Goal: Information Seeking & Learning: Learn about a topic

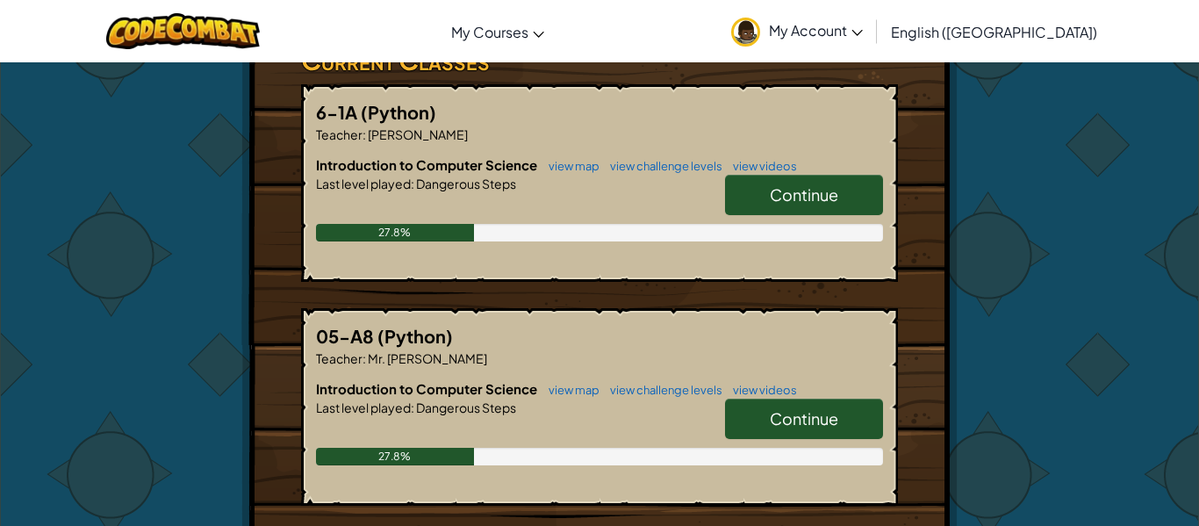
scroll to position [358, 0]
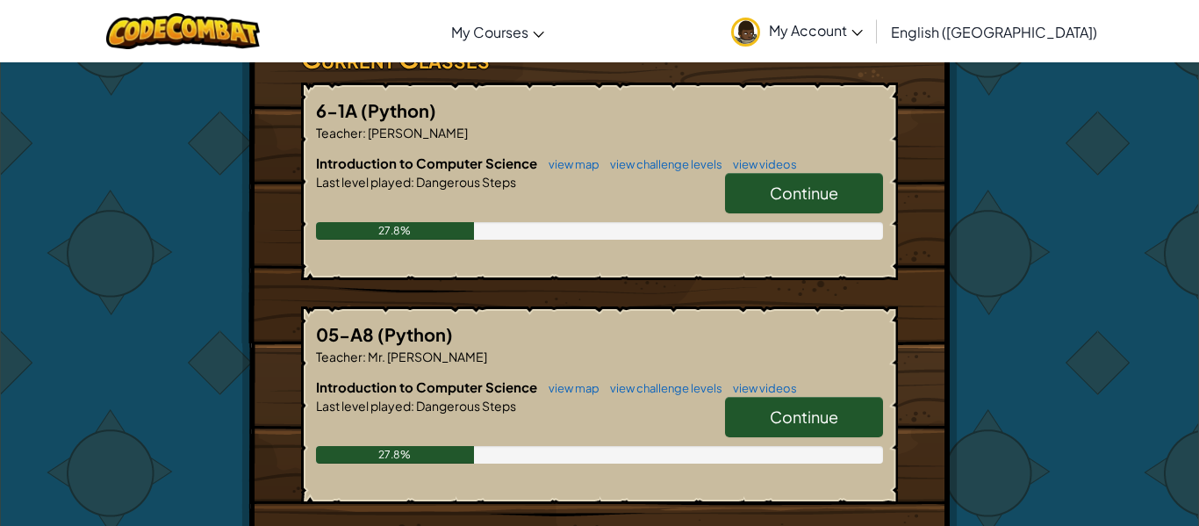
click at [813, 183] on span "Continue" at bounding box center [804, 193] width 68 height 20
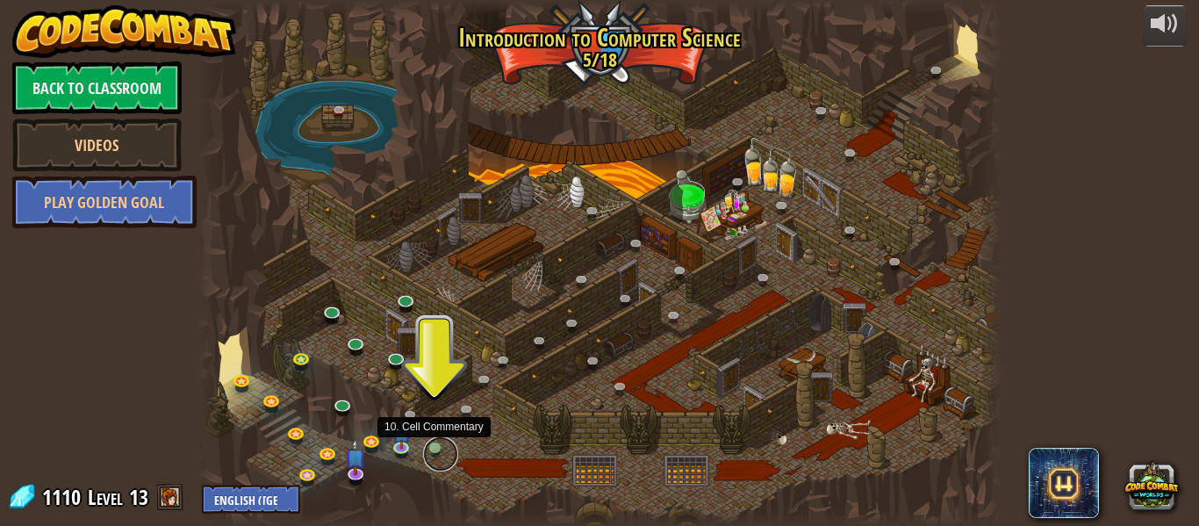
click at [442, 451] on link at bounding box center [440, 453] width 35 height 35
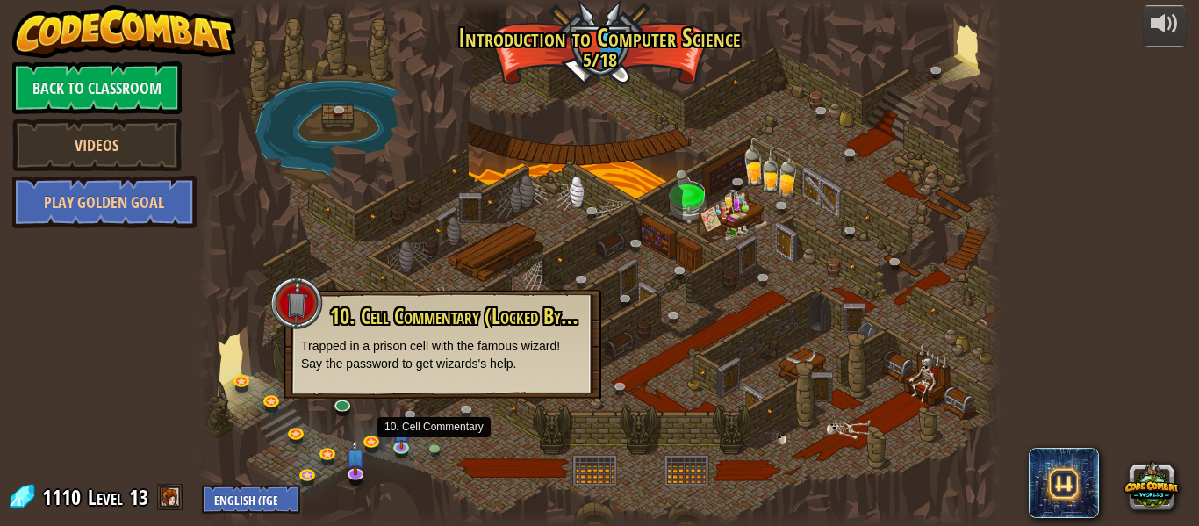
click at [451, 432] on div at bounding box center [600, 263] width 804 height 526
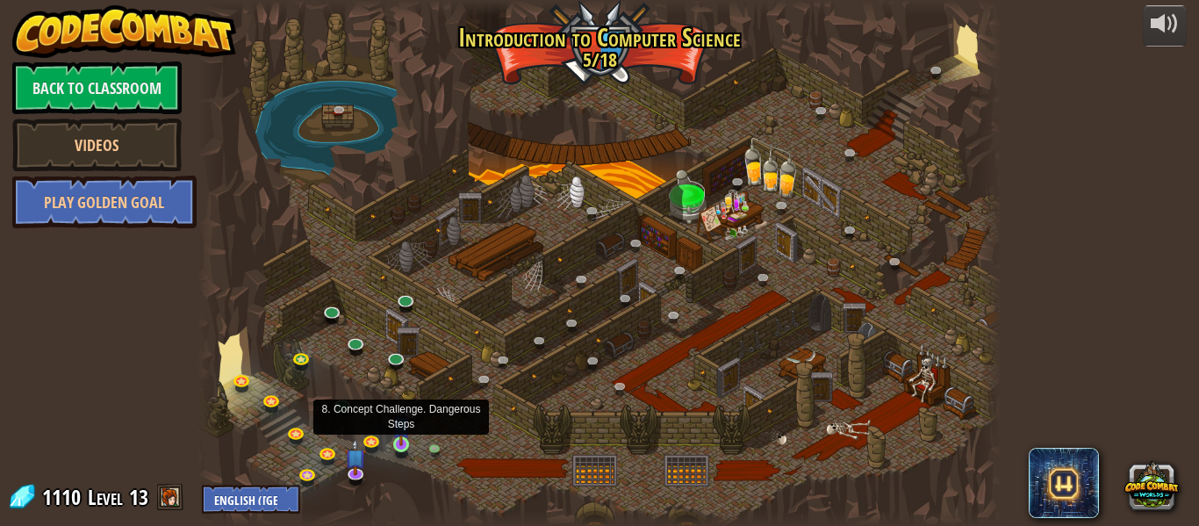
click at [399, 439] on img at bounding box center [401, 425] width 18 height 42
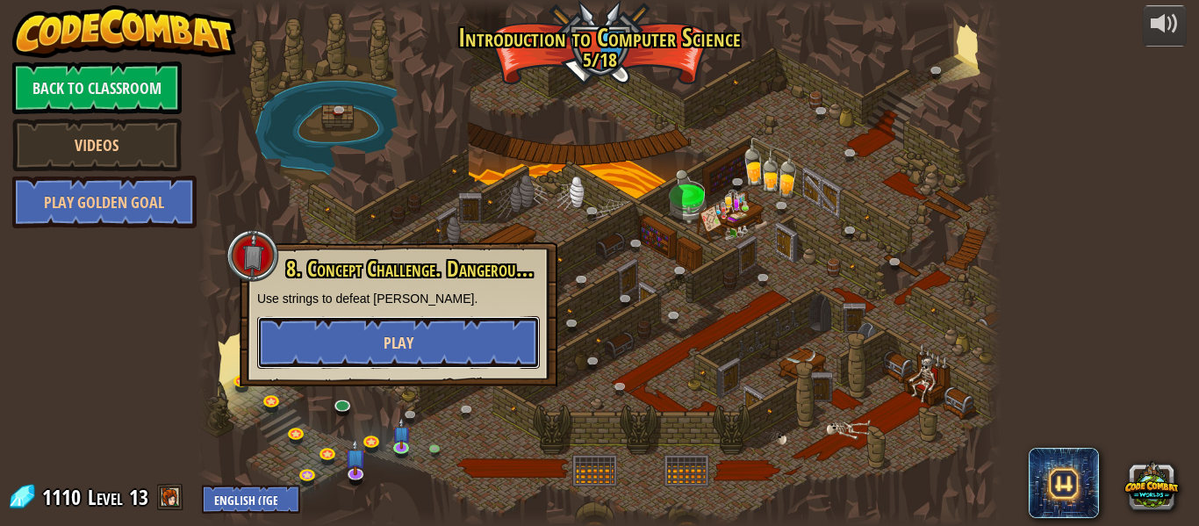
click at [466, 340] on button "Play" at bounding box center [398, 342] width 283 height 53
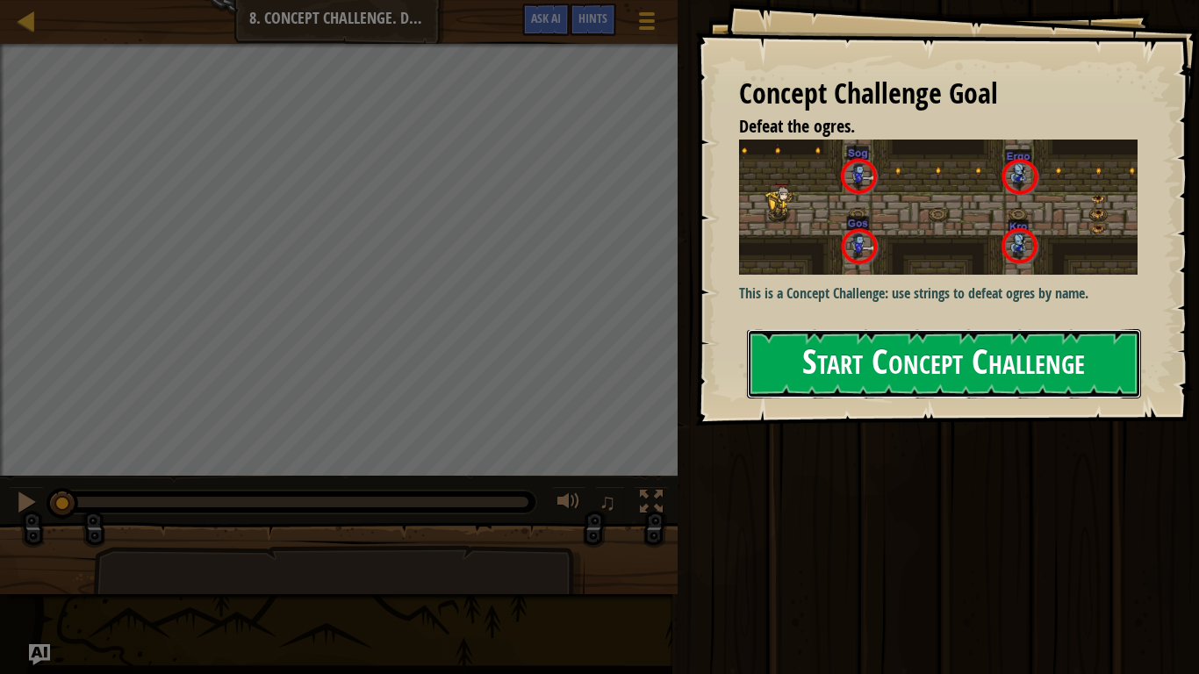
click at [902, 377] on button "Start Concept Challenge" at bounding box center [944, 363] width 394 height 69
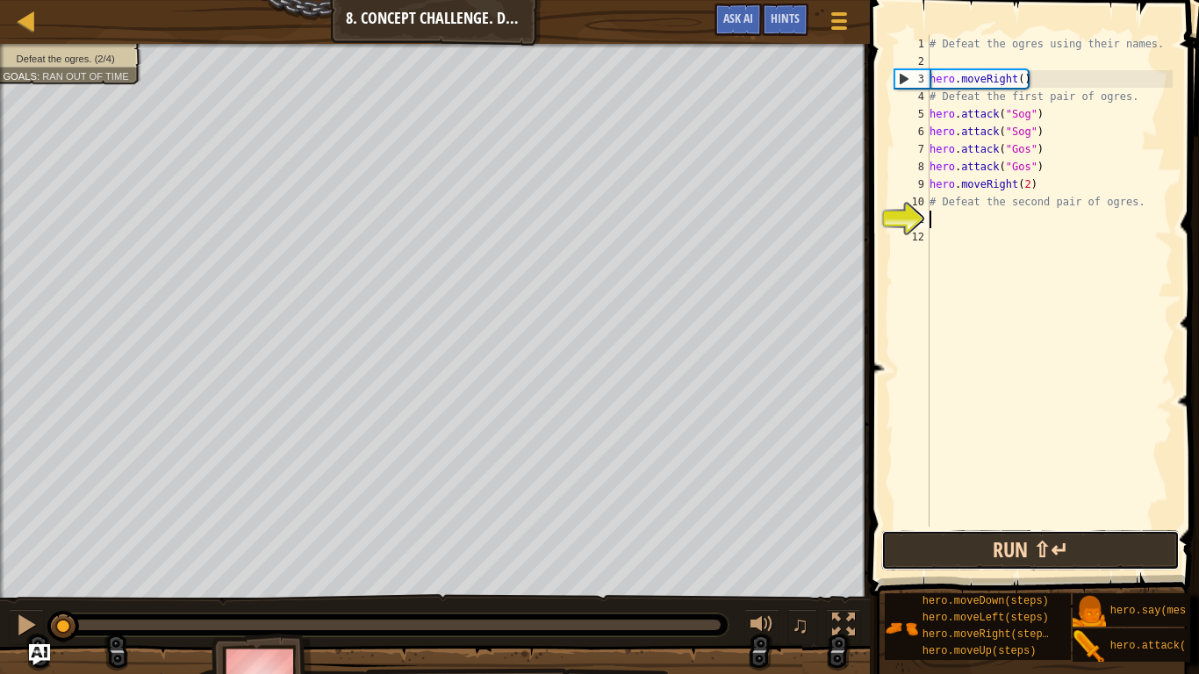
click at [1057, 525] on button "Run ⇧↵" at bounding box center [1030, 550] width 298 height 40
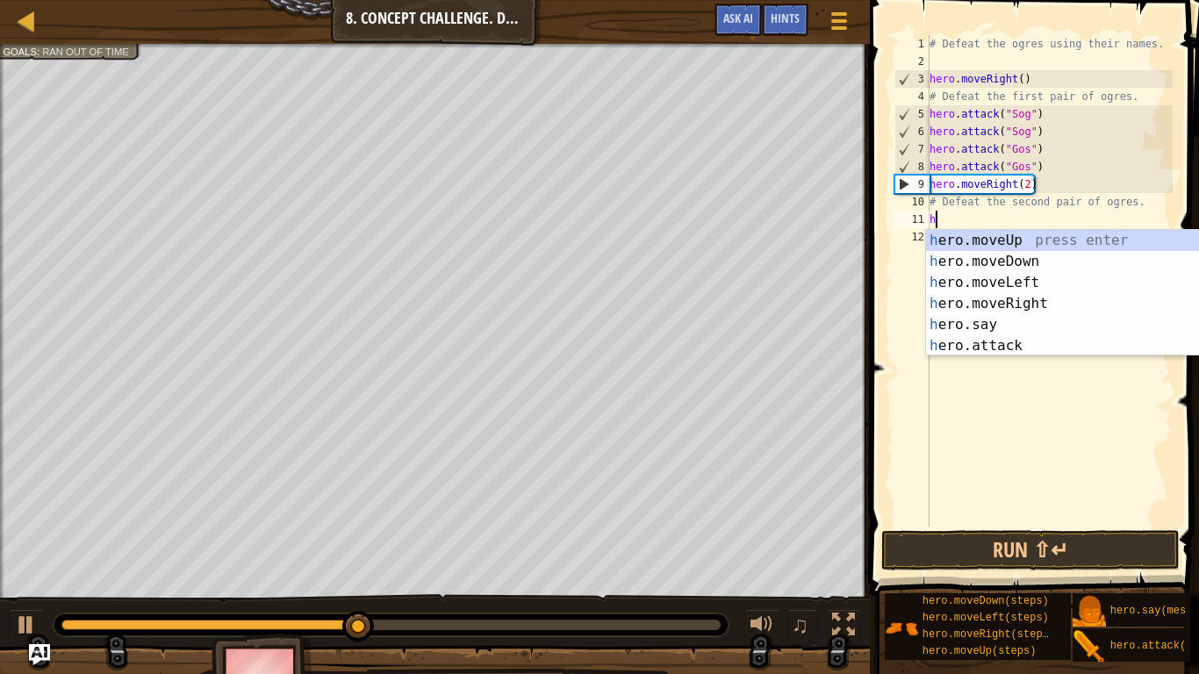
scroll to position [8, 0]
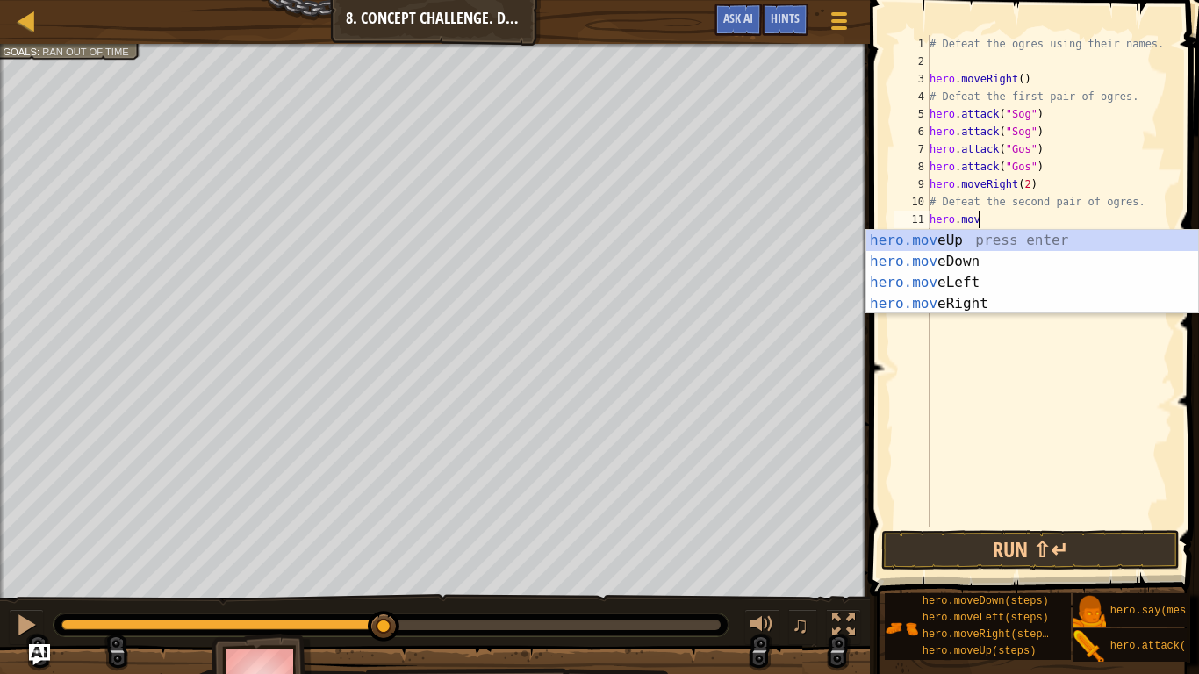
type textarea "hero.move"
click at [1038, 244] on div "hero.move Up press enter hero.move Down press enter hero.move Left press enter …" at bounding box center [1032, 293] width 332 height 126
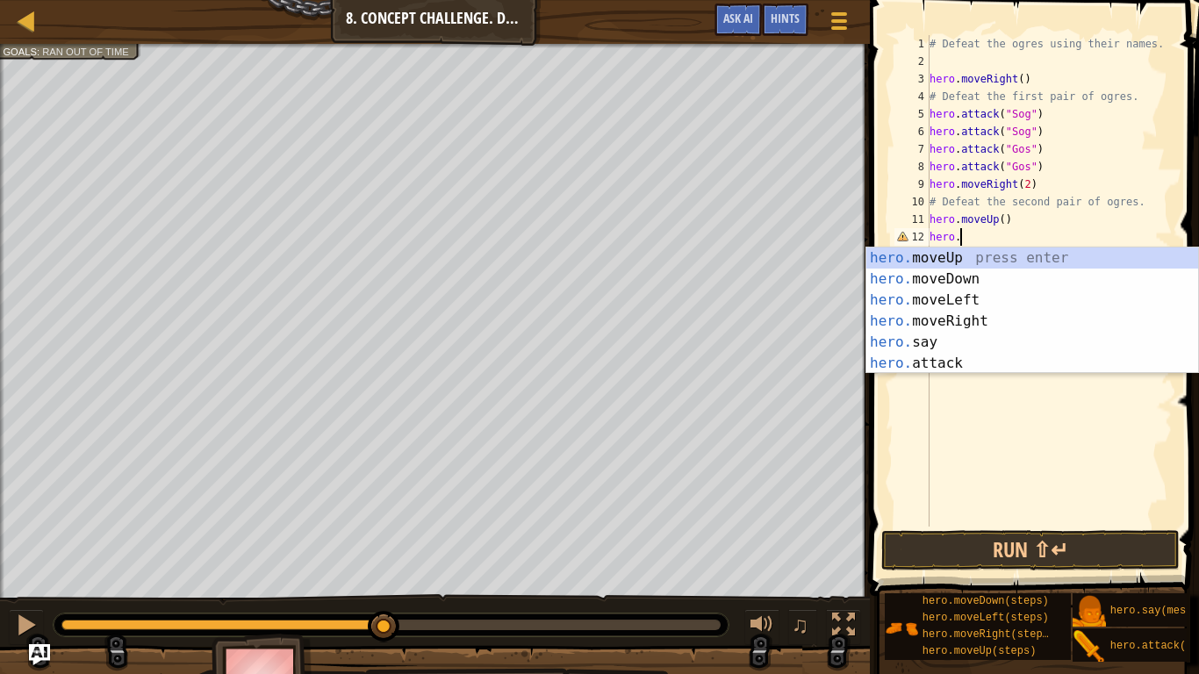
scroll to position [8, 4]
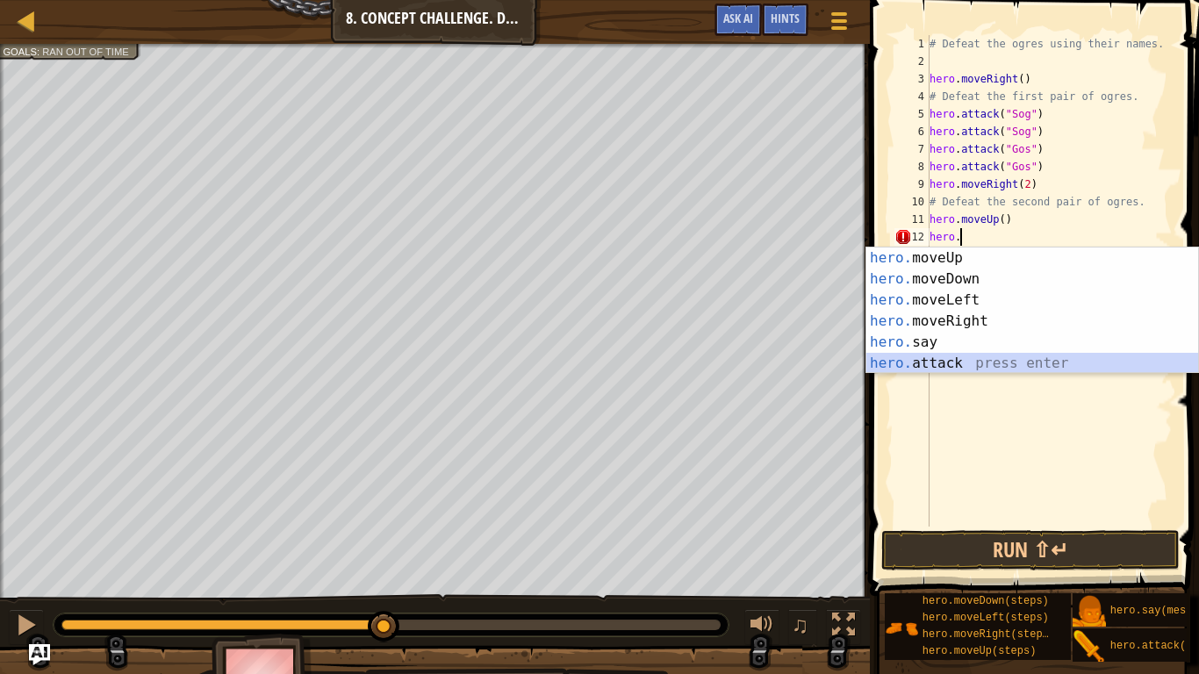
click at [1054, 369] on div "hero. moveUp press enter hero. moveDown press enter hero. moveLeft press enter …" at bounding box center [1032, 332] width 332 height 169
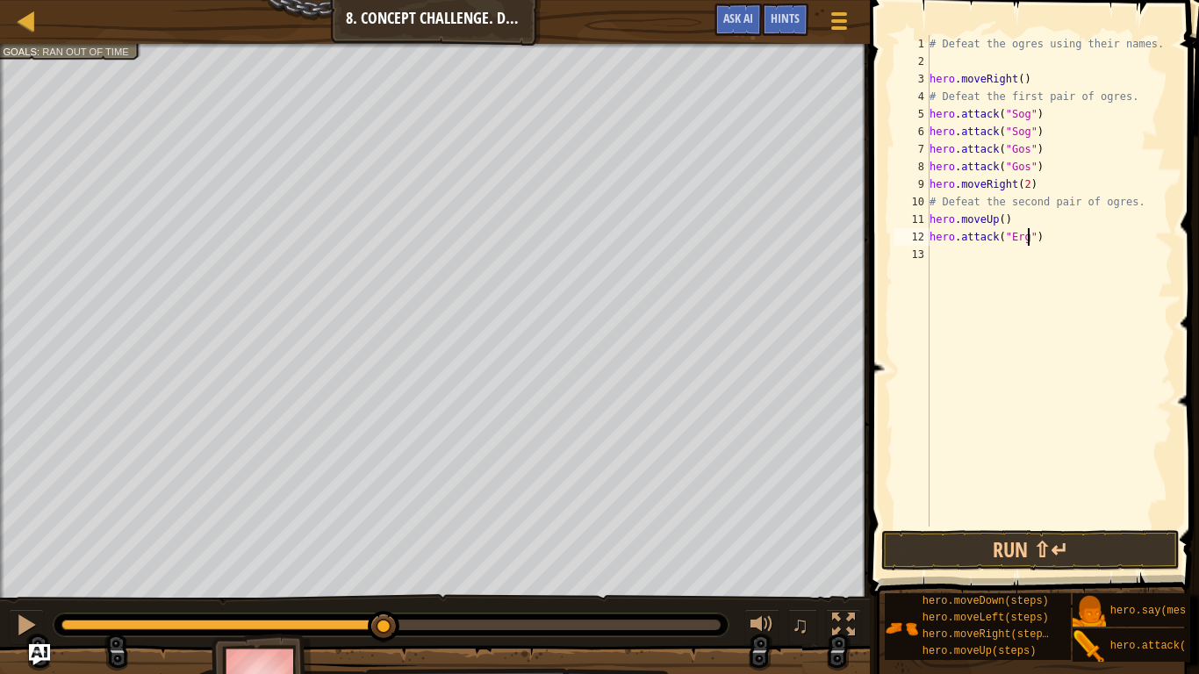
type textarea "hero.attack("Ergo")"
click at [947, 256] on div "# Defeat the ogres using their names. hero . moveRight ( ) # Defeat the first p…" at bounding box center [1049, 298] width 247 height 527
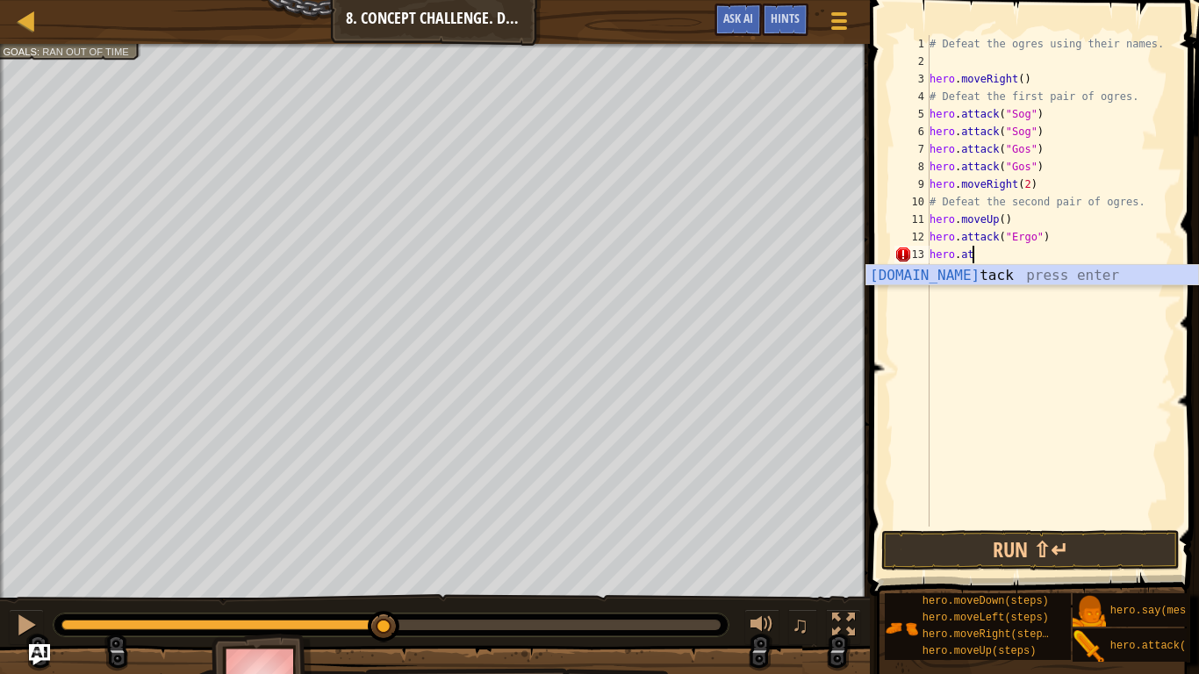
scroll to position [8, 6]
click at [974, 282] on div "hero.att ack press enter" at bounding box center [1032, 296] width 332 height 63
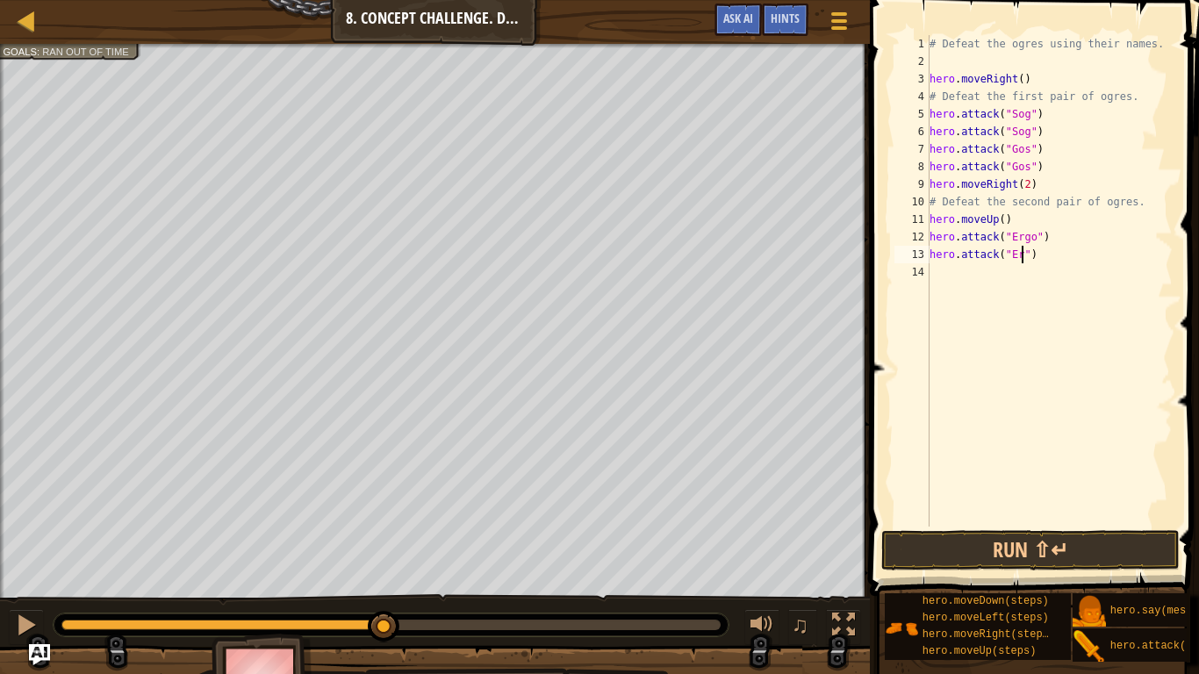
scroll to position [8, 16]
type textarea "hero.attack("Ergo")"
click at [981, 525] on button "Run ⇧↵" at bounding box center [1030, 550] width 298 height 40
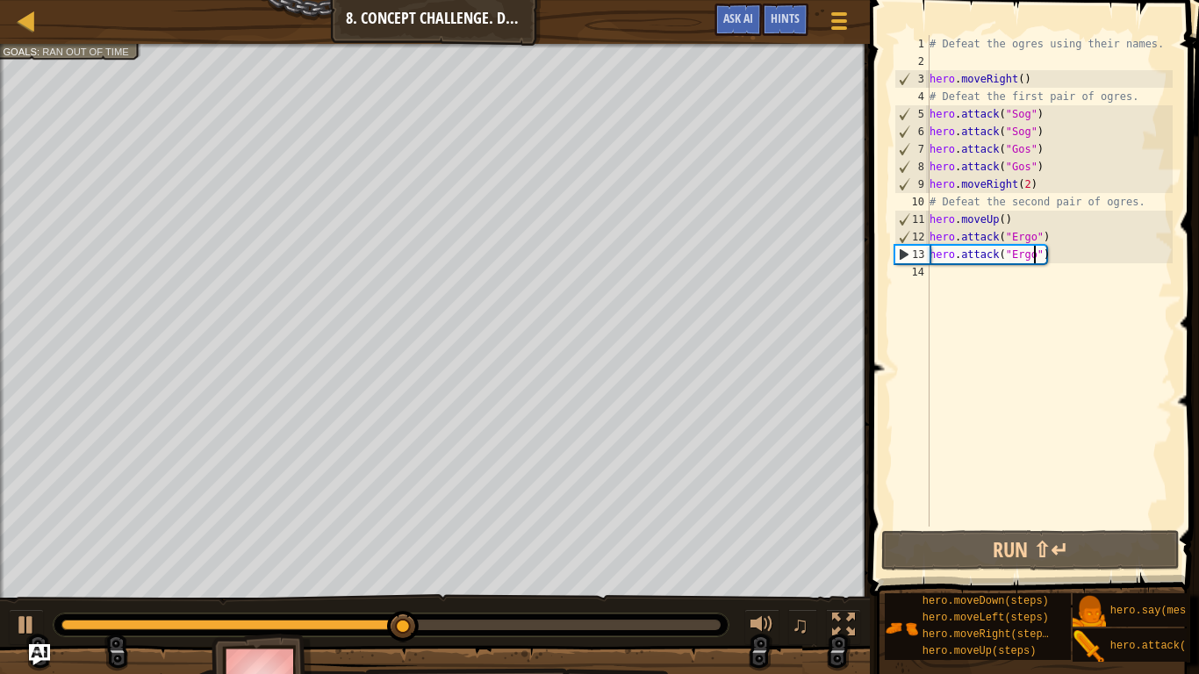
click at [956, 277] on div "# Defeat the ogres using their names. hero . moveRight ( ) # Defeat the first p…" at bounding box center [1049, 298] width 247 height 527
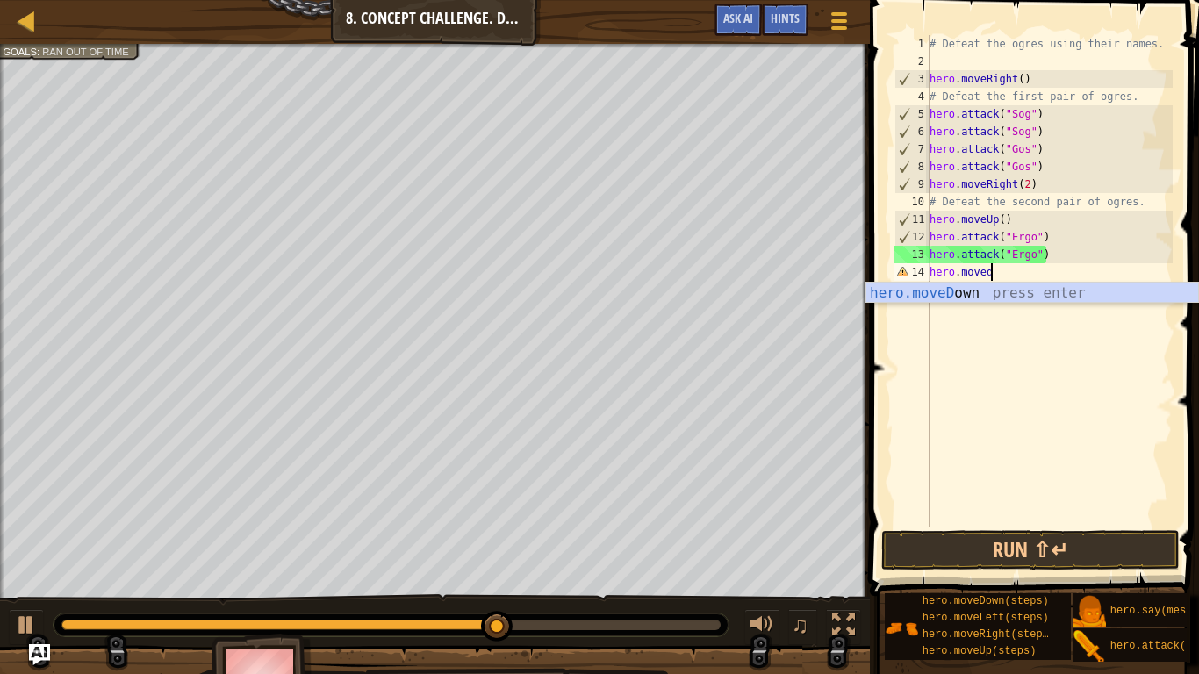
type textarea "hero.move"
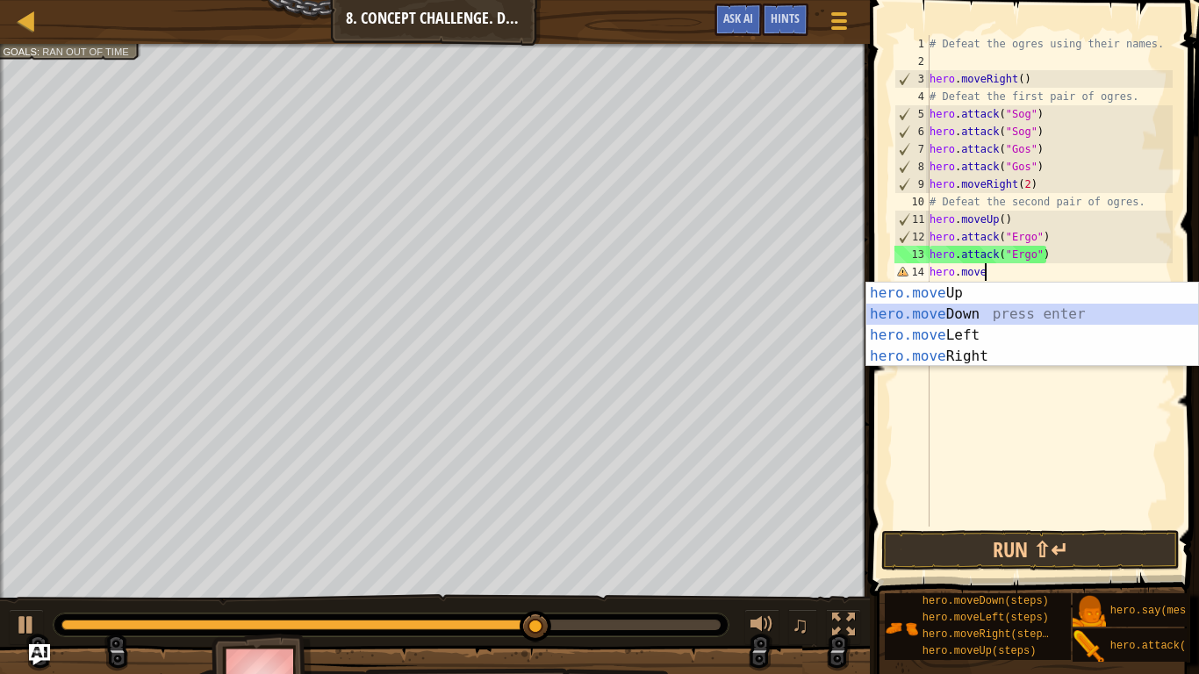
click at [1032, 317] on div "hero.move Up press enter hero.move Down press enter hero.move Left press enter …" at bounding box center [1032, 346] width 332 height 126
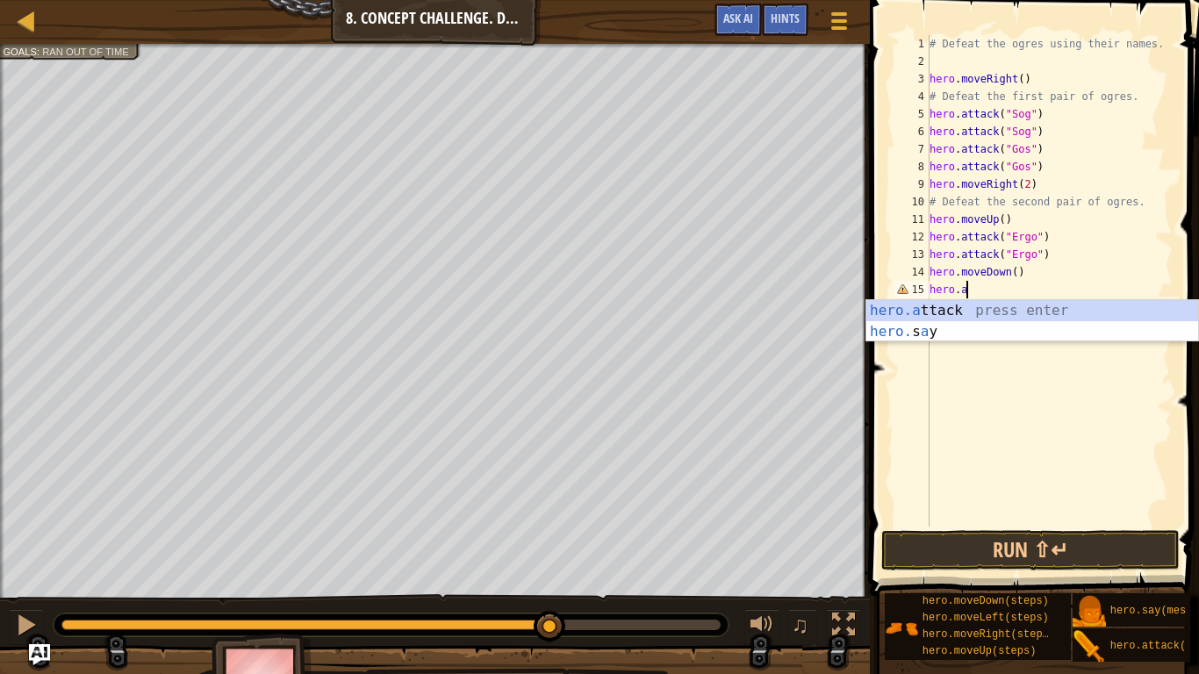
scroll to position [8, 4]
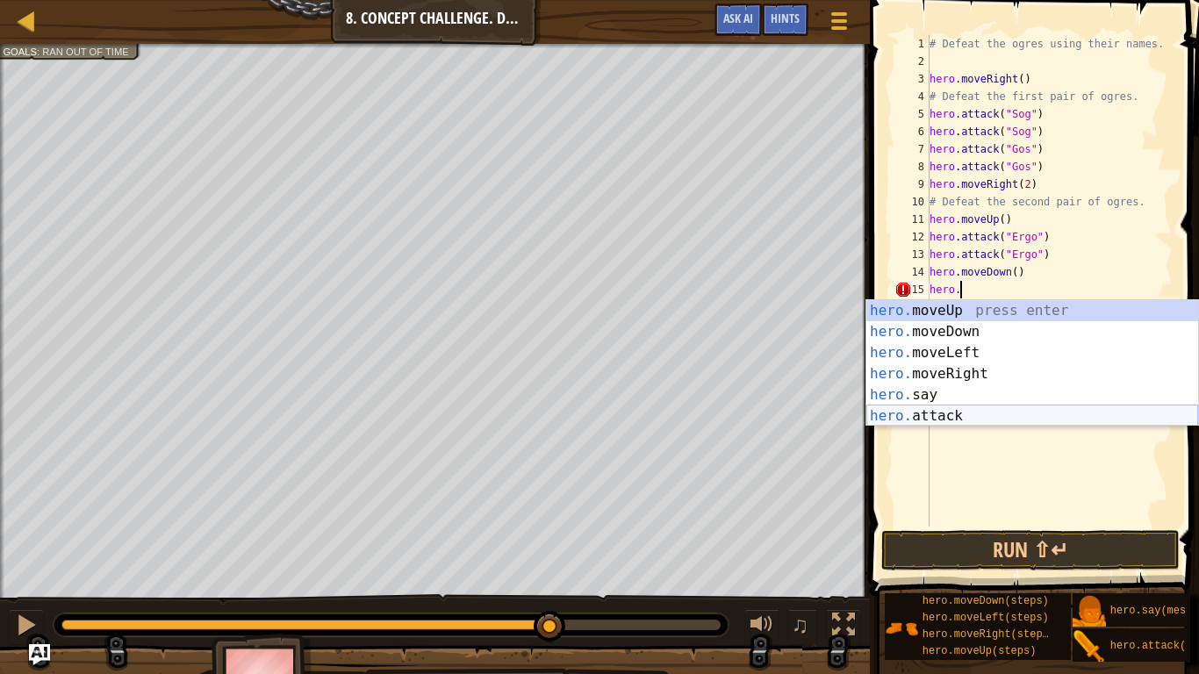
click at [1017, 419] on div "hero. moveUp press enter hero. moveDown press enter hero. moveLeft press enter …" at bounding box center [1032, 384] width 332 height 169
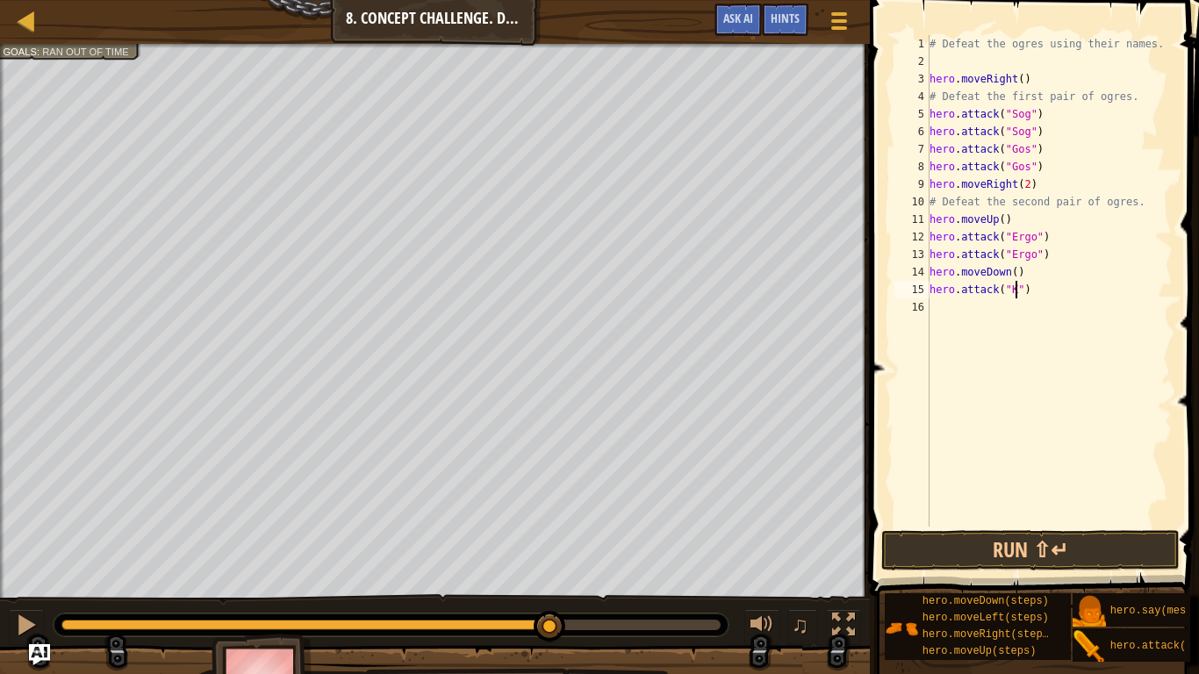
type textarea "hero.attack("Kro")"
click at [1066, 327] on div "# Defeat the ogres using their names. hero . moveRight ( ) # Defeat the first p…" at bounding box center [1049, 298] width 247 height 527
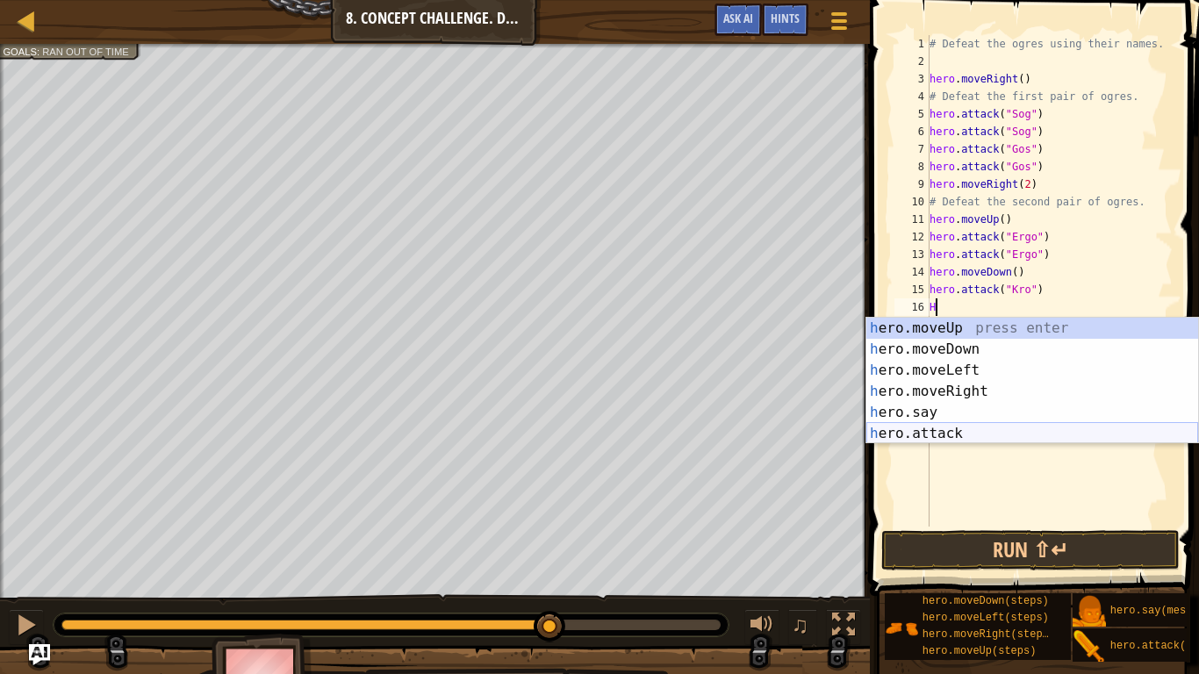
click at [1004, 436] on div "h ero.moveUp press enter h ero.moveDown press enter h ero.moveLeft press enter …" at bounding box center [1032, 402] width 332 height 169
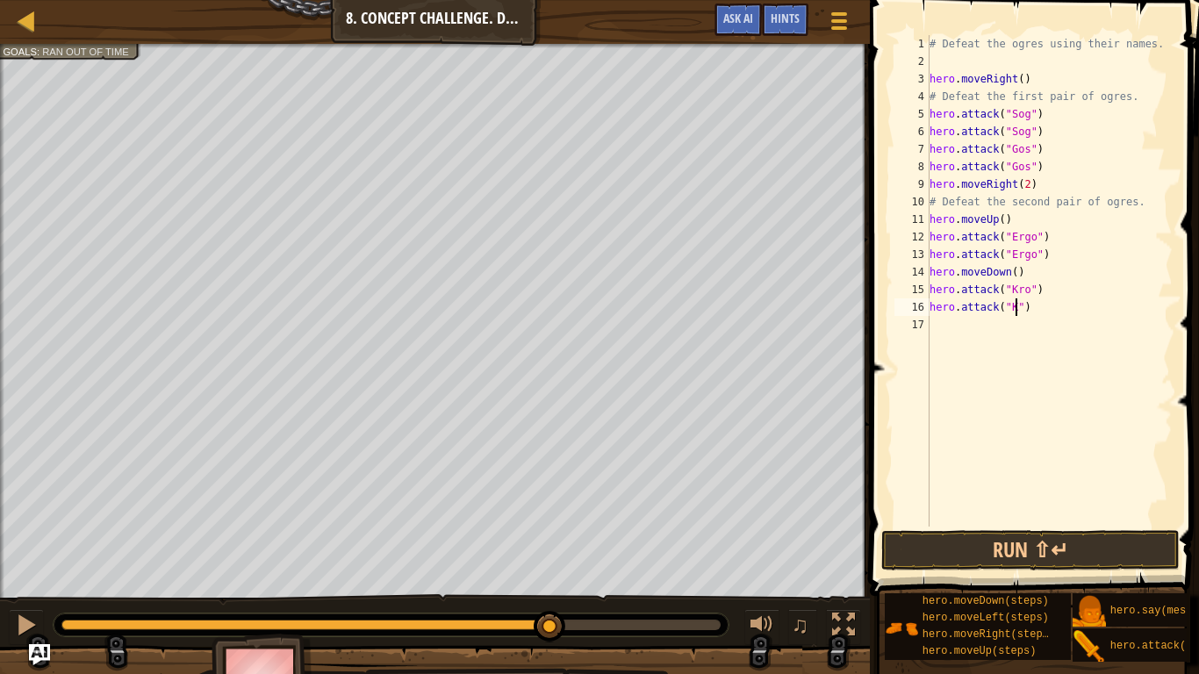
type textarea "hero.attack("Kro")"
click at [1028, 525] on button "Run ⇧↵" at bounding box center [1030, 550] width 298 height 40
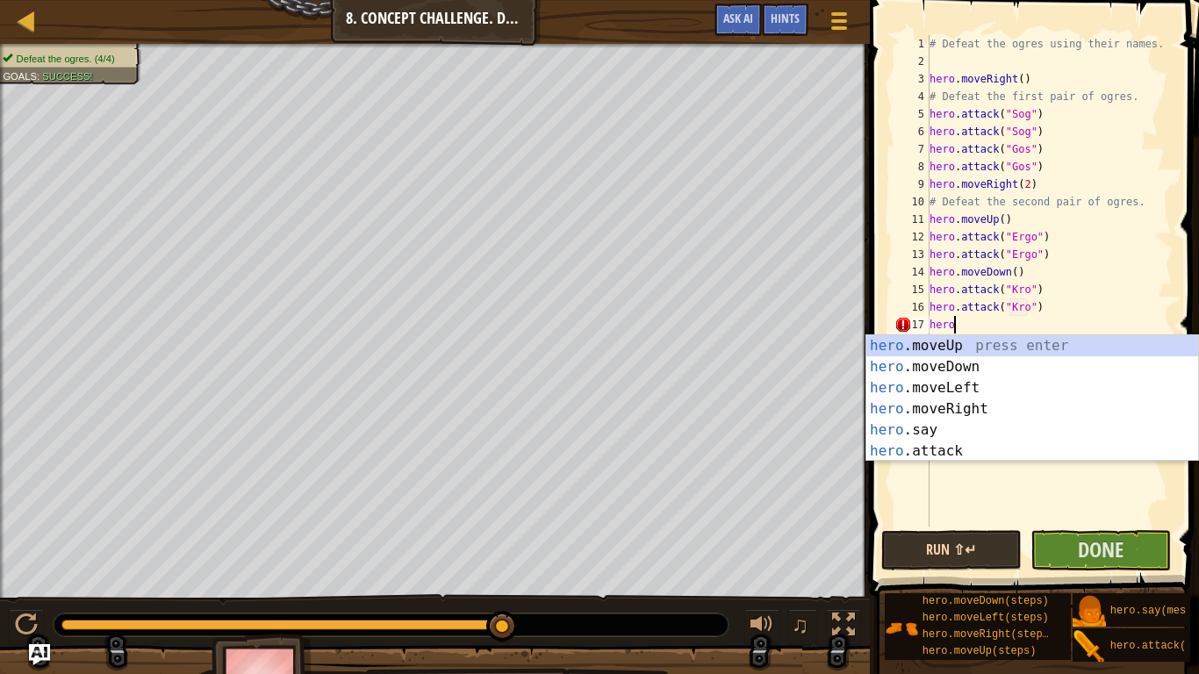
type textarea "h"
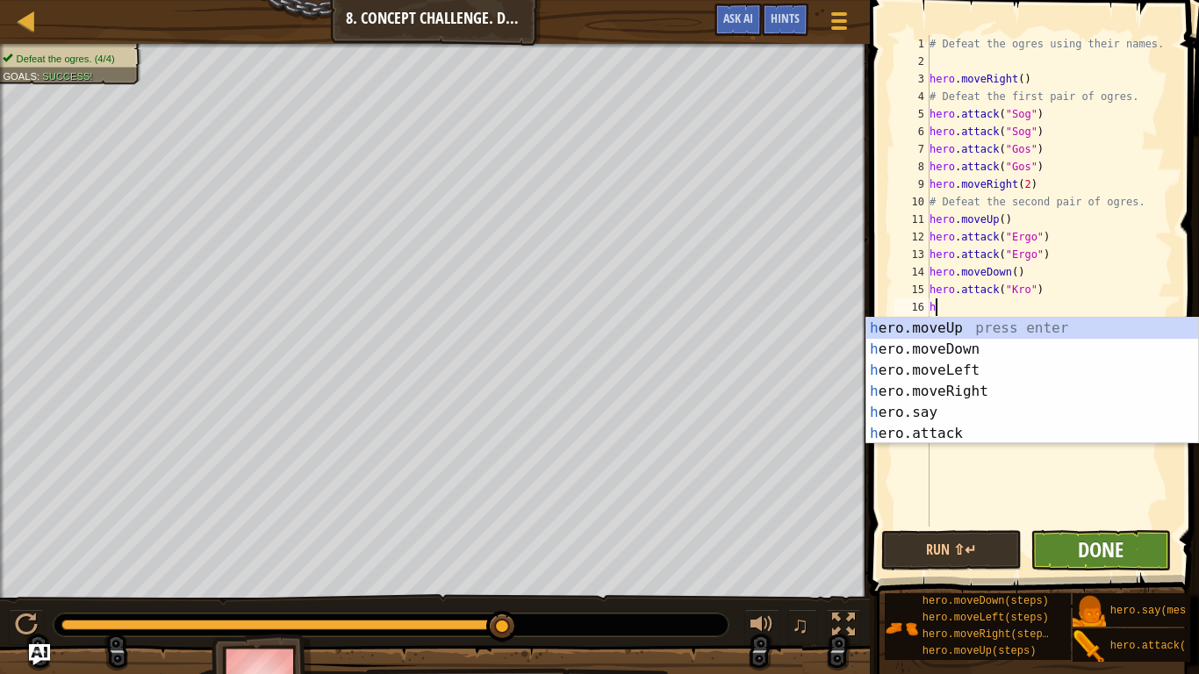
type textarea "h"
click at [1100, 525] on span "Done" at bounding box center [1101, 549] width 46 height 28
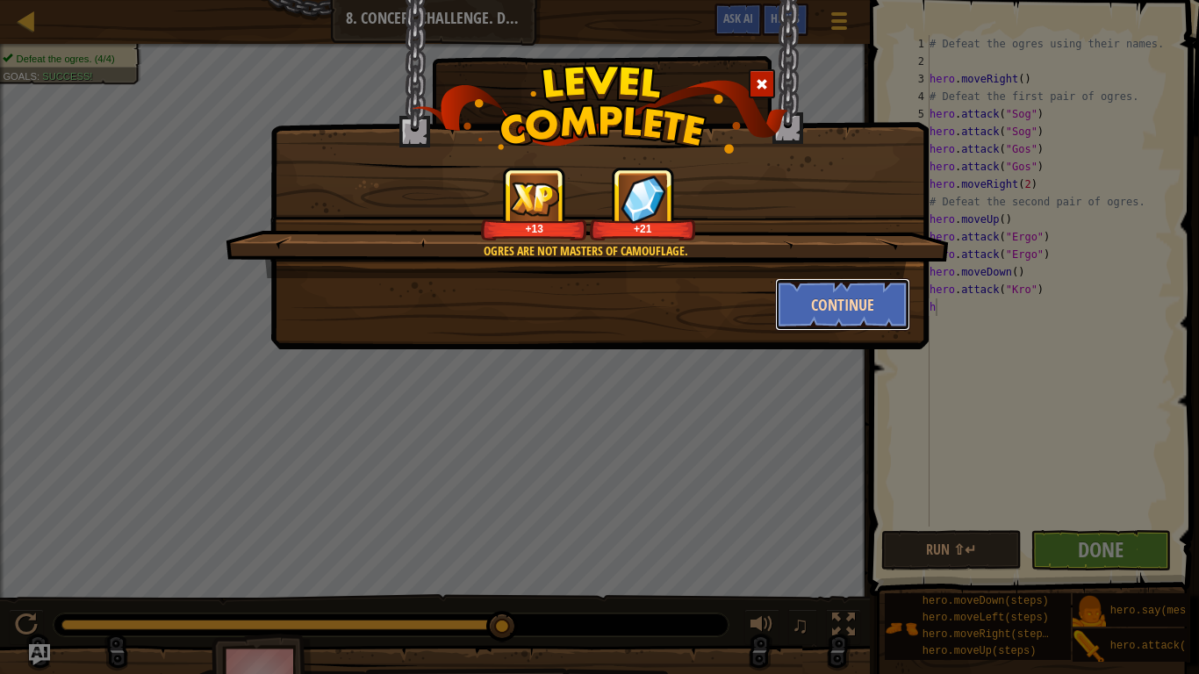
click at [828, 303] on button "Continue" at bounding box center [843, 304] width 136 height 53
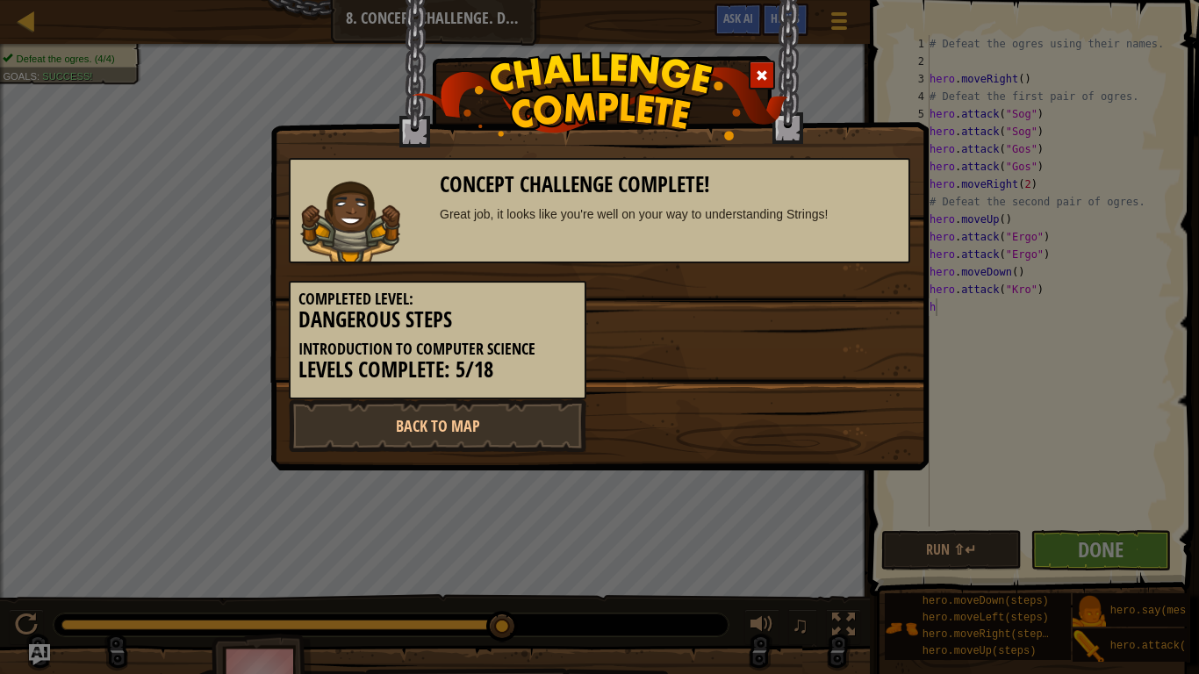
click at [541, 217] on div "Great job, it looks like you're well on your way to understanding Strings!" at bounding box center [670, 214] width 461 height 18
click at [758, 90] on img at bounding box center [600, 96] width 377 height 89
click at [800, 52] on div "Concept Challenge Complete! Great job, it looks like you're well on your way to…" at bounding box center [599, 191] width 658 height 384
click at [425, 420] on link "Back to Map" at bounding box center [438, 425] width 298 height 53
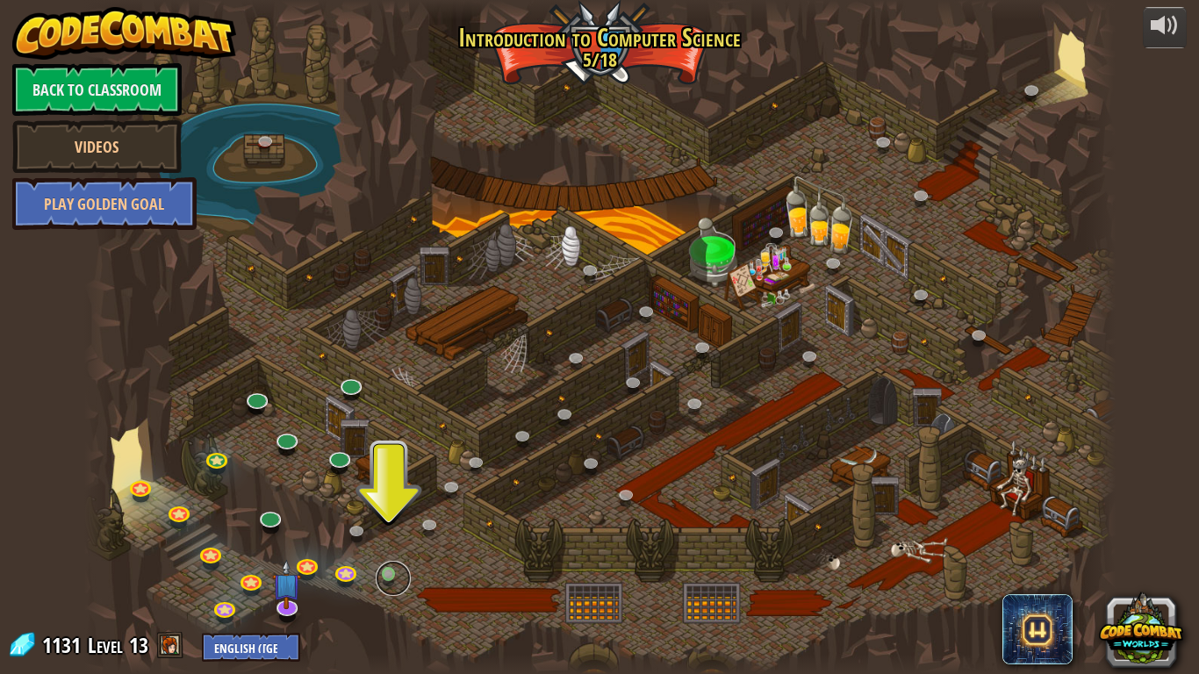
click at [392, 525] on link at bounding box center [393, 578] width 35 height 35
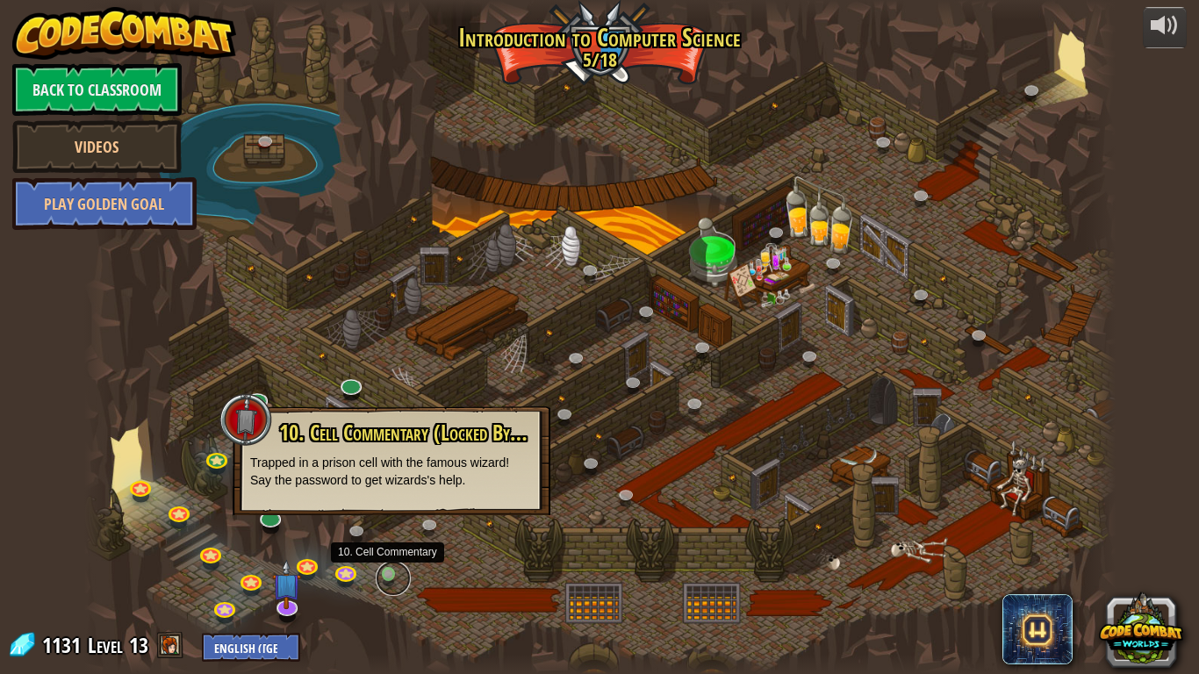
click at [392, 525] on link at bounding box center [393, 578] width 35 height 35
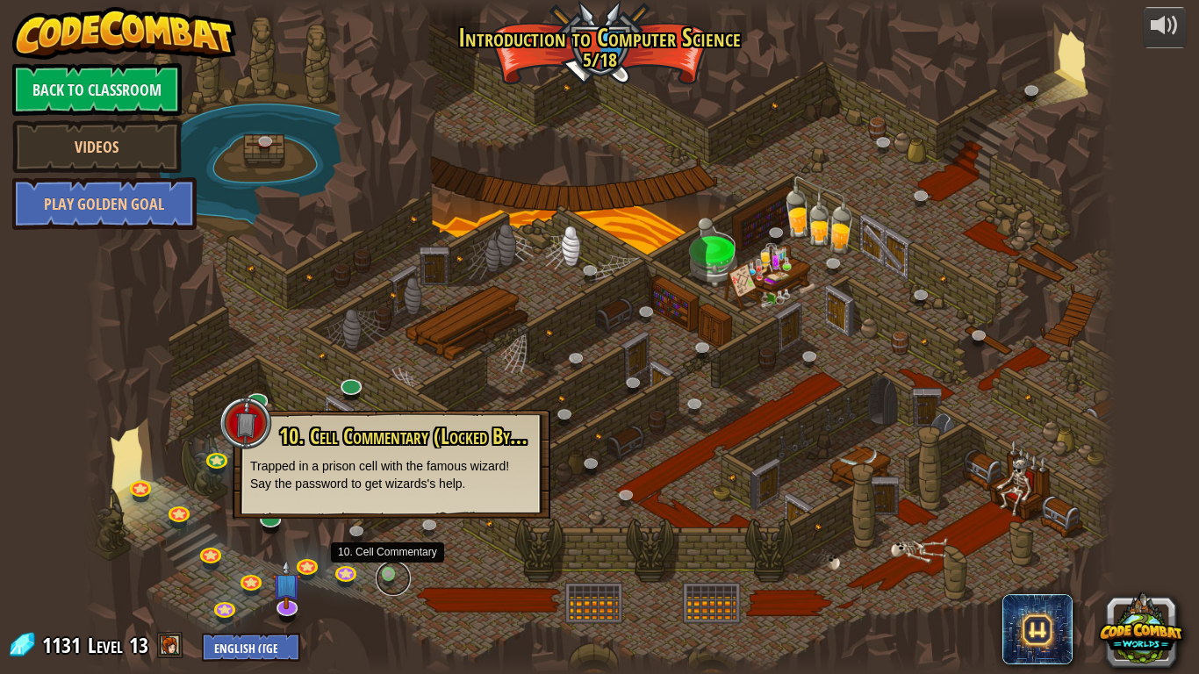
click at [392, 525] on link at bounding box center [393, 578] width 35 height 35
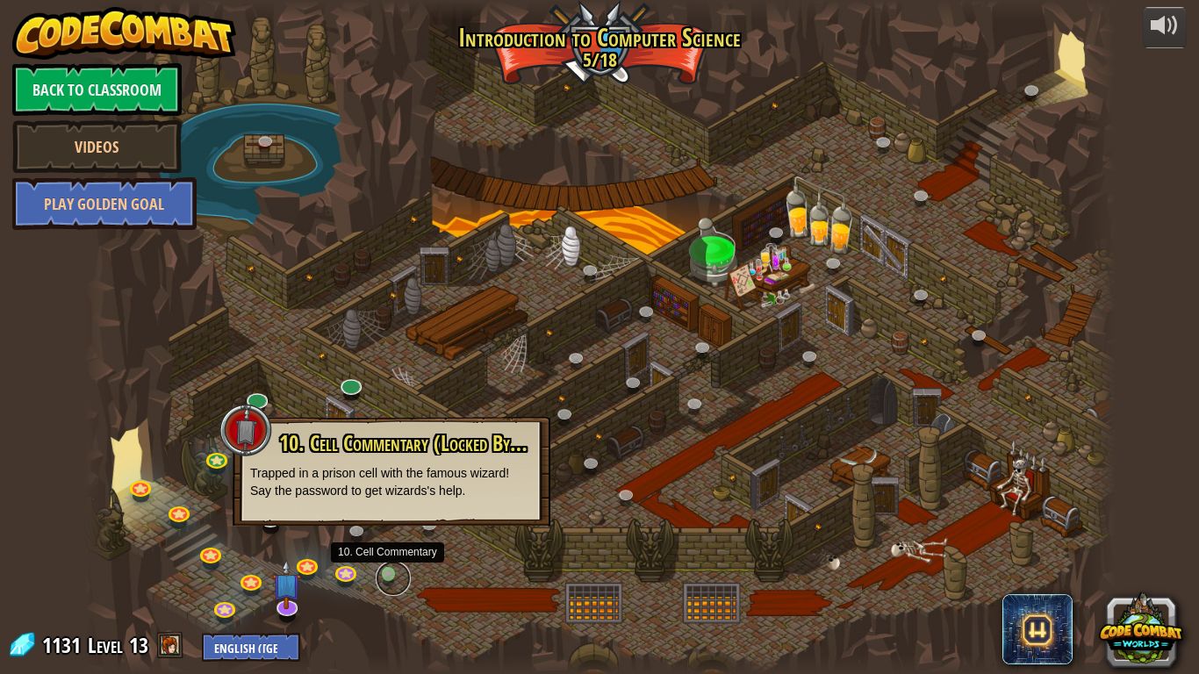
click at [392, 525] on link at bounding box center [393, 578] width 35 height 35
click at [504, 525] on div at bounding box center [599, 337] width 1031 height 674
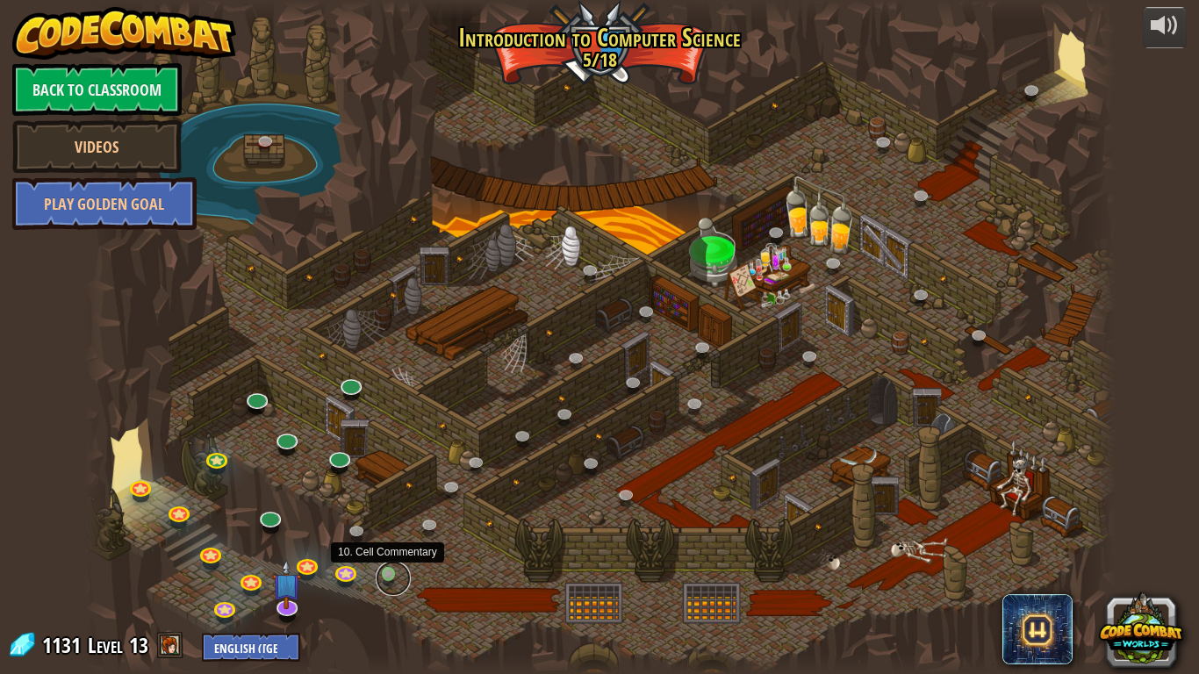
click at [388, 525] on link at bounding box center [393, 578] width 35 height 35
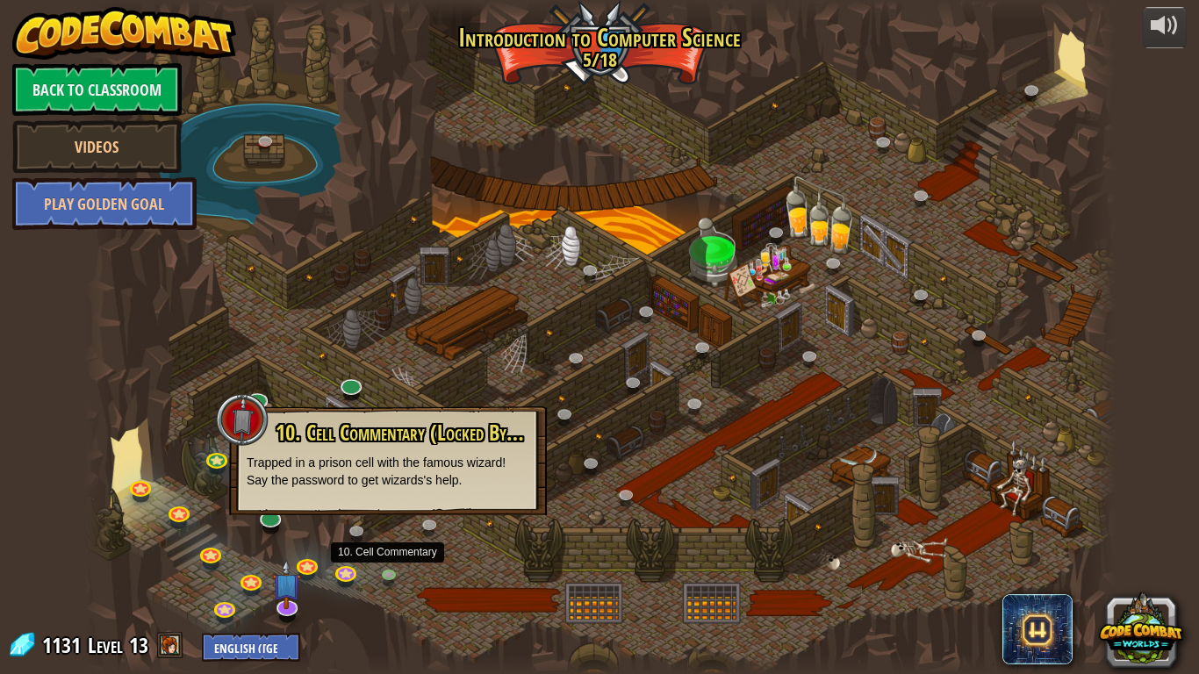
click at [451, 525] on div at bounding box center [599, 337] width 1031 height 674
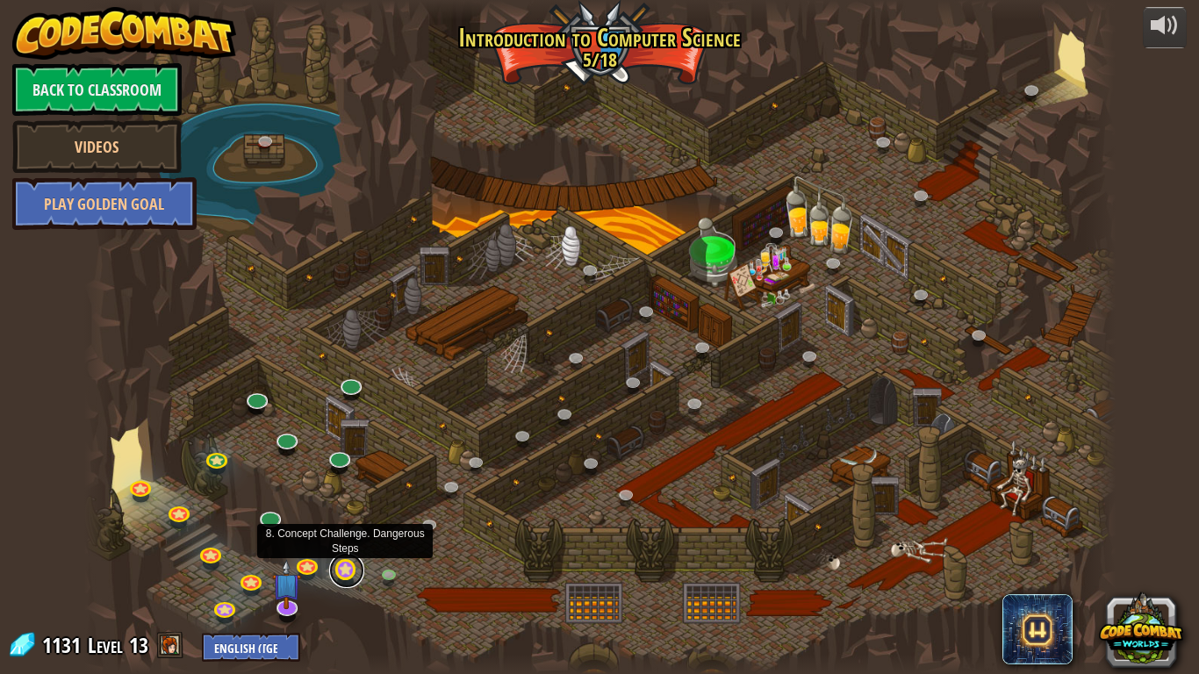
click at [341, 525] on link at bounding box center [346, 570] width 35 height 35
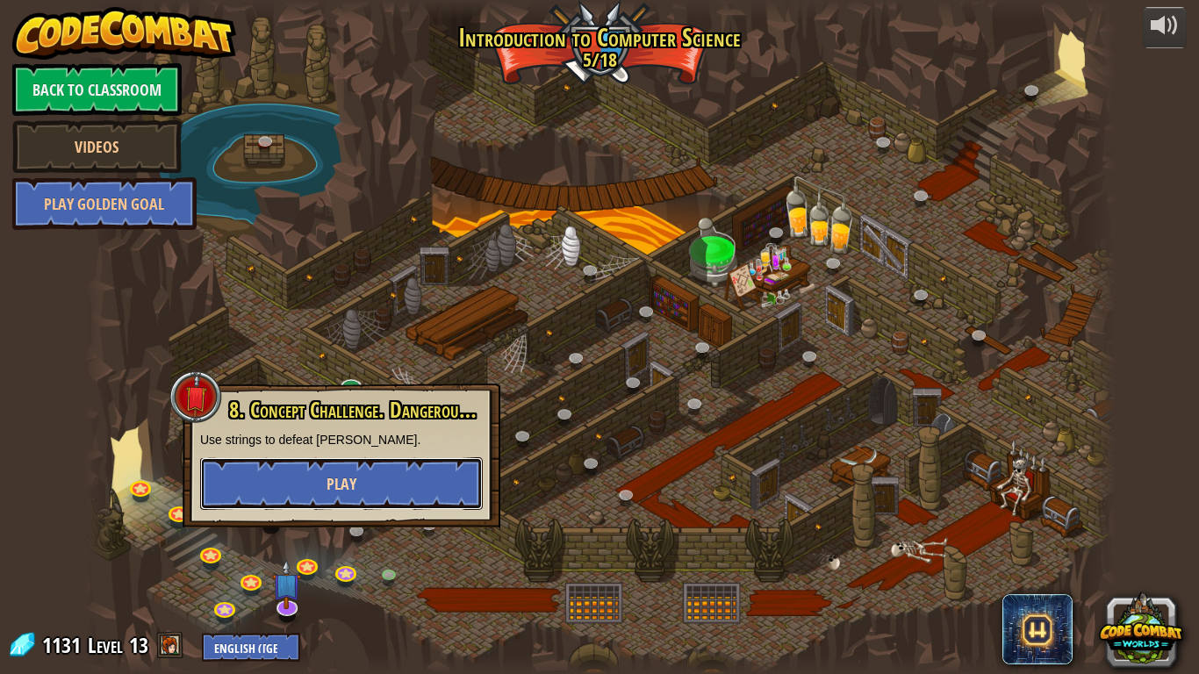
click at [342, 478] on span "Play" at bounding box center [342, 484] width 30 height 22
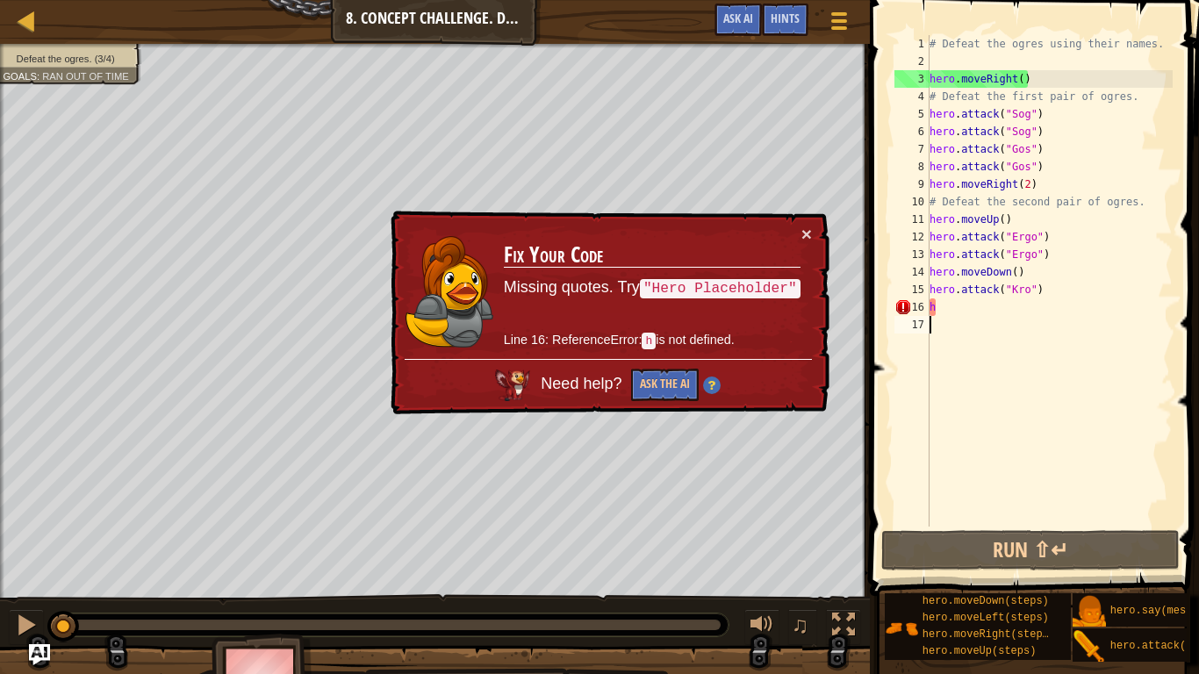
click at [980, 313] on div "# Defeat the ogres using their names. hero . moveRight ( ) # Defeat the first p…" at bounding box center [1049, 298] width 247 height 527
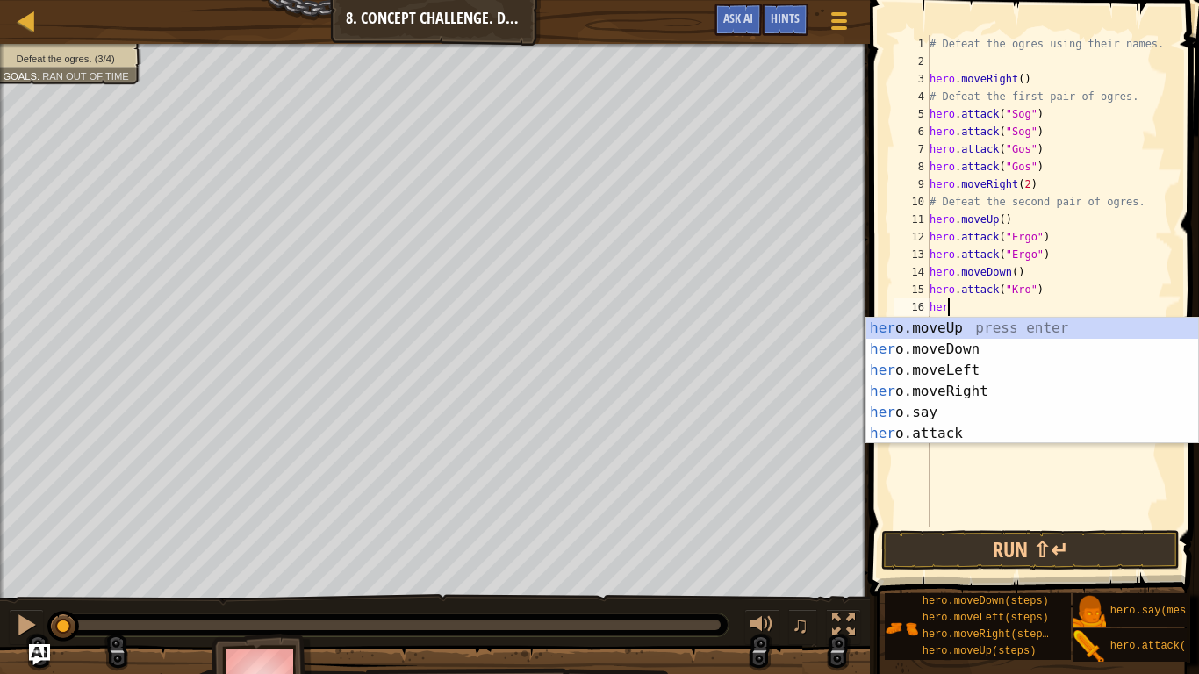
scroll to position [8, 3]
click at [1056, 431] on div "hero .moveUp press enter hero .moveDown press enter hero .moveLeft press enter …" at bounding box center [1032, 402] width 332 height 169
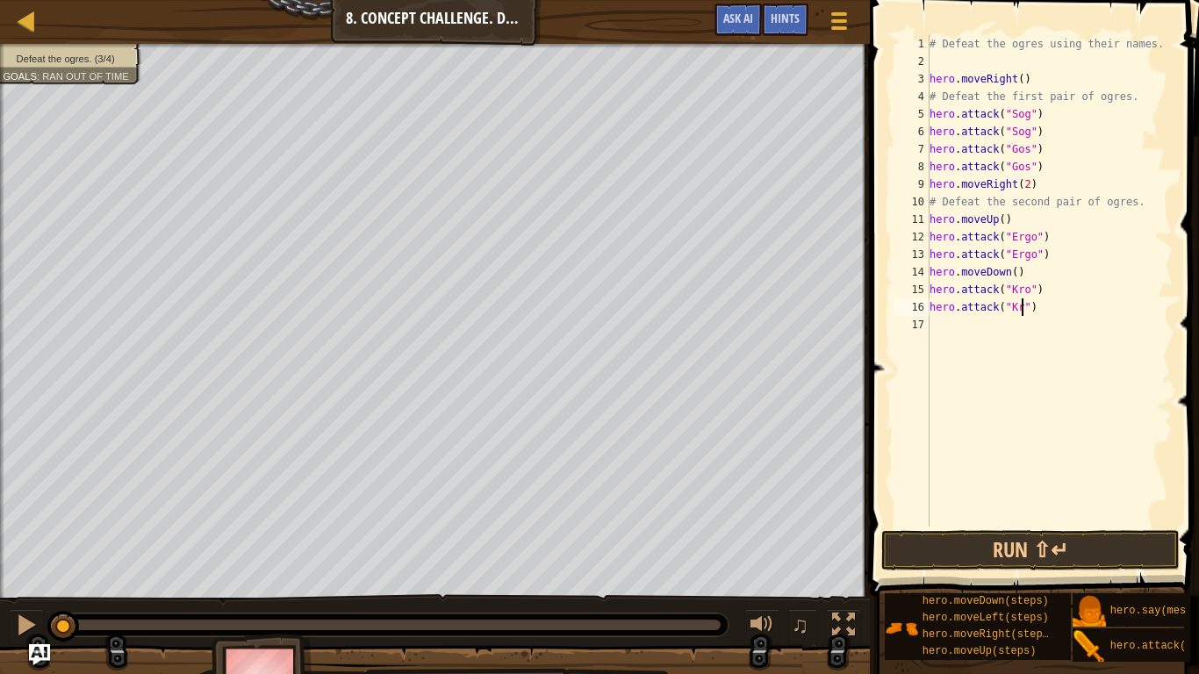
scroll to position [8, 15]
type textarea "hero.attack("Kro")"
click at [1096, 525] on button "Run ⇧↵" at bounding box center [1030, 550] width 298 height 40
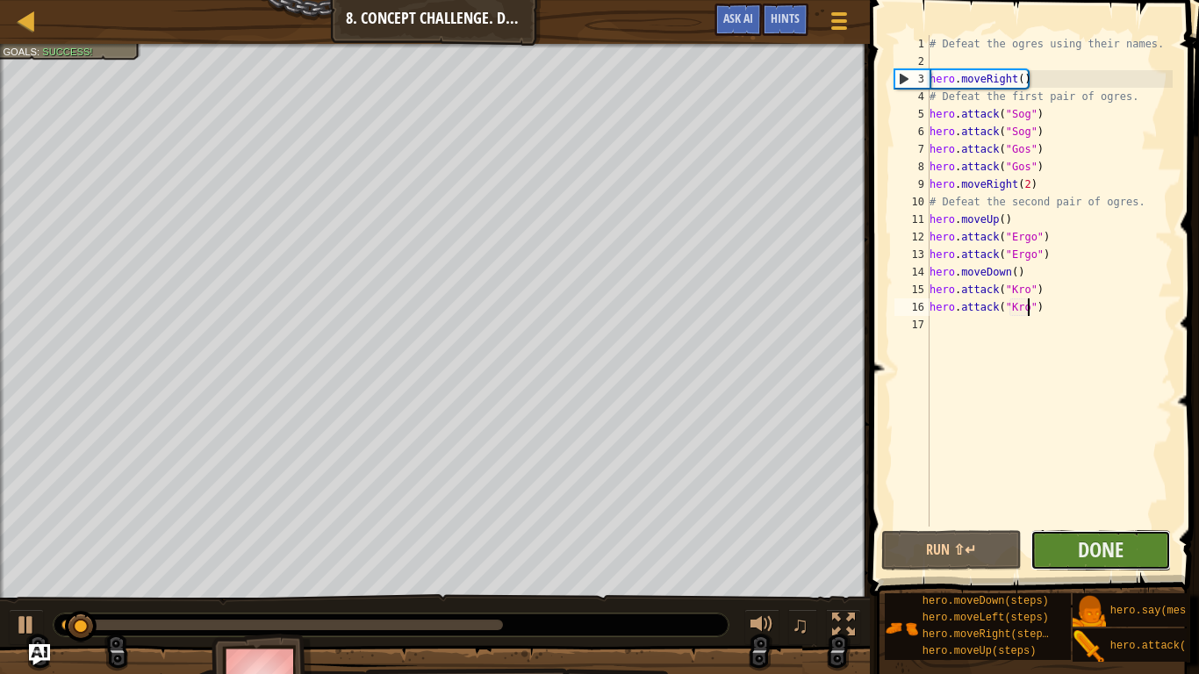
click at [1129, 525] on button "Done" at bounding box center [1101, 550] width 140 height 40
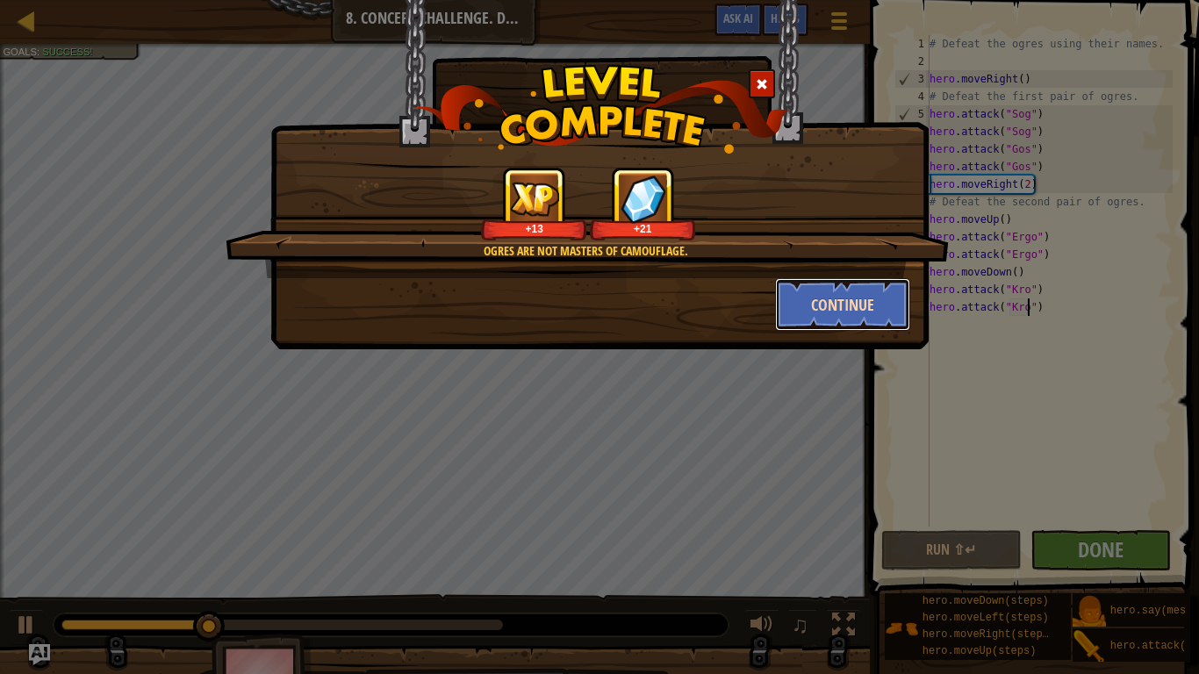
click at [844, 311] on button "Continue" at bounding box center [843, 304] width 136 height 53
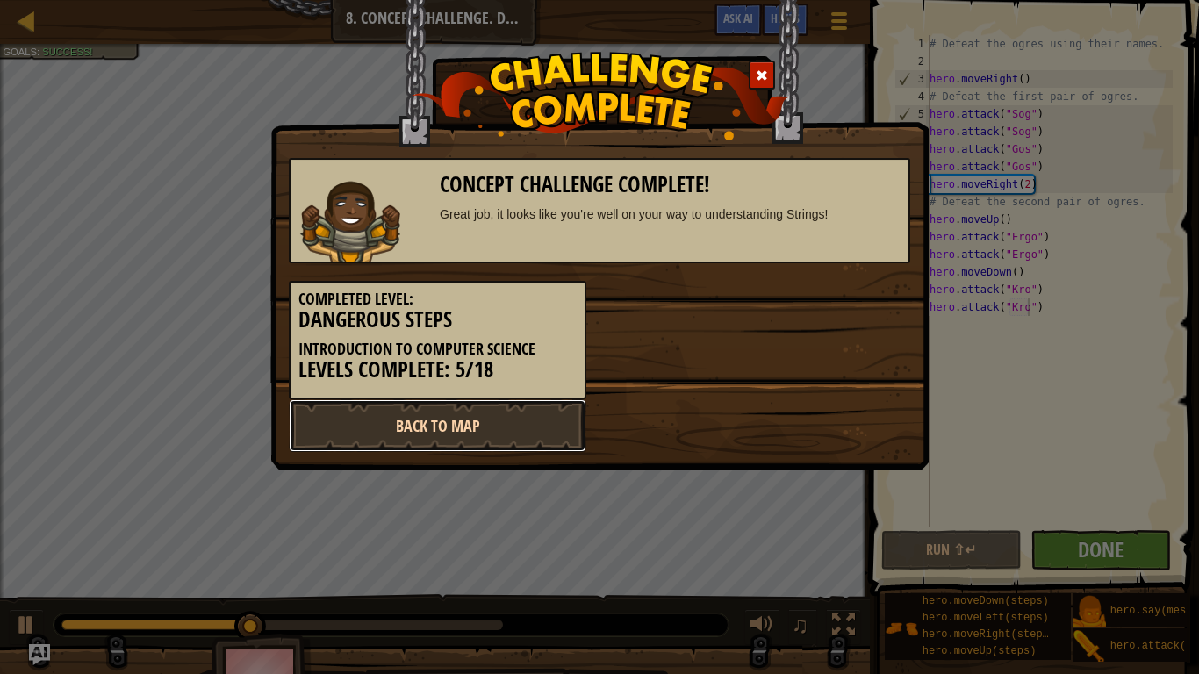
click at [499, 443] on link "Back to Map" at bounding box center [438, 425] width 298 height 53
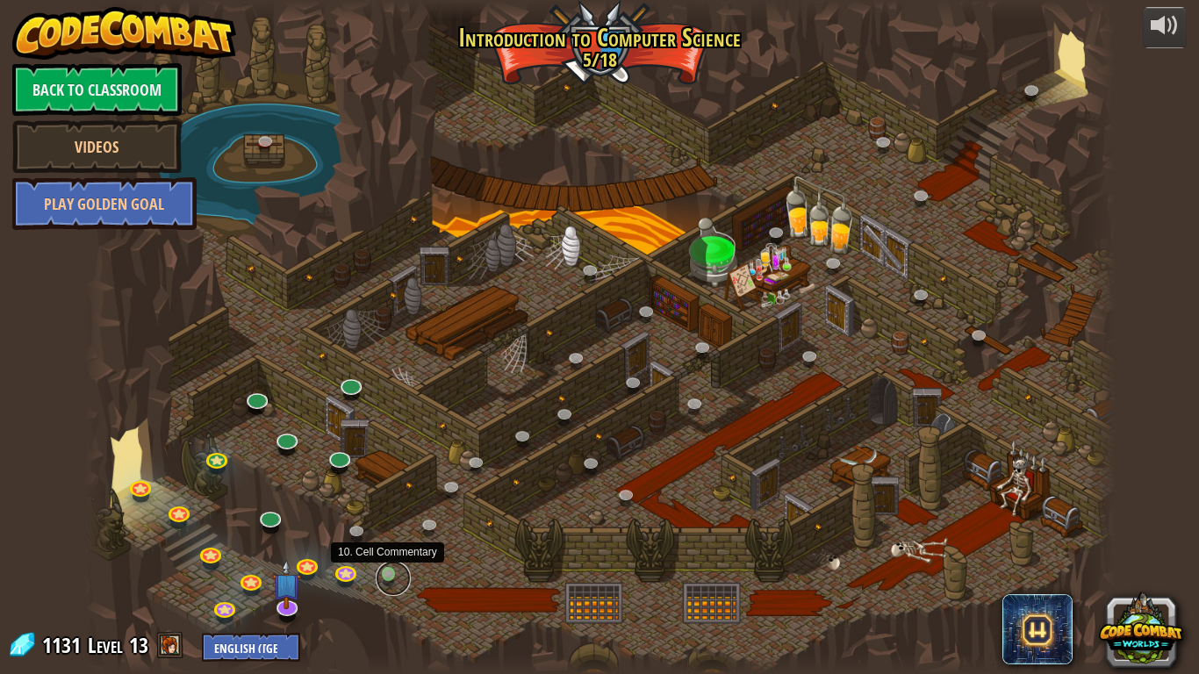
click at [395, 525] on link at bounding box center [393, 578] width 35 height 35
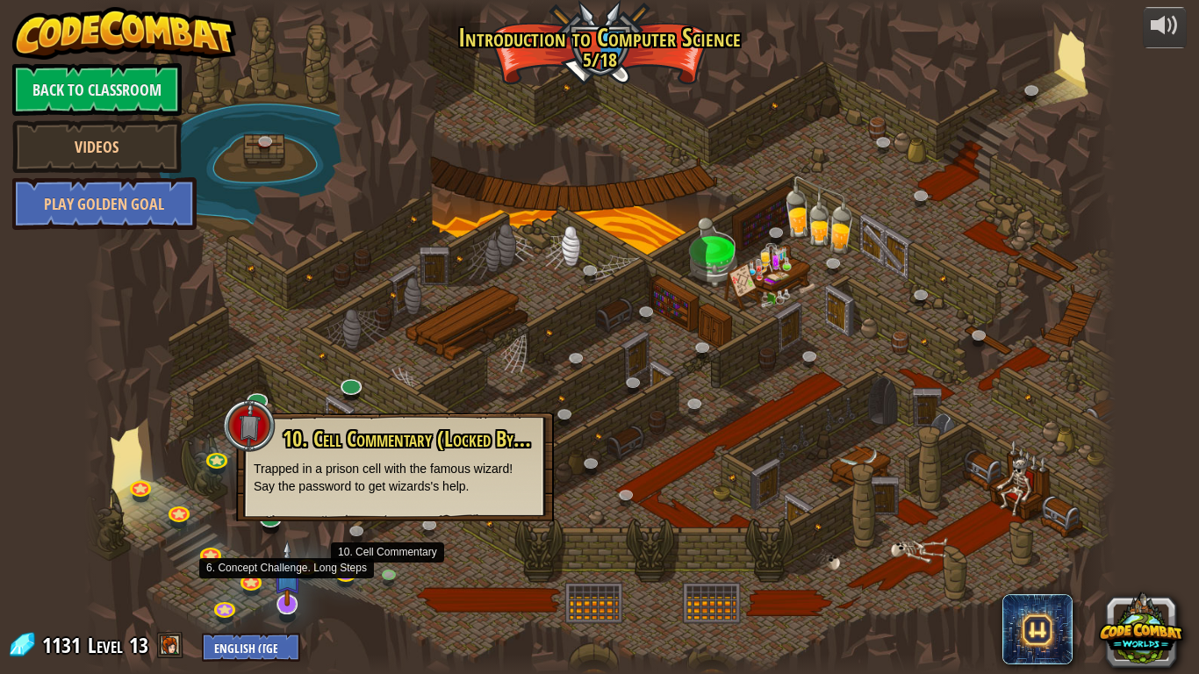
click at [289, 525] on img at bounding box center [287, 573] width 29 height 67
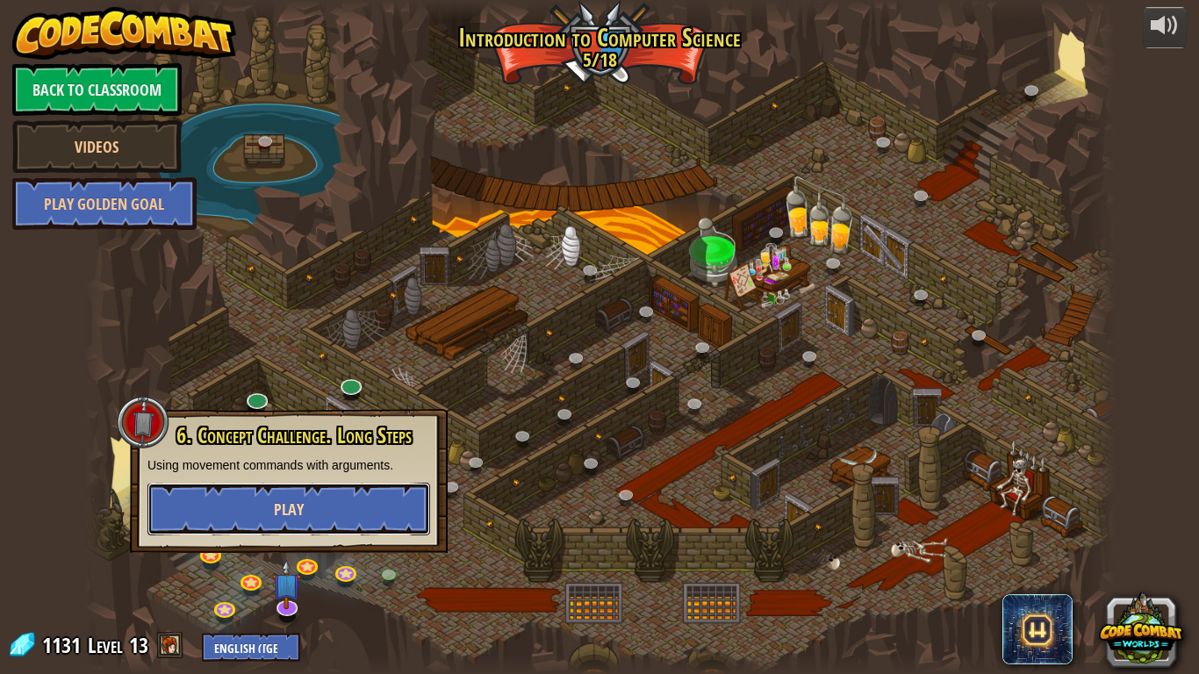
click at [275, 523] on button "Play" at bounding box center [288, 509] width 283 height 53
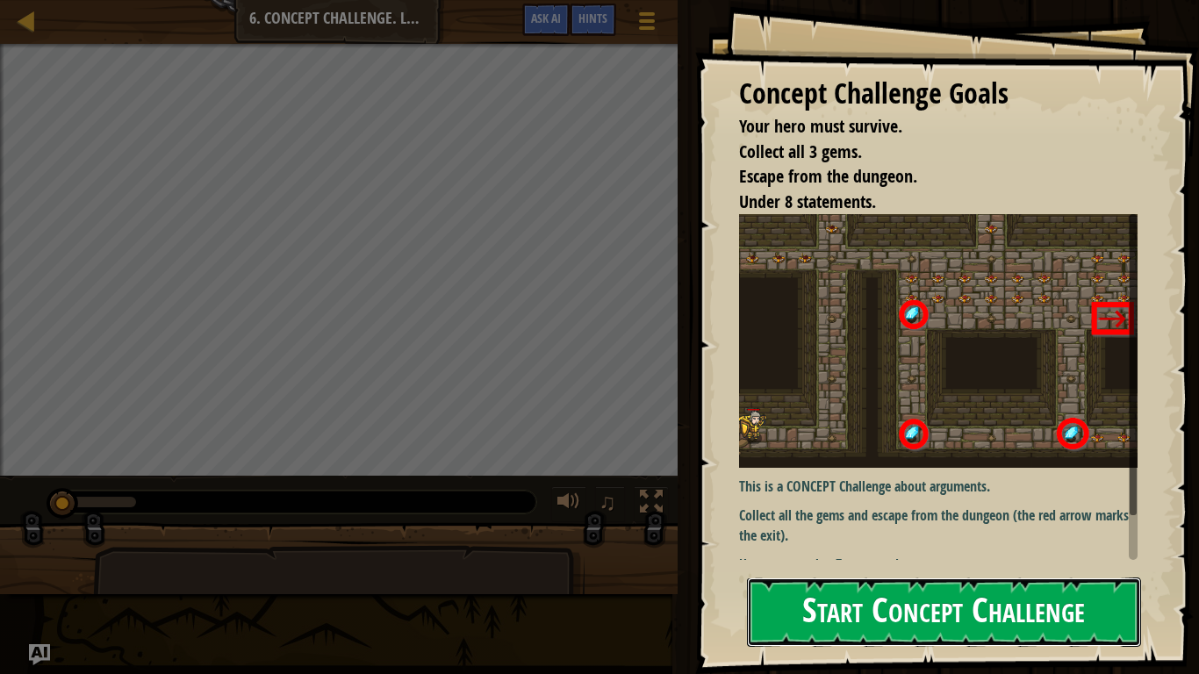
click at [847, 525] on button "Start Concept Challenge" at bounding box center [944, 612] width 394 height 69
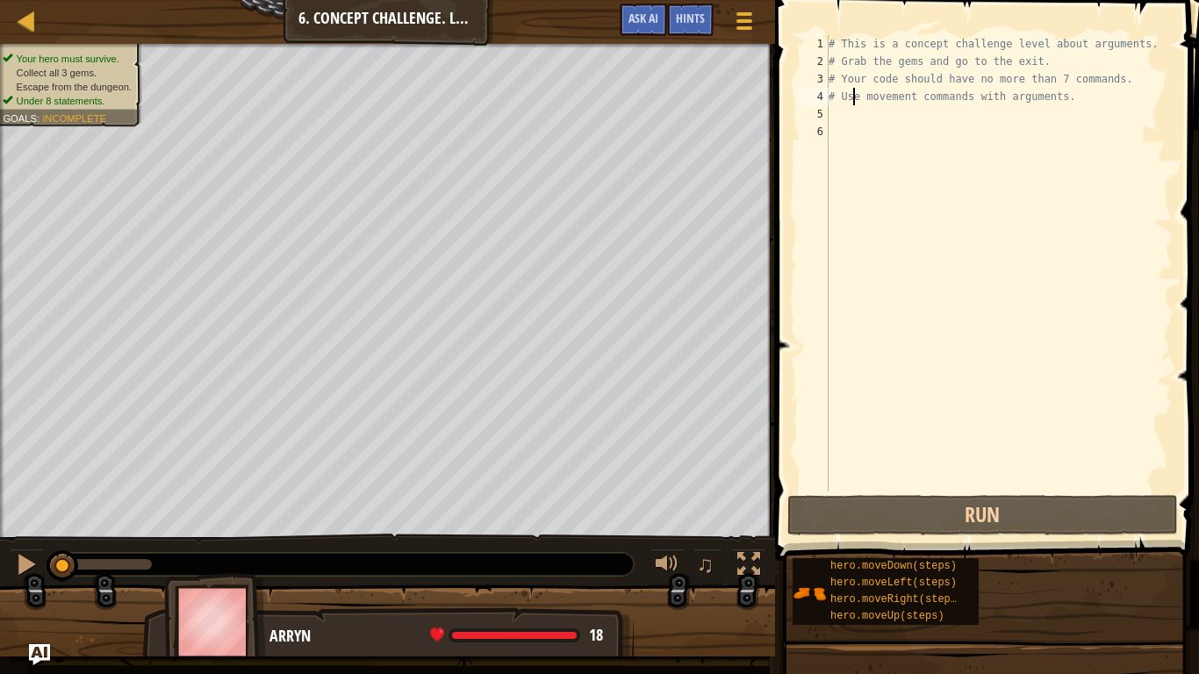
click at [854, 104] on div "# This is a concept challenge level about arguments. # Grab the gems and go to …" at bounding box center [999, 281] width 348 height 492
type textarea "# Use movement commands with arguments."
click at [861, 116] on div "# This is a concept challenge level about arguments. # Grab the gems and go to …" at bounding box center [999, 281] width 348 height 492
type textarea "h"
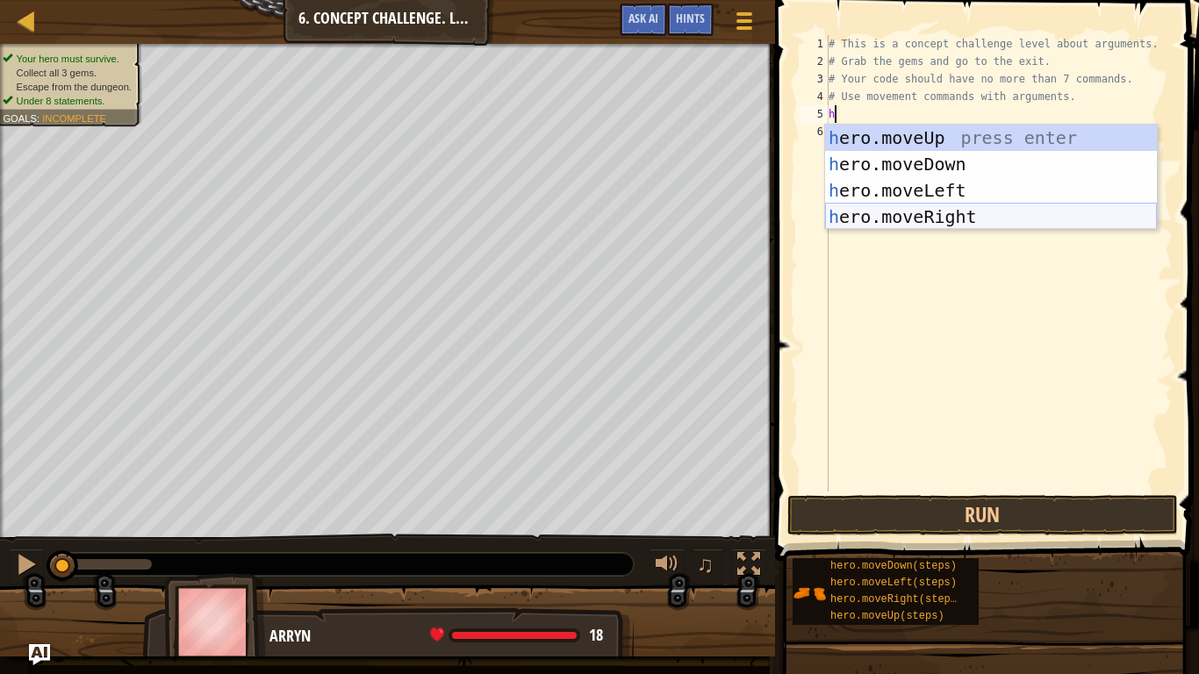
click at [1008, 226] on div "h ero.moveUp press enter h ero.moveDown press enter h ero.moveLeft press enter …" at bounding box center [991, 204] width 332 height 158
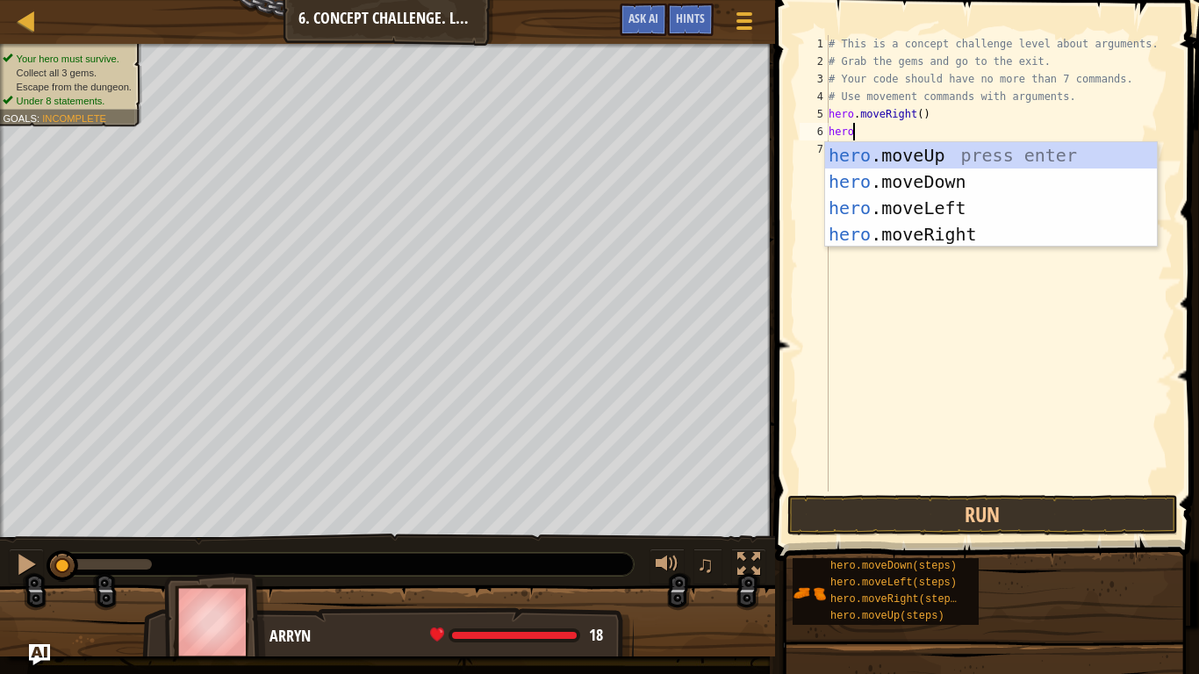
type textarea "hero."
click at [1035, 161] on div "hero. moveUp press enter hero. moveDown press enter hero. moveLeft press enter …" at bounding box center [991, 221] width 332 height 158
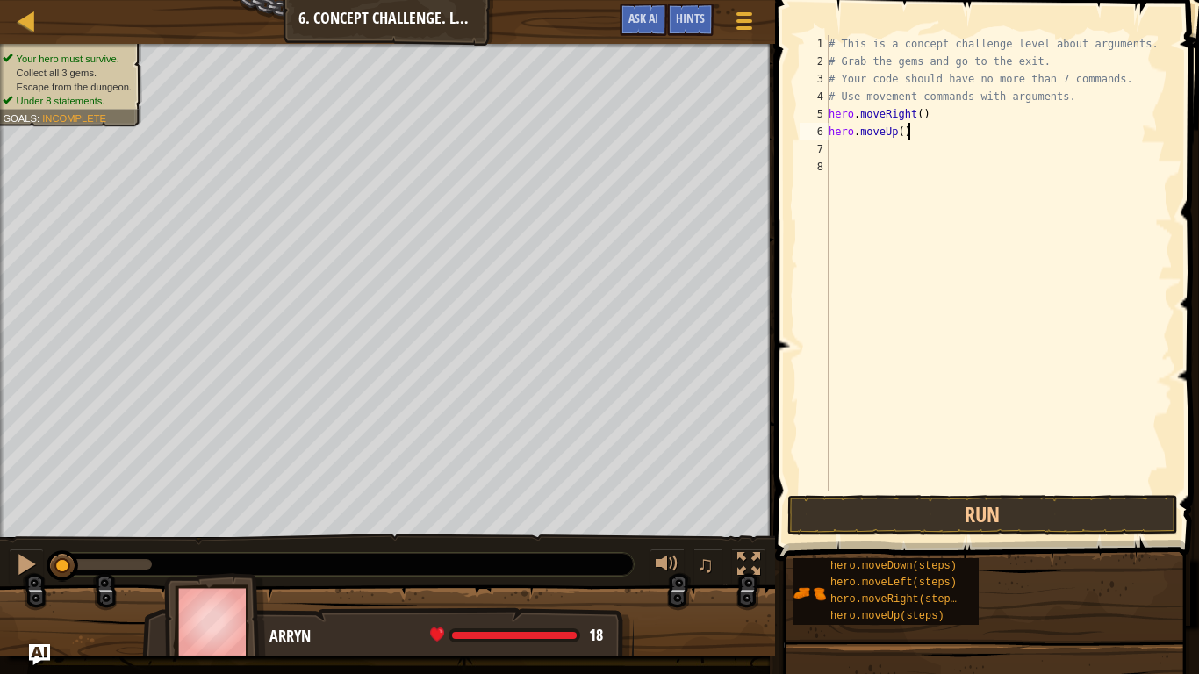
click at [916, 129] on div "# This is a concept challenge level about arguments. # Grab the gems and go to …" at bounding box center [999, 281] width 348 height 492
type textarea "hero.moveUp(3)"
click at [909, 509] on button "Run" at bounding box center [982, 515] width 391 height 40
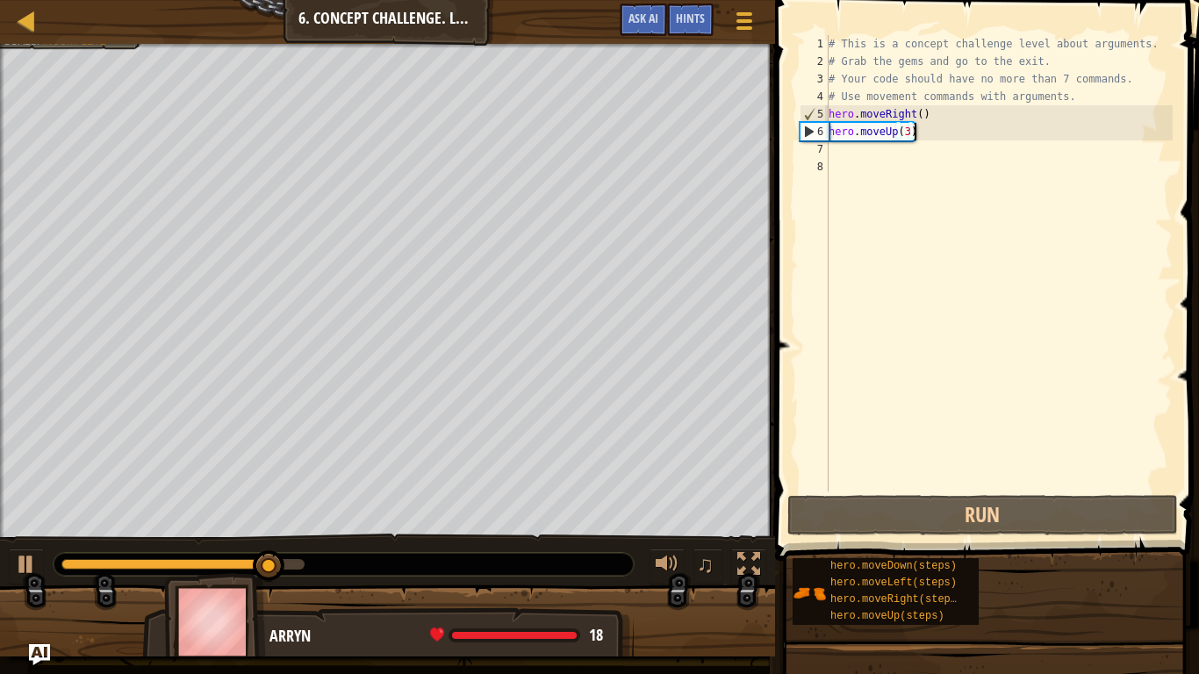
click at [840, 153] on div "# This is a concept challenge level about arguments. # Grab the gems and go to …" at bounding box center [999, 281] width 348 height 492
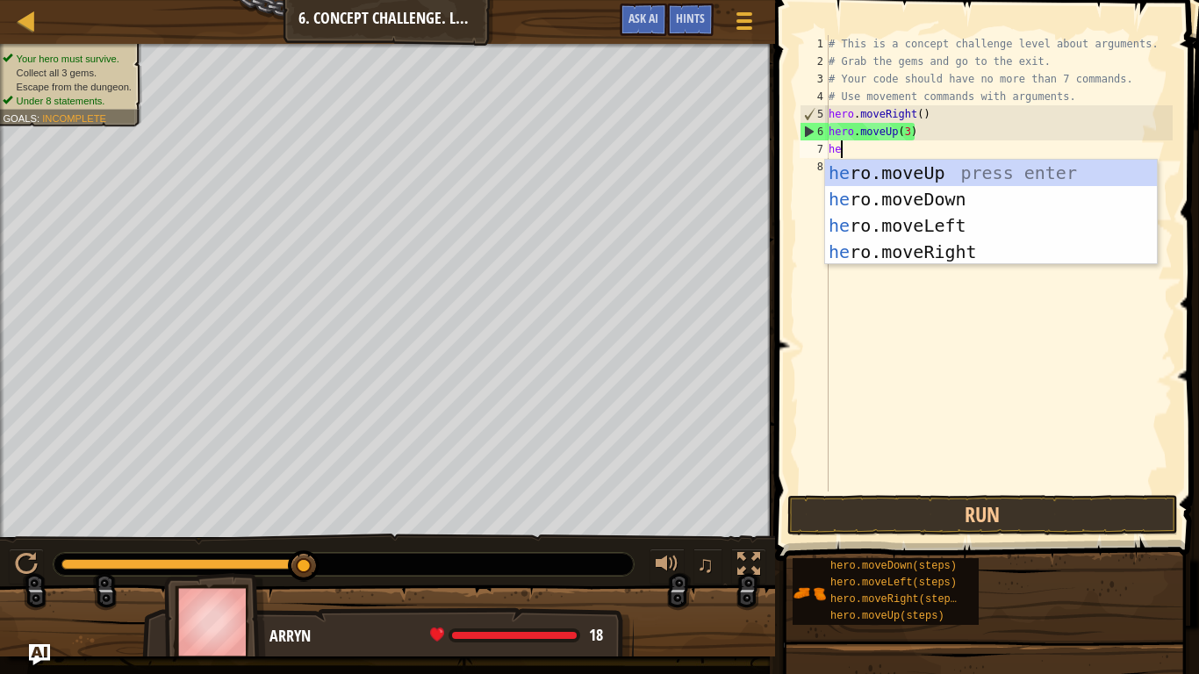
type textarea "hero"
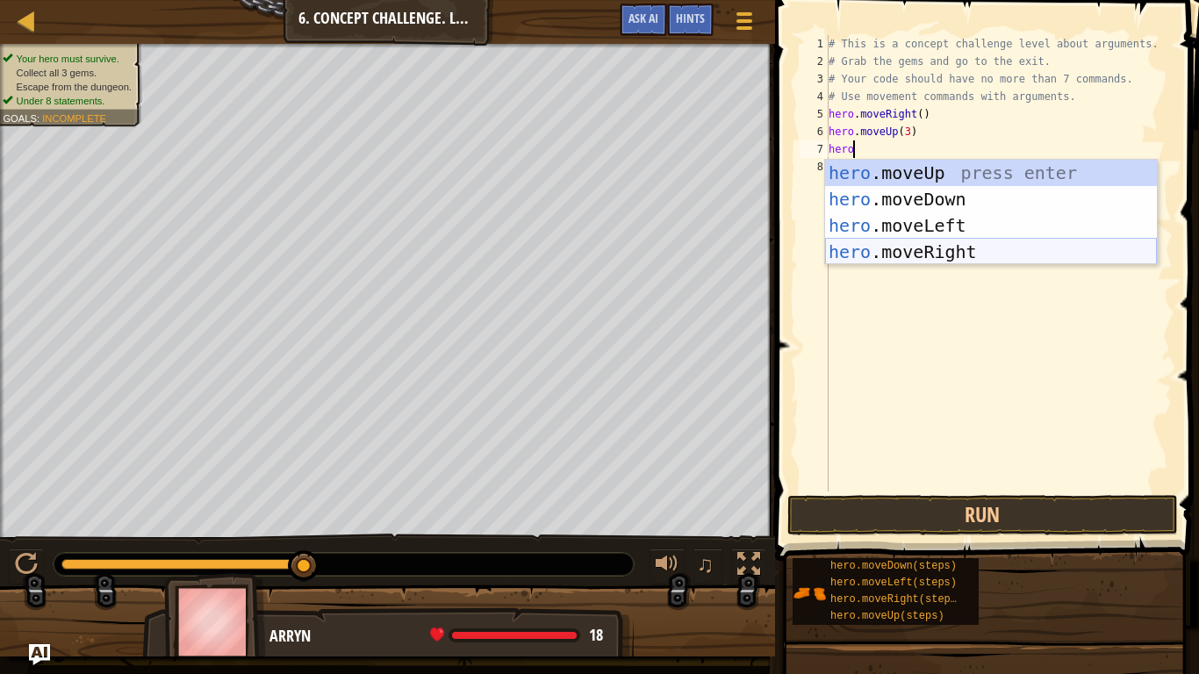
click at [961, 259] on div "hero .moveUp press enter hero .moveDown press enter hero .moveLeft press enter …" at bounding box center [991, 239] width 332 height 158
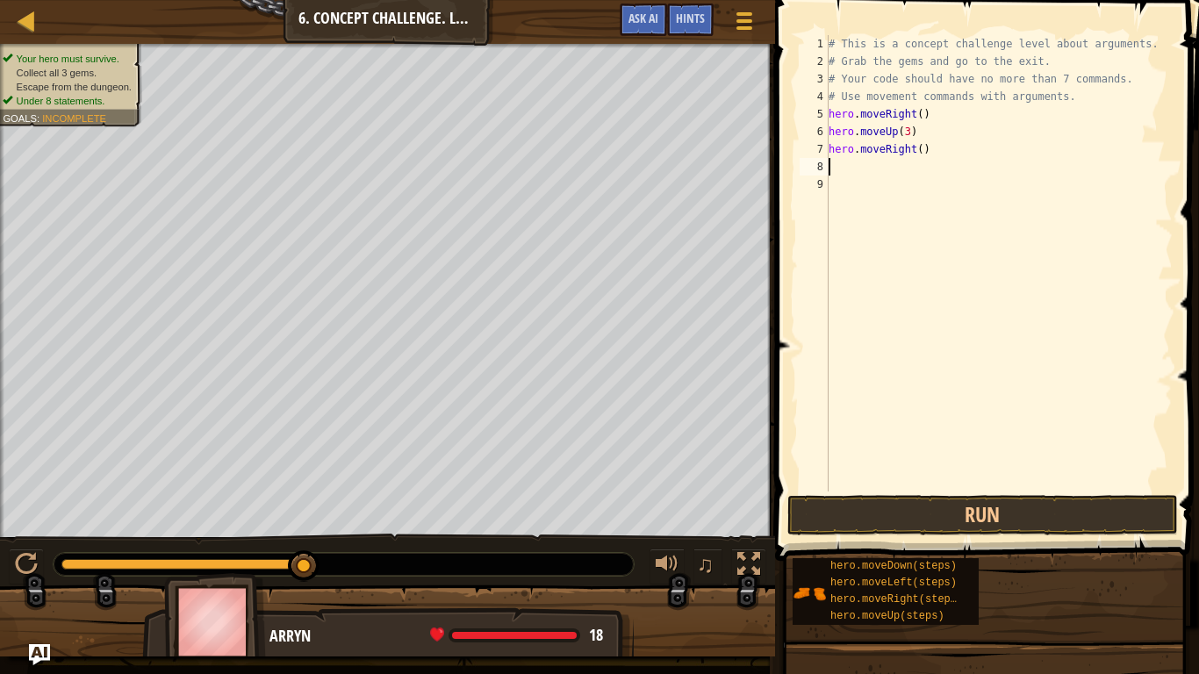
scroll to position [8, 0]
click at [991, 141] on div "# This is a concept challenge level about arguments. # Grab the gems and go to …" at bounding box center [999, 281] width 348 height 492
type textarea "hero.moveRight(2)"
click at [998, 523] on button "Run" at bounding box center [982, 515] width 391 height 40
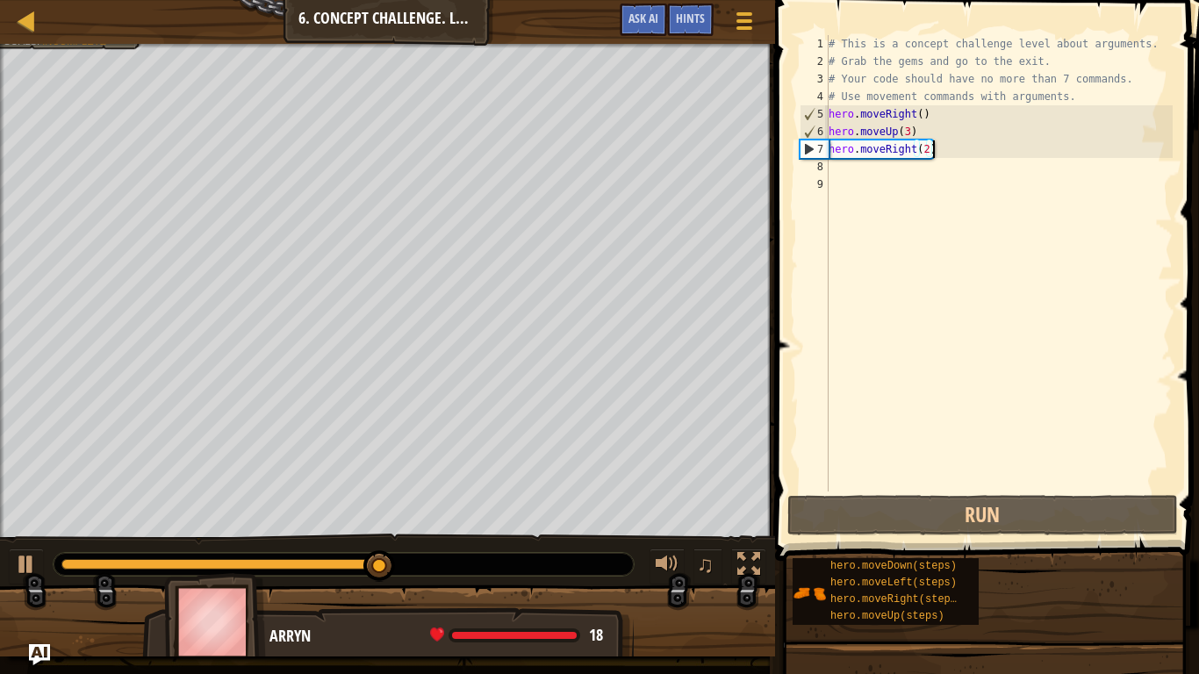
click at [887, 176] on div "# This is a concept challenge level about arguments. # Grab the gems and go to …" at bounding box center [999, 281] width 348 height 492
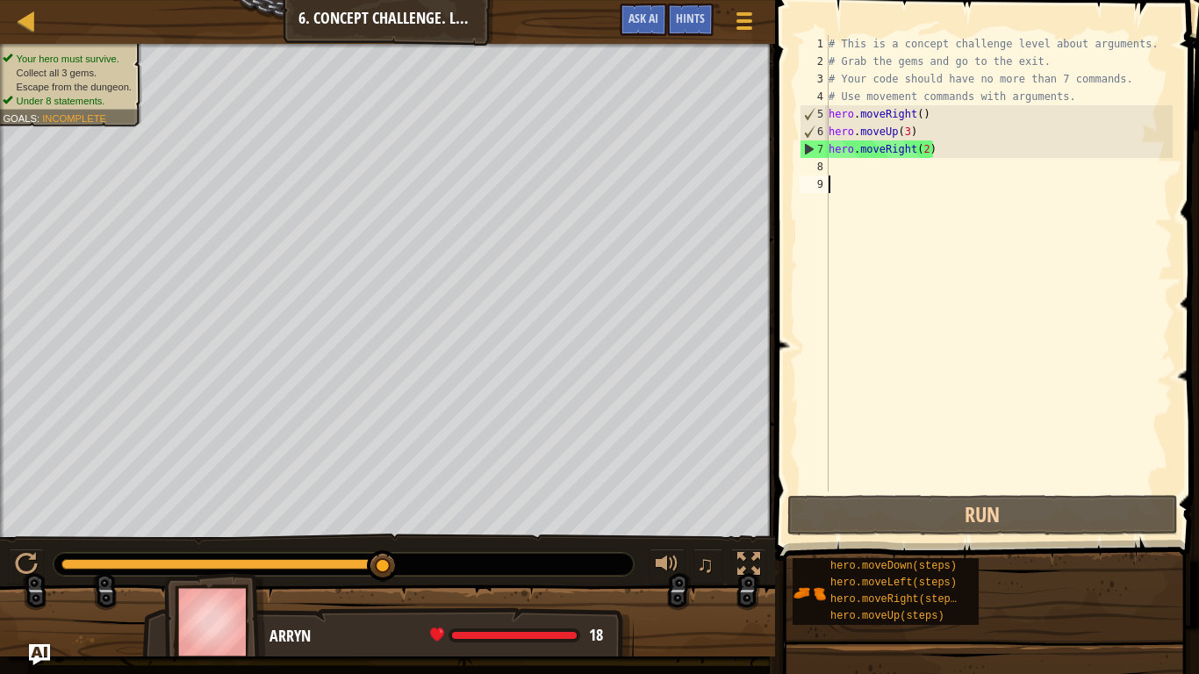
scroll to position [8, 0]
click at [887, 163] on div "# This is a concept challenge level about arguments. # Grab the gems and go to …" at bounding box center [999, 281] width 348 height 492
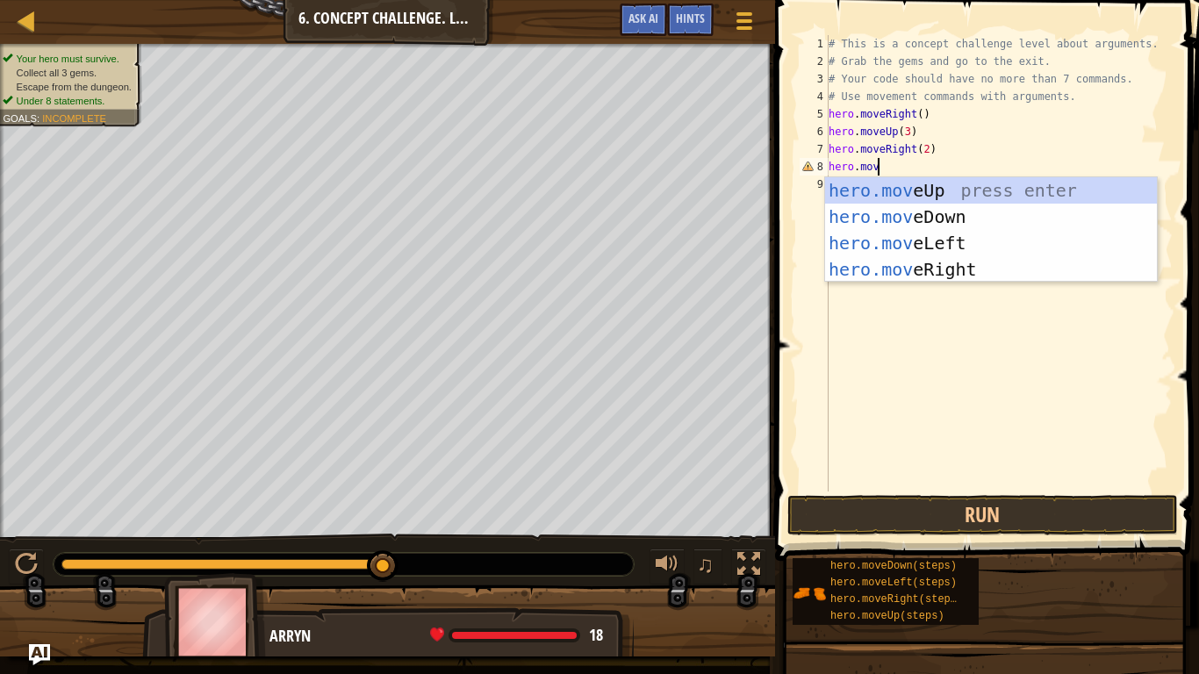
scroll to position [8, 7]
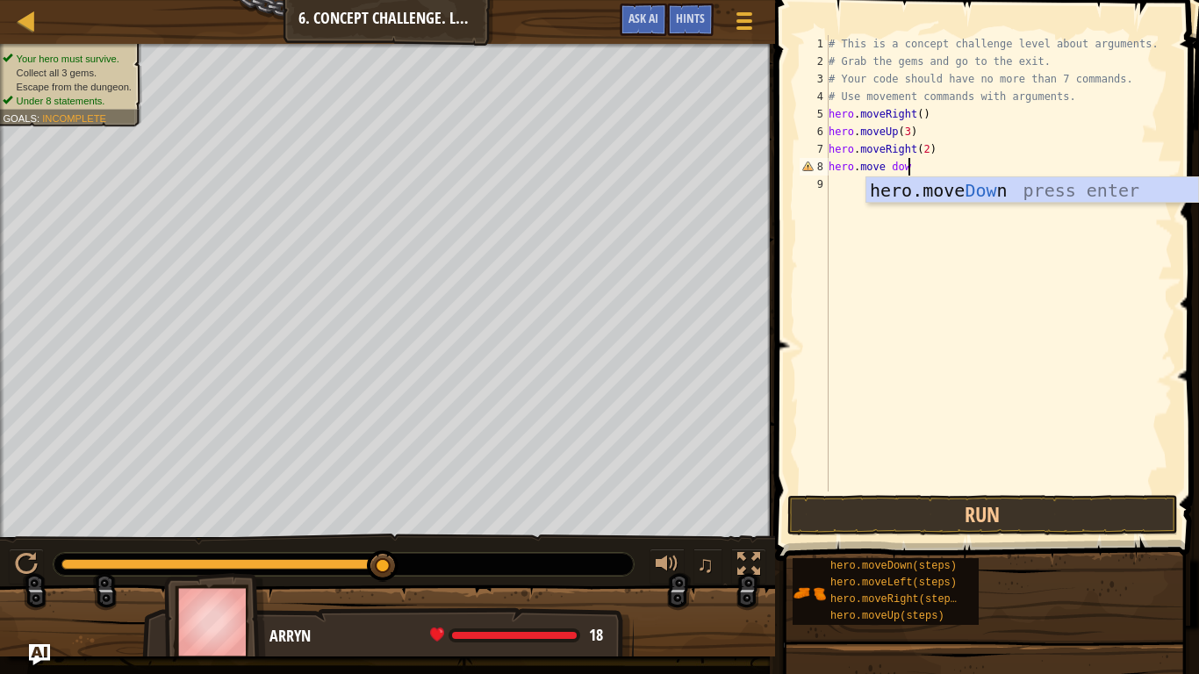
type textarea "hero.move down"
click at [948, 196] on div "hero.move Down press enter" at bounding box center [1032, 216] width 332 height 79
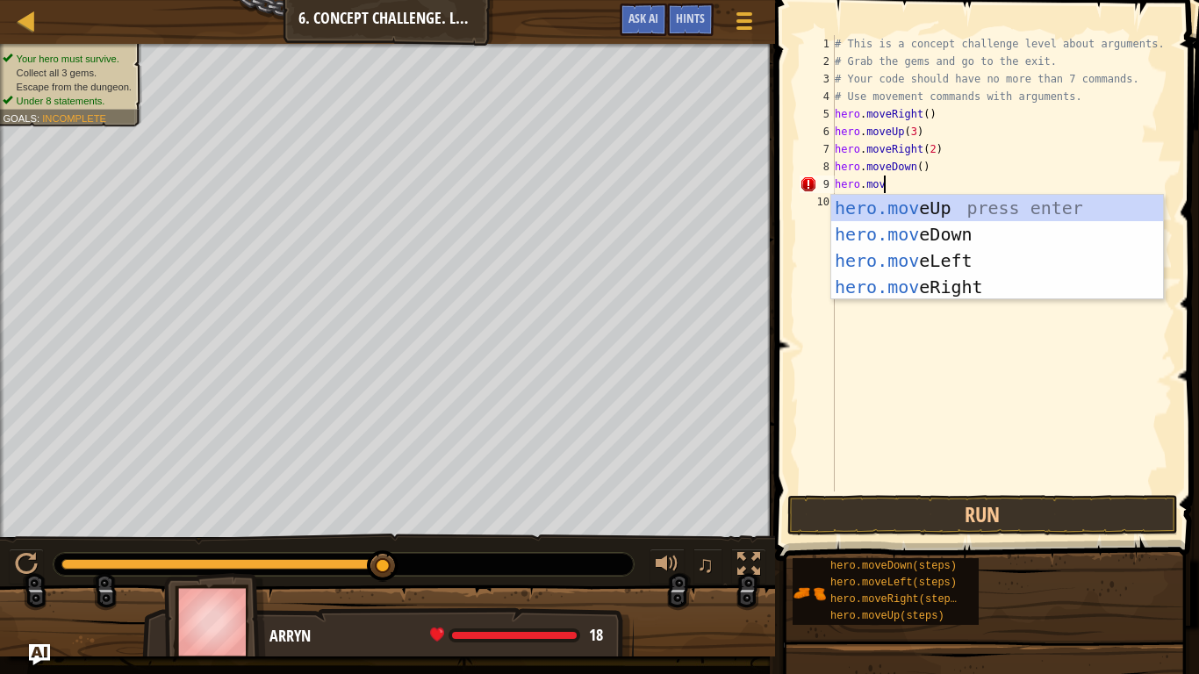
scroll to position [8, 7]
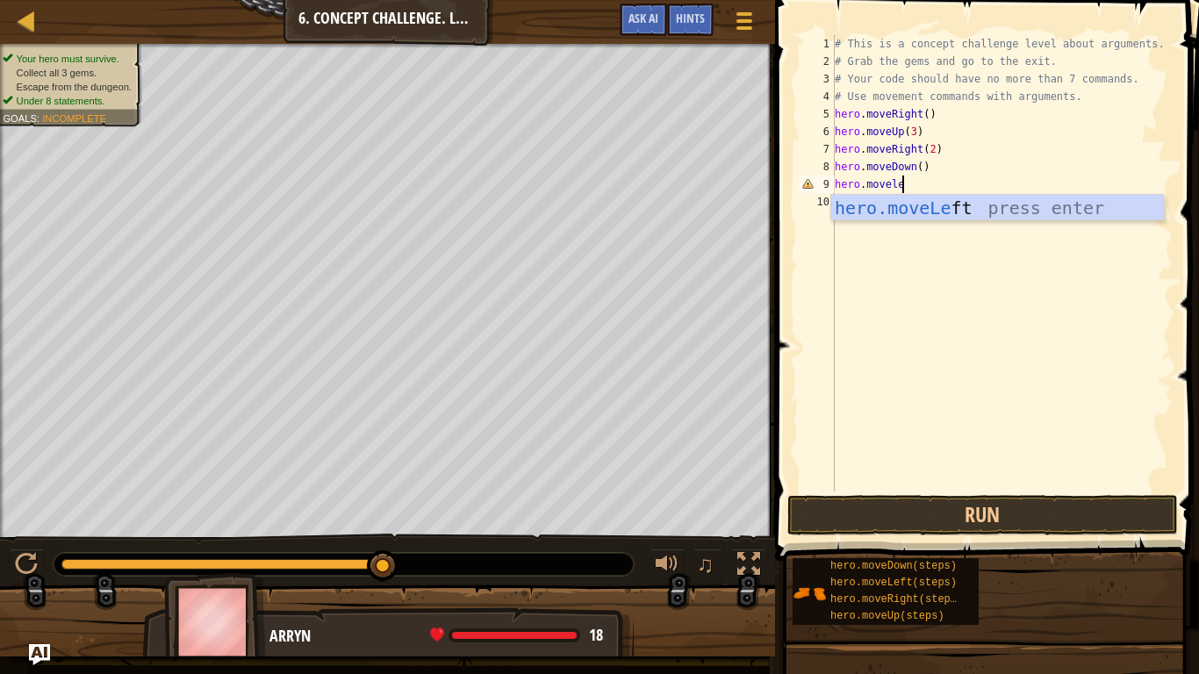
type textarea "hero.movelef"
click at [1016, 212] on div "hero.moveLef t press enter" at bounding box center [997, 234] width 332 height 79
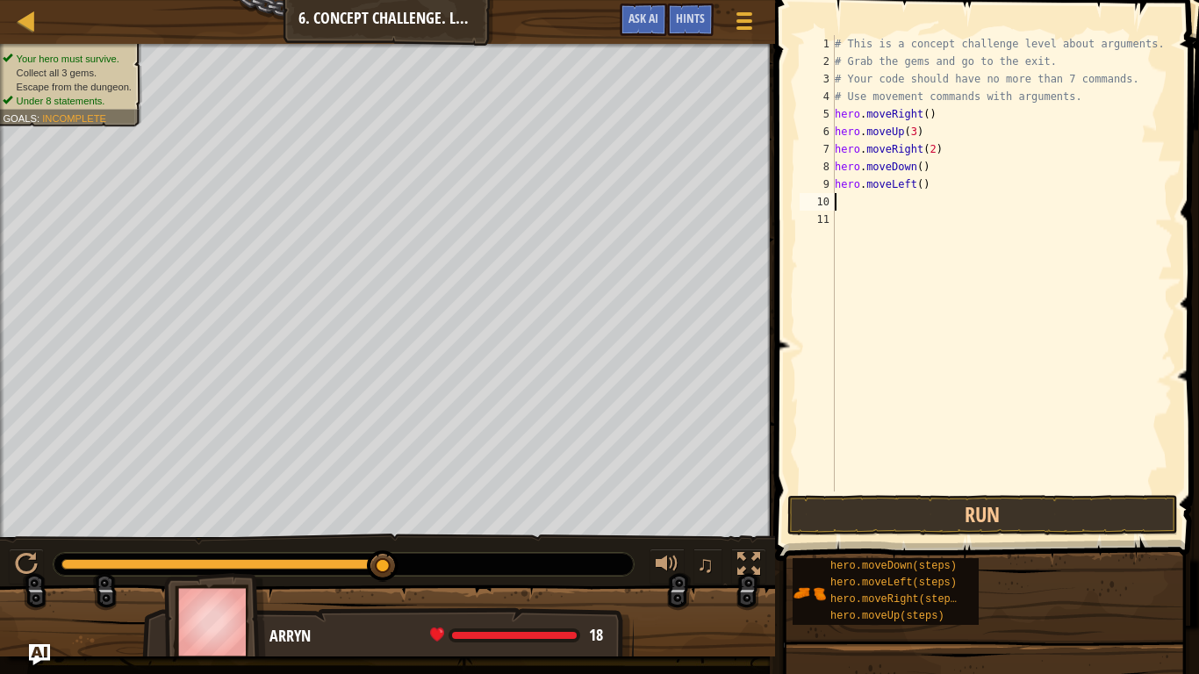
scroll to position [8, 0]
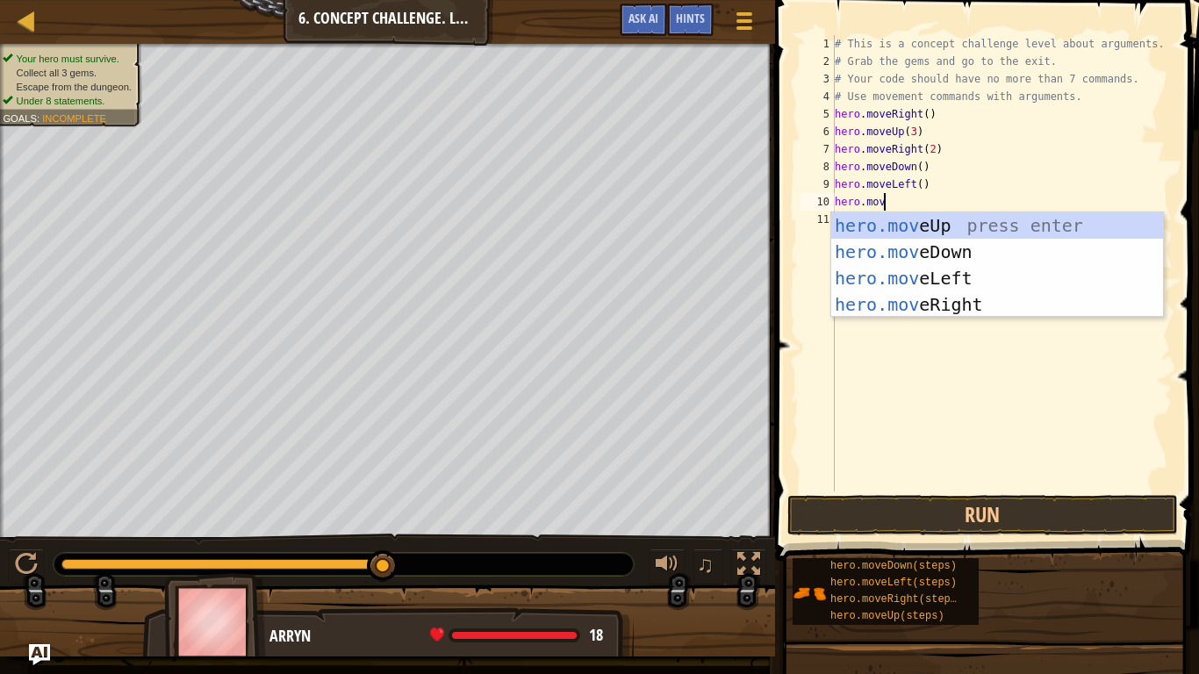
type textarea "hero.move"
click at [1024, 254] on div "hero.move Up press enter hero.move Down press enter hero.move Left press enter …" at bounding box center [997, 291] width 332 height 158
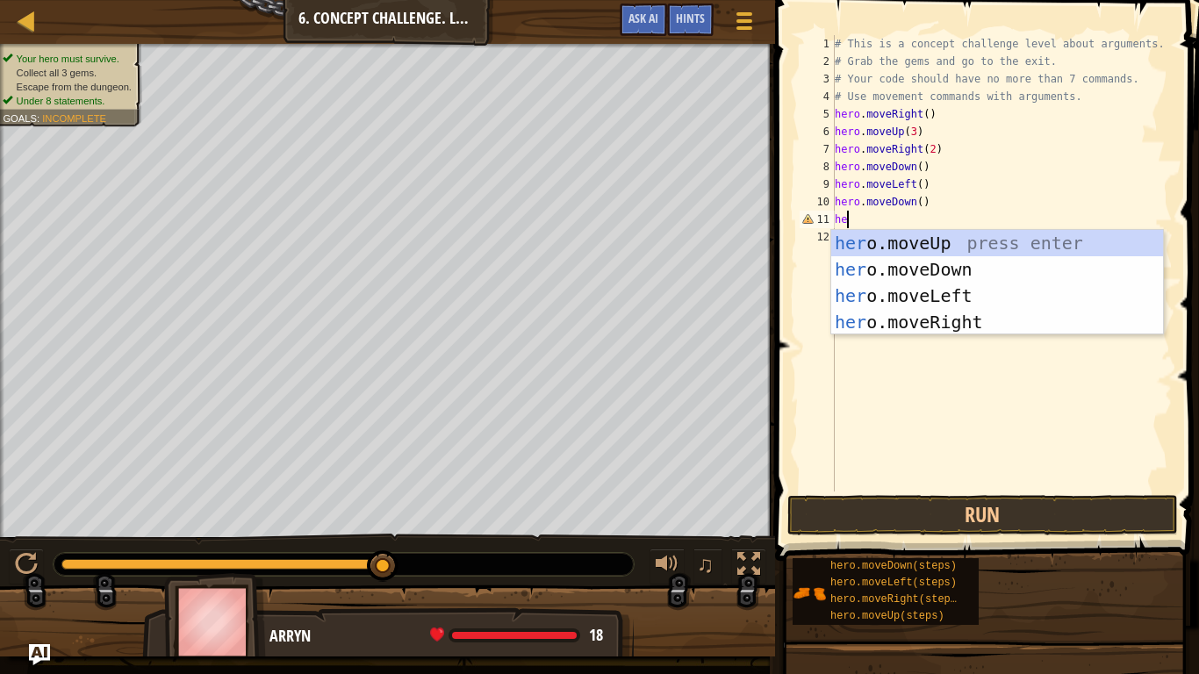
scroll to position [8, 0]
type textarea "h"
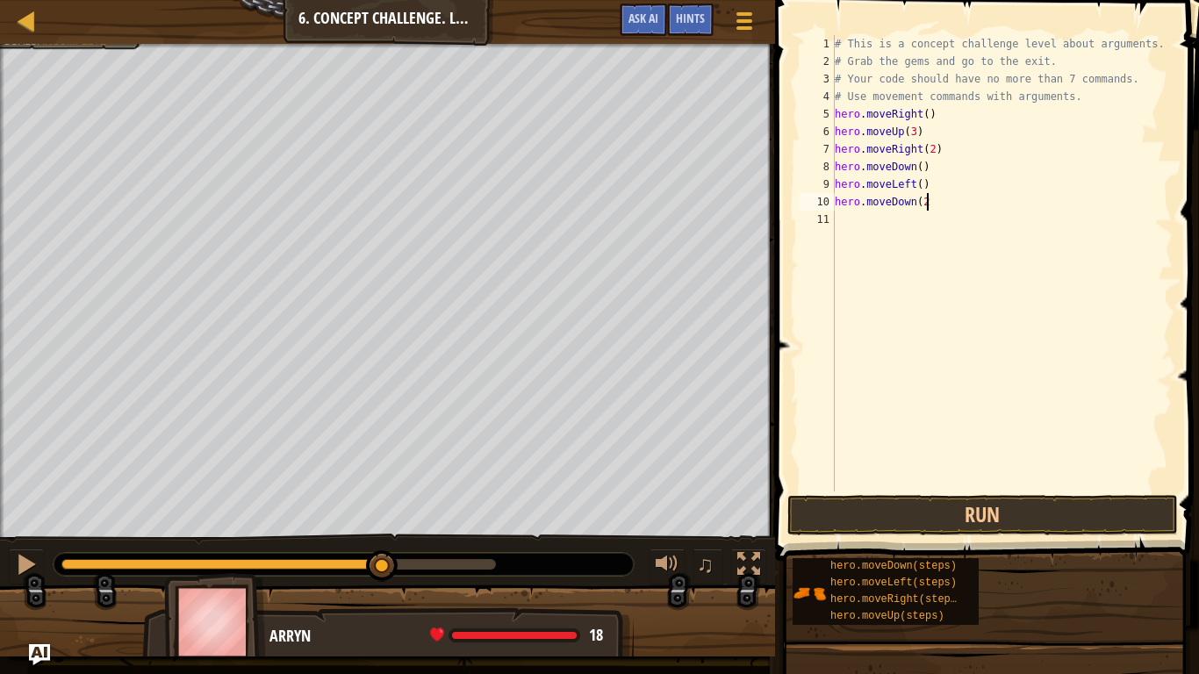
type textarea "hero.moveDown(2)"
click at [935, 225] on div "# This is a concept challenge level about arguments. # Grab the gems and go to …" at bounding box center [1001, 281] width 341 height 492
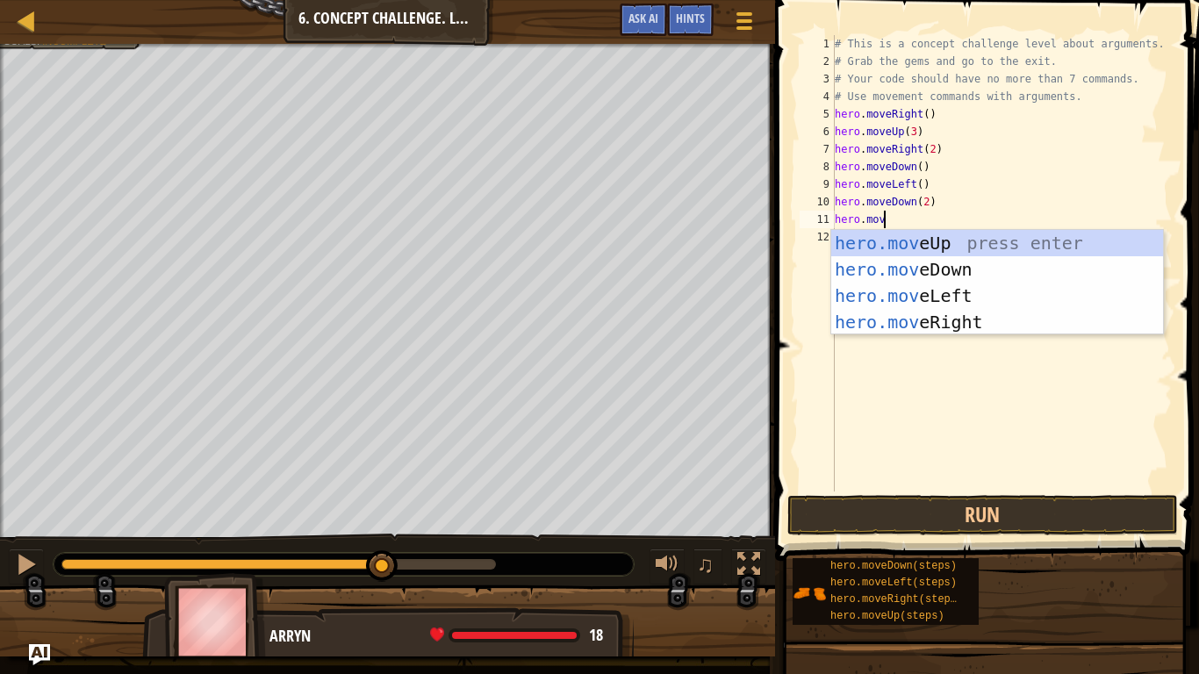
type textarea "hero.move"
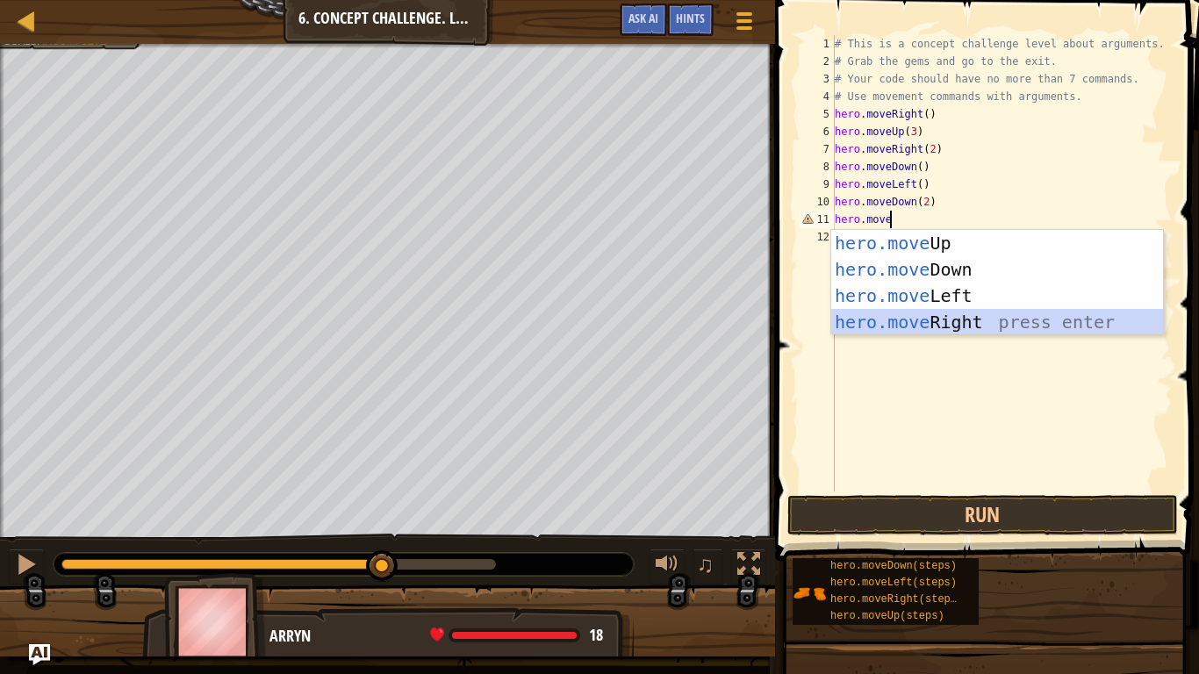
click at [1023, 321] on div "hero.move Up press enter hero.move Down press enter hero.move Left press enter …" at bounding box center [997, 309] width 332 height 158
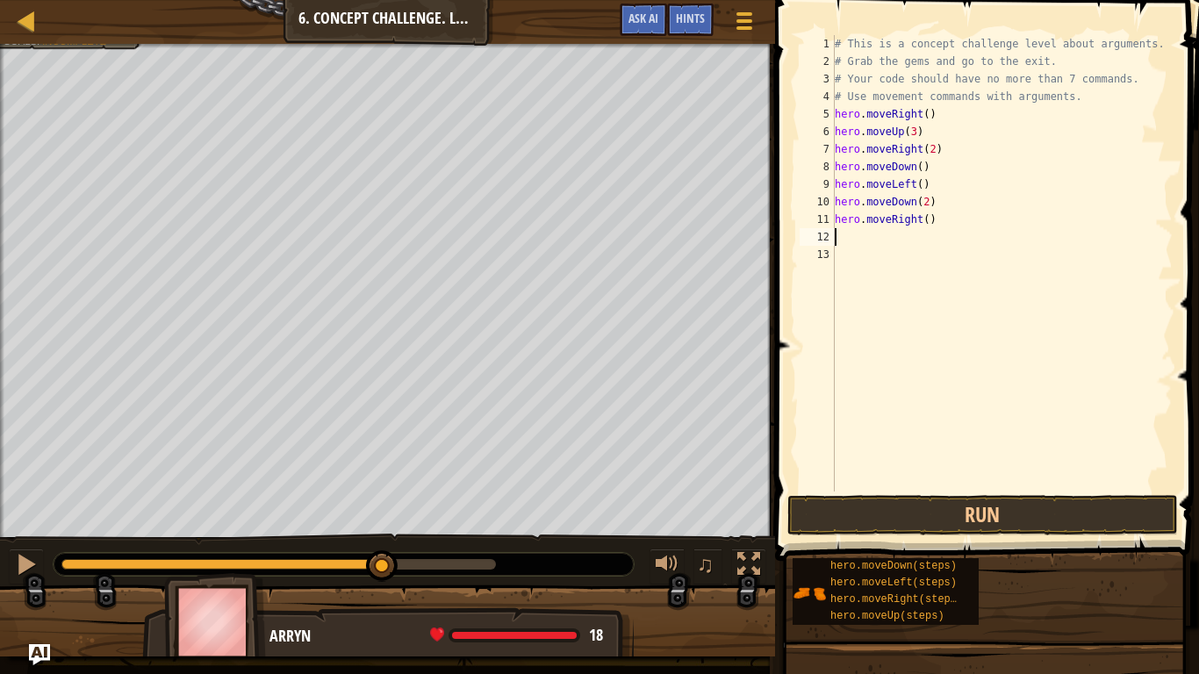
click at [962, 218] on div "# This is a concept challenge level about arguments. # Grab the gems and go to …" at bounding box center [1001, 281] width 341 height 492
type textarea "hero.moveRight(2)"
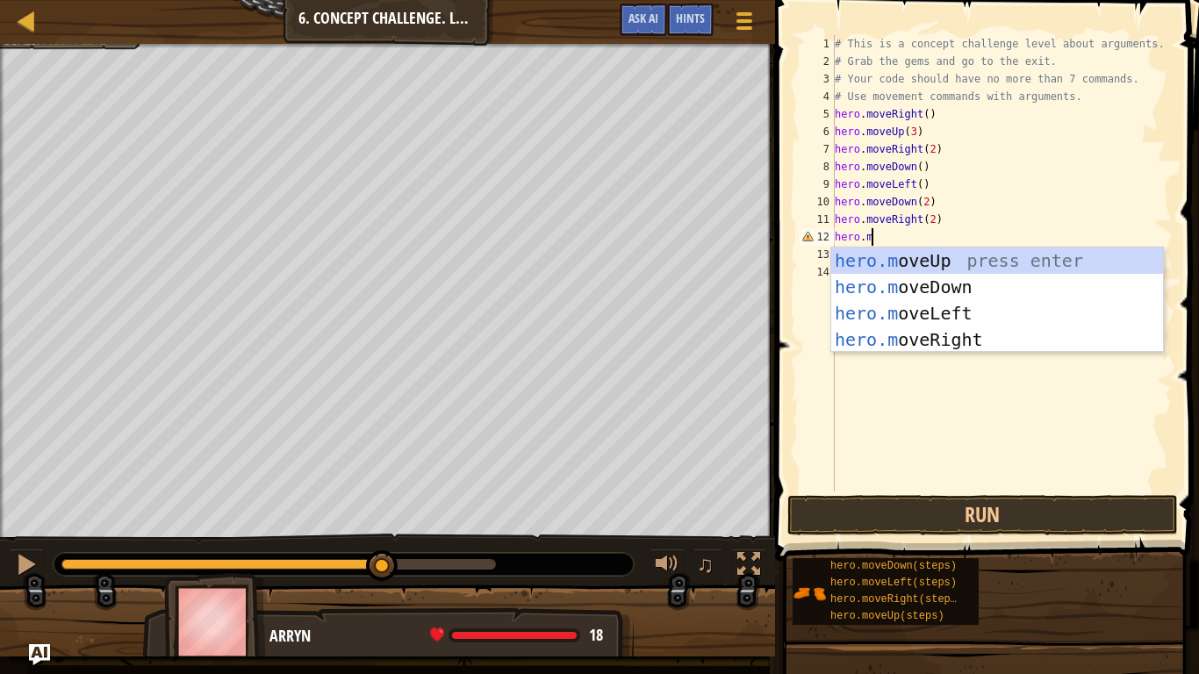
type textarea "[DOMAIN_NAME]"
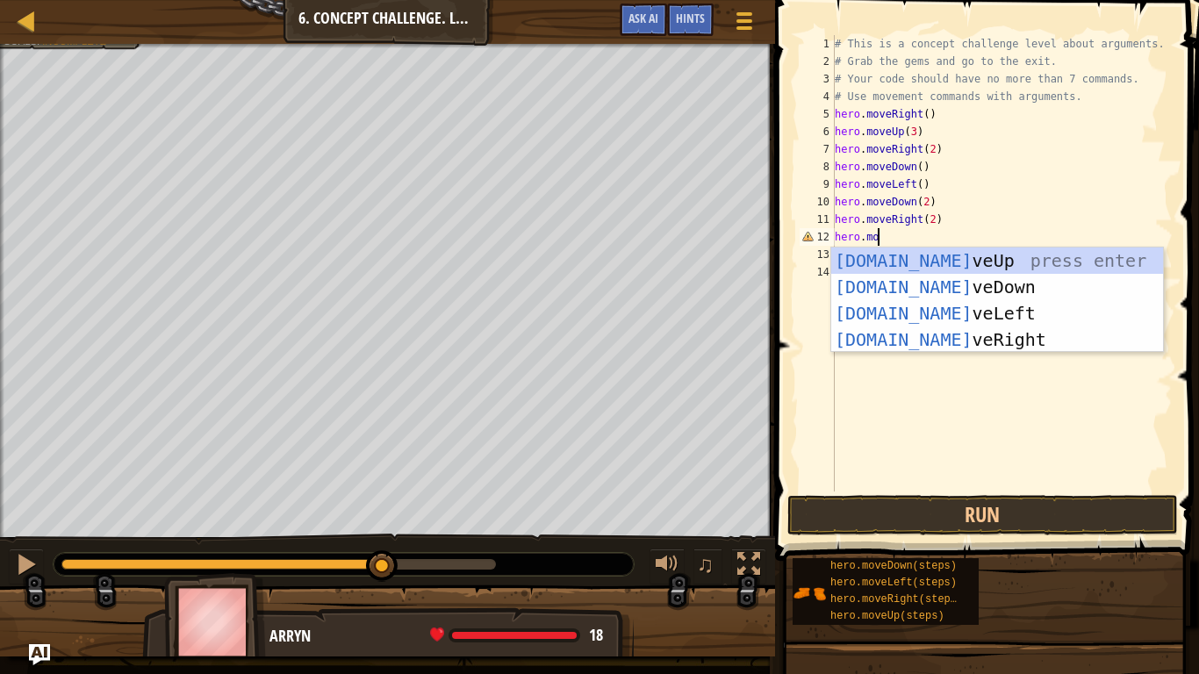
scroll to position [8, 5]
click at [994, 262] on div "[DOMAIN_NAME] veUp press enter [DOMAIN_NAME] veDown press enter [DOMAIN_NAME] v…" at bounding box center [997, 327] width 332 height 158
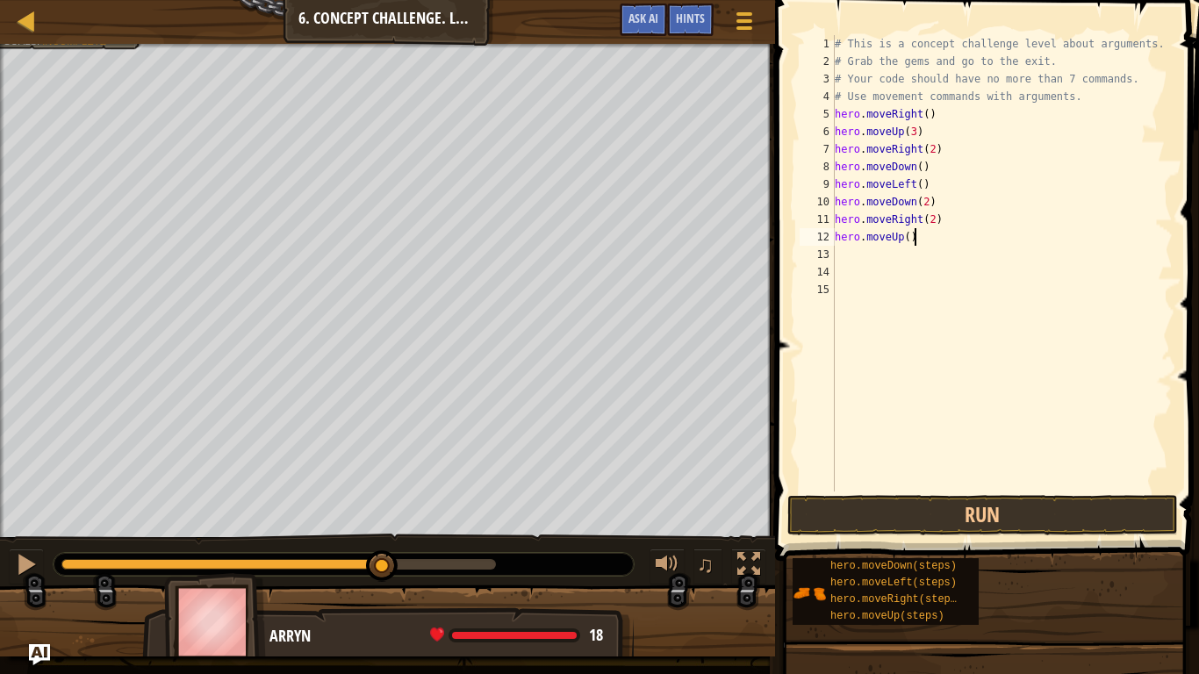
click at [950, 231] on div "# This is a concept challenge level about arguments. # Grab the gems and go to …" at bounding box center [1001, 281] width 341 height 492
type textarea "hero.moveUp(2)"
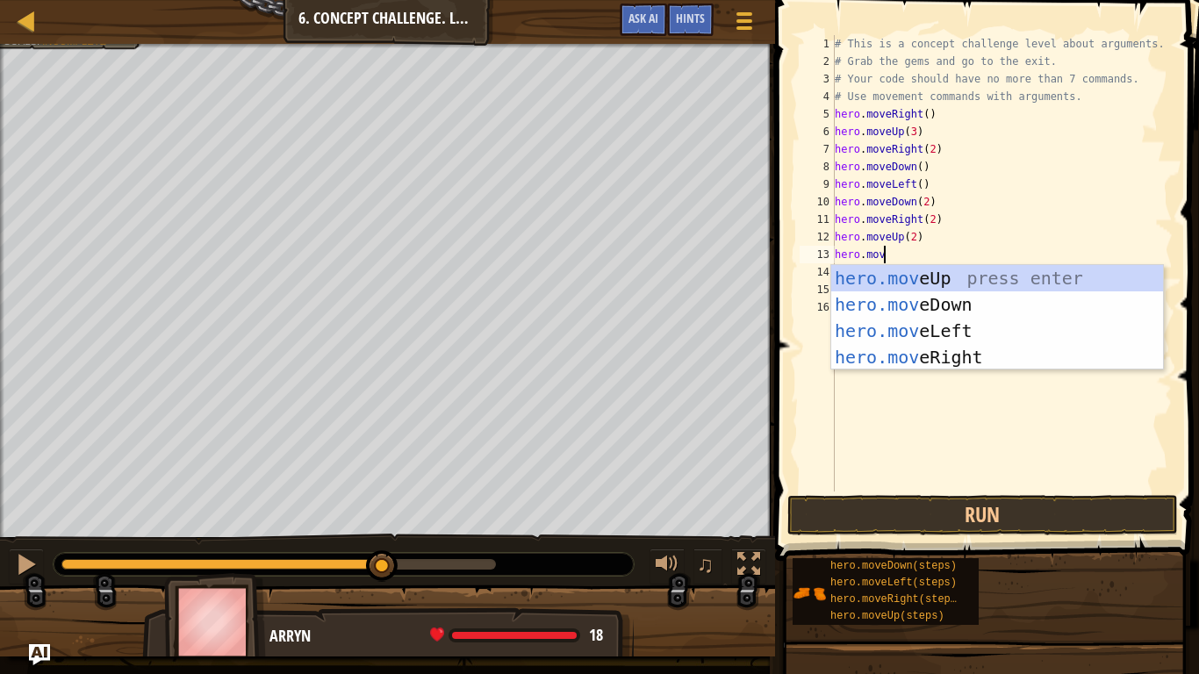
type textarea "hero.move"
click at [1036, 364] on div "hero.move Up press enter hero.move Down press enter hero.move Left press enter …" at bounding box center [997, 344] width 332 height 158
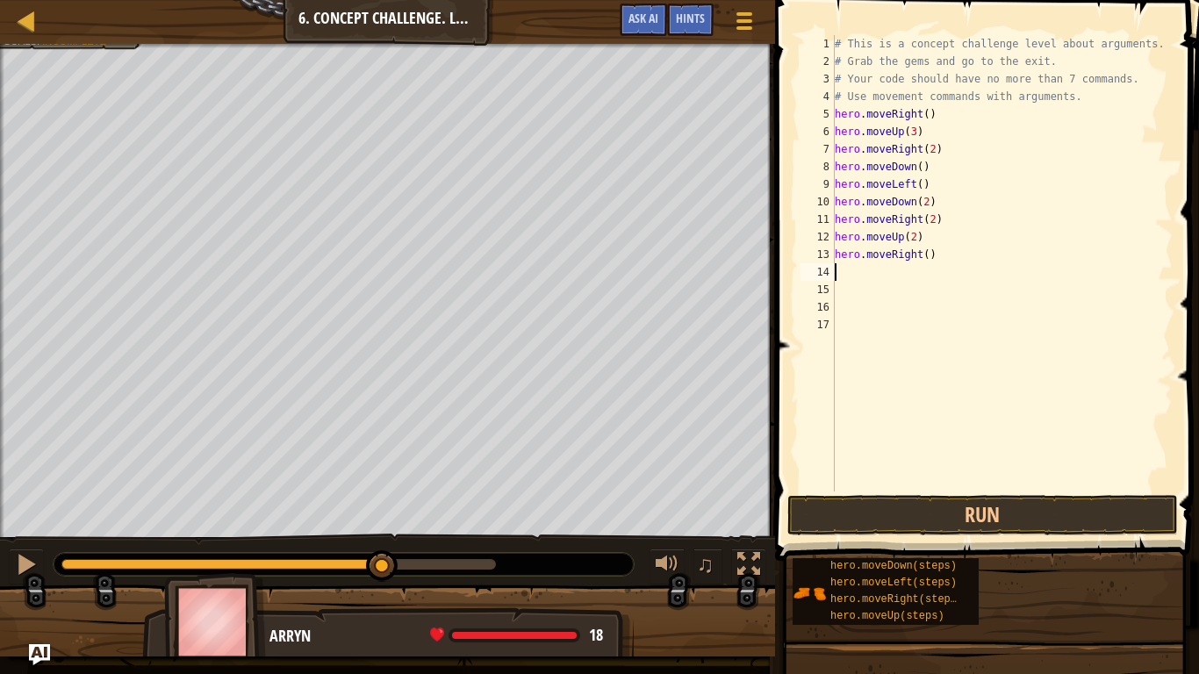
scroll to position [8, 0]
click at [985, 522] on button "Run" at bounding box center [982, 515] width 391 height 40
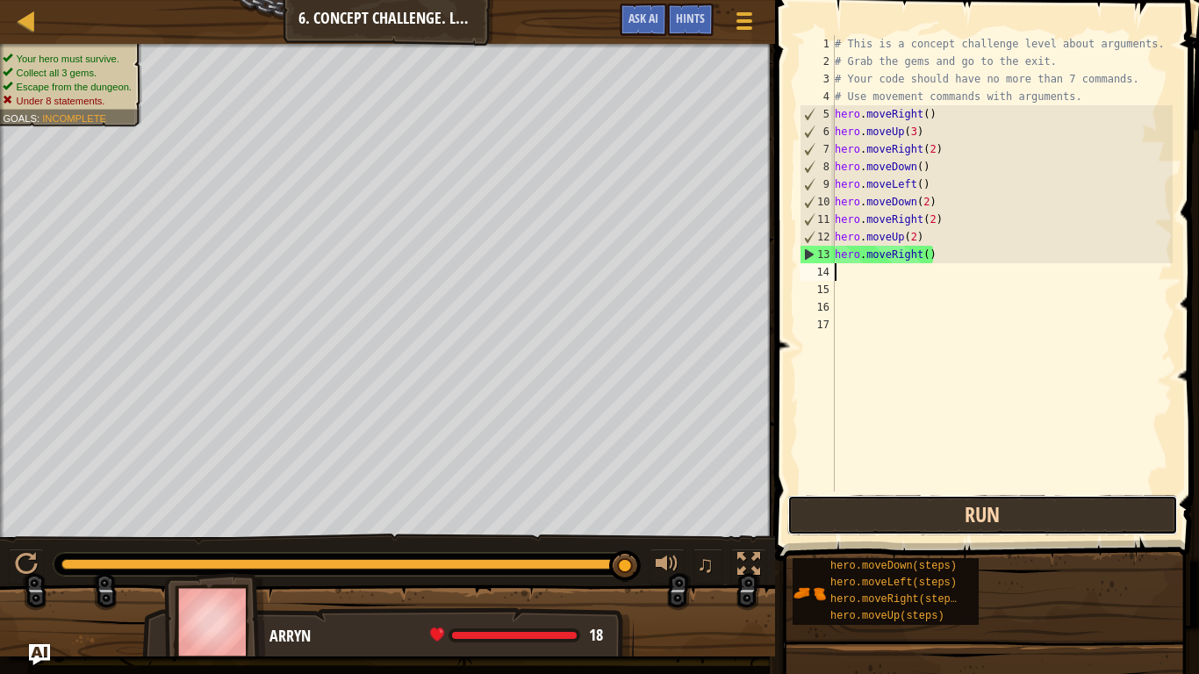
click at [985, 523] on button "Run" at bounding box center [982, 515] width 391 height 40
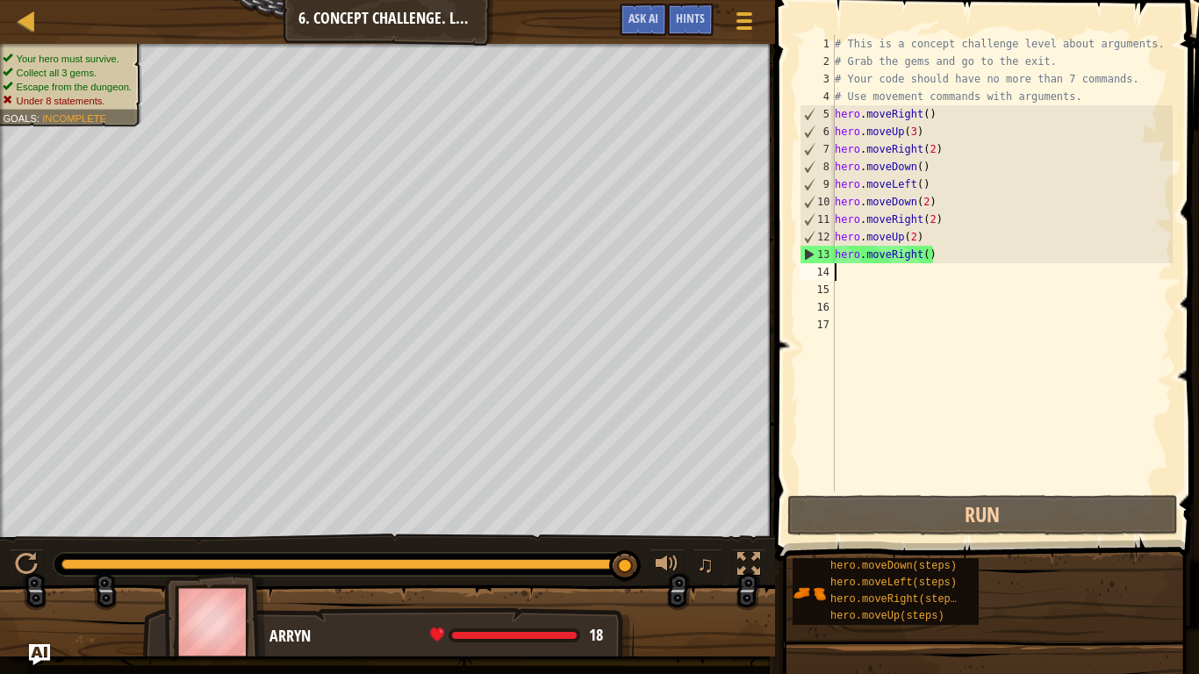
click at [828, 40] on div "1" at bounding box center [817, 44] width 35 height 18
click at [860, 62] on div "# This is a concept challenge level about arguments. # Grab the gems and go to …" at bounding box center [1001, 281] width 341 height 492
click at [861, 62] on div "# This is a concept challenge level about arguments. # Grab the gems and go to …" at bounding box center [1001, 263] width 341 height 456
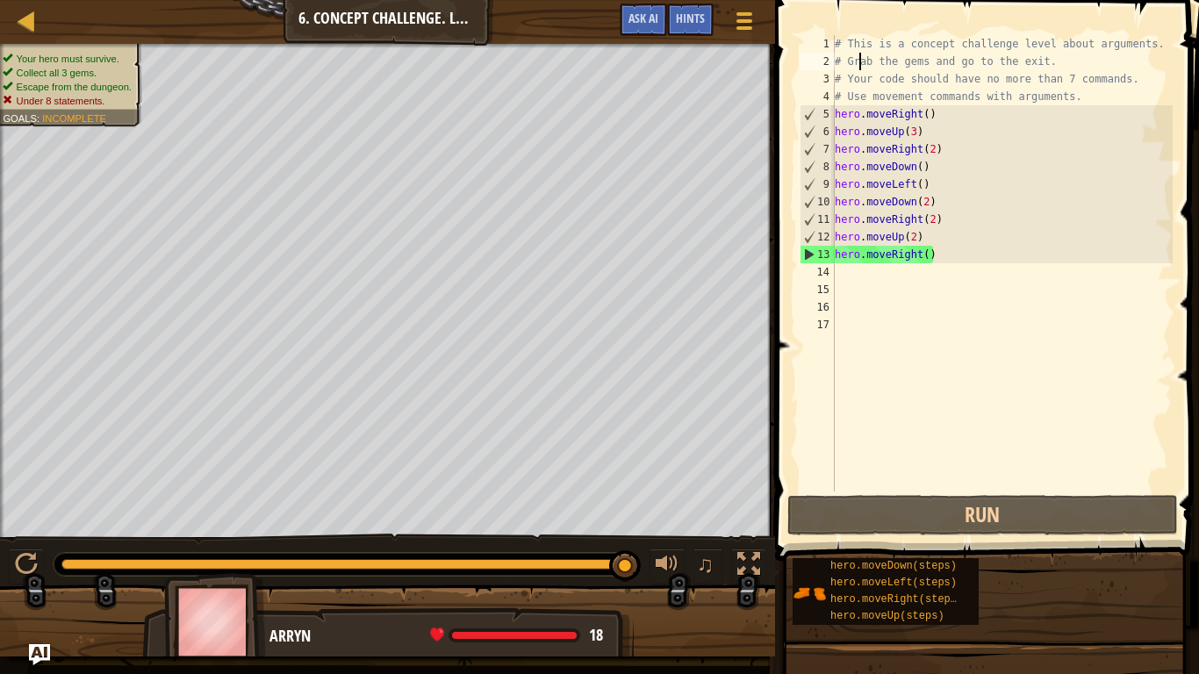
click at [887, 169] on div "# This is a concept challenge level about arguments. # Grab the gems and go to …" at bounding box center [1001, 281] width 341 height 492
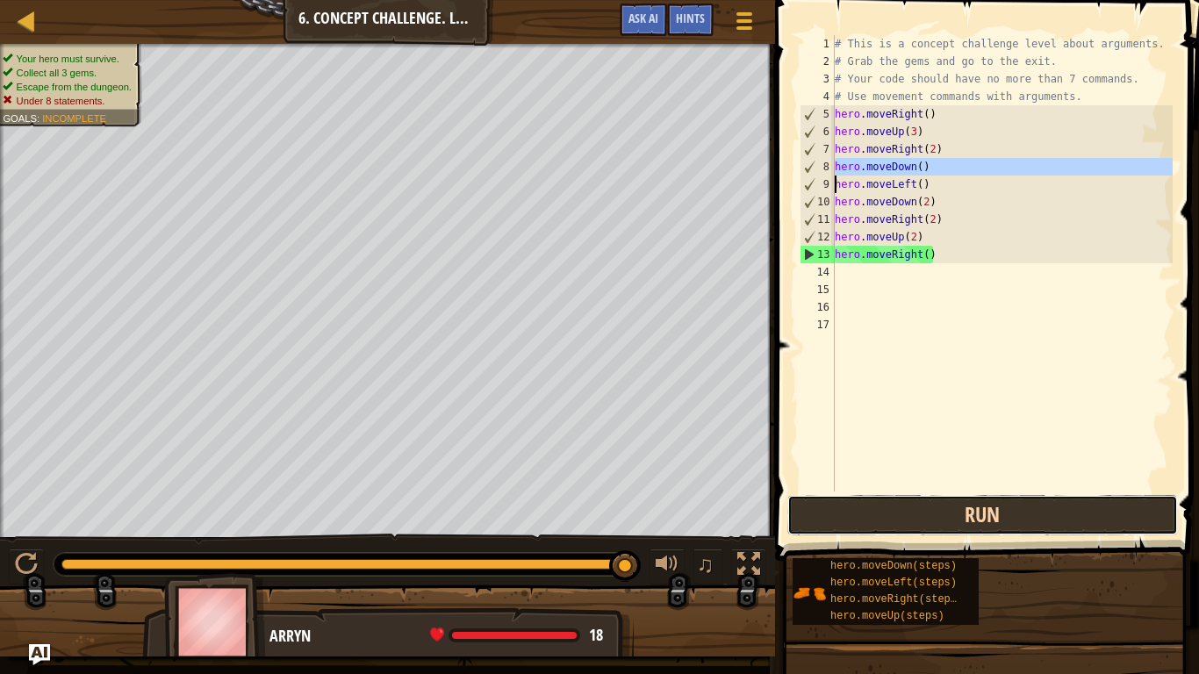
click at [948, 507] on button "Run" at bounding box center [982, 515] width 391 height 40
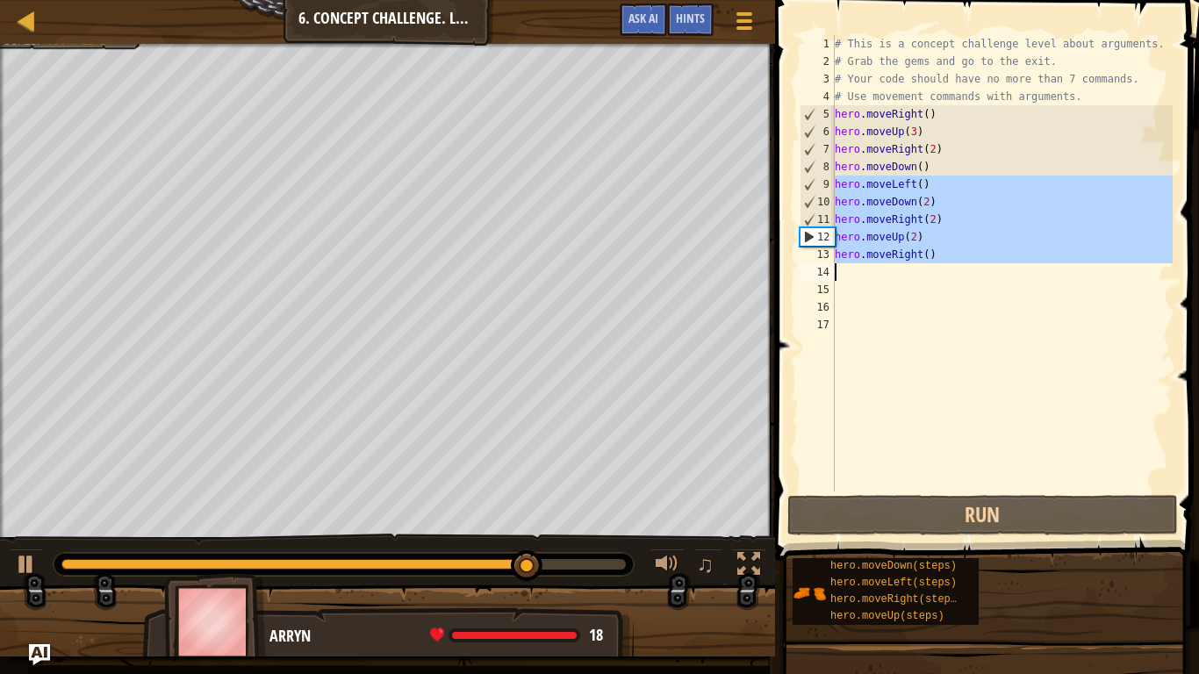
drag, startPoint x: 837, startPoint y: 184, endPoint x: 948, endPoint y: 274, distance: 143.0
click at [948, 274] on div "# This is a concept challenge level about arguments. # Grab the gems and go to …" at bounding box center [1001, 281] width 341 height 492
type textarea "hero.moveRight()"
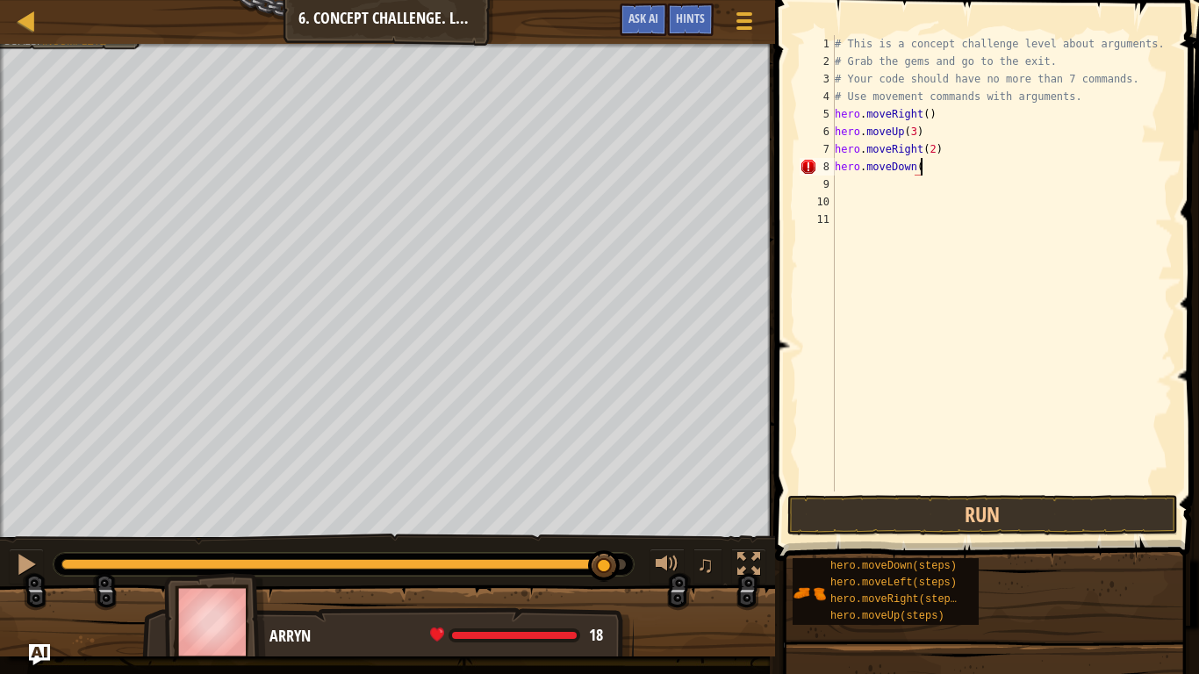
scroll to position [8, 12]
type textarea "hero.moveDown(3)"
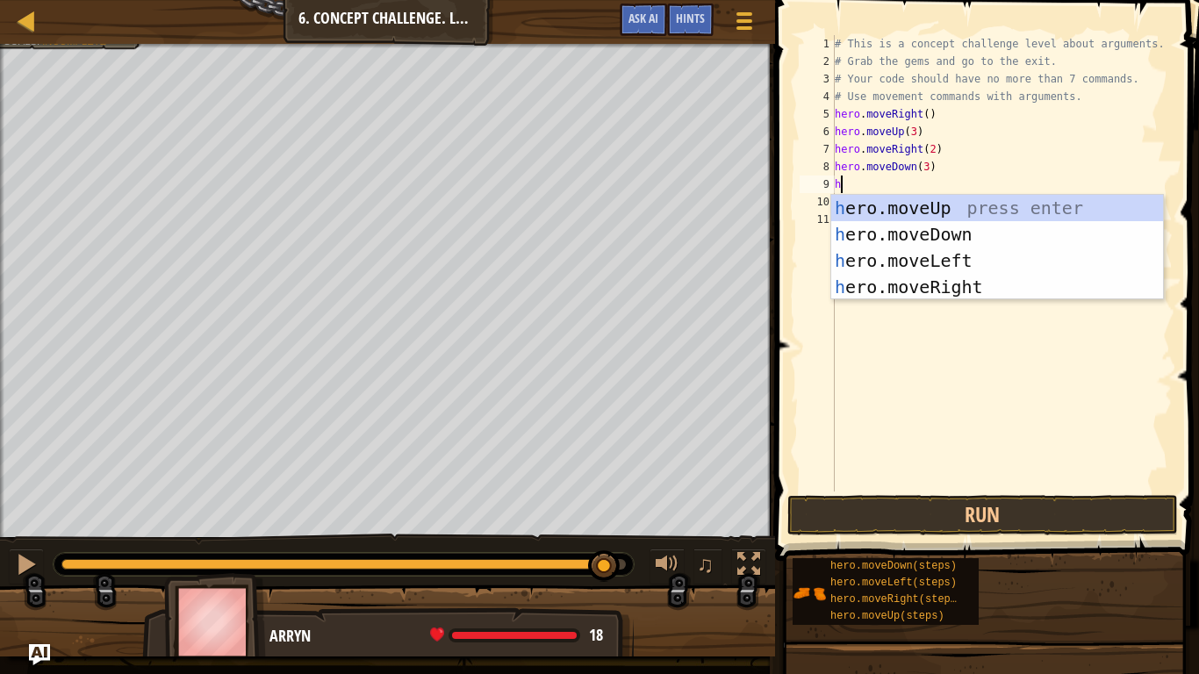
type textarea "her"
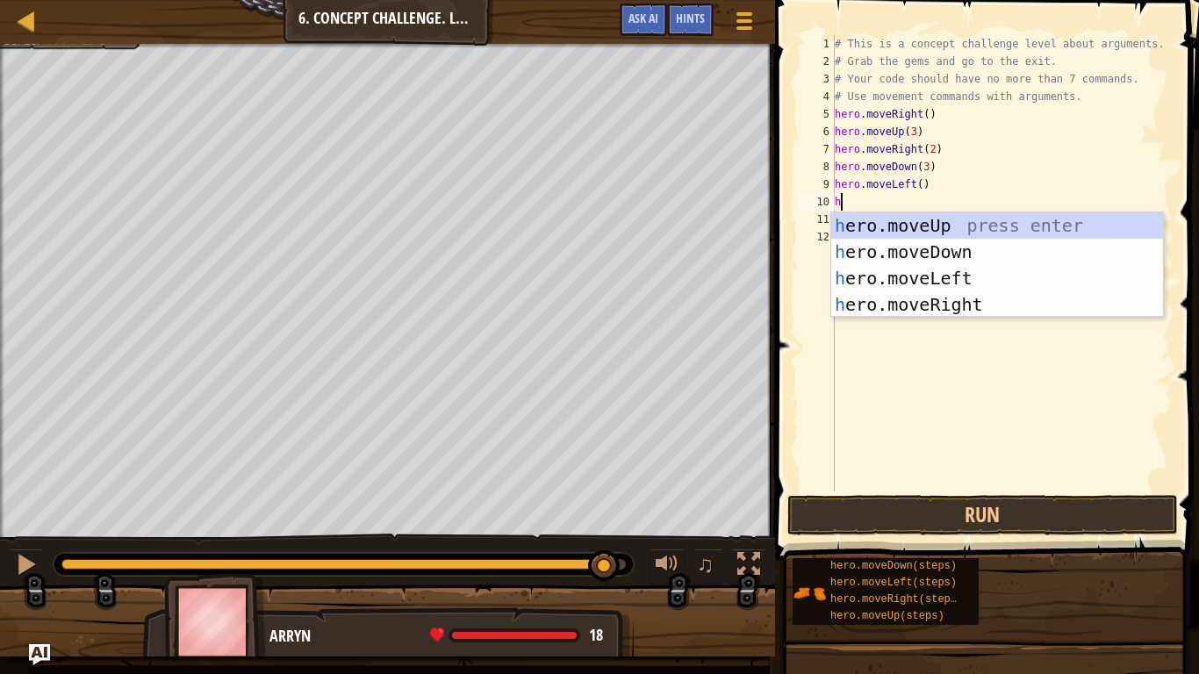
type textarea "her"
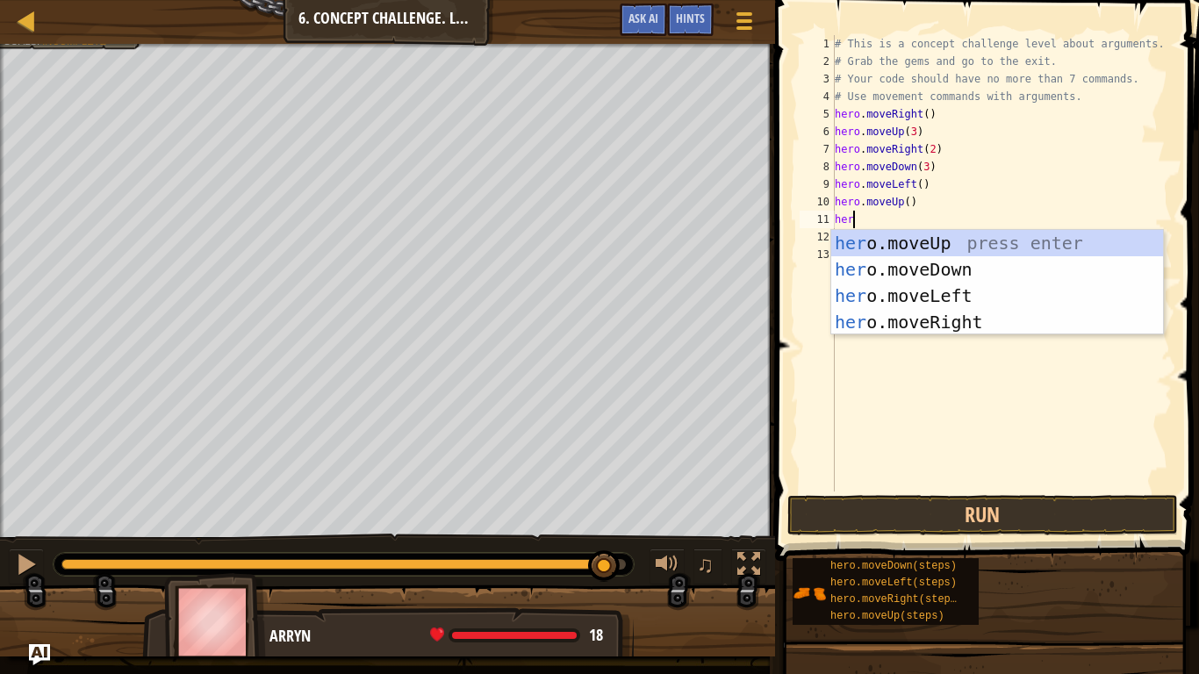
type textarea "hero"
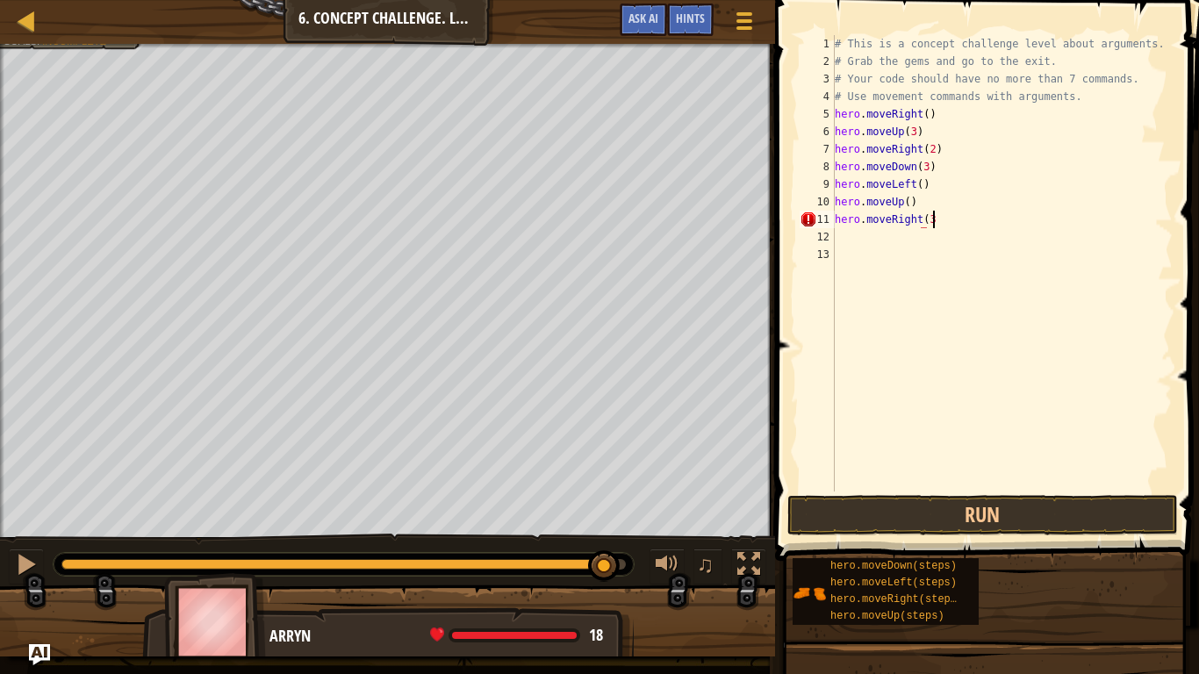
scroll to position [8, 13]
type textarea "hero.moveRight(3)"
type textarea "hero.moveUp(2)"
click at [864, 518] on button "Run" at bounding box center [982, 515] width 391 height 40
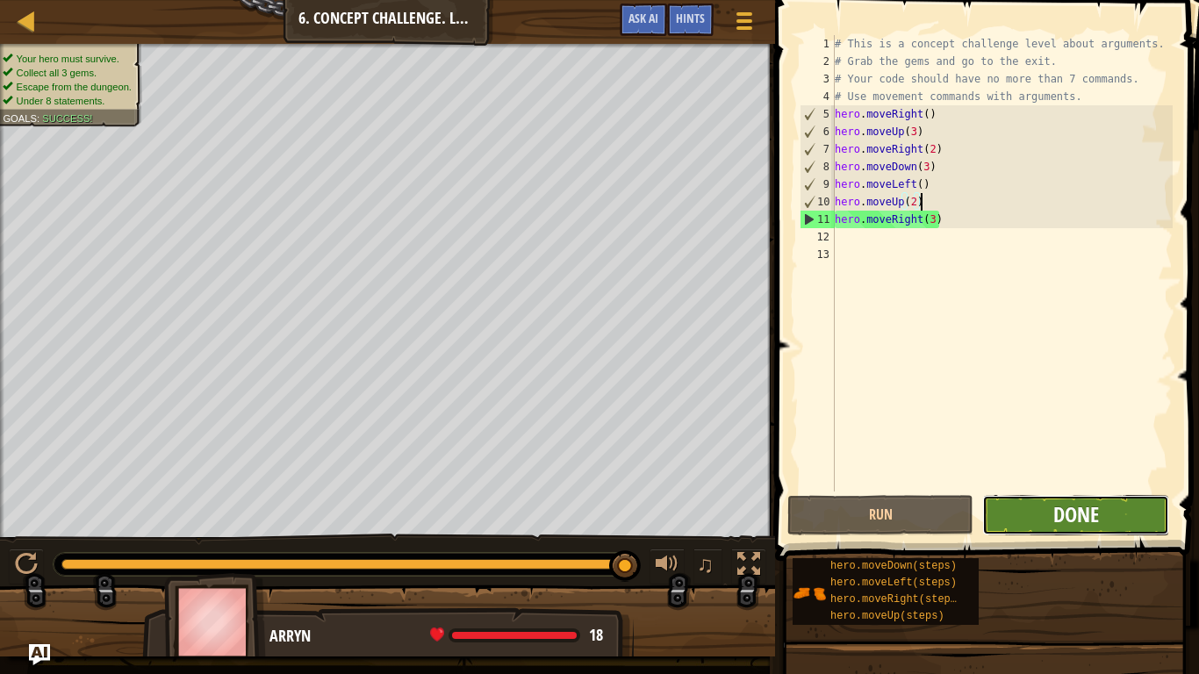
click at [1073, 525] on span "Done" at bounding box center [1076, 514] width 46 height 28
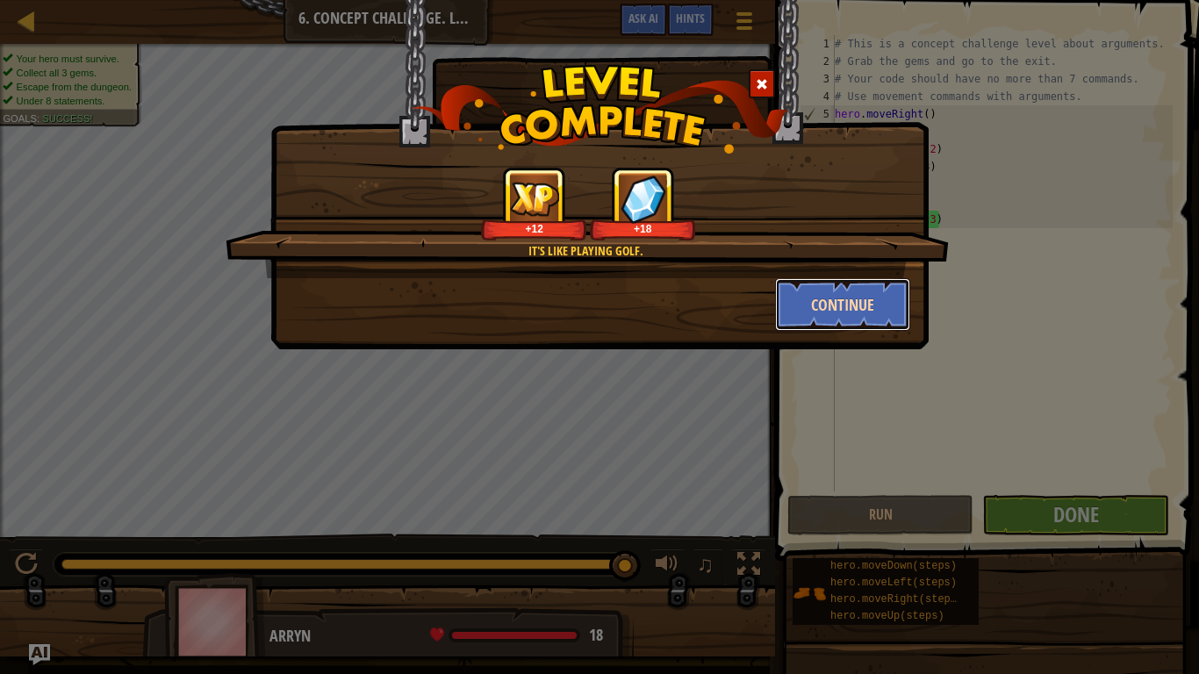
click at [821, 320] on button "Continue" at bounding box center [843, 304] width 136 height 53
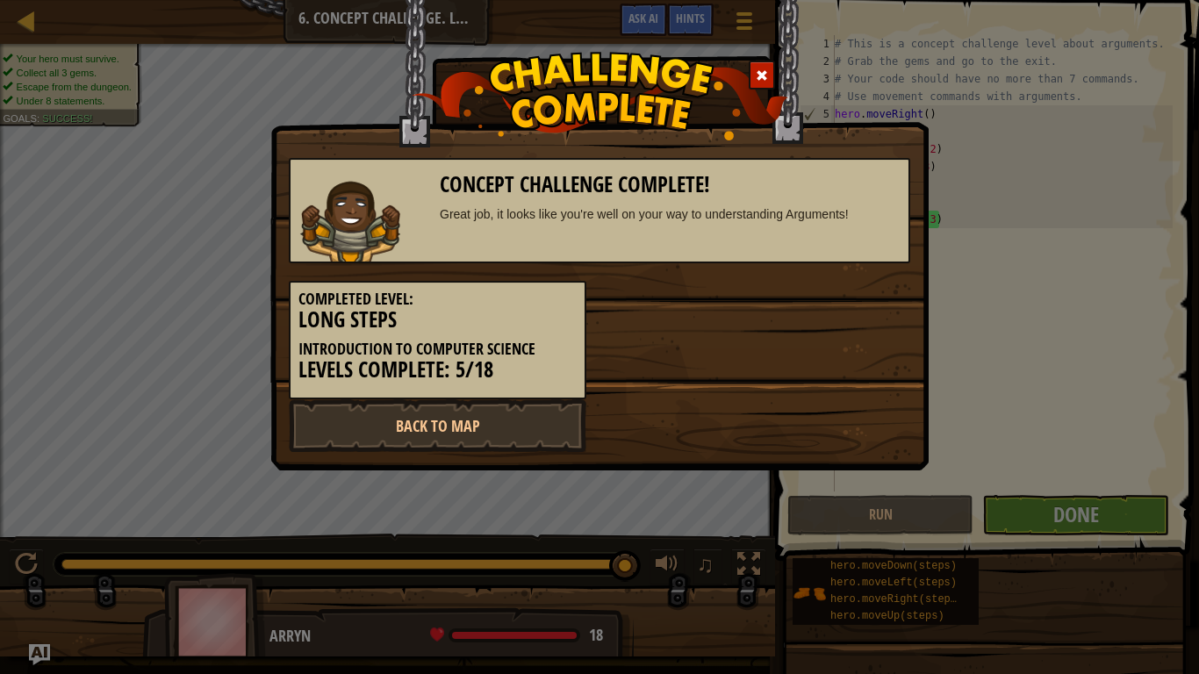
click at [851, 298] on div "Completed Level: Long Steps Introduction to Computer Science Levels Complete: 5…" at bounding box center [600, 331] width 648 height 136
click at [516, 393] on div "Completed Level: Long Steps Introduction to Computer Science Levels Complete: 5…" at bounding box center [438, 340] width 298 height 119
click at [531, 408] on link "Back to Map" at bounding box center [438, 425] width 298 height 53
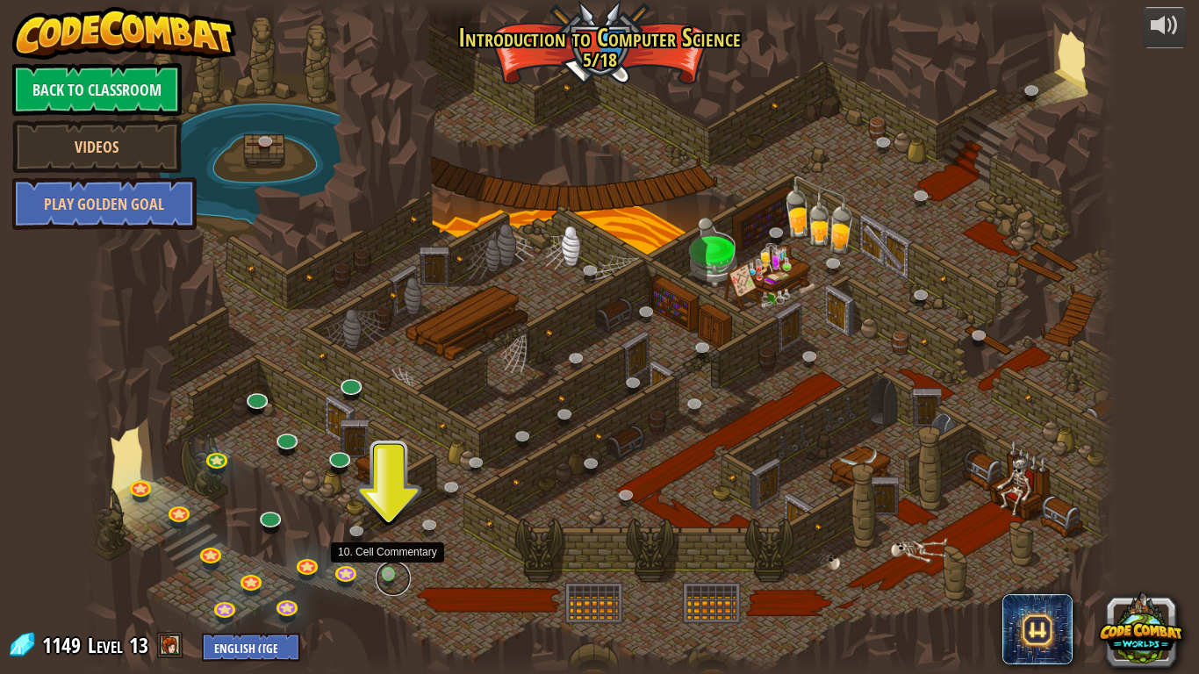
click at [388, 525] on link at bounding box center [393, 578] width 35 height 35
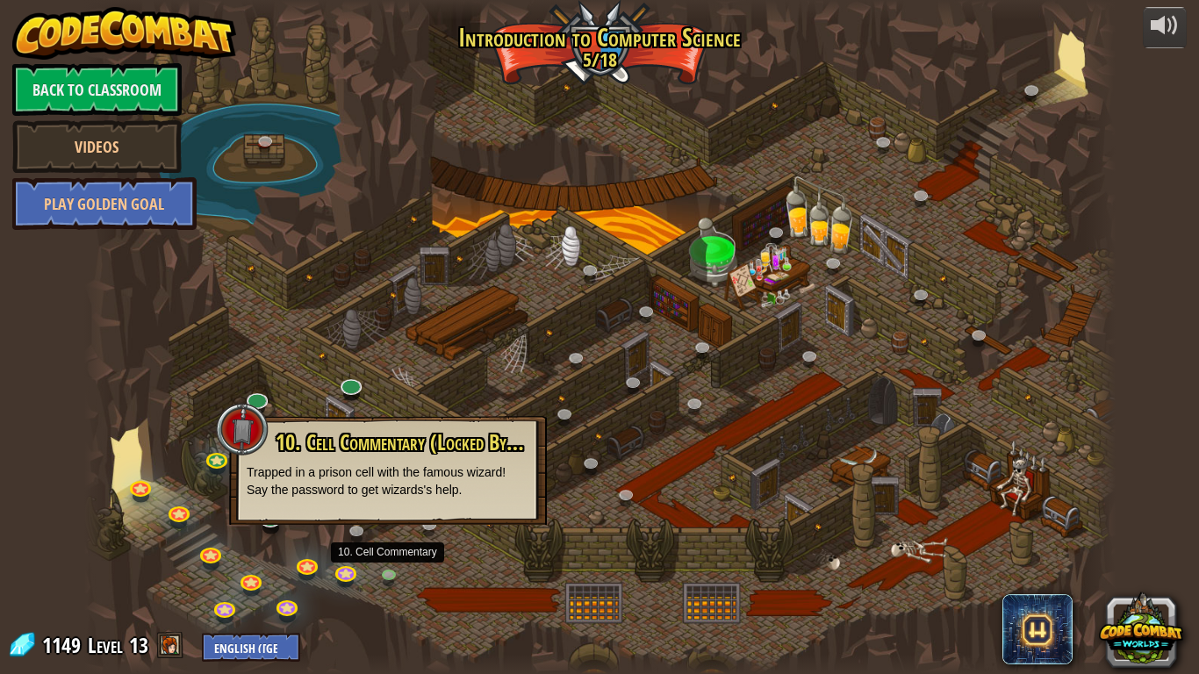
click at [458, 525] on div at bounding box center [599, 337] width 1031 height 674
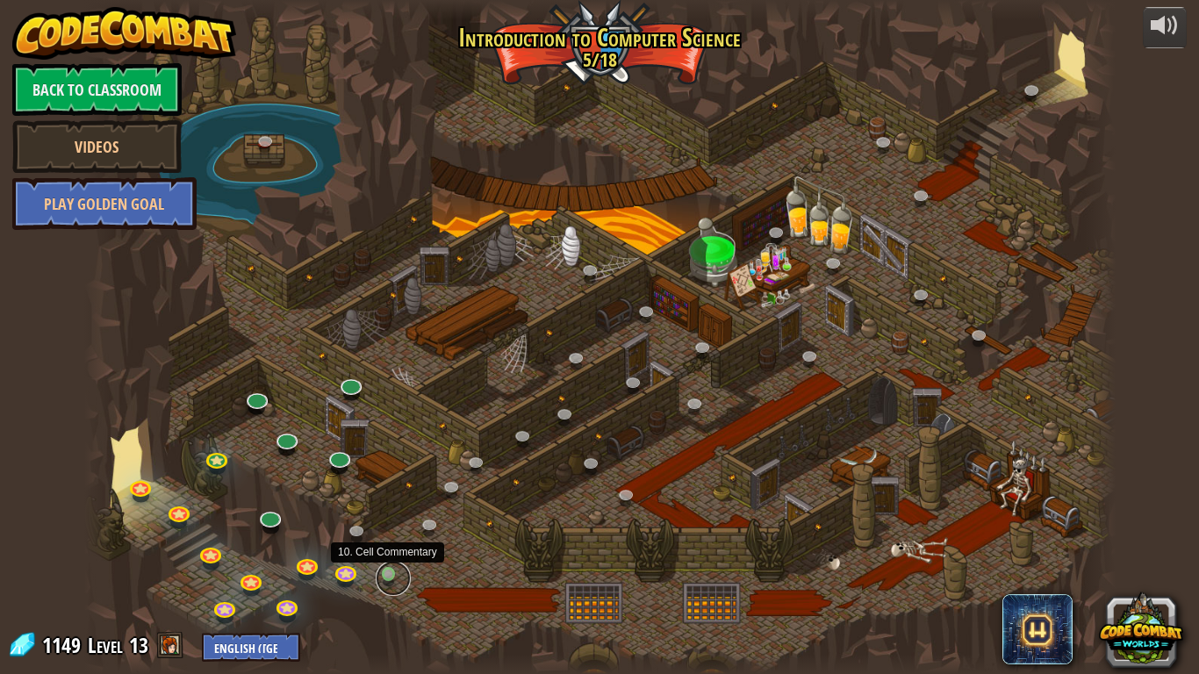
click at [384, 525] on link at bounding box center [393, 578] width 35 height 35
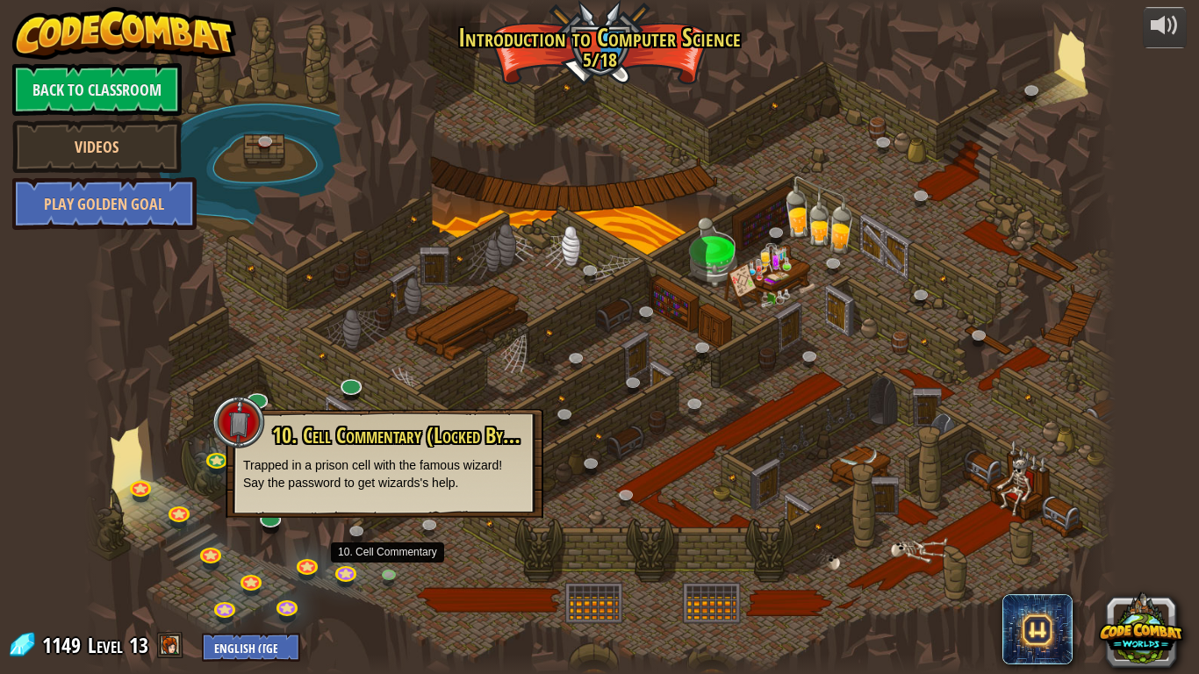
click at [353, 464] on p "Trapped in a prison cell with the famous wizard! Say the password to get wizard…" at bounding box center [384, 473] width 283 height 35
click at [522, 525] on div at bounding box center [599, 337] width 1031 height 674
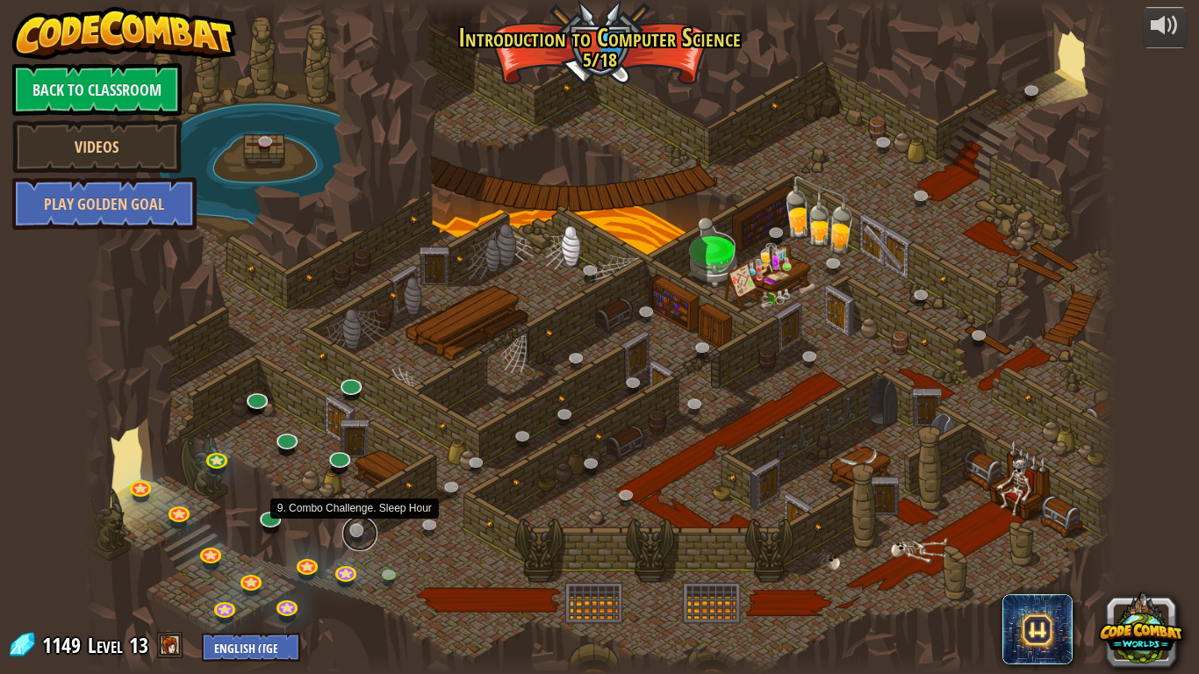
click at [359, 525] on link at bounding box center [359, 533] width 35 height 35
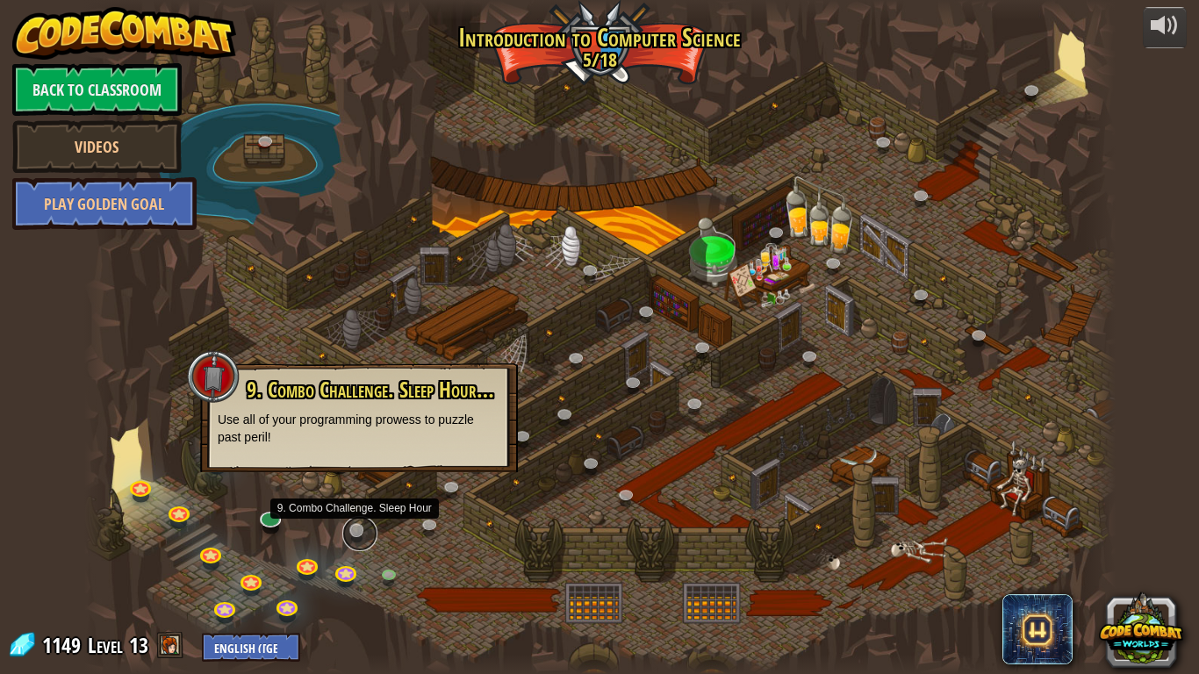
click at [359, 525] on link at bounding box center [359, 533] width 35 height 35
click at [438, 525] on link at bounding box center [432, 527] width 35 height 35
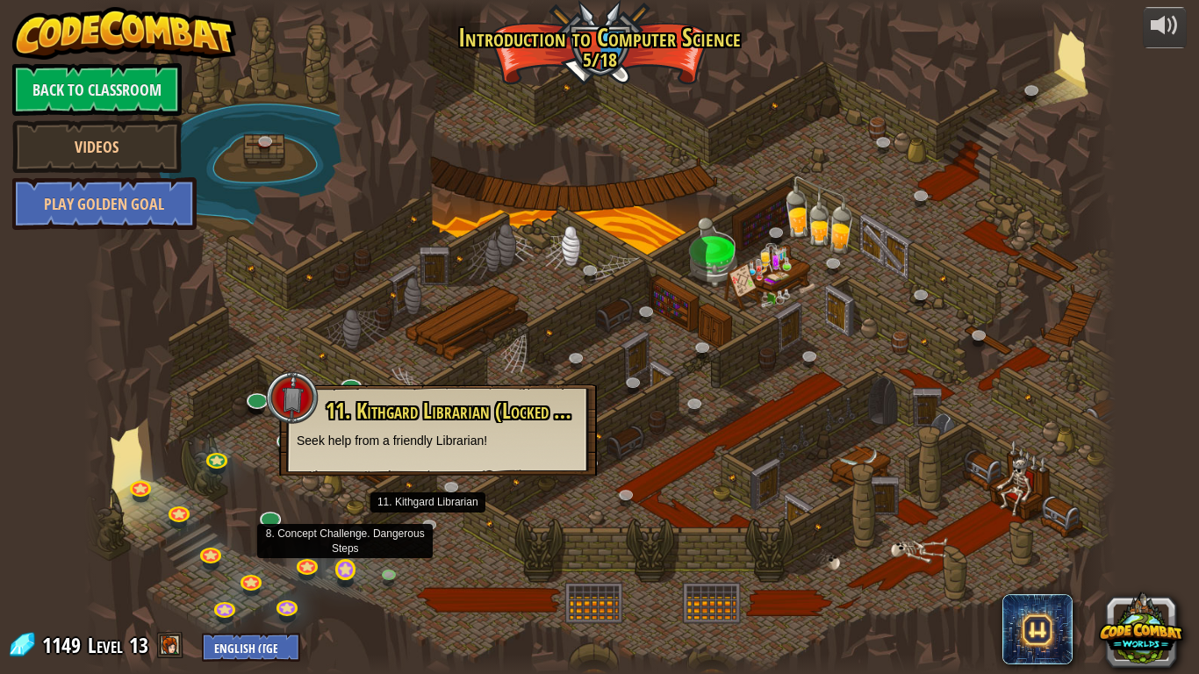
click at [358, 525] on div at bounding box center [599, 337] width 1031 height 674
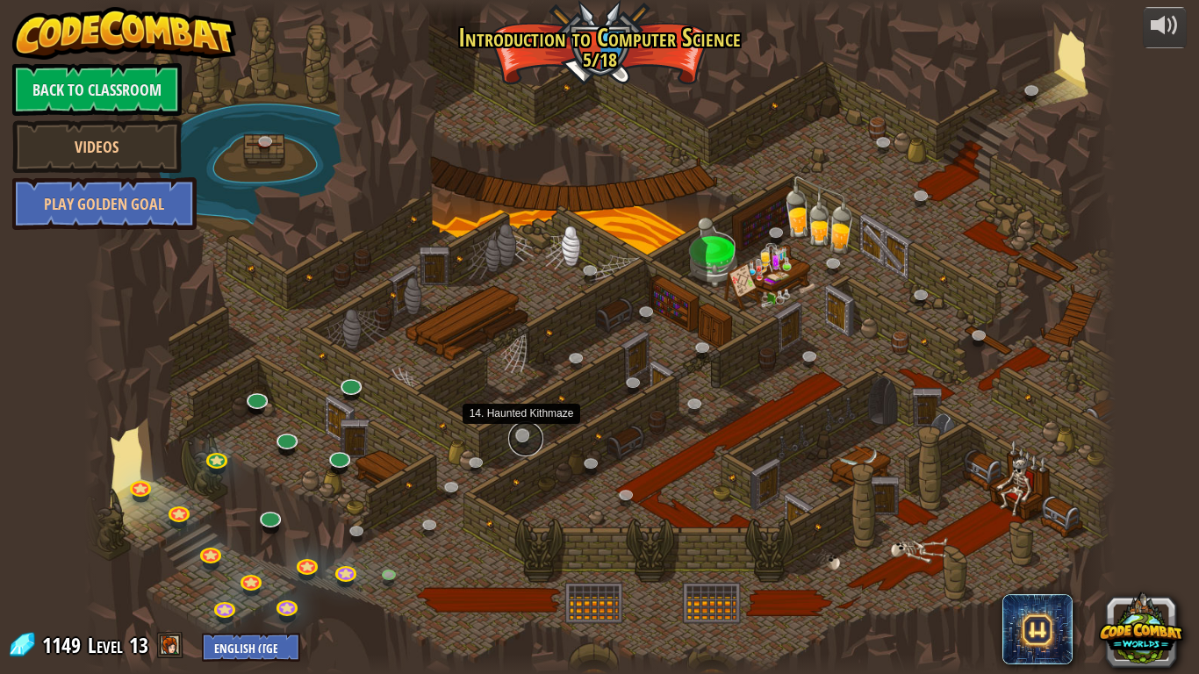
click at [521, 437] on link at bounding box center [525, 438] width 35 height 35
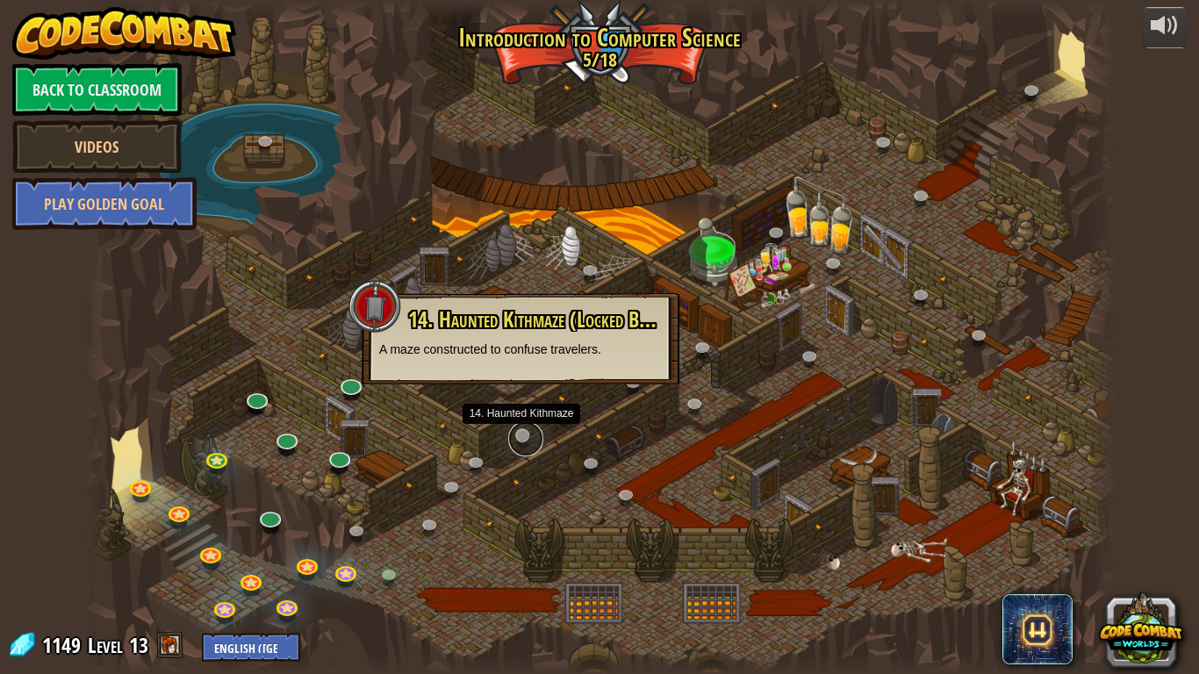
click at [521, 437] on link at bounding box center [525, 438] width 35 height 35
click at [379, 525] on link at bounding box center [393, 578] width 35 height 35
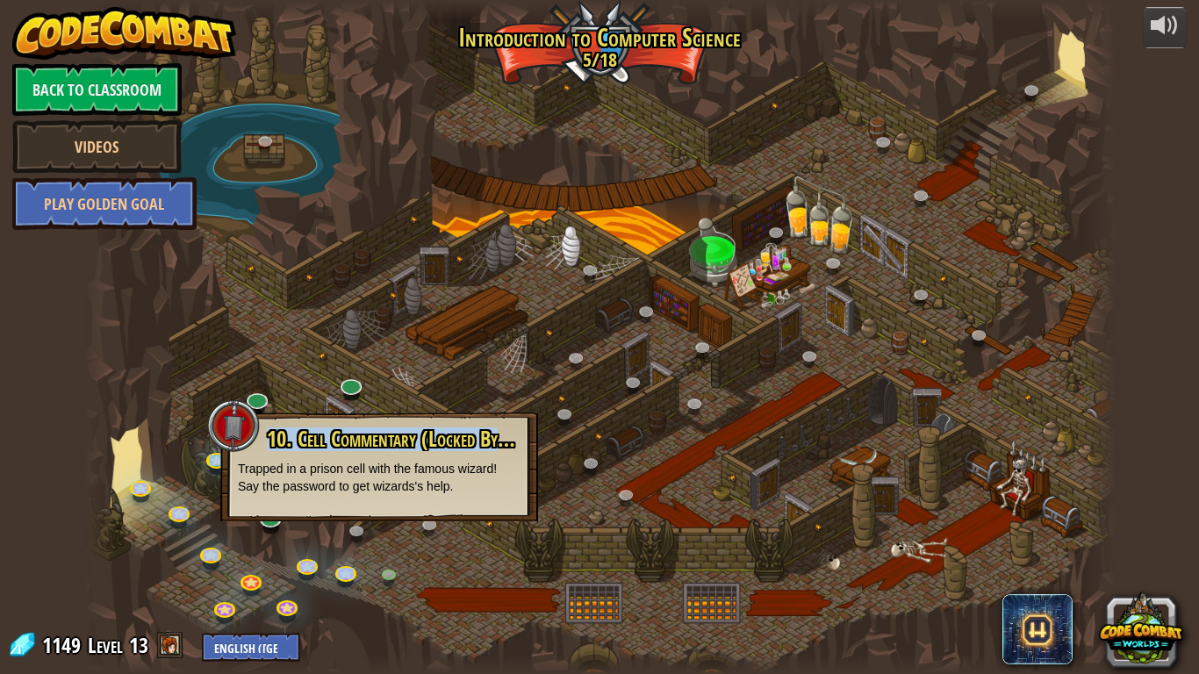
drag, startPoint x: 502, startPoint y: 441, endPoint x: 751, endPoint y: 492, distance: 253.8
click at [751, 492] on div "25. [PERSON_NAME] (Locked By Teacher) Escape the Kithgard dungeons, and don't l…" at bounding box center [599, 337] width 1031 height 674
click at [751, 492] on div at bounding box center [599, 337] width 1031 height 674
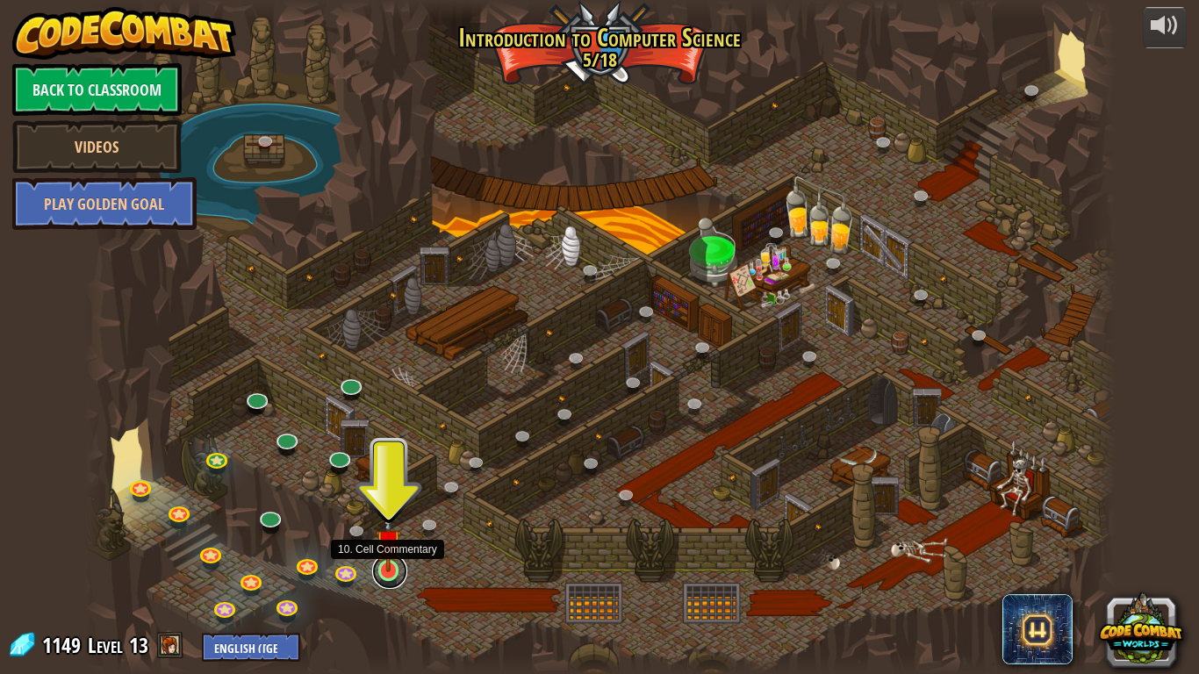
click at [389, 579] on link at bounding box center [389, 571] width 35 height 35
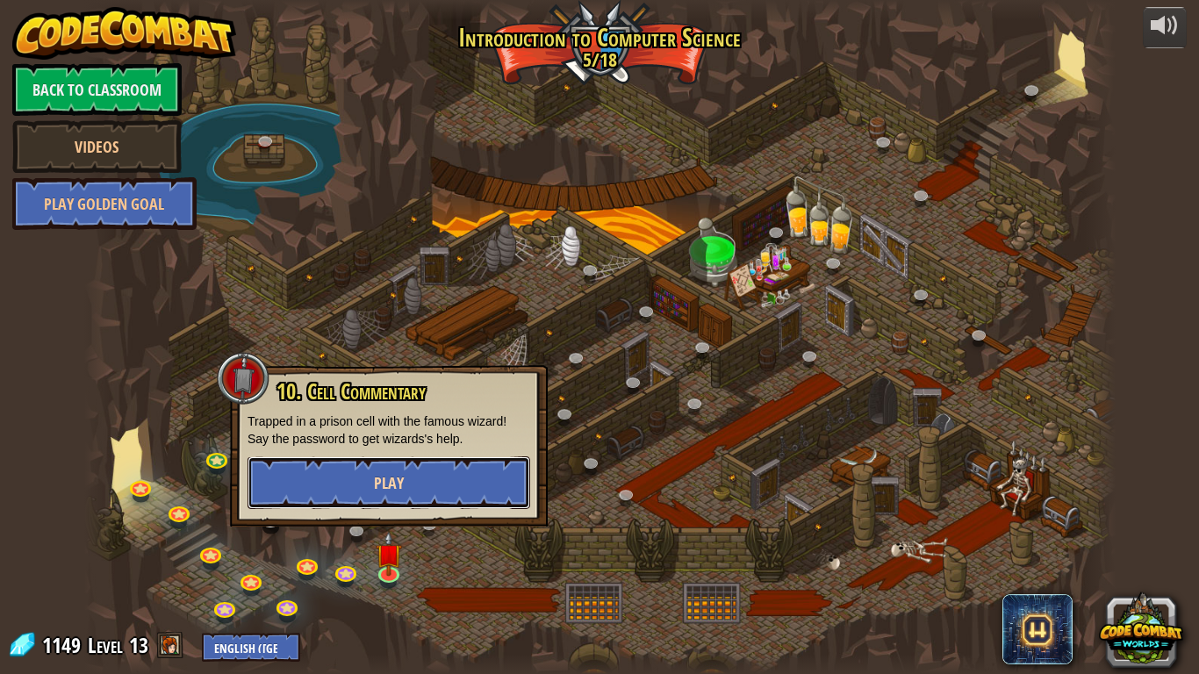
click at [423, 467] on button "Play" at bounding box center [389, 482] width 283 height 53
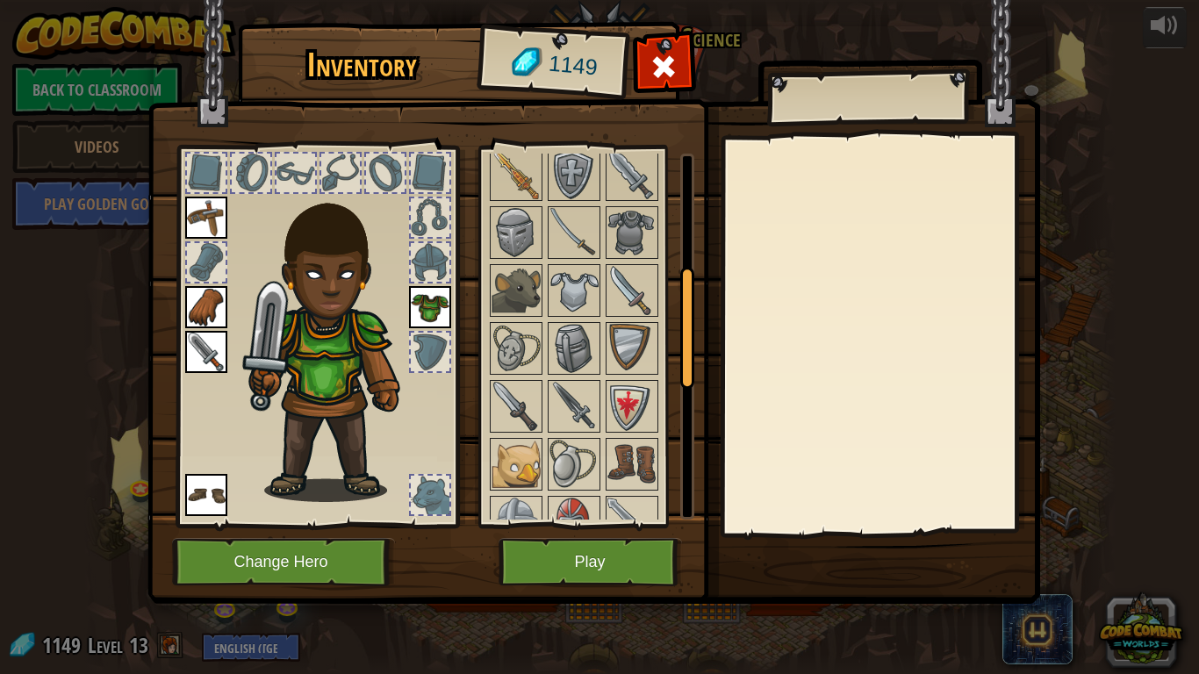
scroll to position [368, 0]
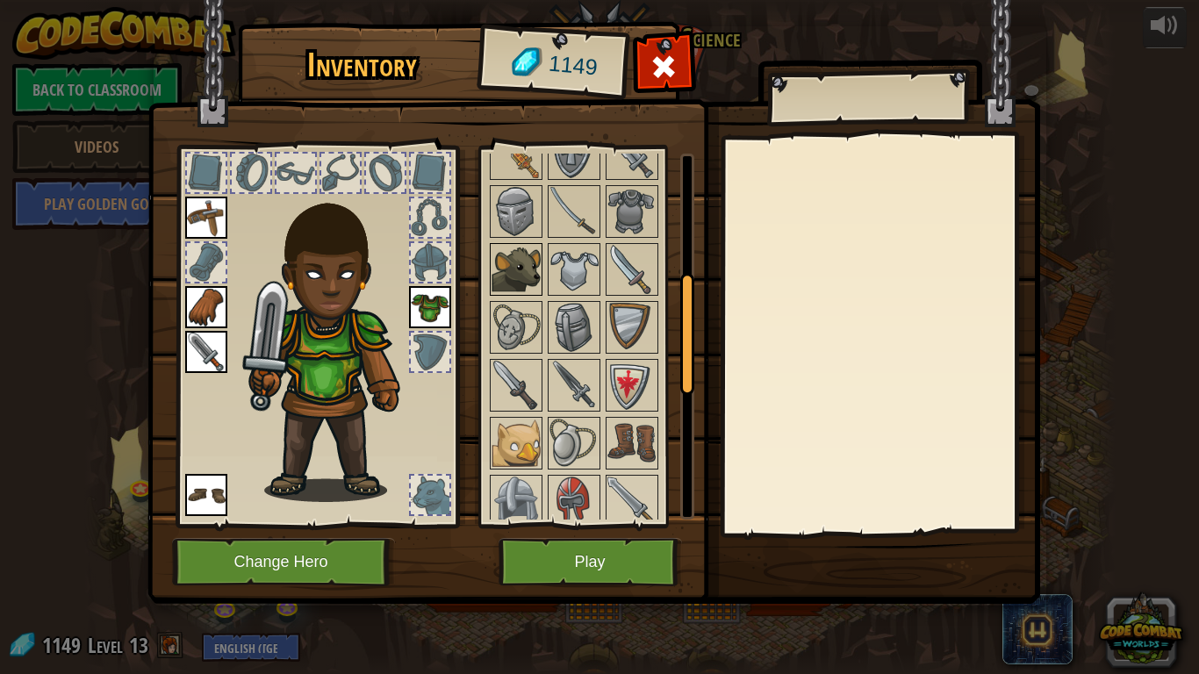
click at [506, 254] on img at bounding box center [516, 269] width 49 height 49
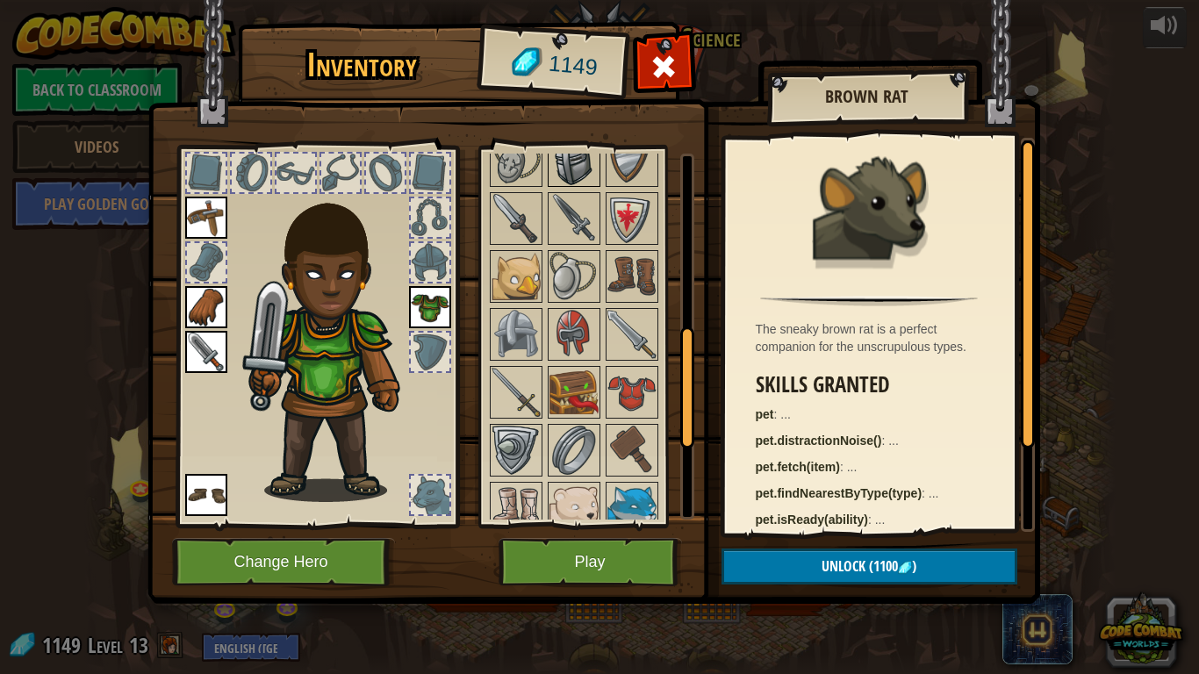
scroll to position [536, 0]
click at [513, 275] on img at bounding box center [516, 274] width 49 height 49
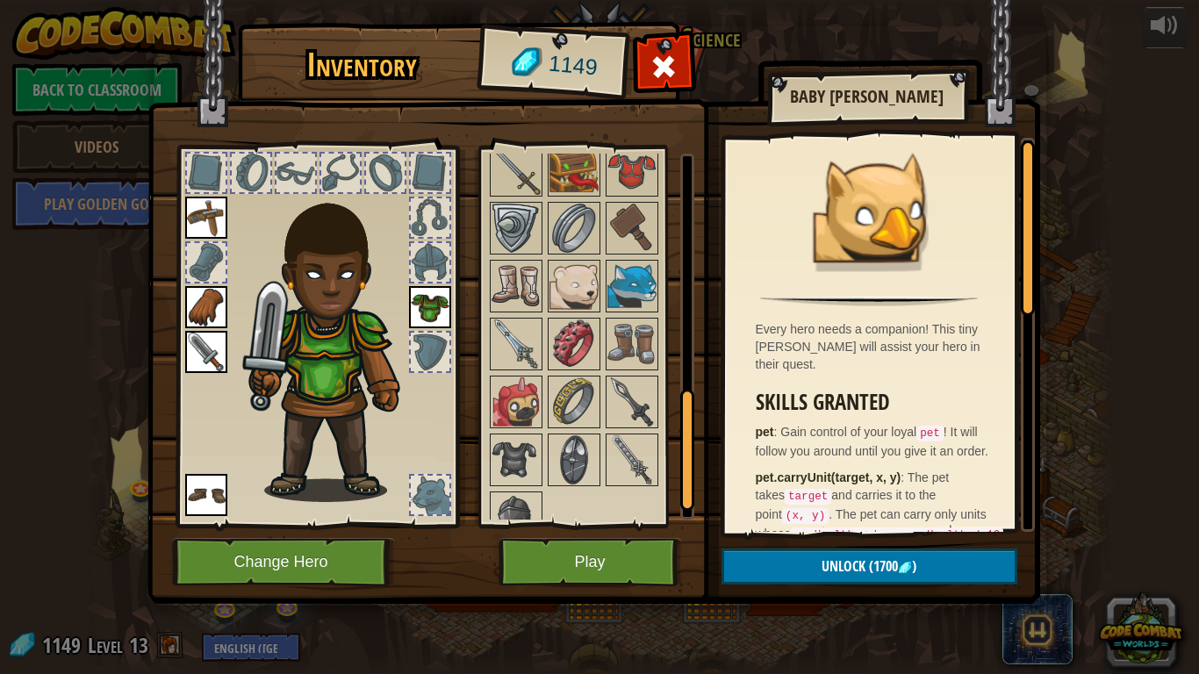
scroll to position [784, 0]
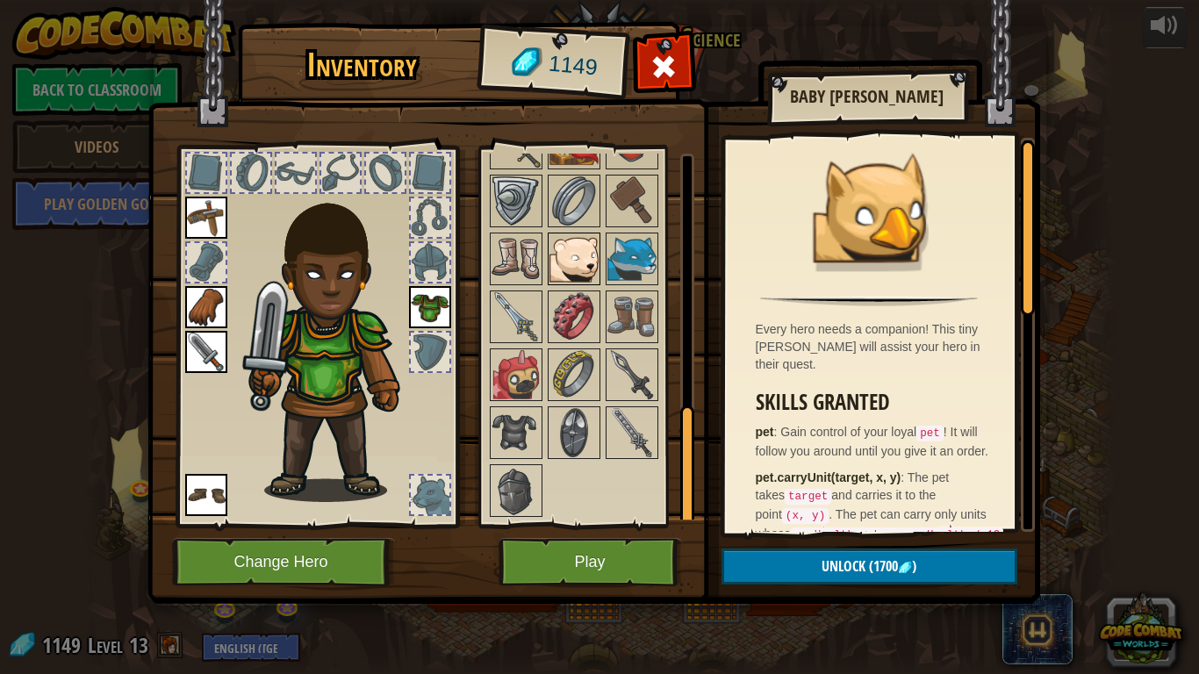
click at [598, 261] on img at bounding box center [574, 258] width 49 height 49
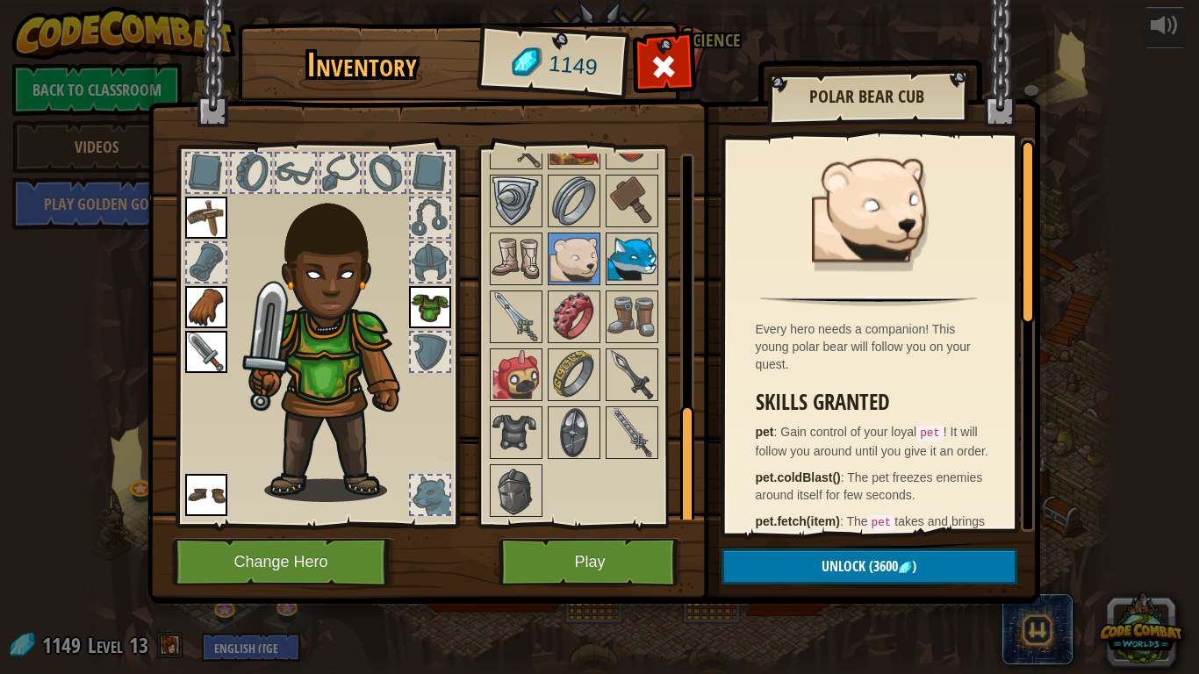
click at [618, 259] on img at bounding box center [631, 258] width 49 height 49
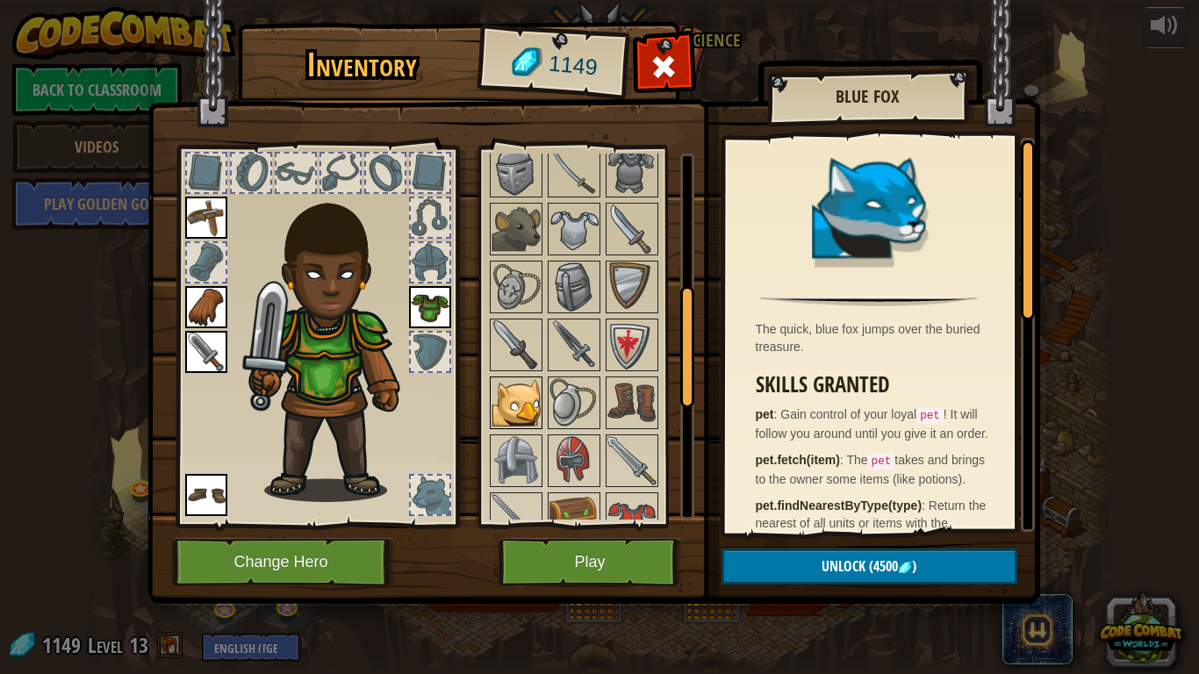
scroll to position [363, 0]
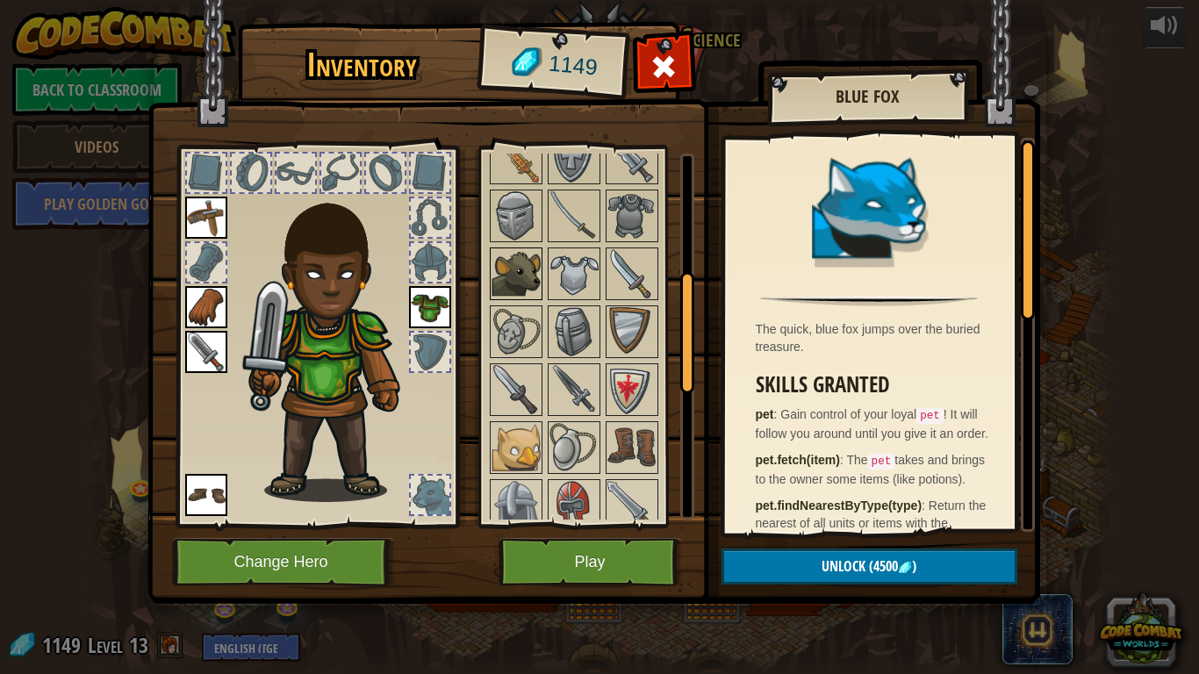
click at [521, 275] on img at bounding box center [516, 273] width 49 height 49
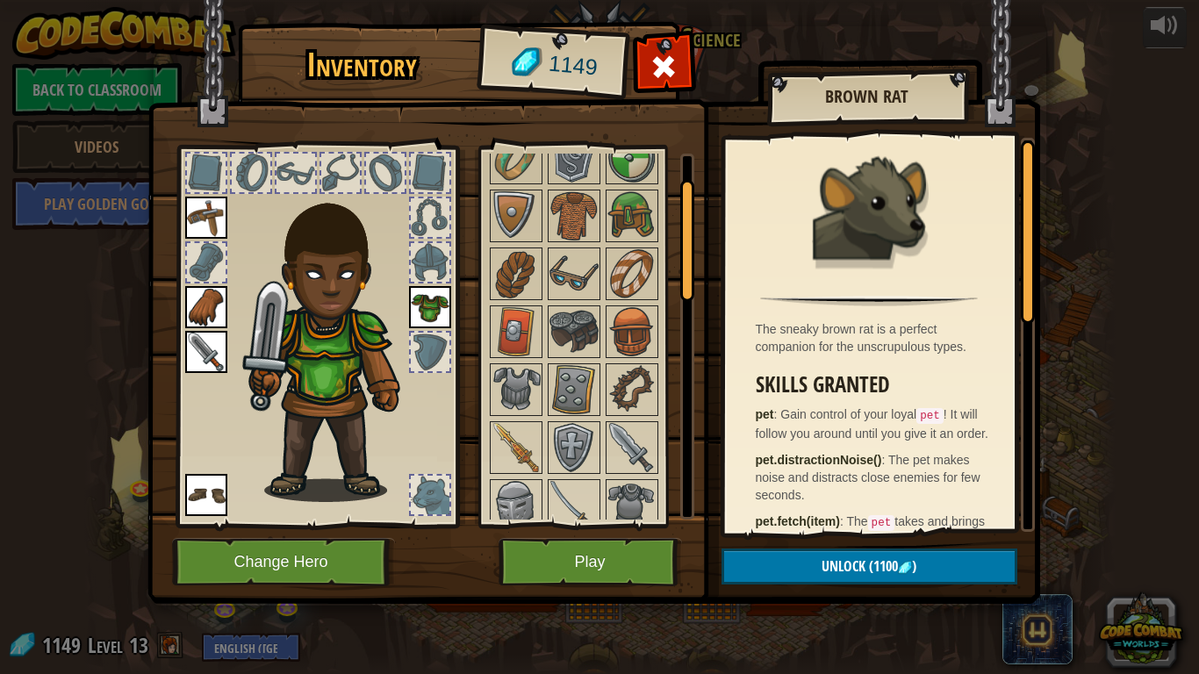
scroll to position [0, 0]
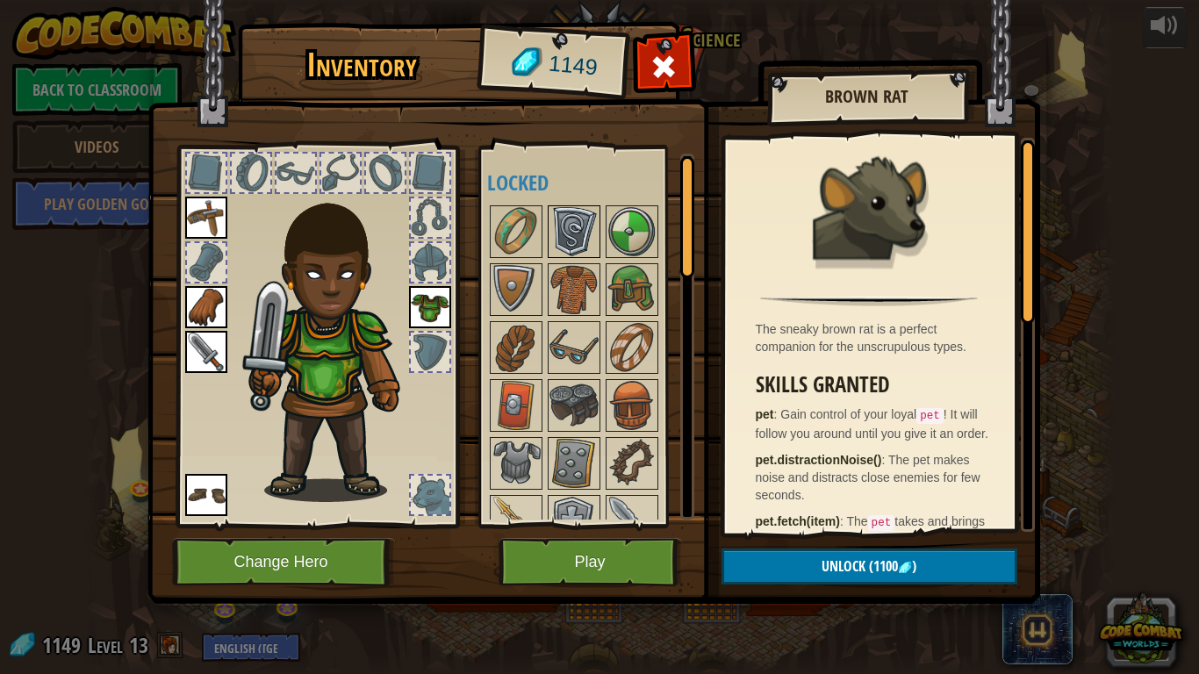
click at [585, 254] on img at bounding box center [574, 231] width 49 height 49
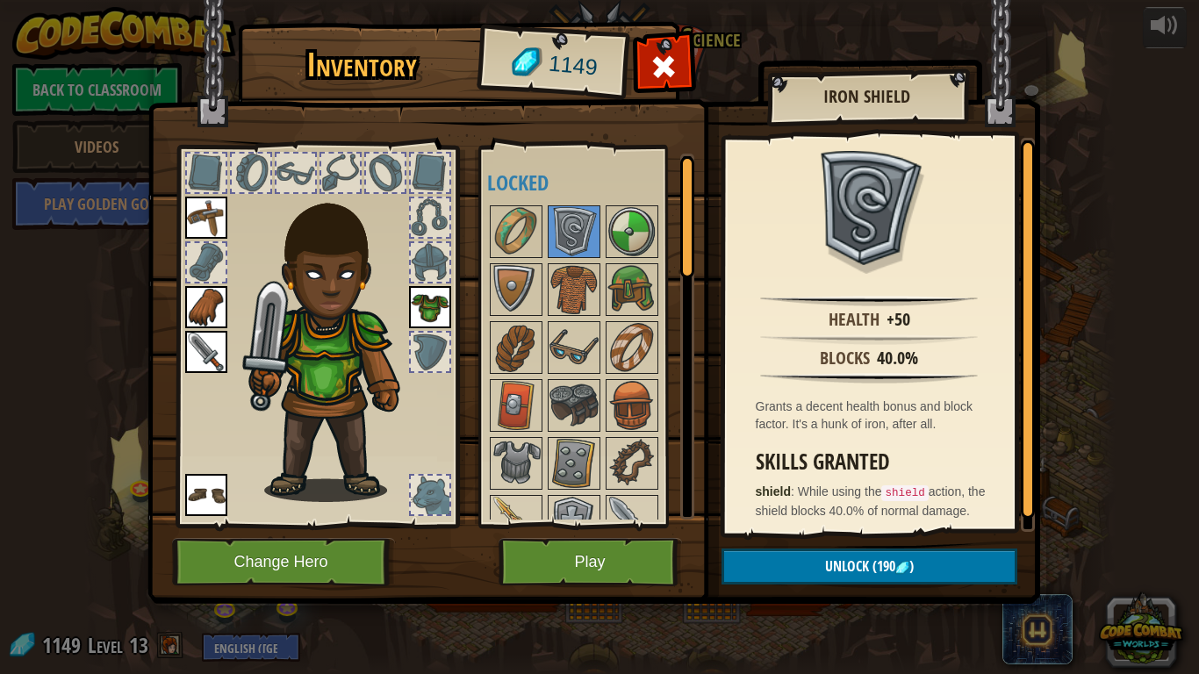
click at [631, 291] on img at bounding box center [631, 289] width 49 height 49
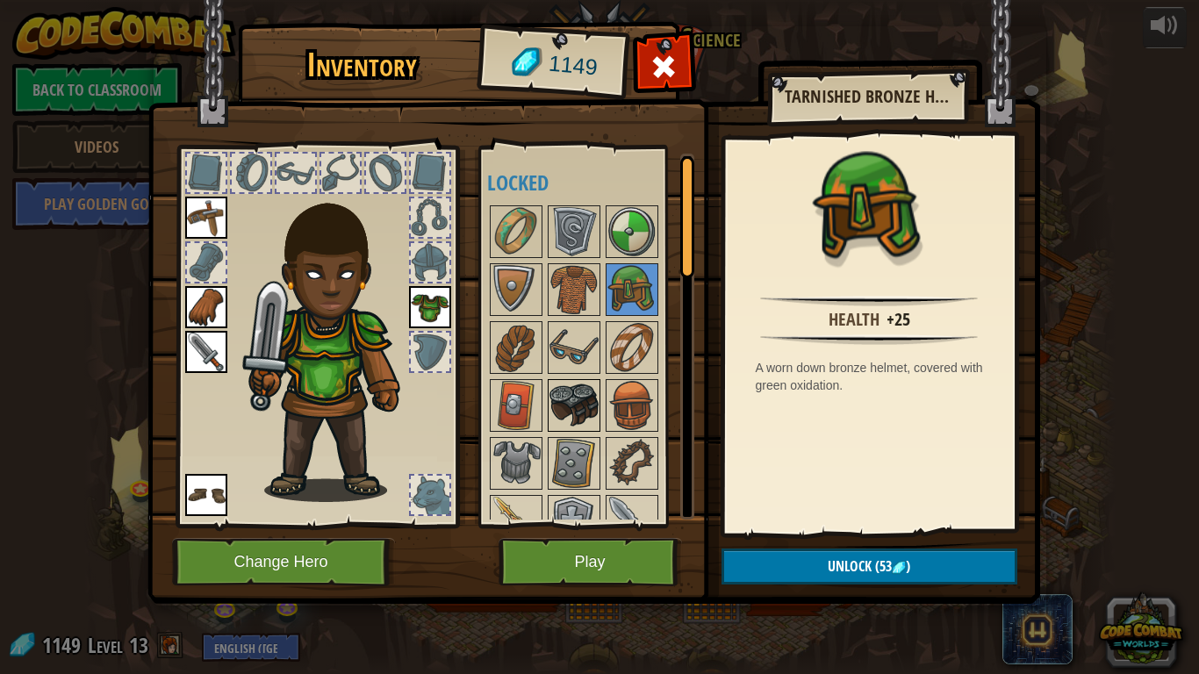
click at [551, 411] on img at bounding box center [574, 405] width 49 height 49
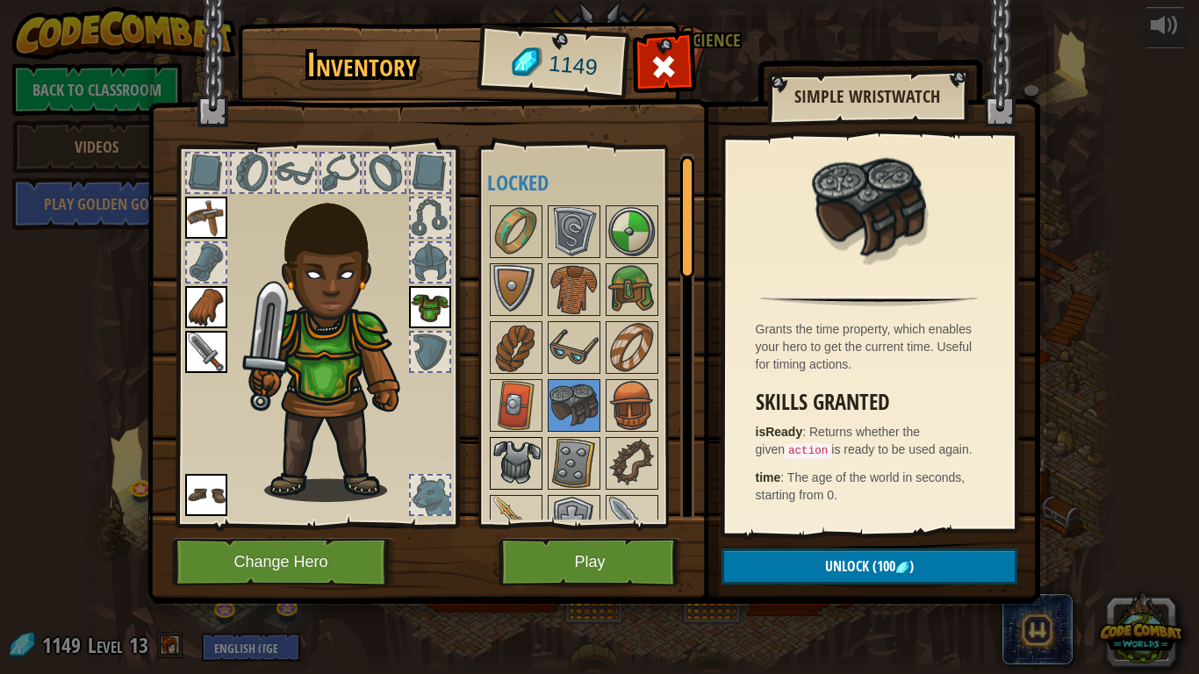
click at [521, 476] on img at bounding box center [516, 463] width 49 height 49
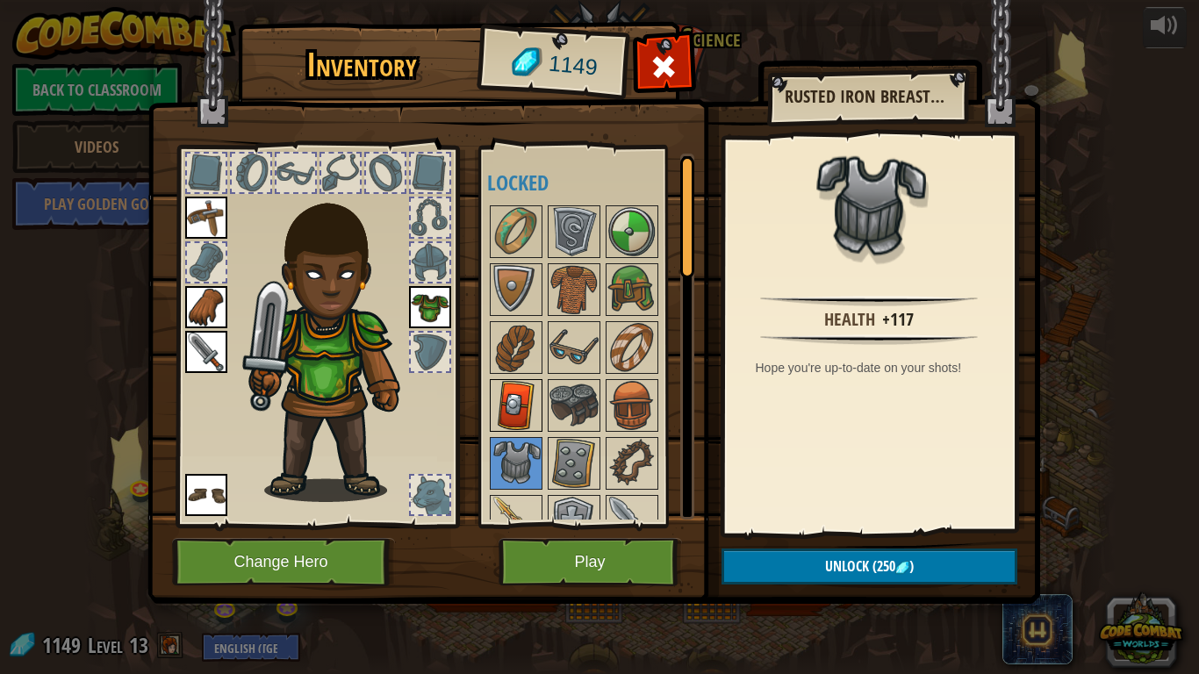
click at [511, 406] on img at bounding box center [516, 405] width 49 height 49
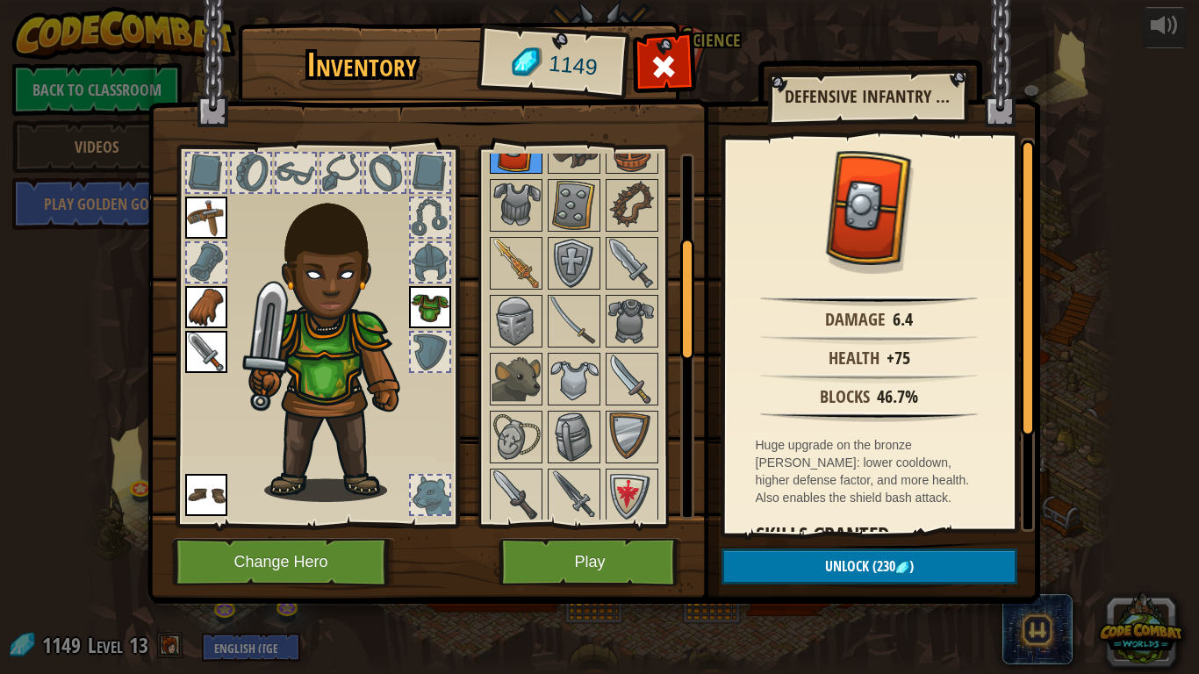
scroll to position [264, 0]
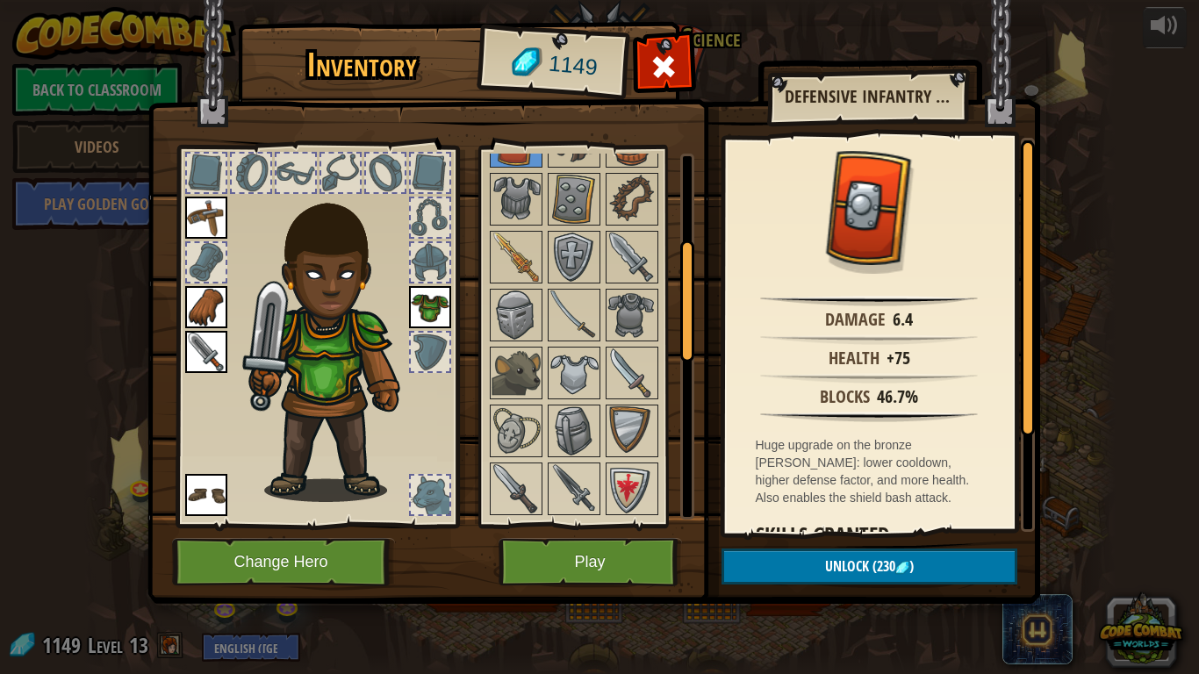
click at [487, 433] on div at bounding box center [590, 489] width 207 height 1101
click at [492, 432] on img at bounding box center [516, 430] width 49 height 49
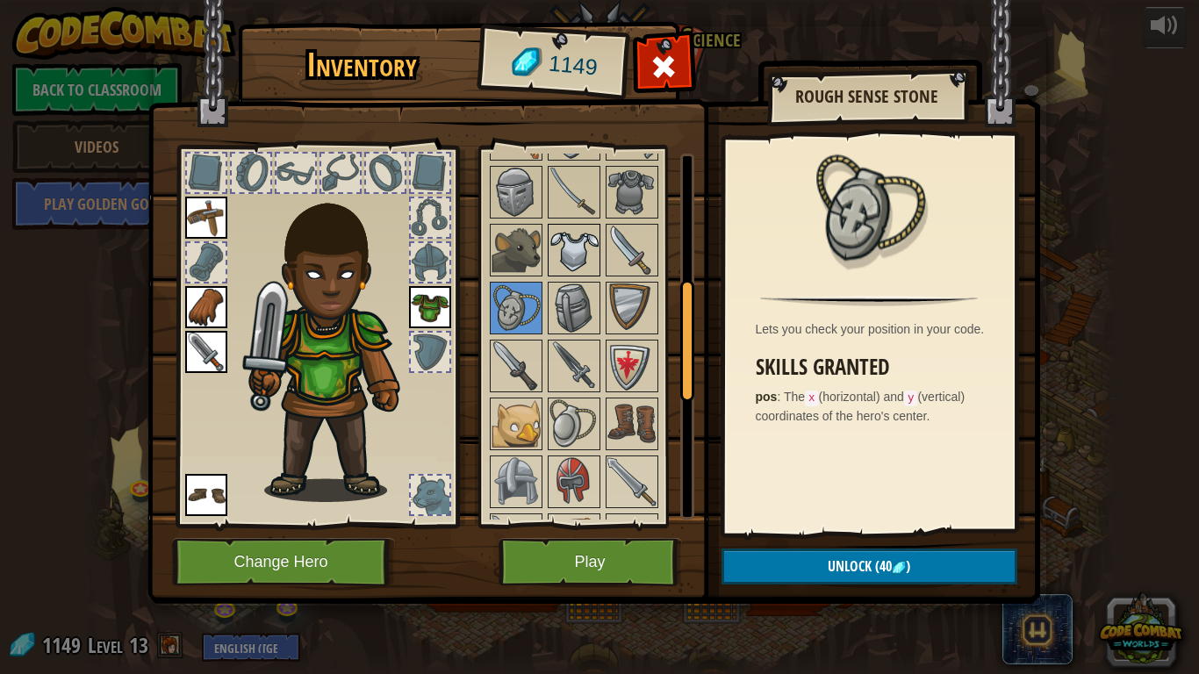
scroll to position [392, 0]
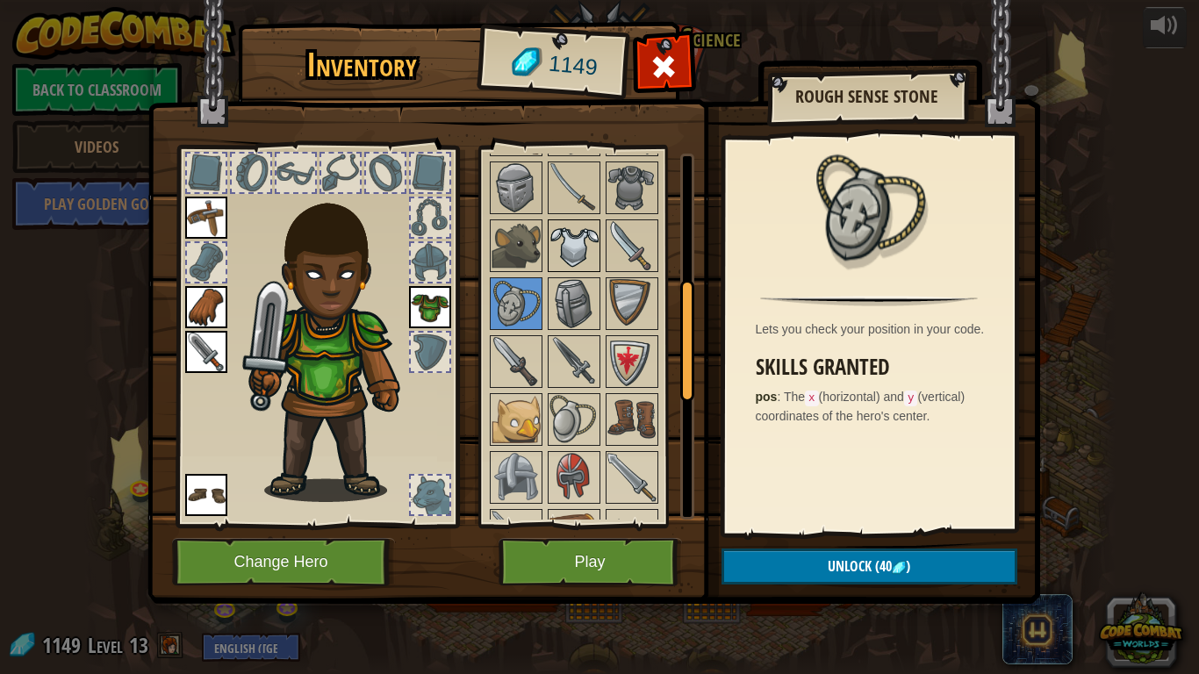
click at [577, 398] on img at bounding box center [574, 419] width 49 height 49
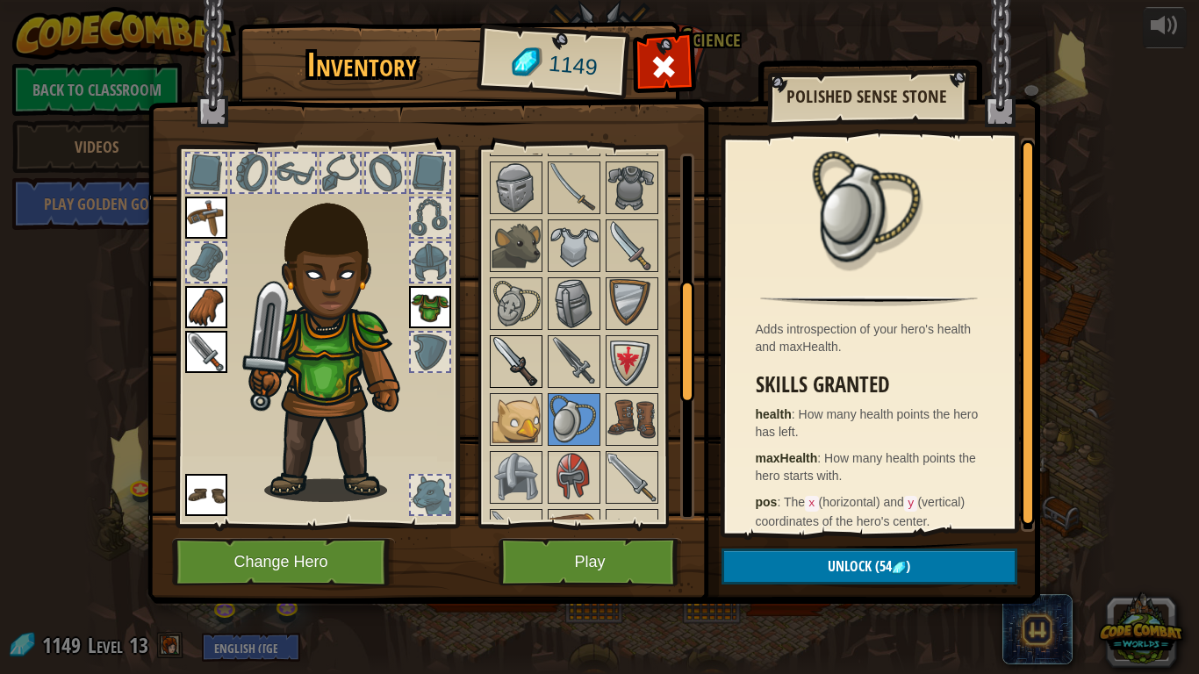
click at [524, 367] on img at bounding box center [516, 361] width 49 height 49
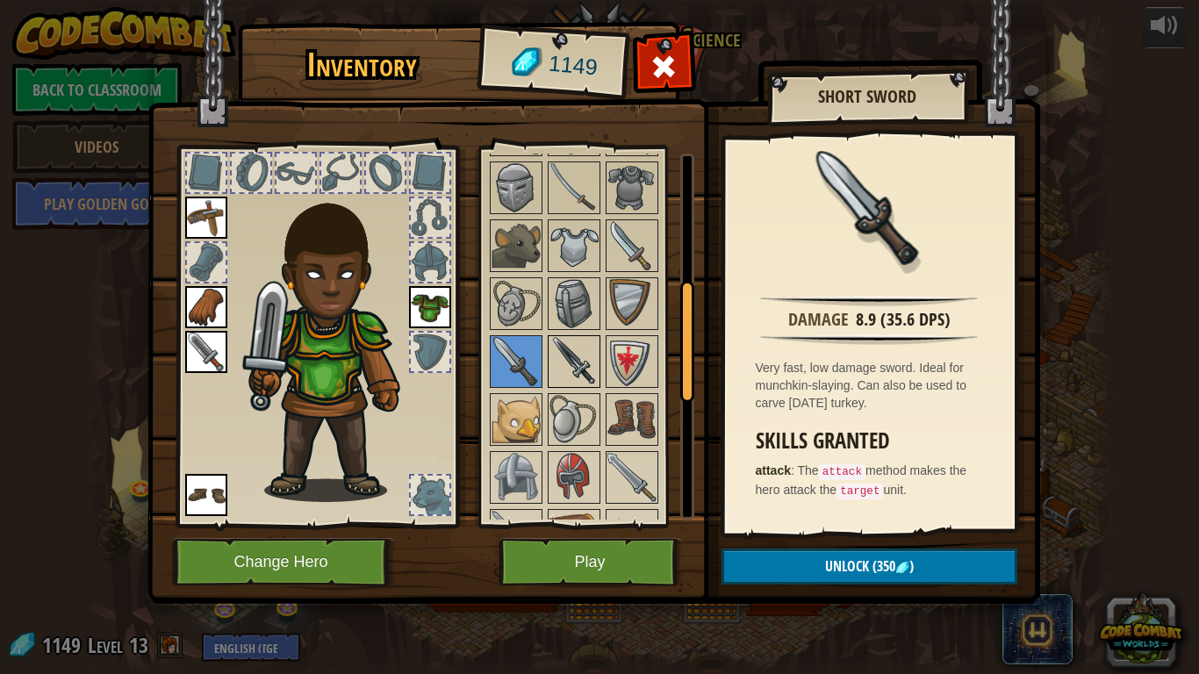
click at [578, 360] on img at bounding box center [574, 361] width 49 height 49
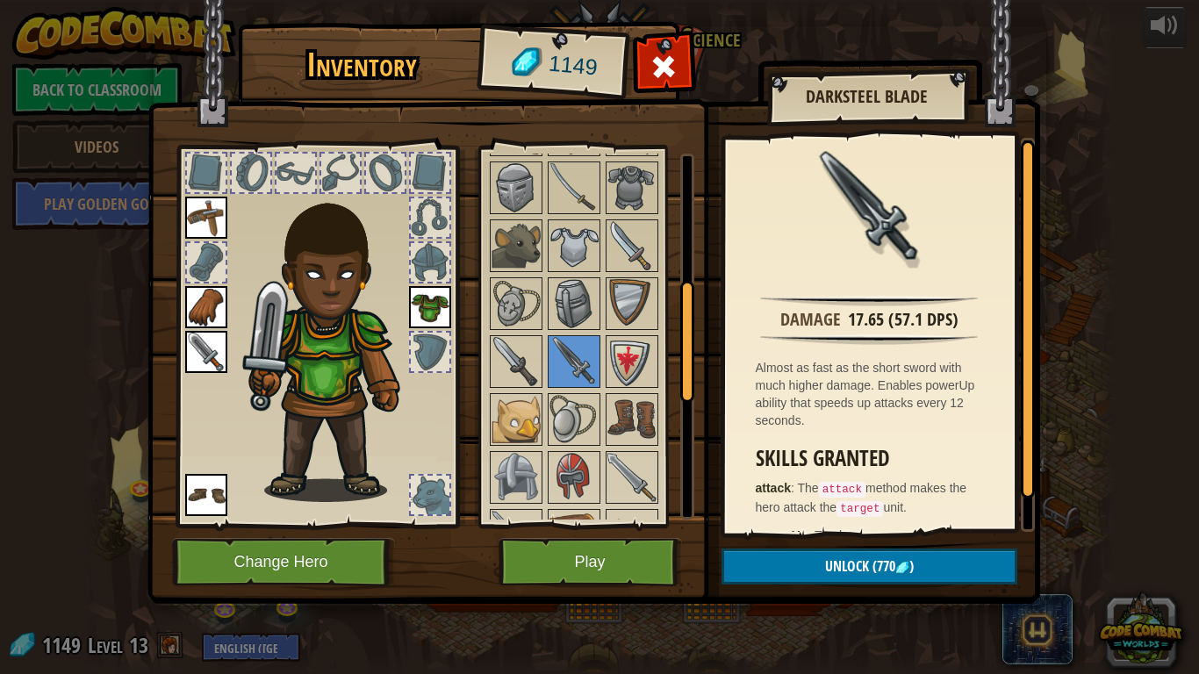
click at [194, 341] on img at bounding box center [206, 352] width 42 height 42
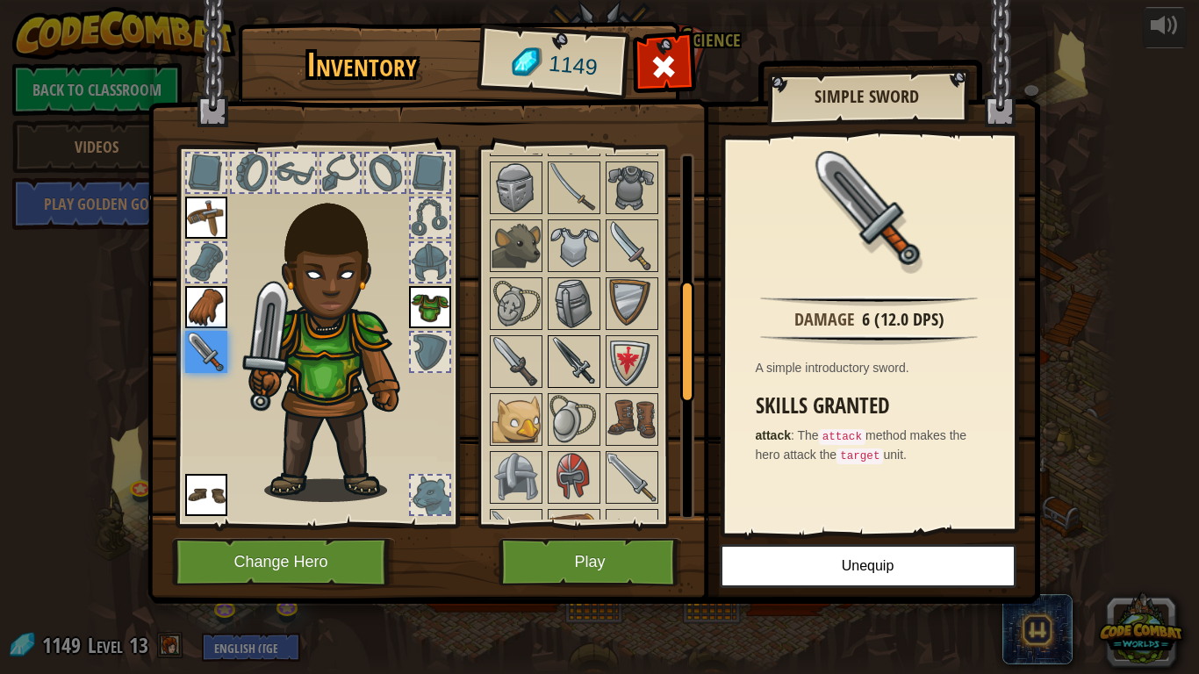
click at [593, 367] on img at bounding box center [574, 361] width 49 height 49
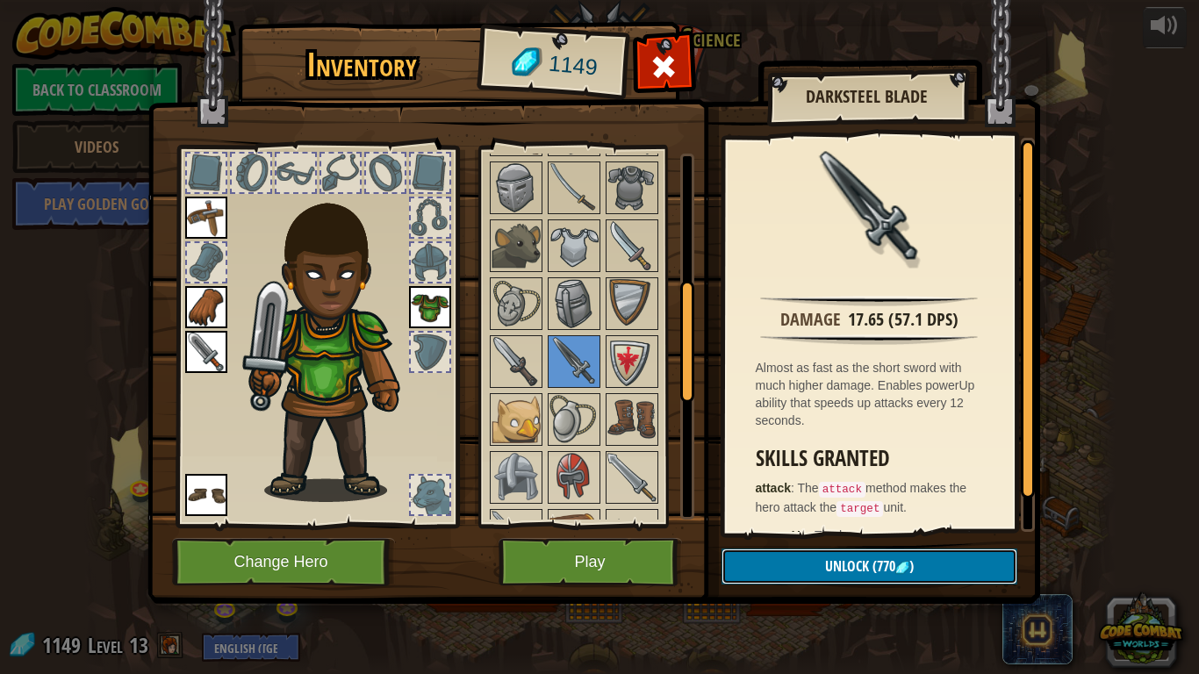
click at [801, 570] on button "Unlock (770 )" at bounding box center [870, 567] width 296 height 36
click at [801, 572] on button "Confirm" at bounding box center [870, 567] width 296 height 36
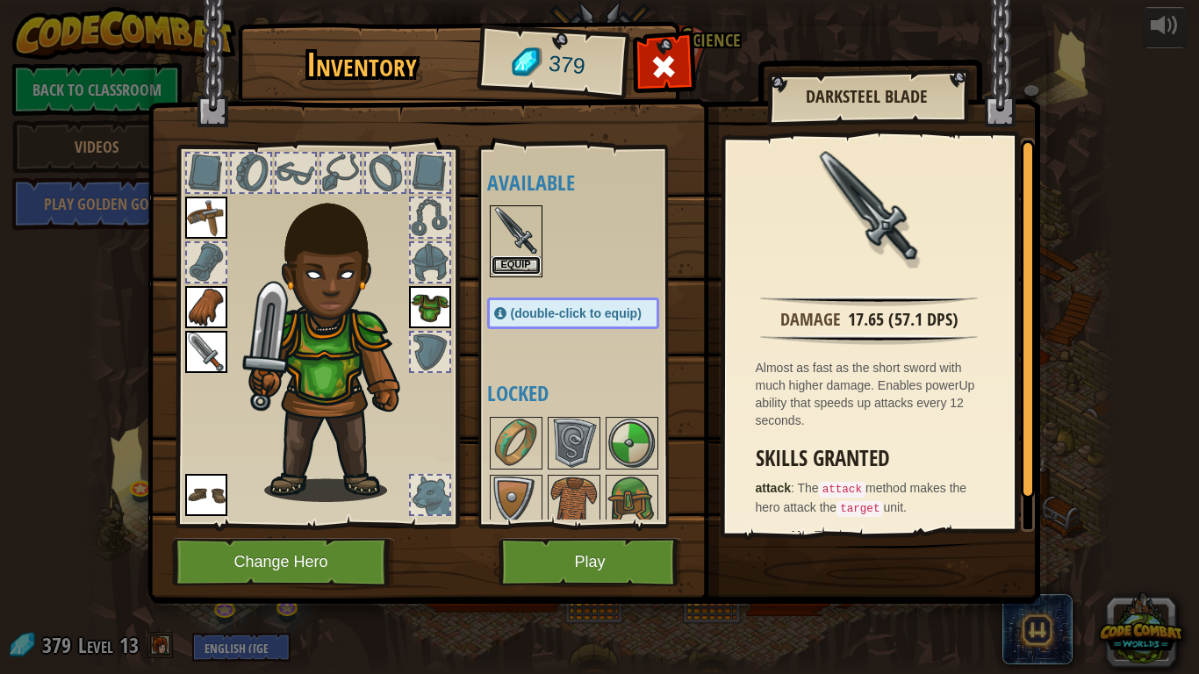
click at [512, 260] on button "Equip" at bounding box center [516, 265] width 49 height 18
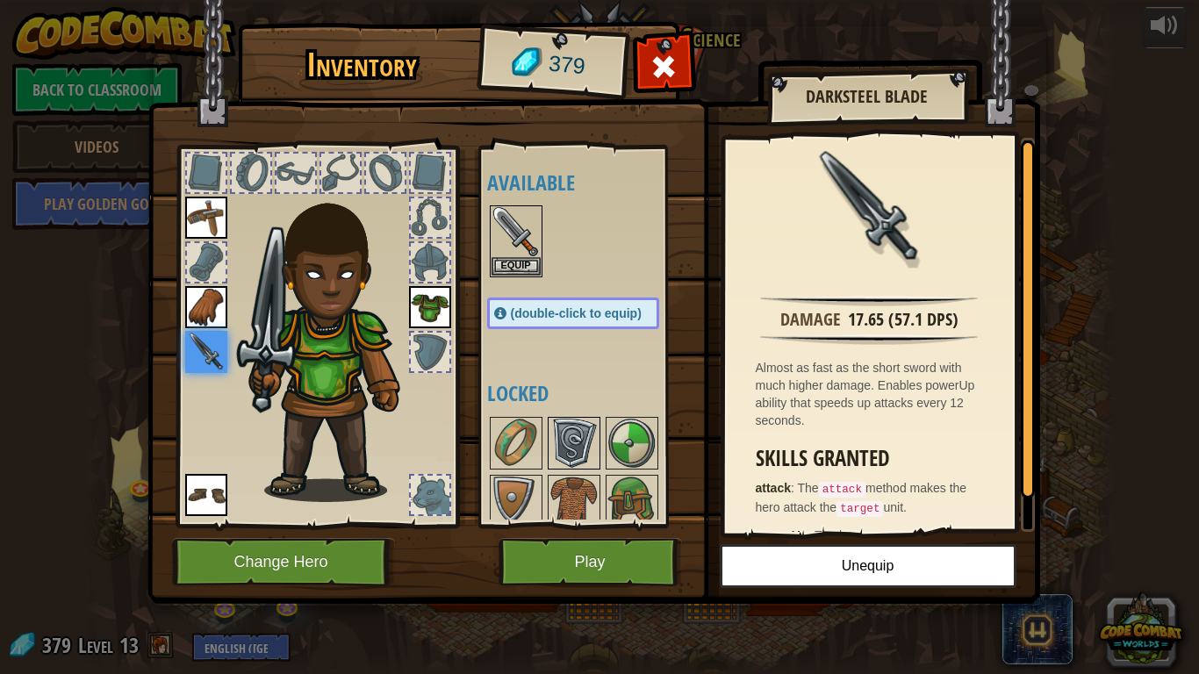
click at [591, 458] on img at bounding box center [574, 443] width 49 height 49
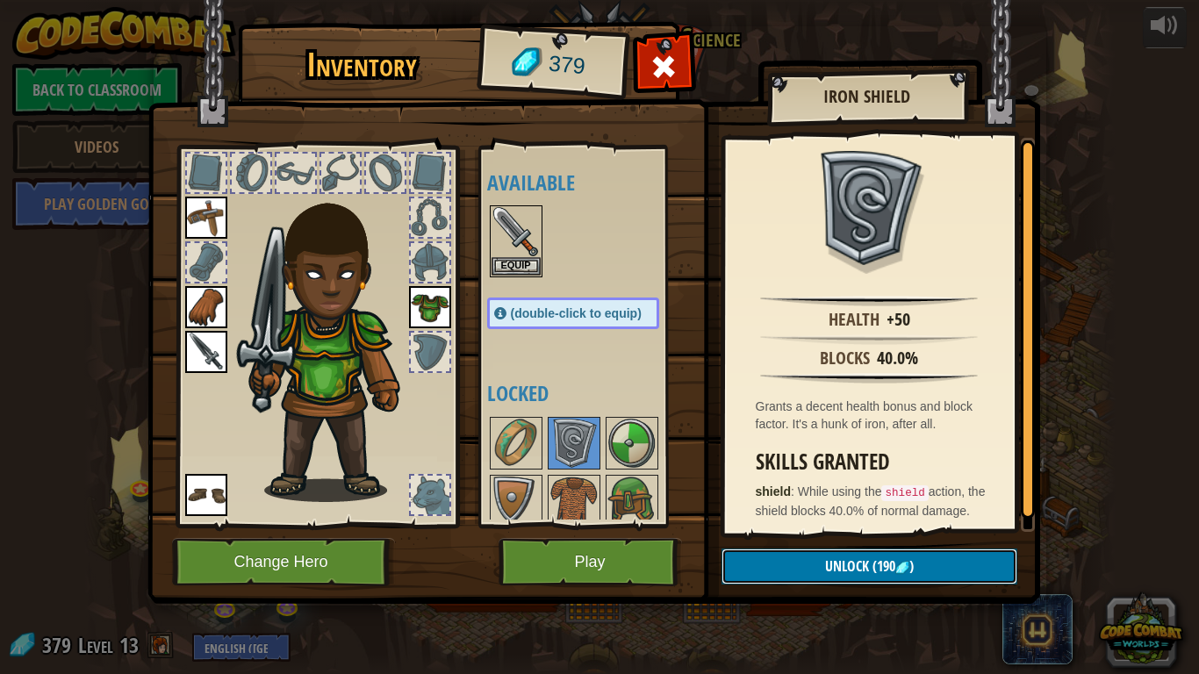
click at [830, 564] on span "Unlock" at bounding box center [847, 566] width 44 height 19
click at [830, 564] on button "Confirm" at bounding box center [870, 567] width 296 height 36
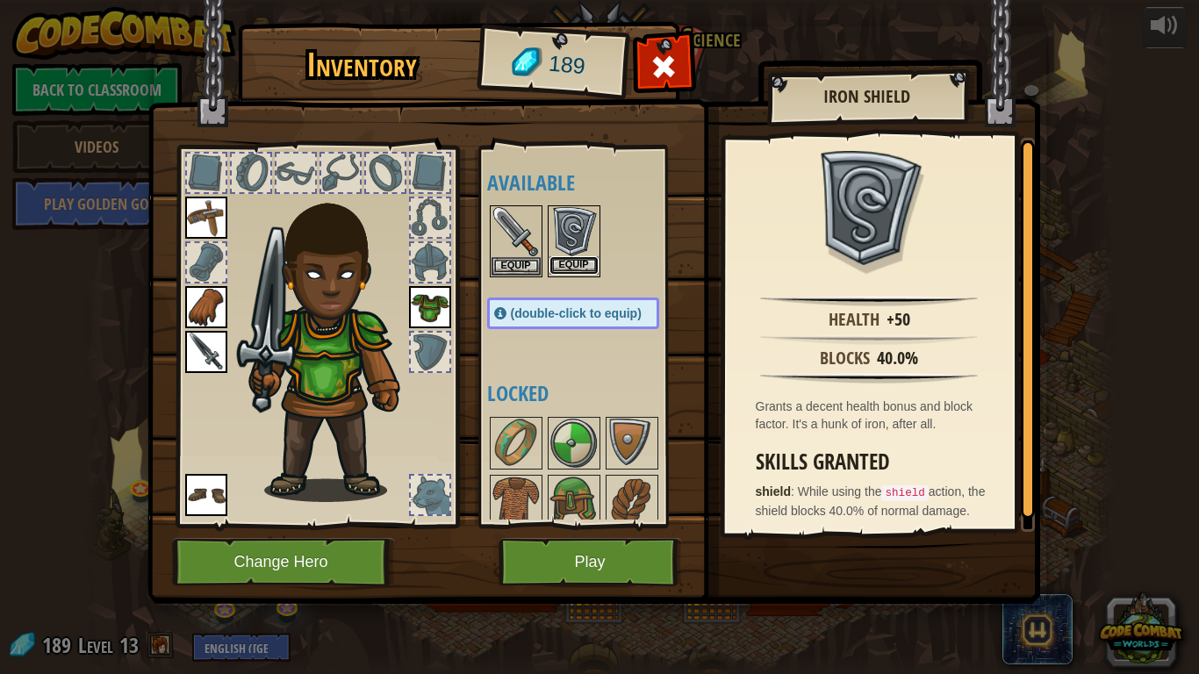
click at [573, 269] on button "Equip" at bounding box center [574, 265] width 49 height 18
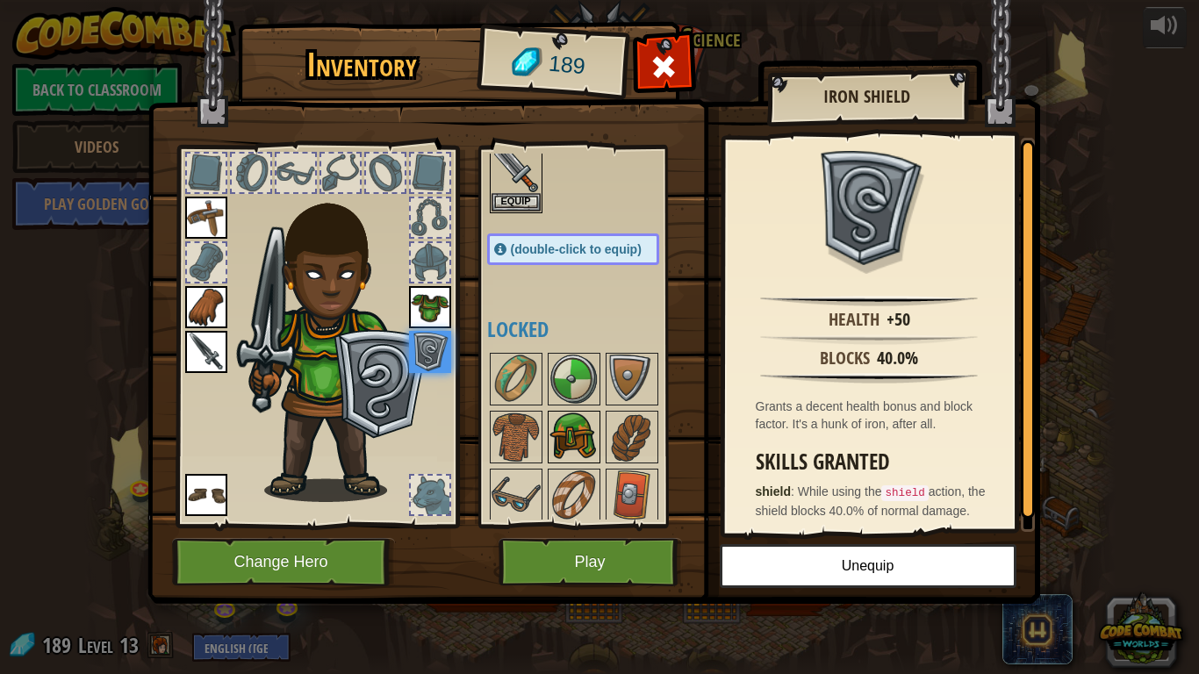
scroll to position [85, 0]
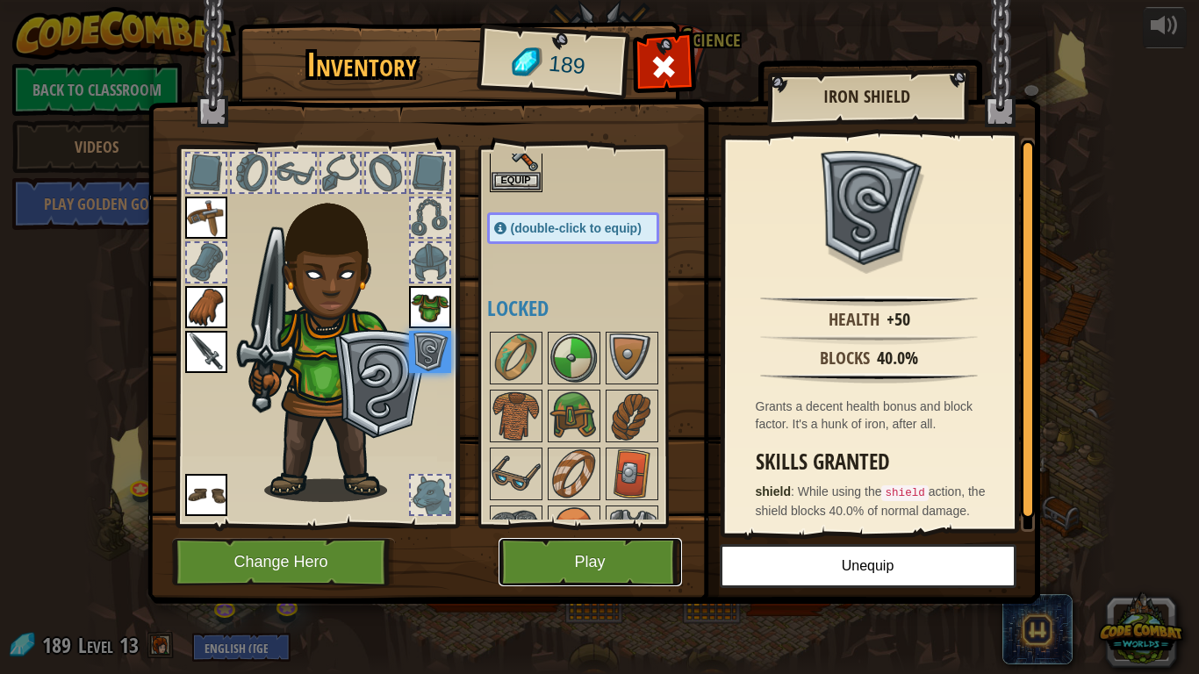
click at [620, 571] on button "Play" at bounding box center [590, 562] width 183 height 48
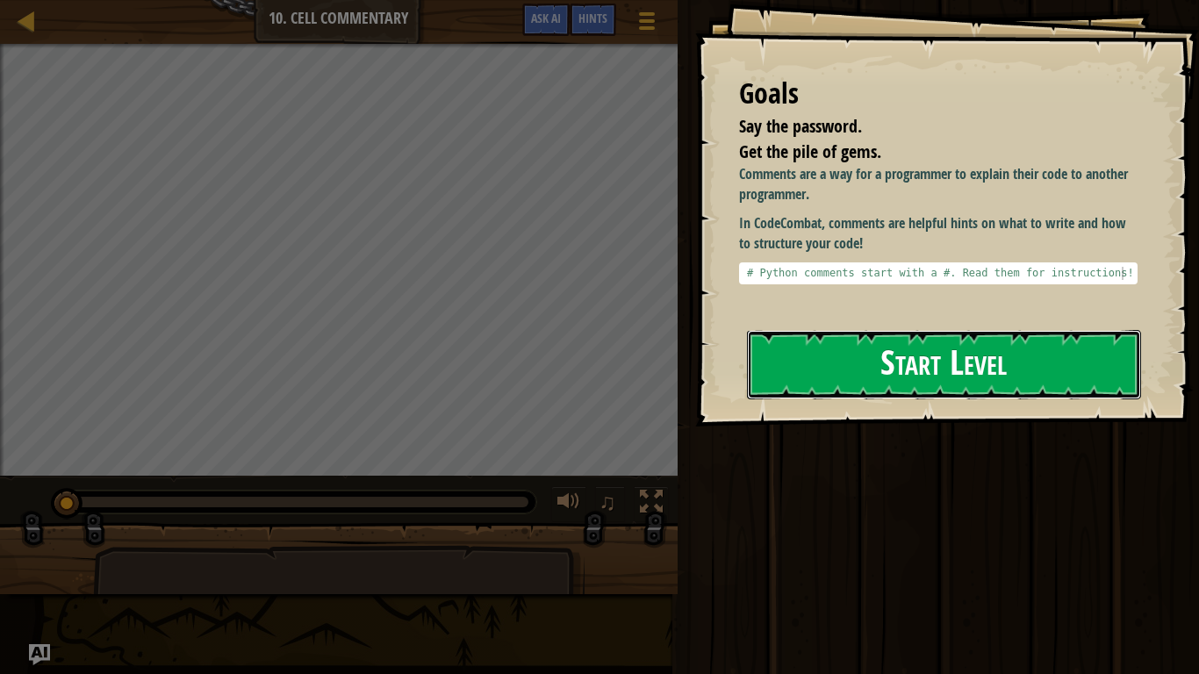
click at [838, 377] on button "Start Level" at bounding box center [944, 364] width 394 height 69
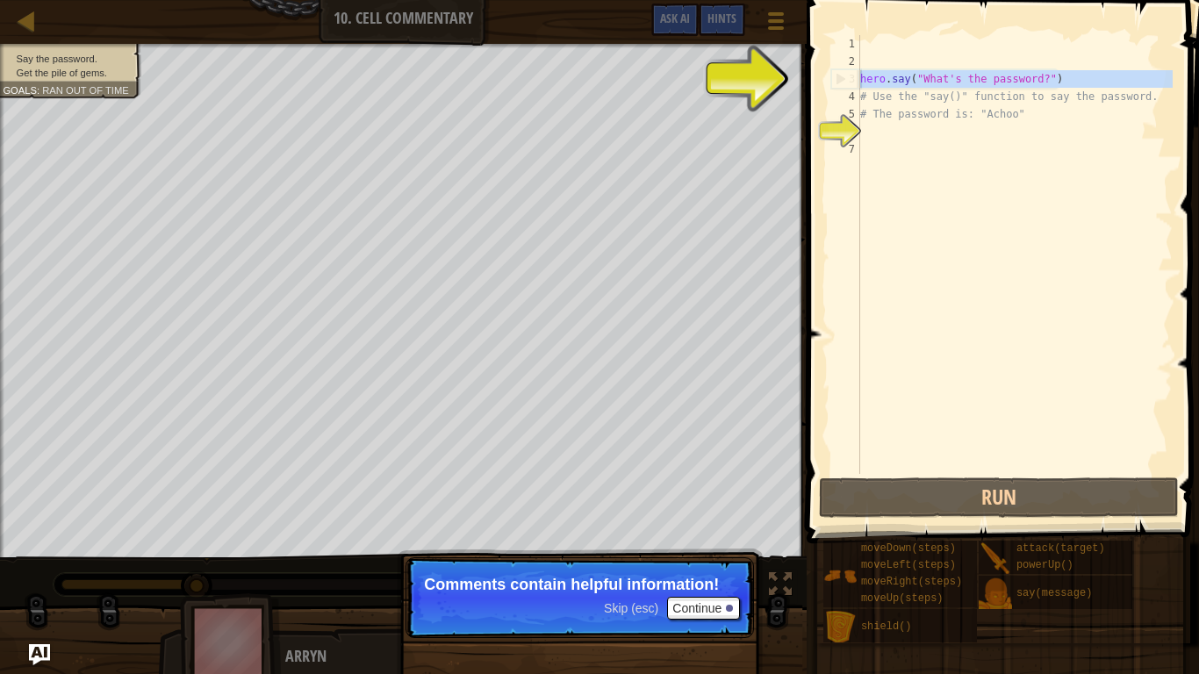
click at [837, 76] on div "3" at bounding box center [846, 79] width 28 height 18
type textarea "hero.say("What's the password?")"
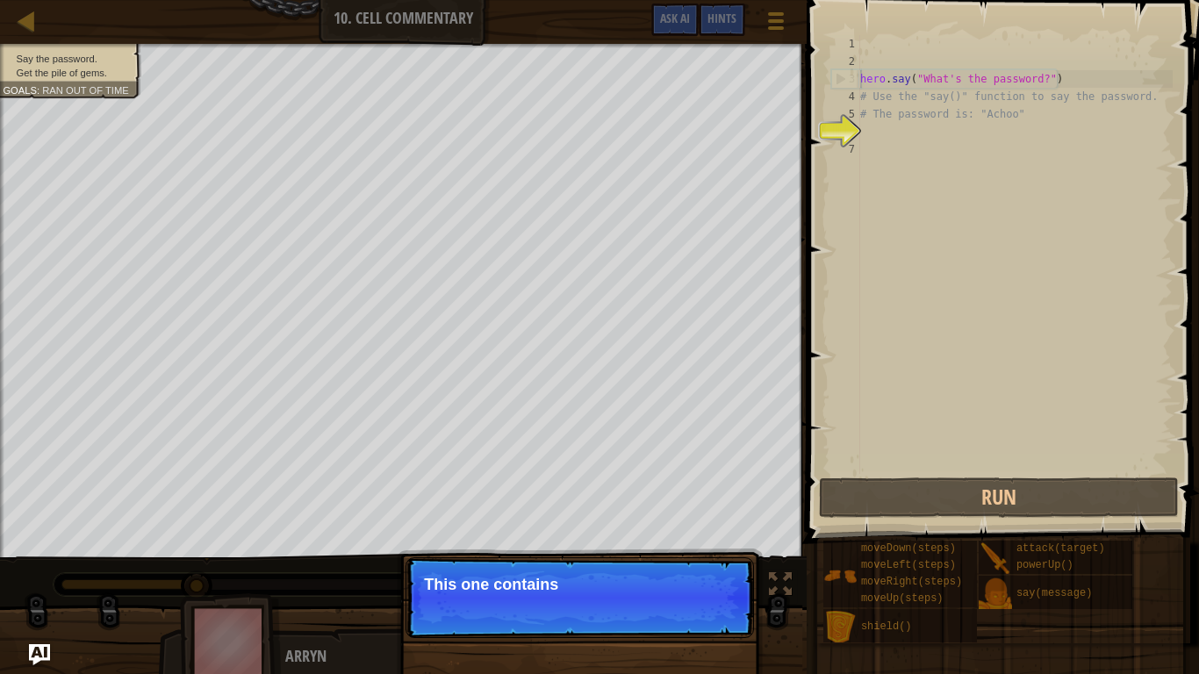
click at [895, 147] on div "hero . say ( "What's the password?" ) # Use the "say()" function to say the pas…" at bounding box center [1015, 272] width 316 height 474
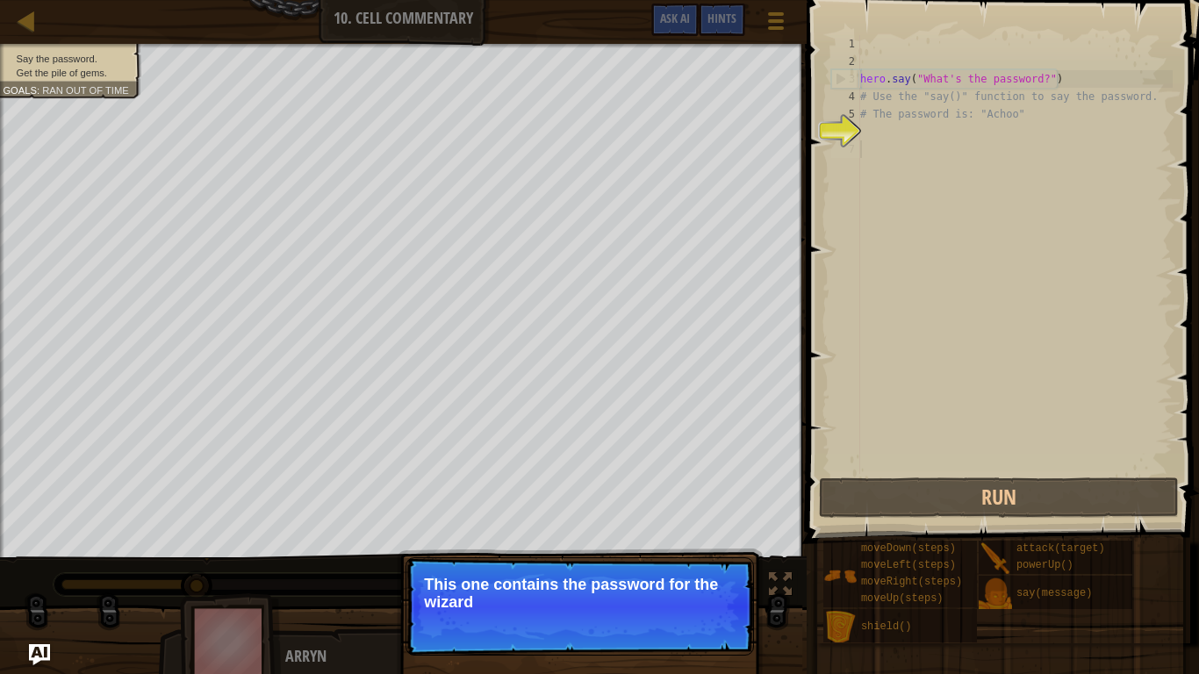
click at [893, 147] on div "hero . say ( "What's the password?" ) # Use the "say()" function to say the pas…" at bounding box center [1015, 272] width 316 height 474
click at [893, 148] on div "hero . say ( "What's the password?" ) # Use the "say()" function to say the pas…" at bounding box center [1015, 272] width 316 height 474
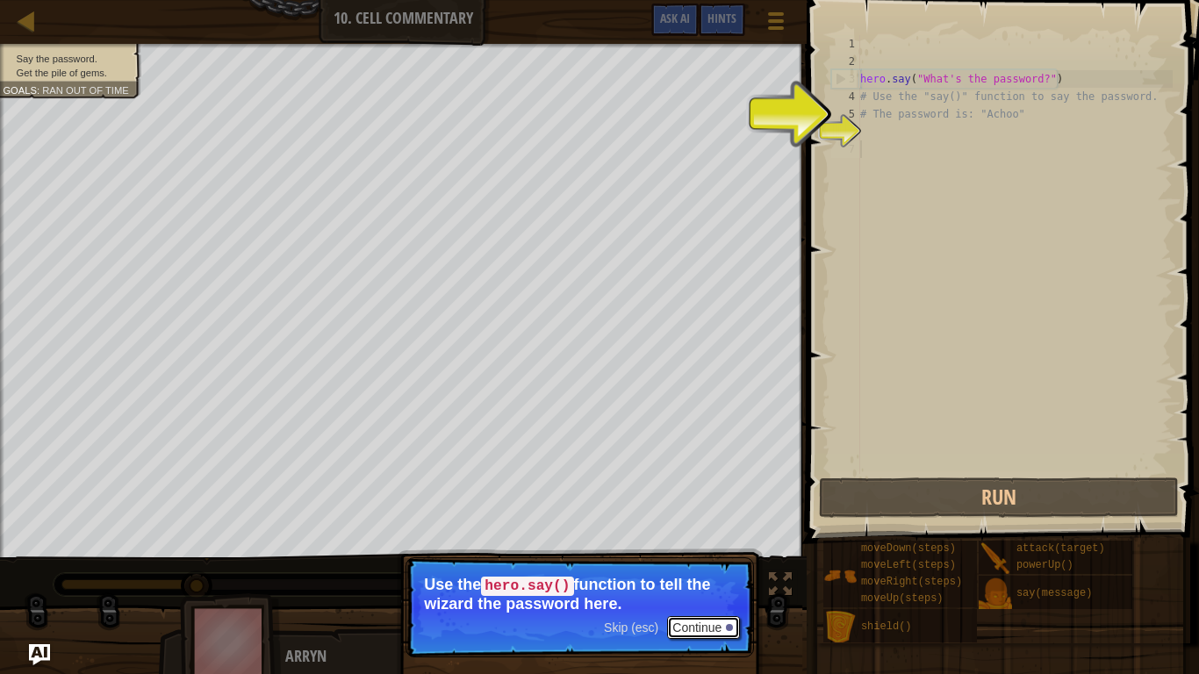
click at [704, 626] on button "Continue" at bounding box center [703, 627] width 73 height 23
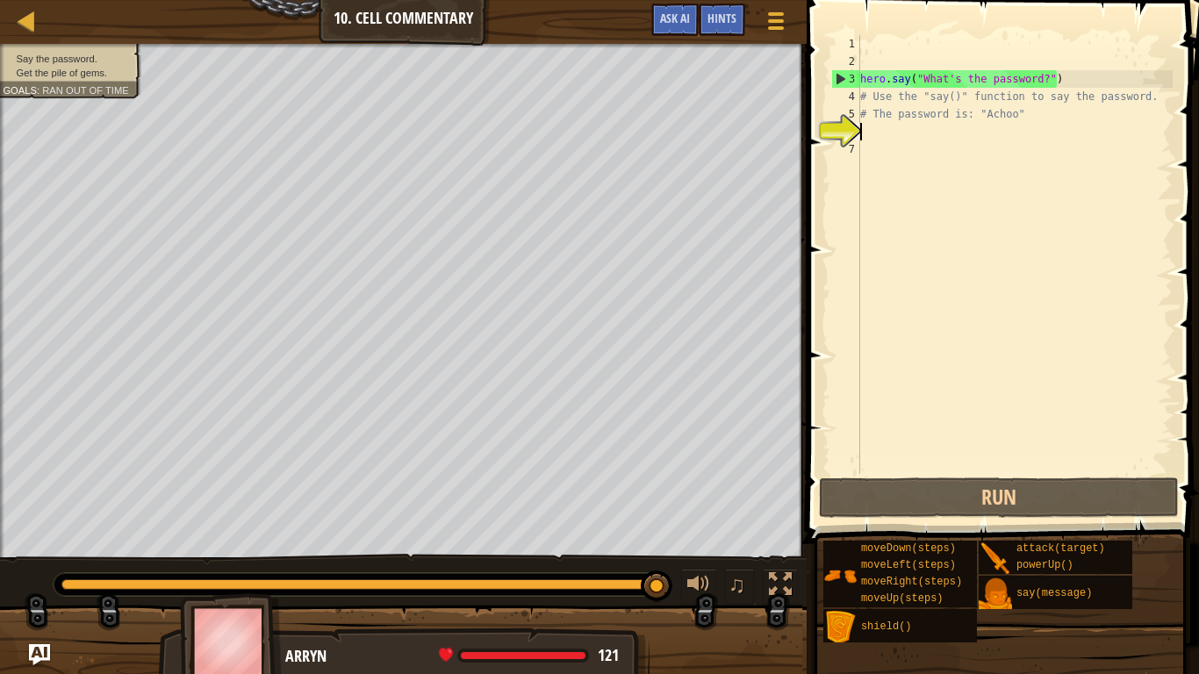
click at [904, 133] on div "hero . say ( "What's the password?" ) # Use the "say()" function to say the pas…" at bounding box center [1015, 272] width 316 height 474
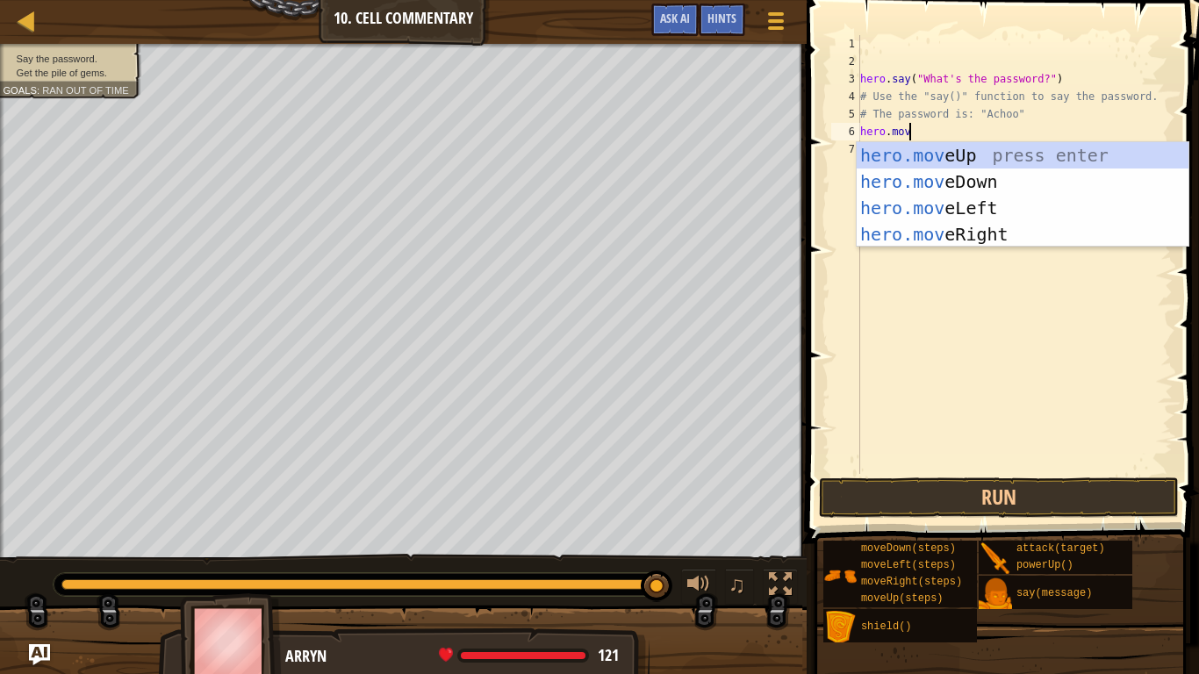
scroll to position [8, 7]
type textarea "hero.move"
click at [963, 159] on div "hero.move Up press enter hero.move Down press enter hero.move Left press enter …" at bounding box center [1023, 221] width 332 height 158
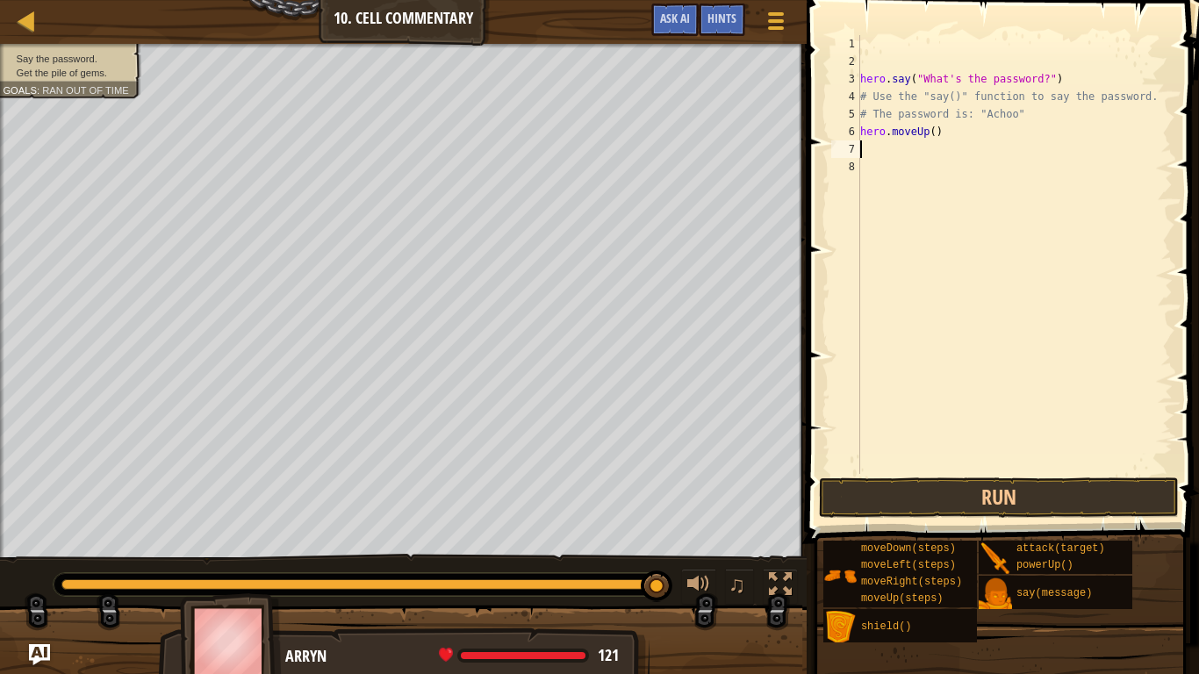
scroll to position [8, 0]
click at [956, 151] on div "hero . say ( "What's the password?" ) # Use the "say()" function to say the pas…" at bounding box center [1015, 272] width 316 height 474
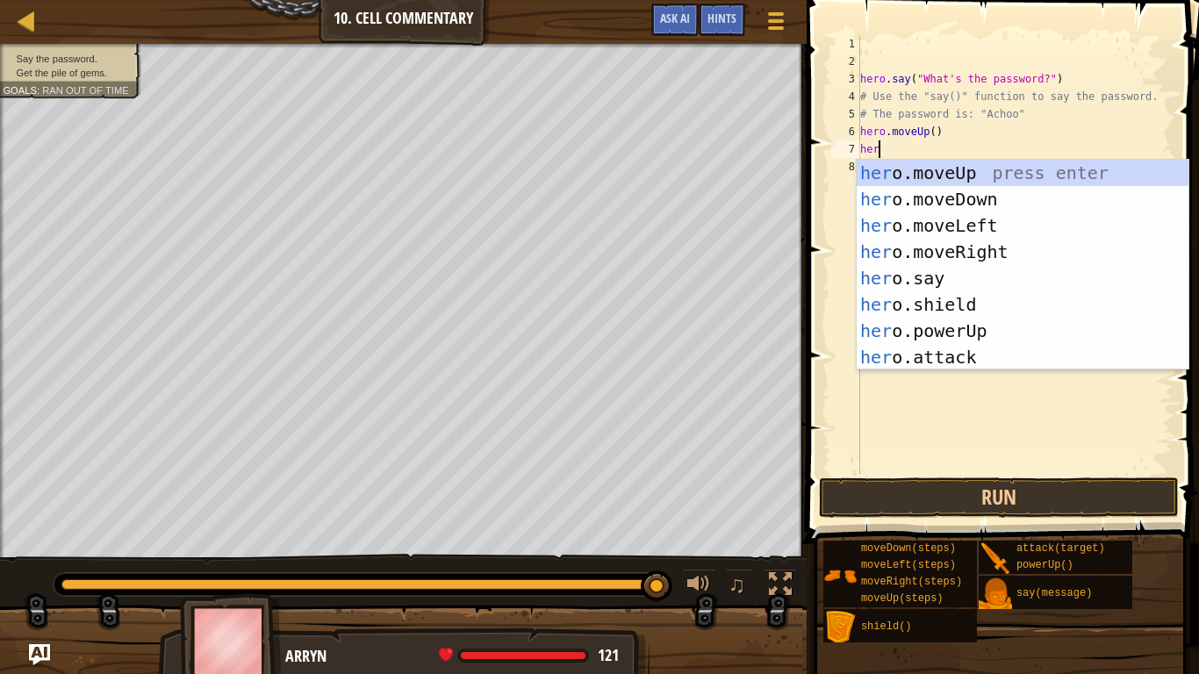
scroll to position [8, 3]
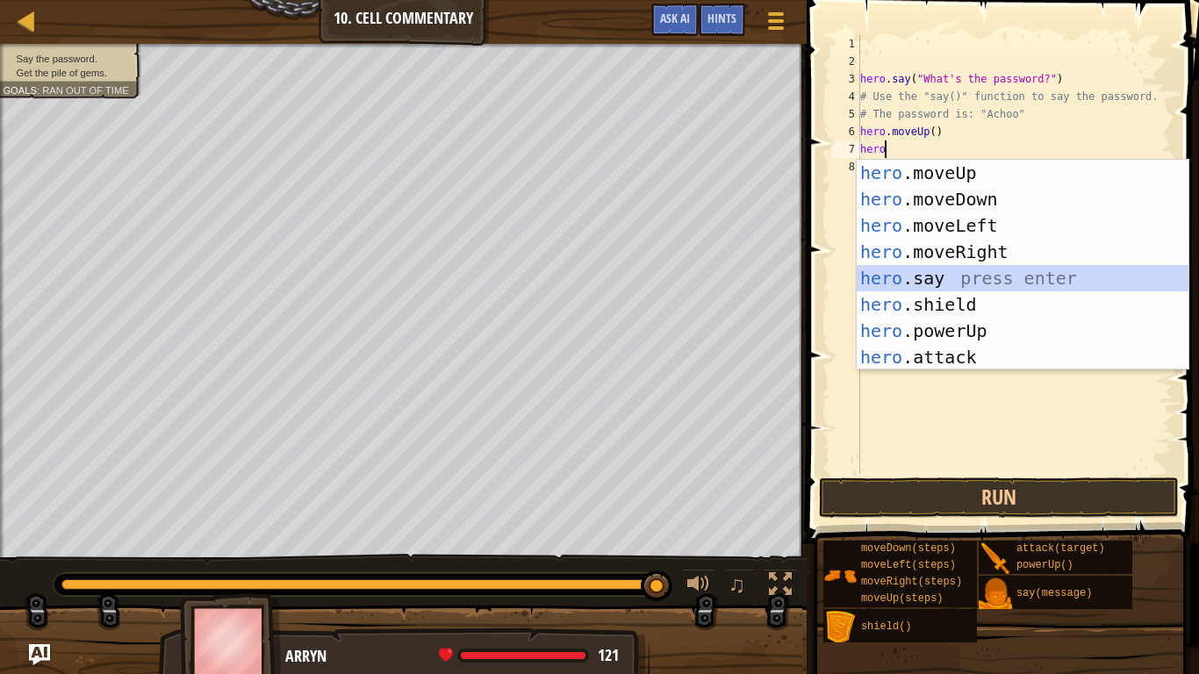
click at [998, 277] on div "hero .moveUp press enter hero .moveDown press enter hero .moveLeft press enter …" at bounding box center [1023, 291] width 332 height 263
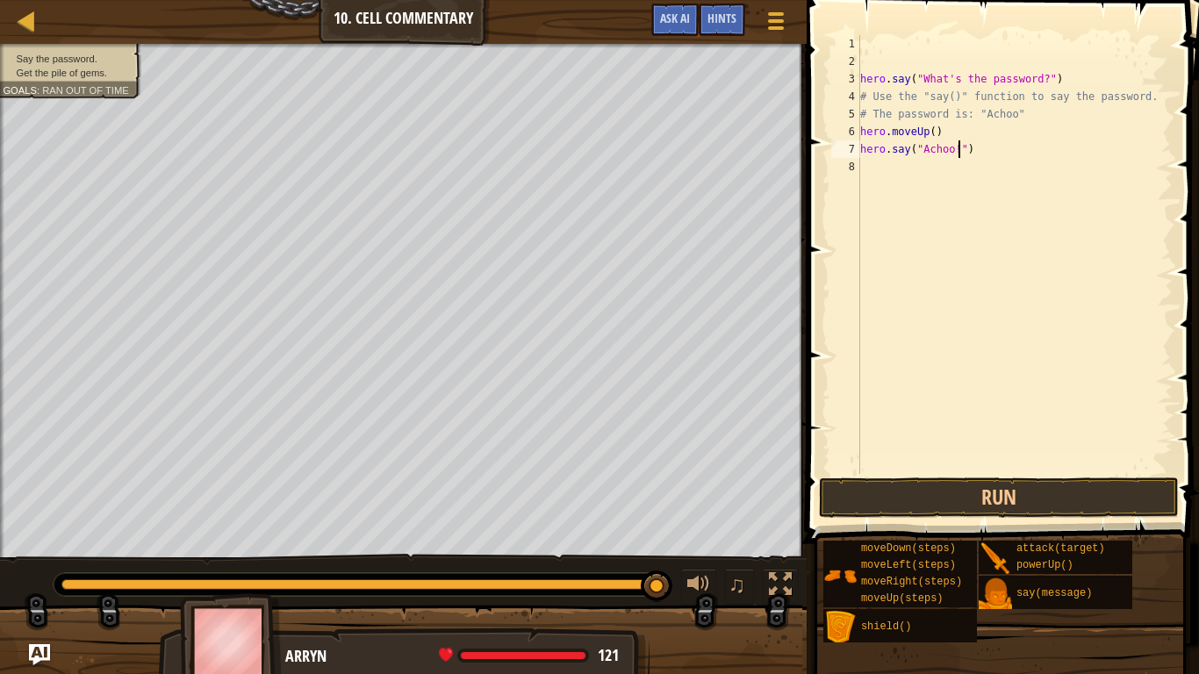
scroll to position [8, 15]
click at [1066, 505] on button "Run" at bounding box center [999, 498] width 360 height 40
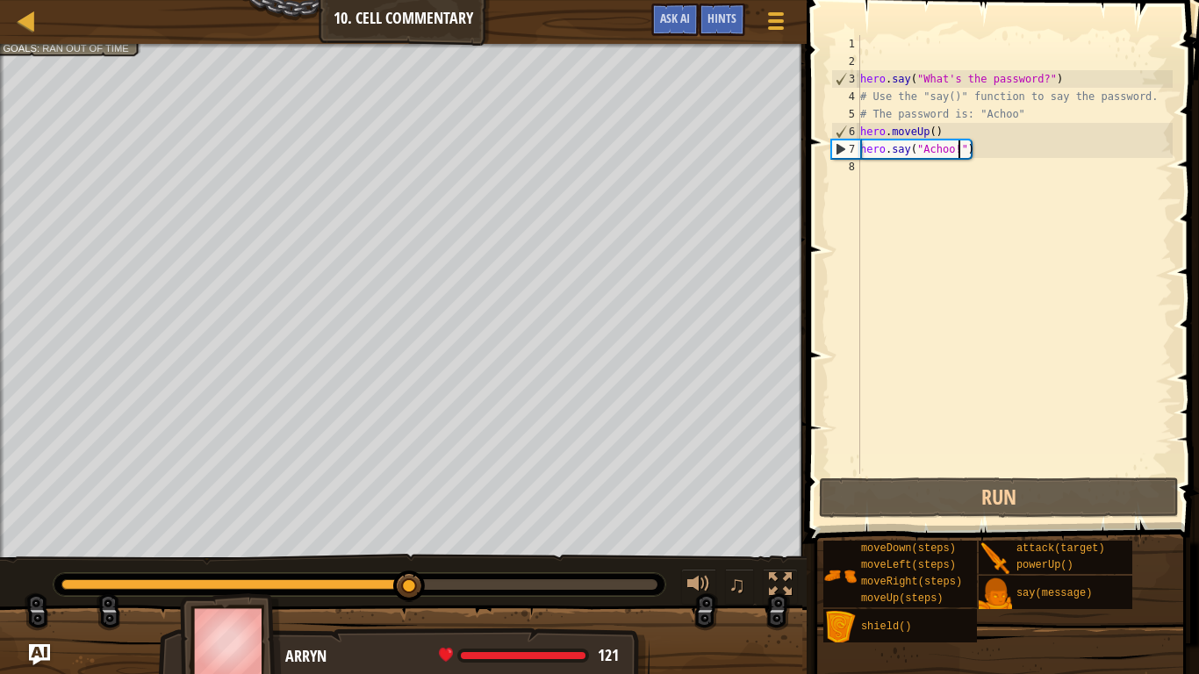
type textarea "hero.say("Achoo")"
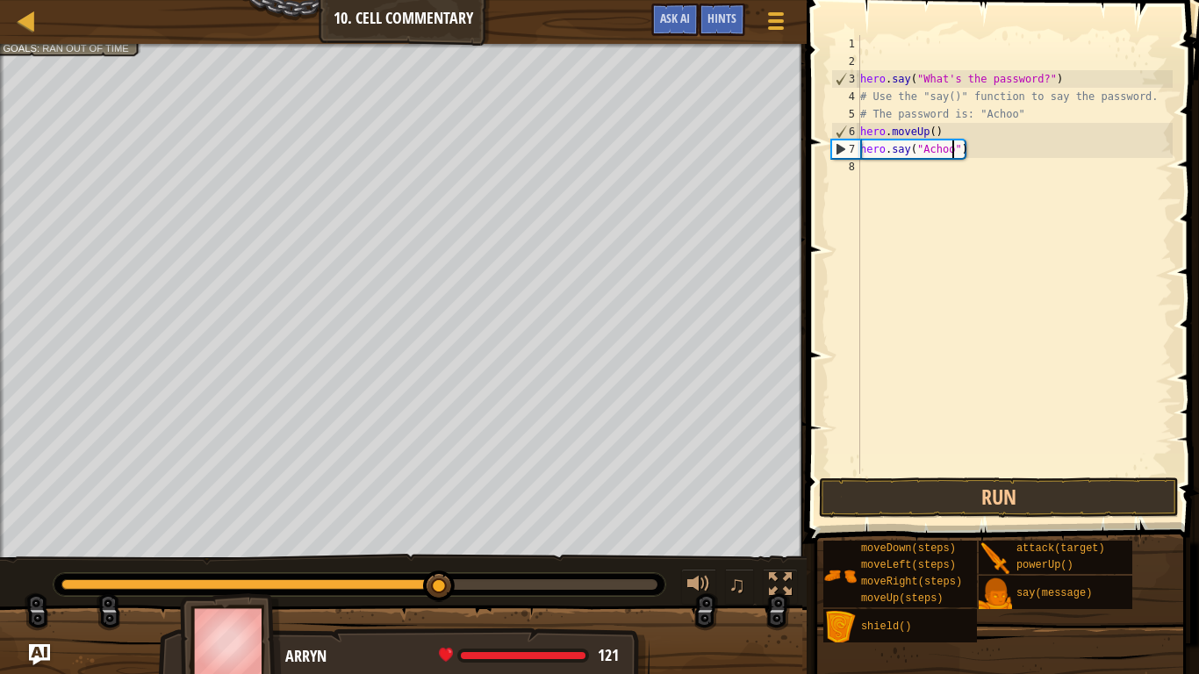
scroll to position [8, 0]
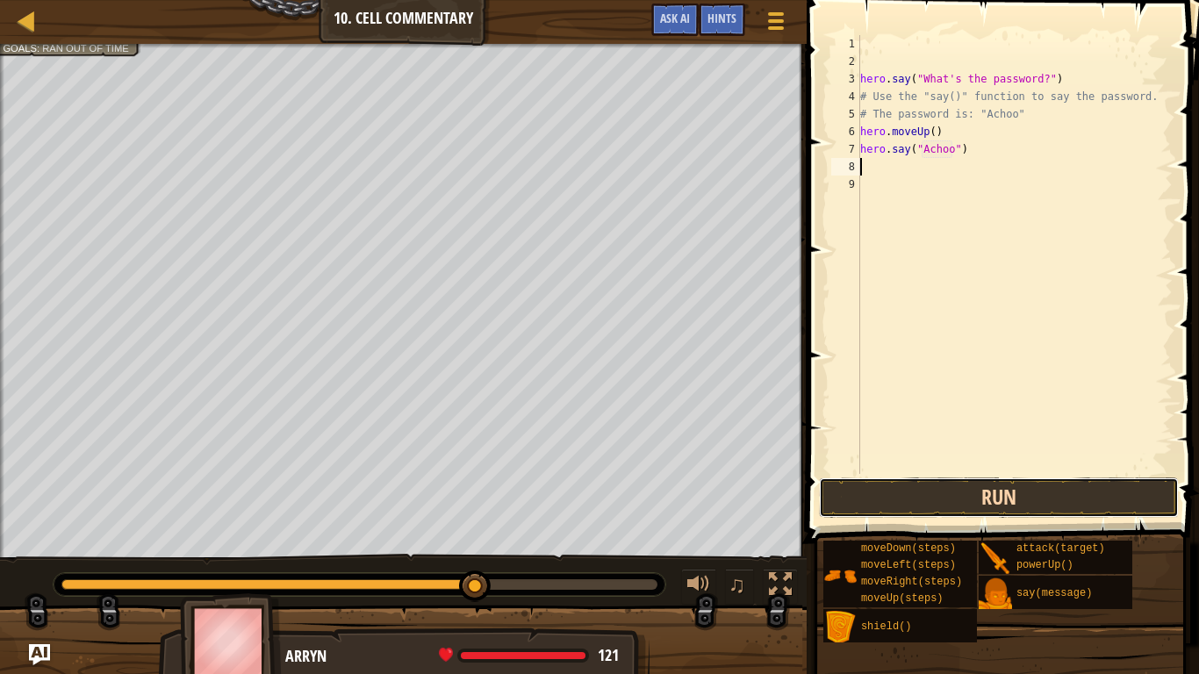
click at [995, 479] on button "Run" at bounding box center [999, 498] width 360 height 40
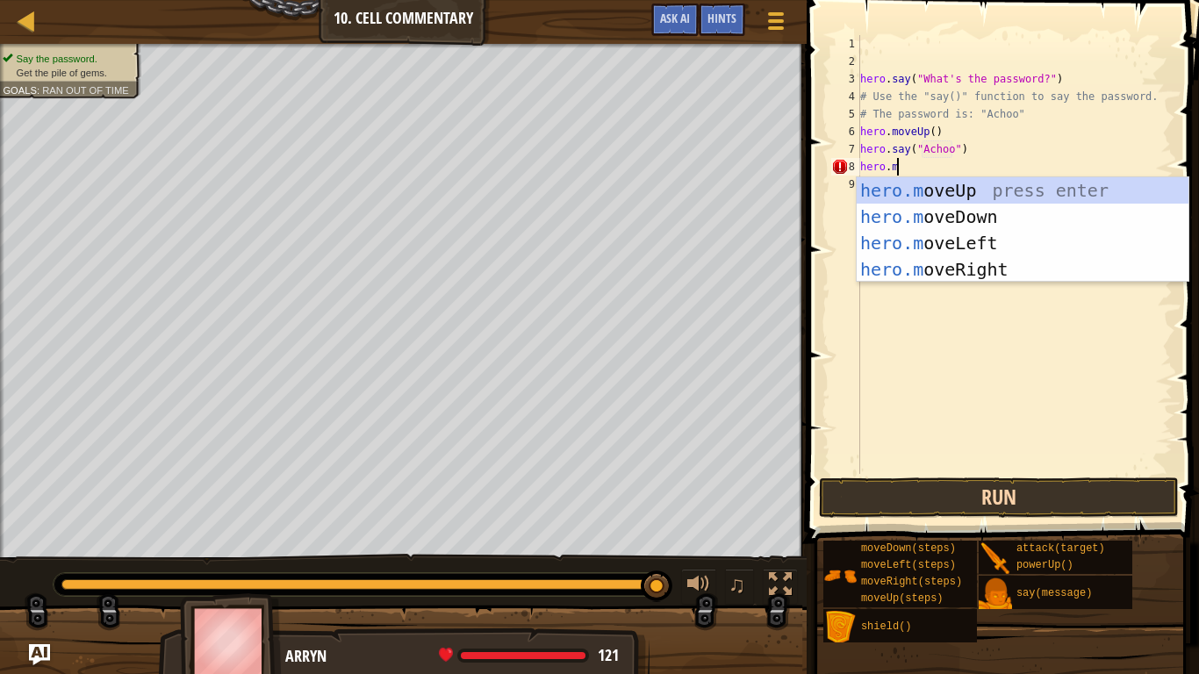
type textarea "[DOMAIN_NAME]"
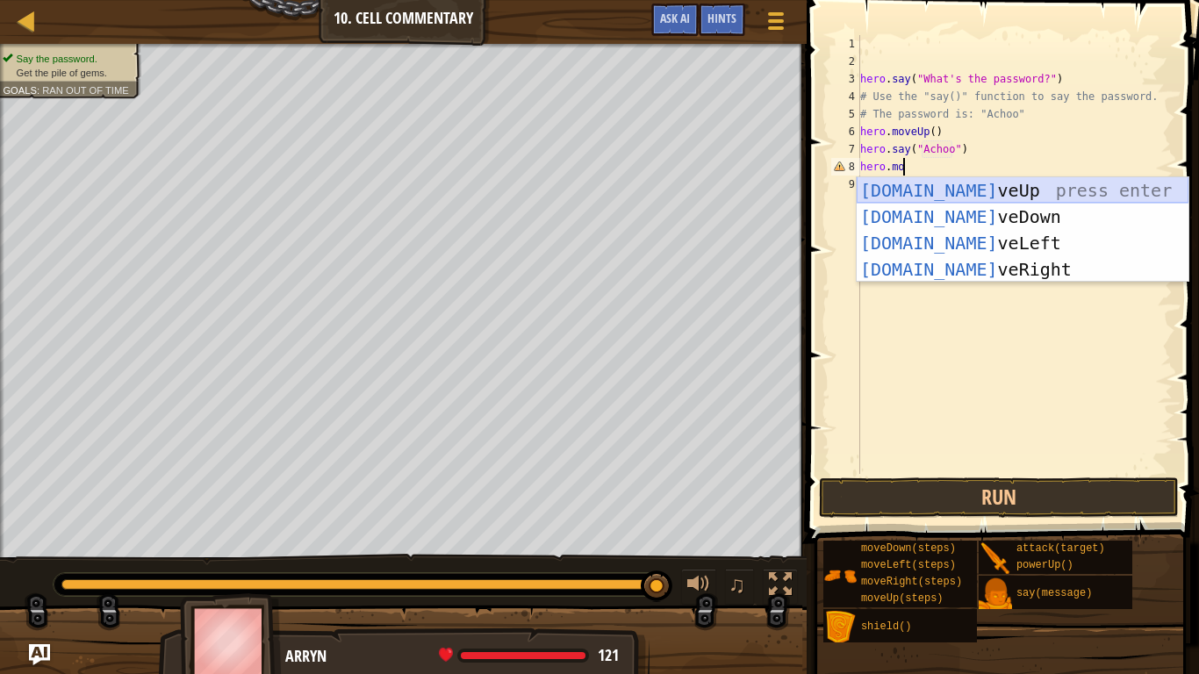
click at [978, 187] on div "[DOMAIN_NAME] veUp press enter [DOMAIN_NAME] veDown press enter [DOMAIN_NAME] v…" at bounding box center [1023, 256] width 332 height 158
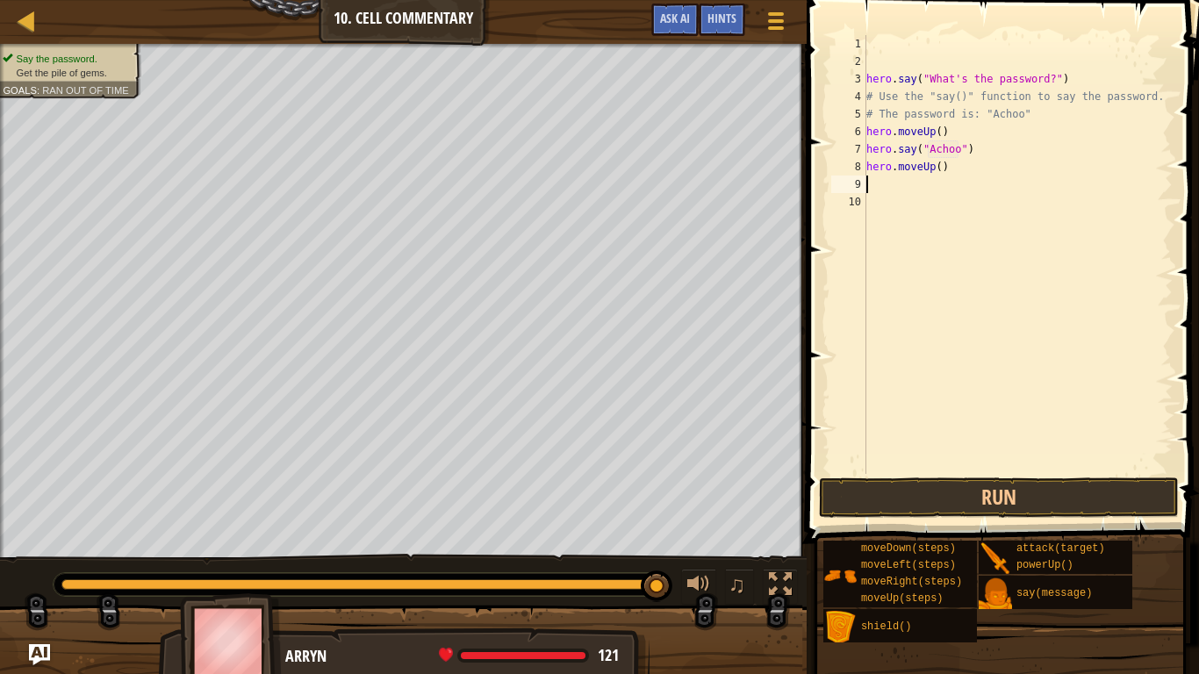
scroll to position [8, 0]
click at [918, 504] on button "Run" at bounding box center [999, 498] width 360 height 40
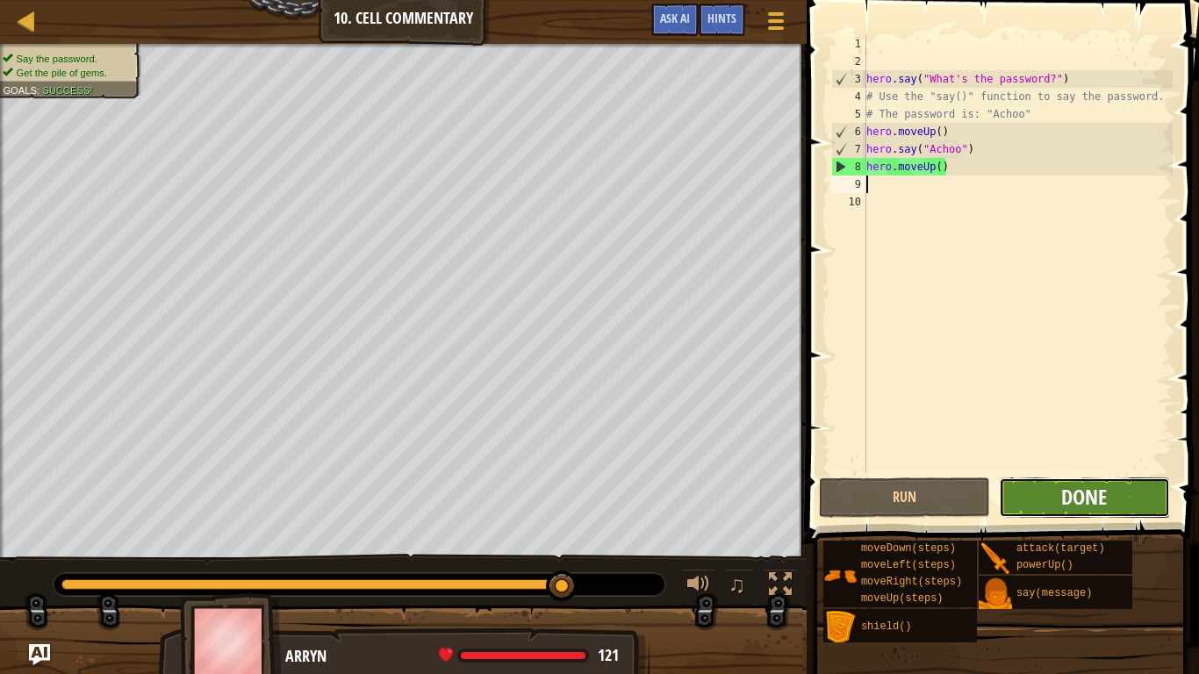
click at [1079, 497] on span "Done" at bounding box center [1084, 497] width 46 height 28
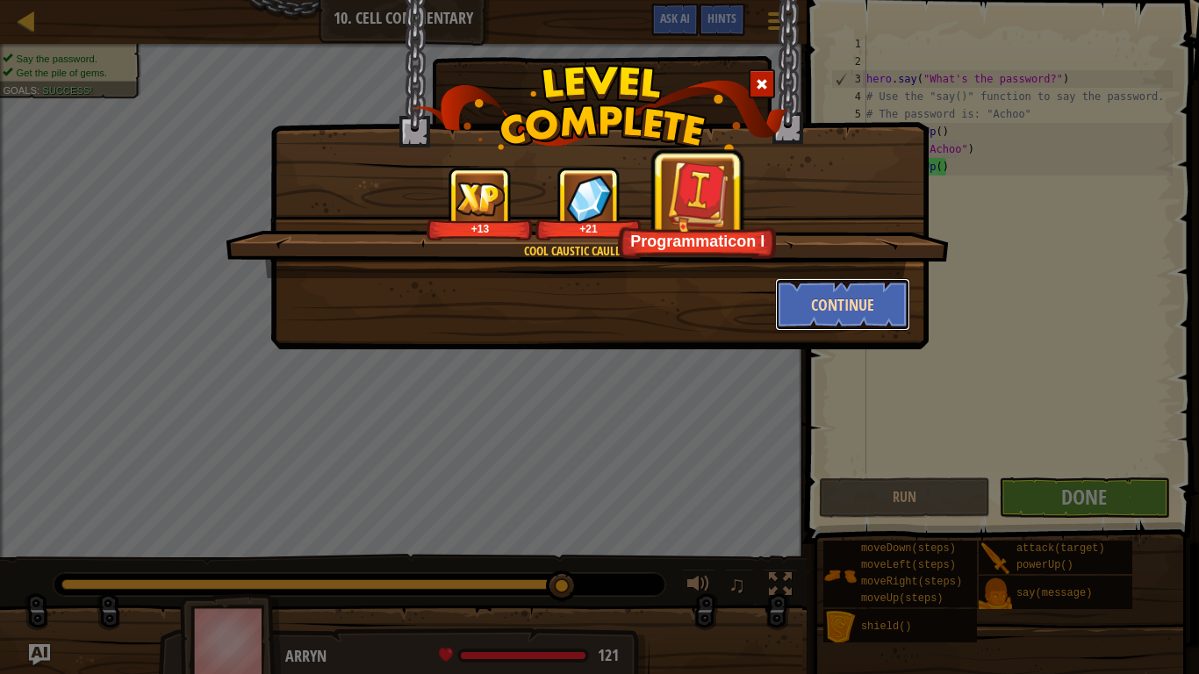
click at [863, 296] on button "Continue" at bounding box center [843, 304] width 136 height 53
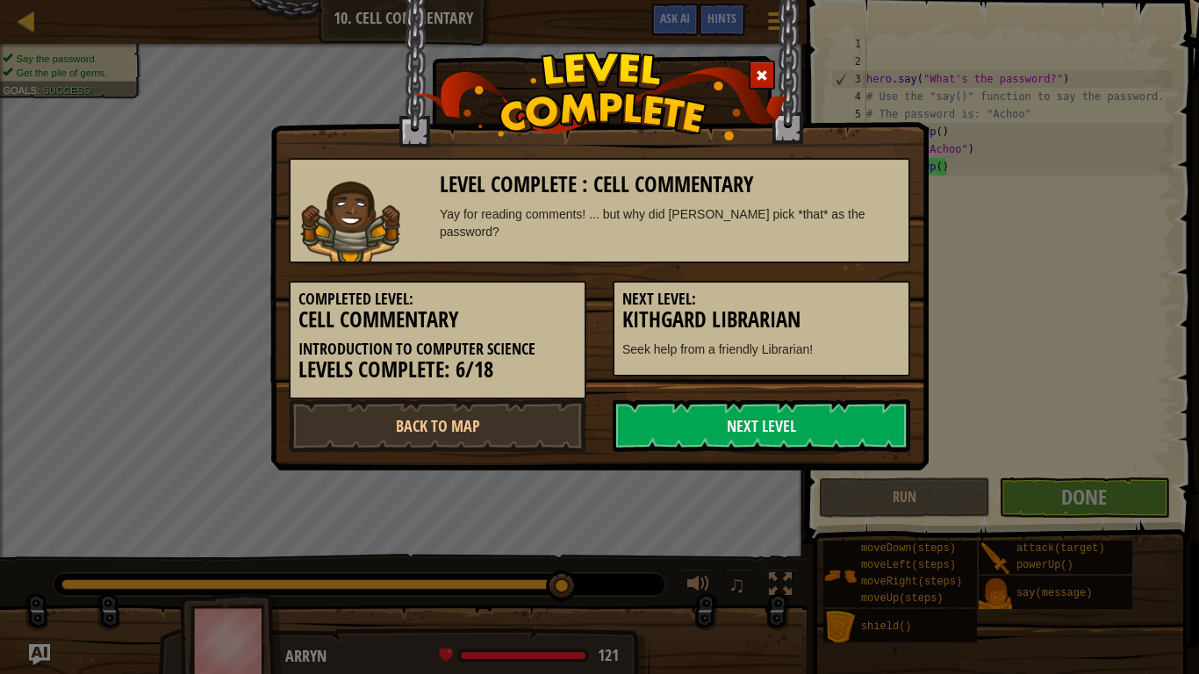
click at [870, 306] on h5 "Next Level:" at bounding box center [761, 300] width 278 height 18
click at [748, 443] on link "Next Level" at bounding box center [762, 425] width 298 height 53
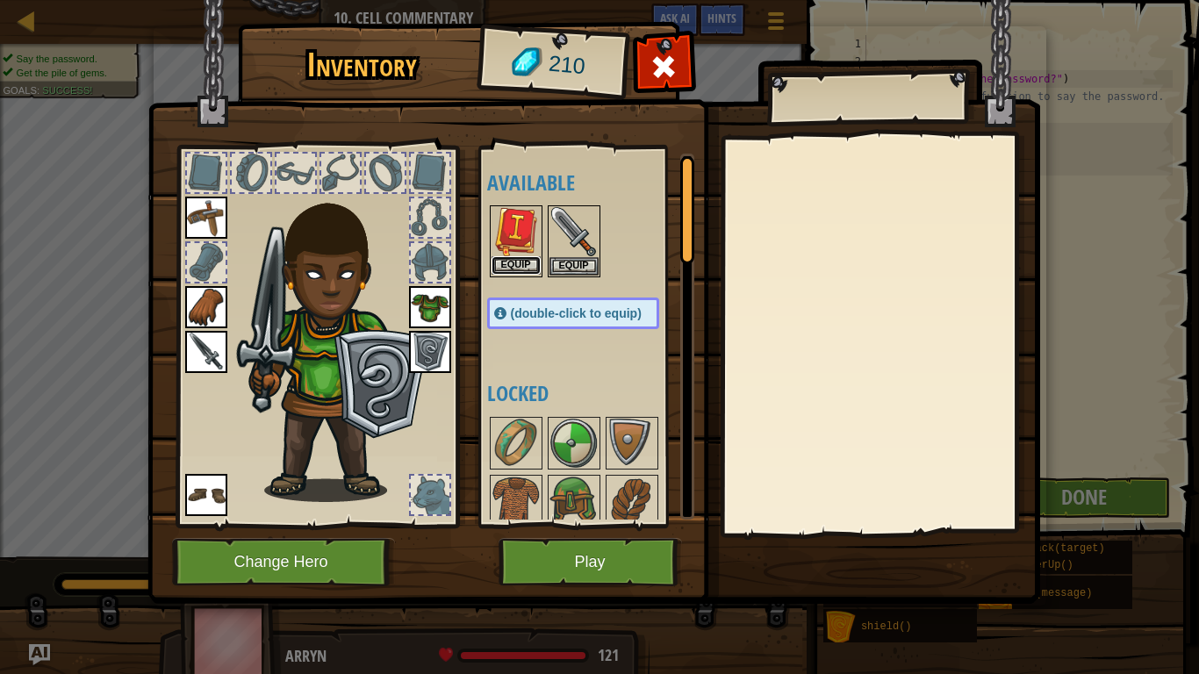
click at [523, 264] on button "Equip" at bounding box center [516, 265] width 49 height 18
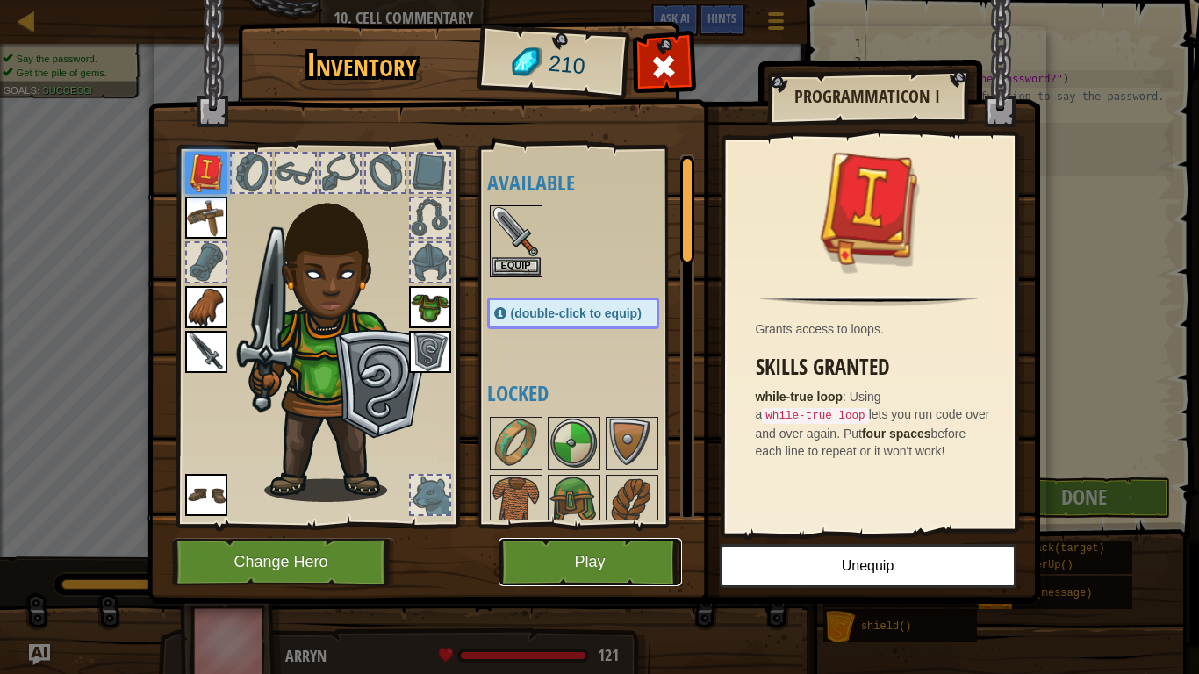
click at [568, 564] on button "Play" at bounding box center [590, 562] width 183 height 48
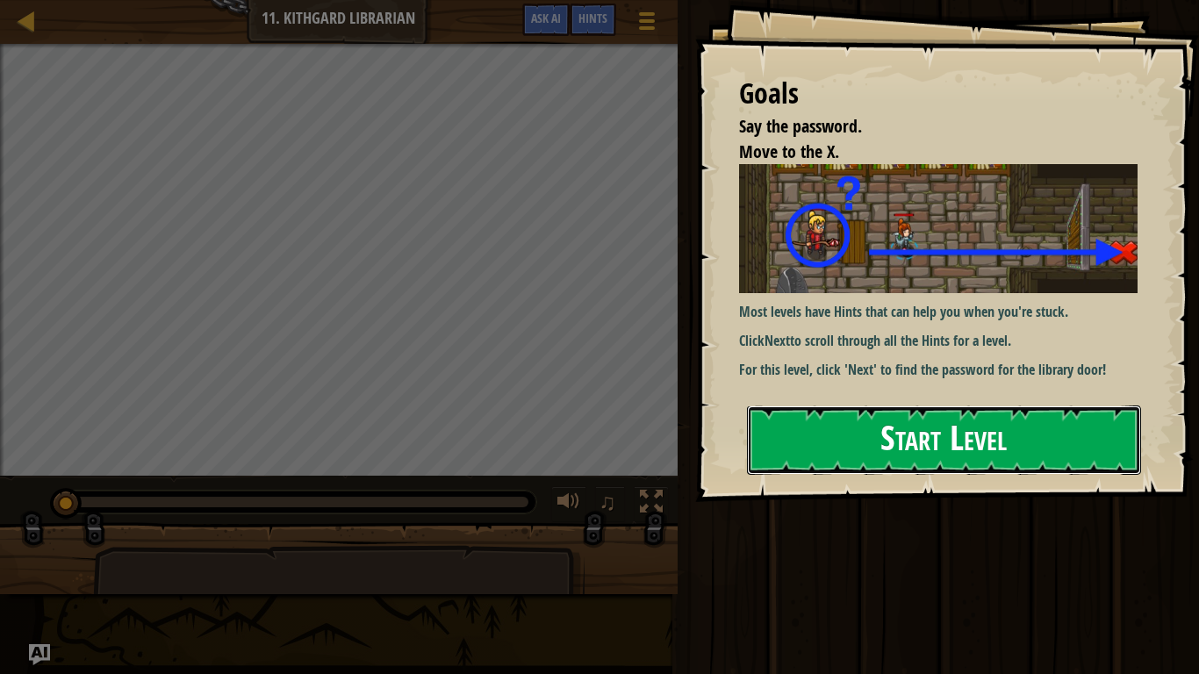
click at [843, 436] on button "Start Level" at bounding box center [944, 440] width 394 height 69
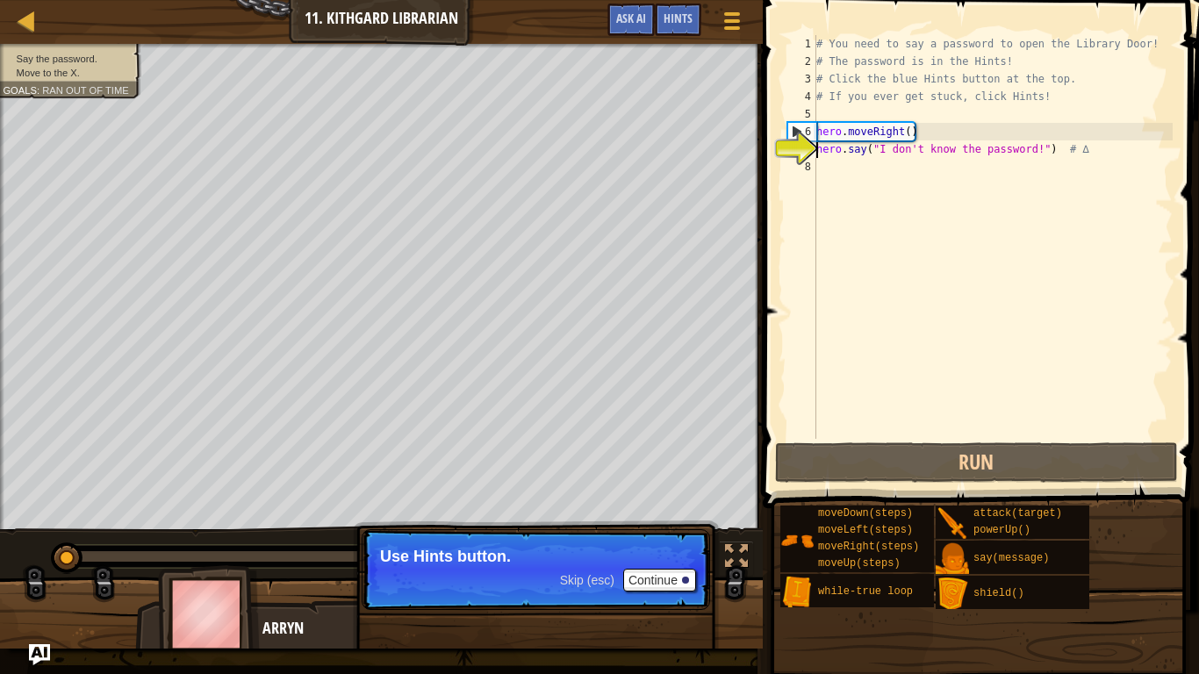
click at [897, 438] on div "# You need to say a password to open the Library Door! # The password is in the…" at bounding box center [993, 254] width 360 height 439
click at [665, 586] on button "Continue" at bounding box center [659, 580] width 73 height 23
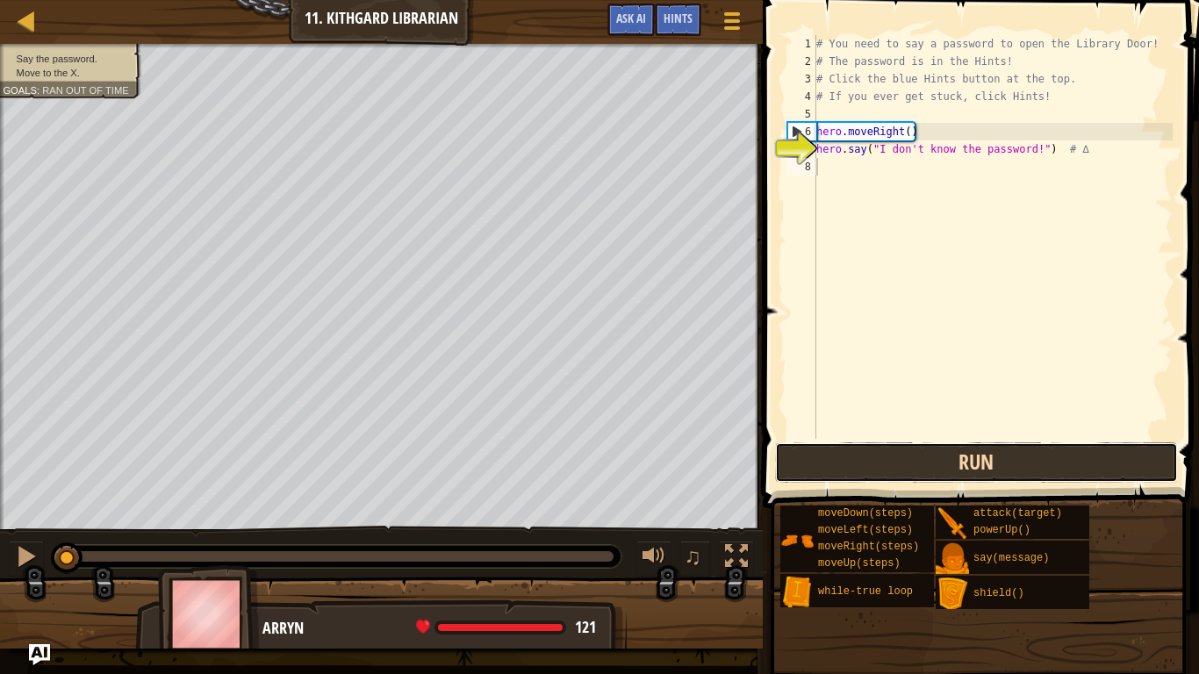
click at [879, 461] on button "Run" at bounding box center [976, 462] width 403 height 40
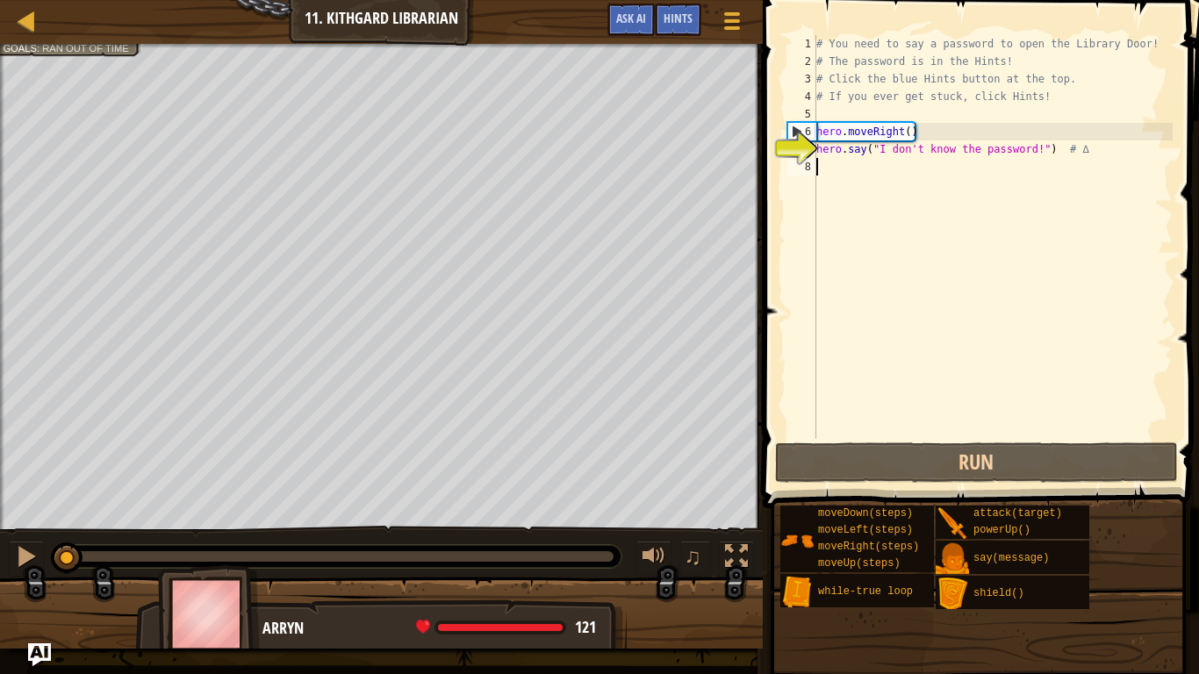
drag, startPoint x: 485, startPoint y: 552, endPoint x: 47, endPoint y: 644, distance: 447.6
click at [47, 644] on div "Map Introduction to Computer Science 11. Kithgard Librarian Game Menu Done Hint…" at bounding box center [599, 337] width 1199 height 674
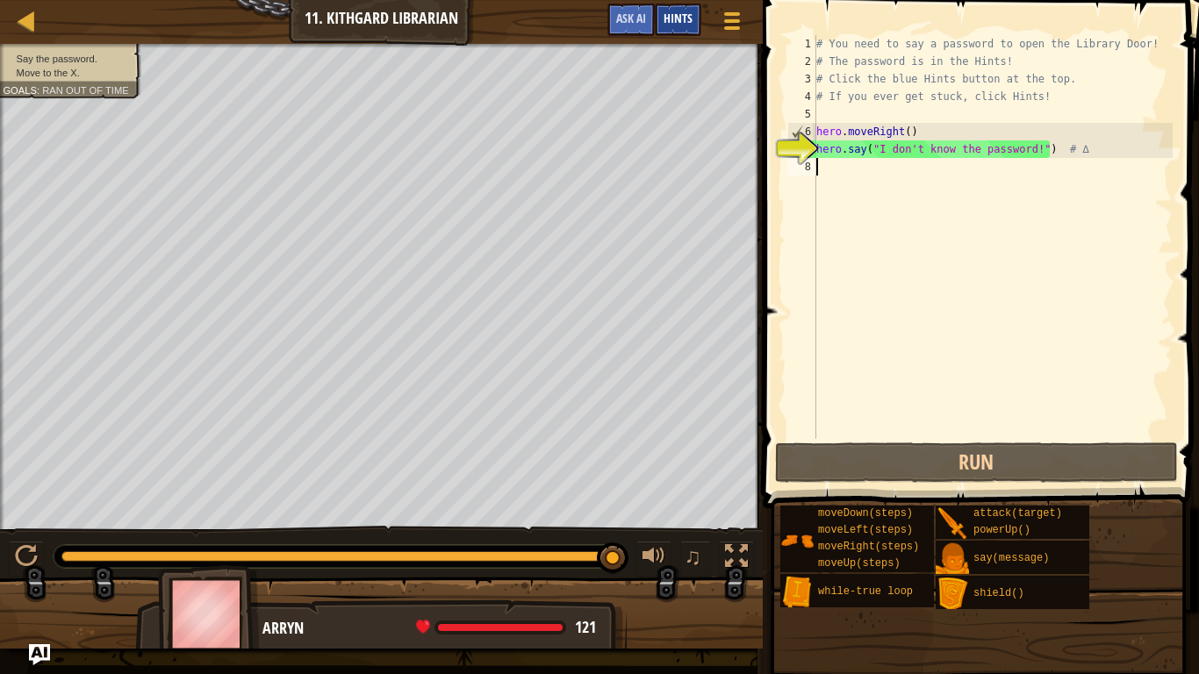
click at [681, 29] on div "Hints" at bounding box center [678, 20] width 47 height 32
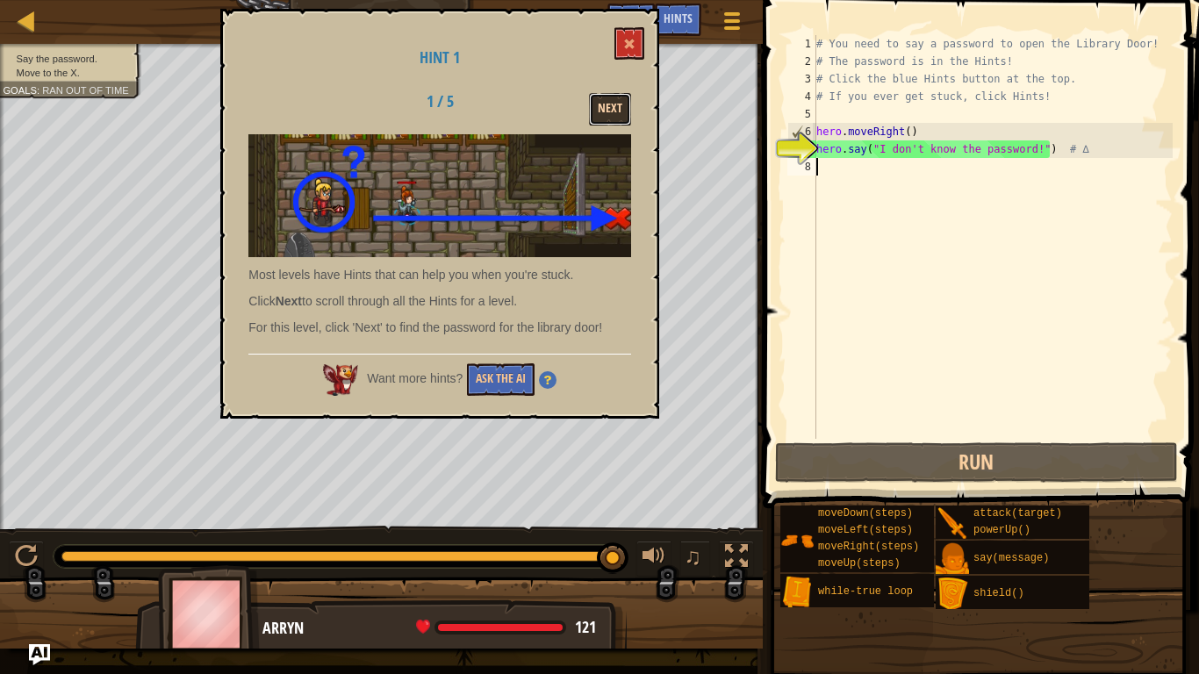
click at [625, 104] on button "Next" at bounding box center [610, 109] width 42 height 32
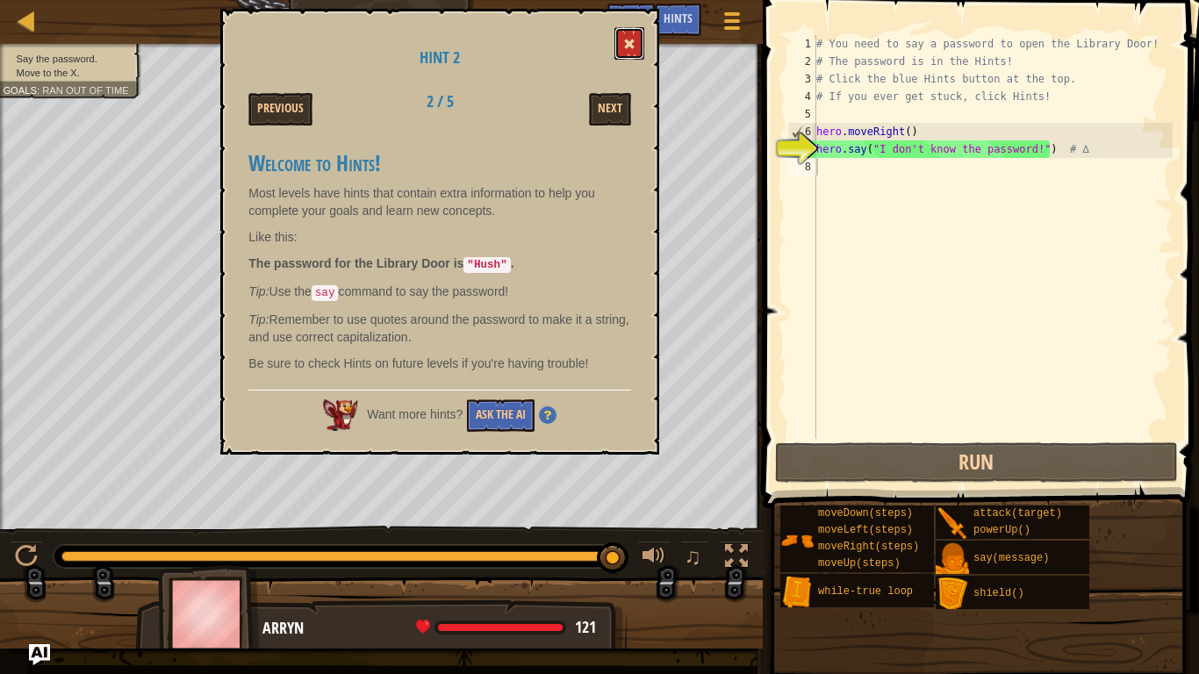
click at [636, 49] on span at bounding box center [629, 44] width 12 height 12
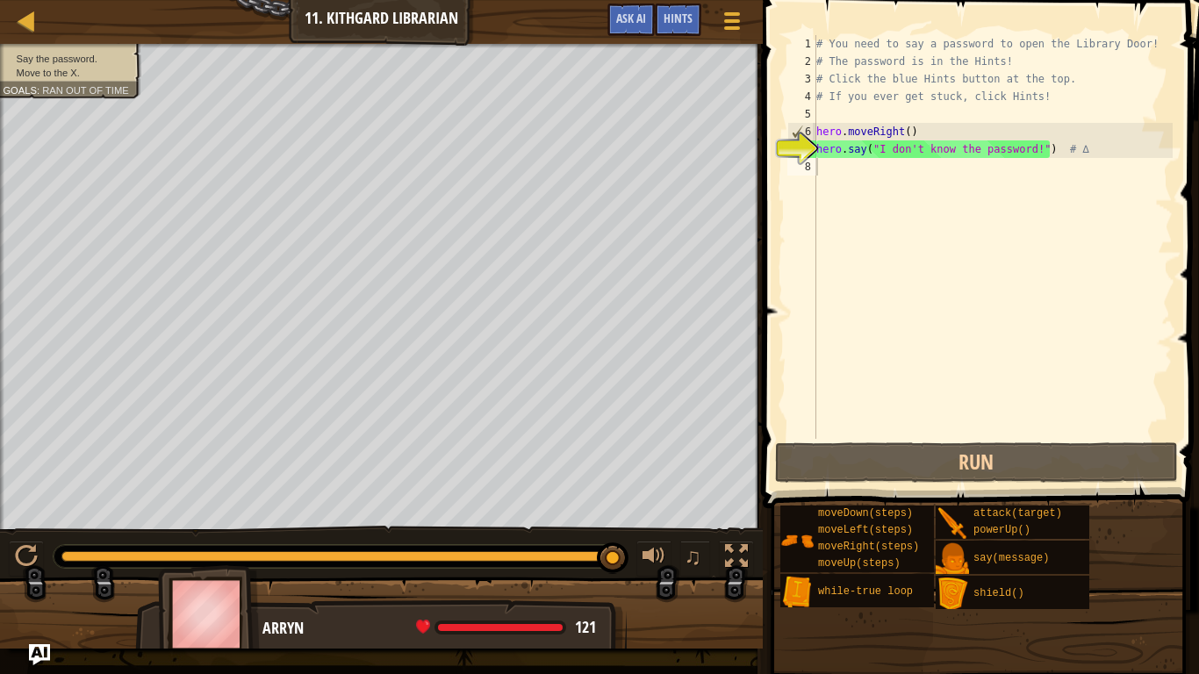
click at [902, 176] on div "# You need to say a password to open the Library Door! # The password is in the…" at bounding box center [993, 254] width 360 height 439
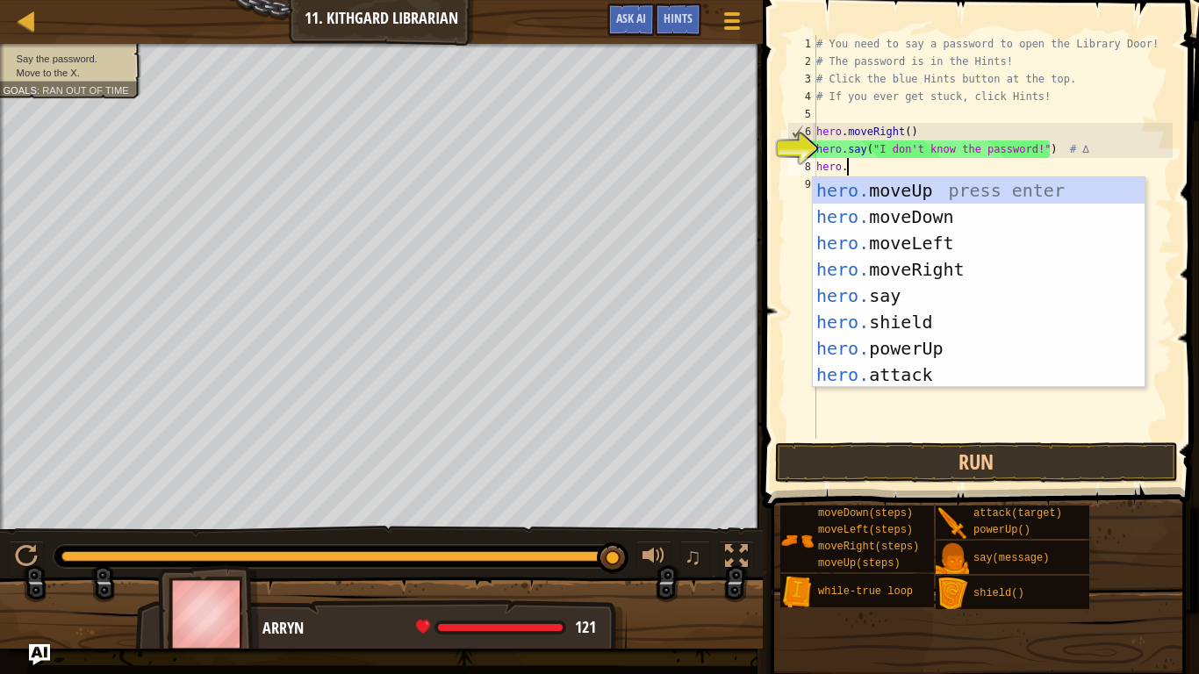
scroll to position [8, 4]
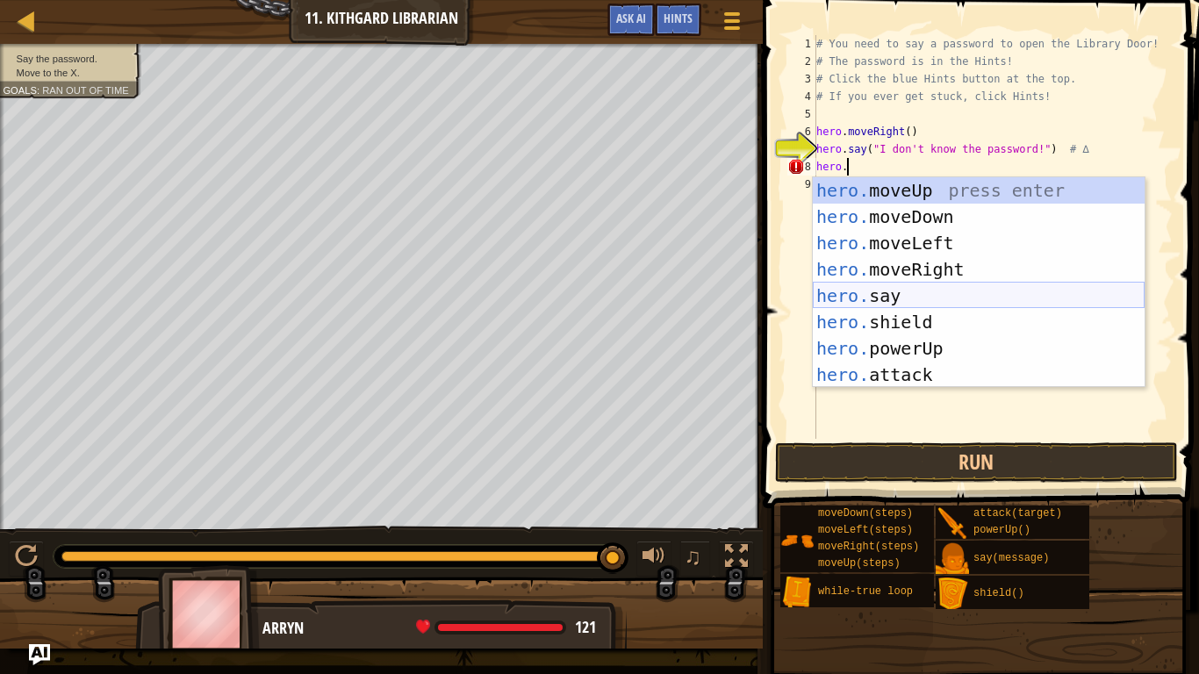
click at [973, 288] on div "hero. moveUp press enter hero. moveDown press enter hero. moveLeft press enter …" at bounding box center [979, 308] width 332 height 263
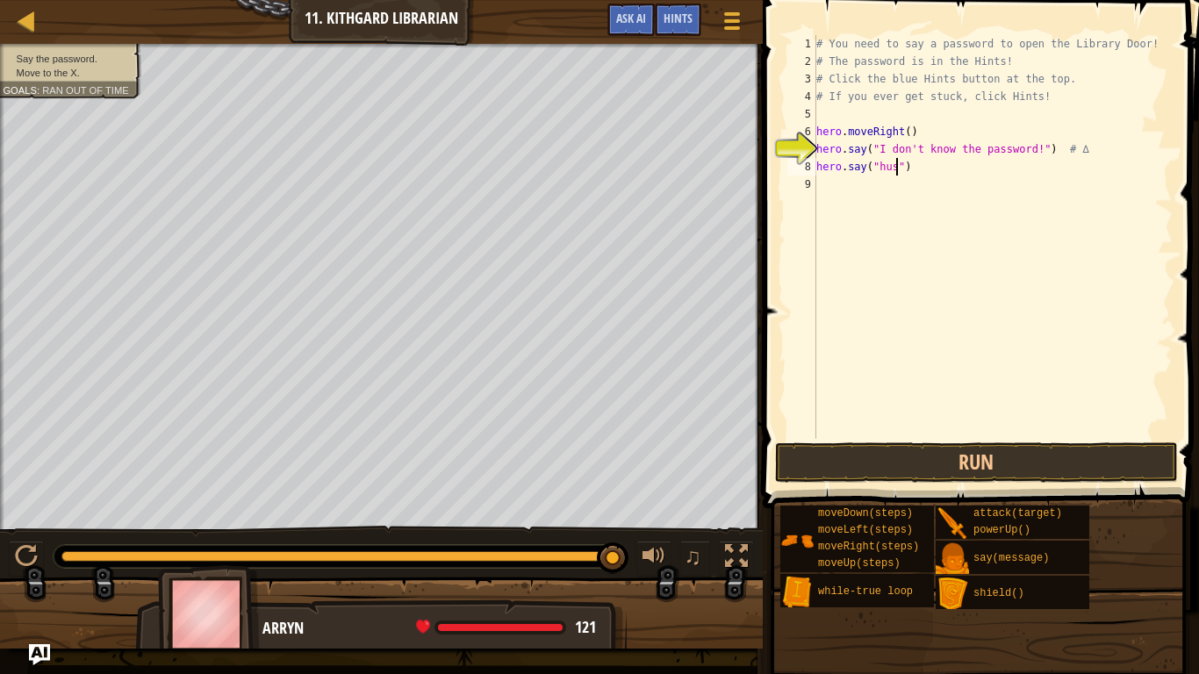
type textarea "hero.say("hush")"
click at [864, 188] on div "# You need to say a password to open the Library Door! # The password is in the…" at bounding box center [993, 254] width 360 height 439
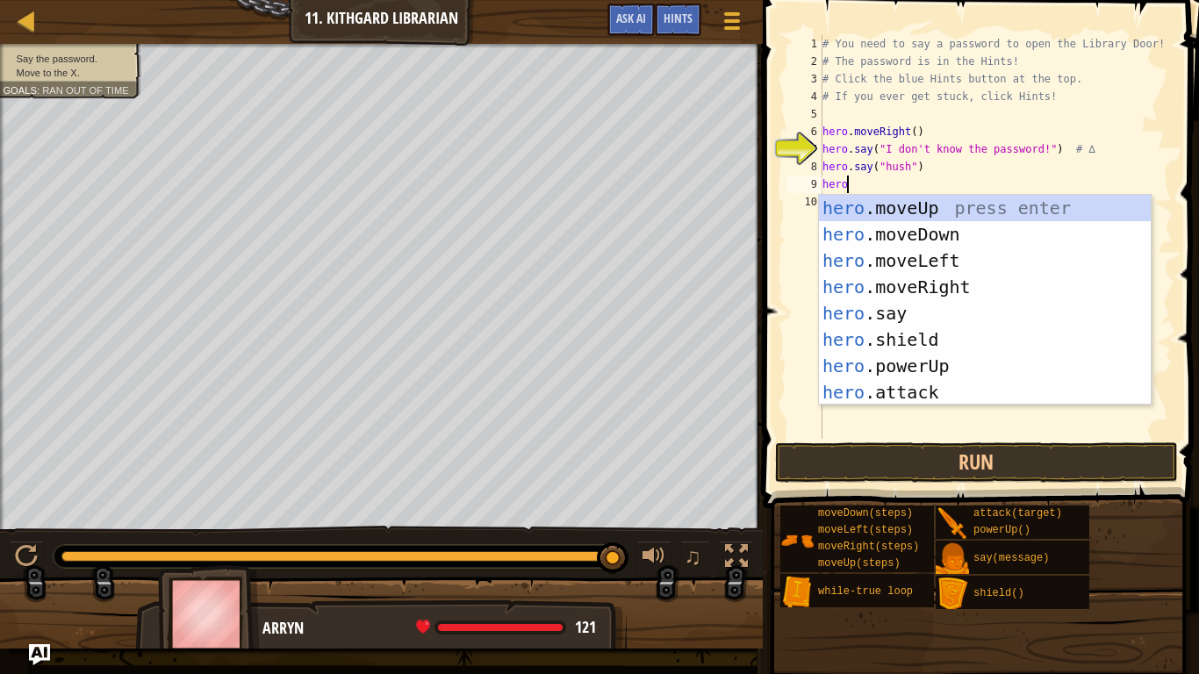
scroll to position [8, 4]
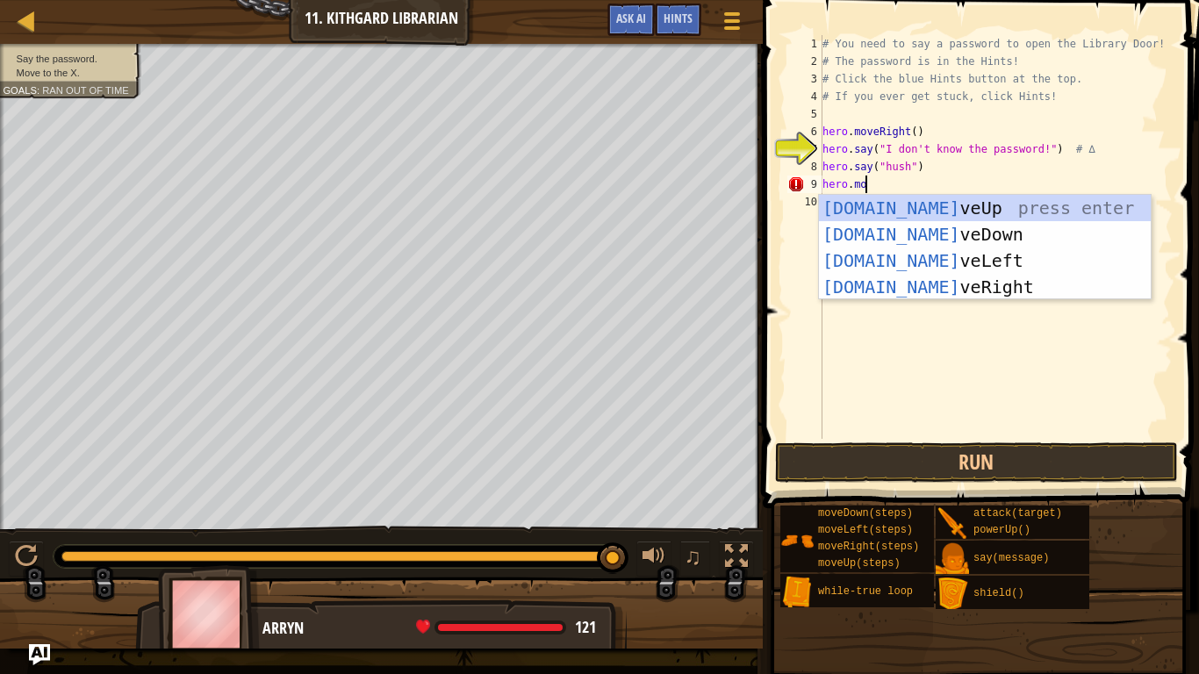
type textarea "hero.move"
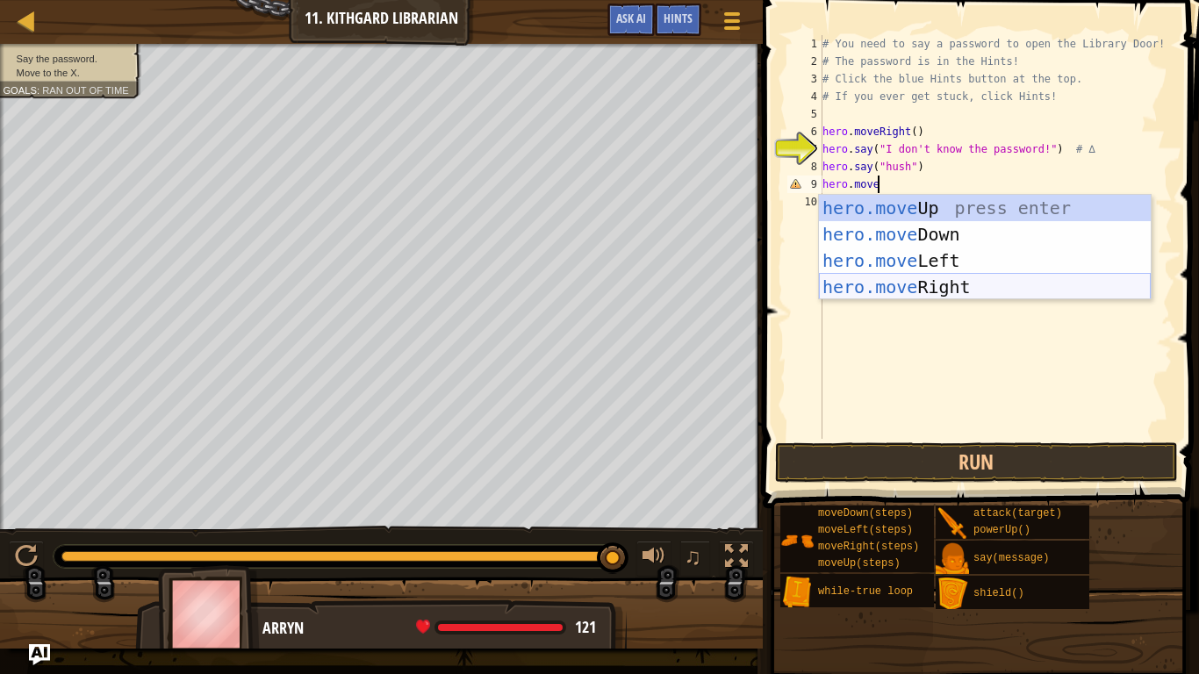
click at [933, 292] on div "hero.move Up press enter hero.move Down press enter hero.move Left press enter …" at bounding box center [985, 274] width 332 height 158
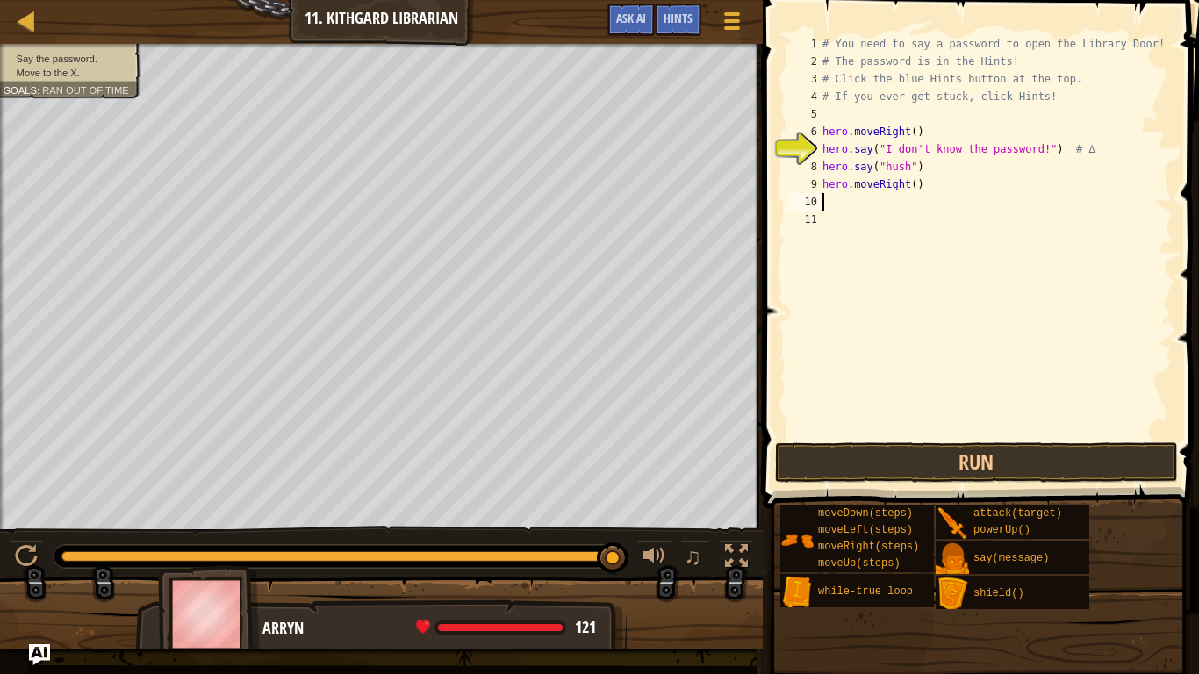
scroll to position [8, 0]
click at [906, 471] on button "Run" at bounding box center [976, 462] width 403 height 40
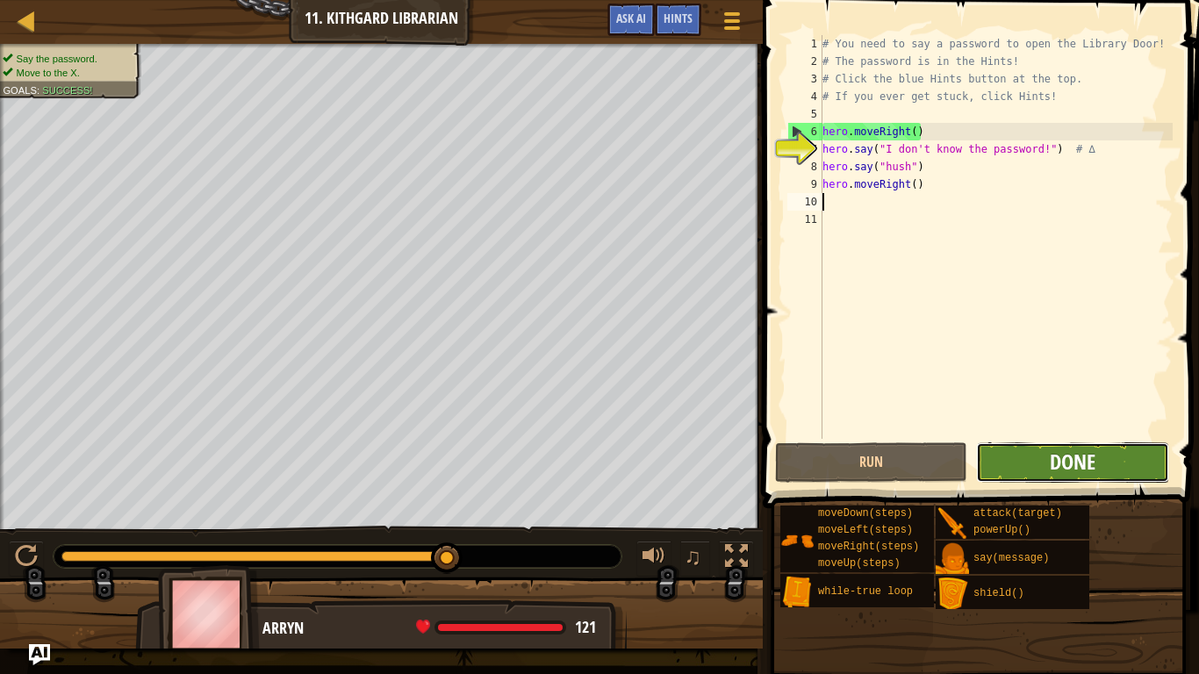
click at [1053, 465] on span "Done" at bounding box center [1073, 462] width 46 height 28
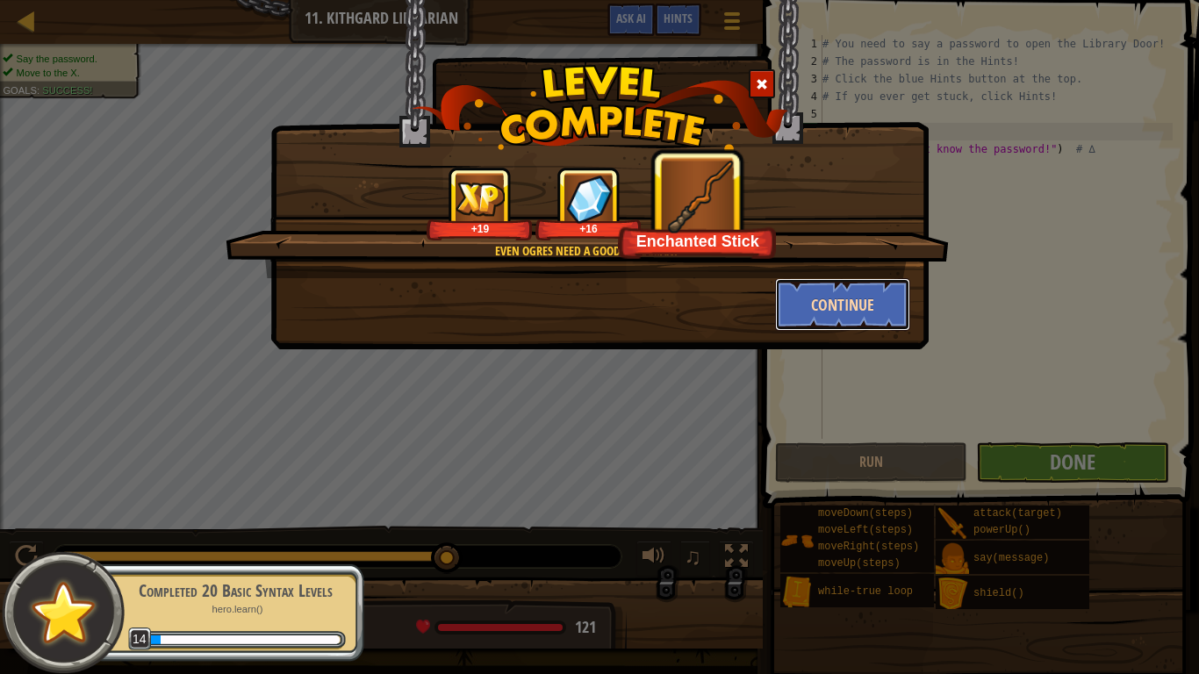
click at [875, 299] on button "Continue" at bounding box center [843, 304] width 136 height 53
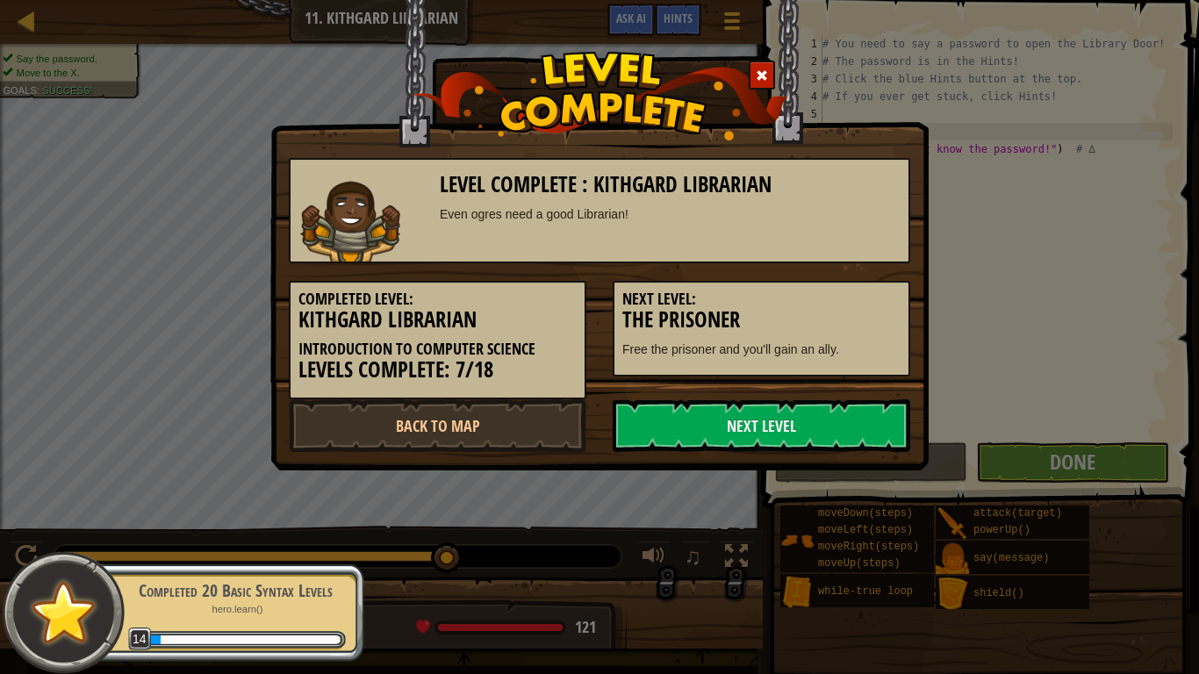
click at [874, 297] on h5 "Next Level:" at bounding box center [761, 300] width 278 height 18
click at [771, 428] on link "Next Level" at bounding box center [762, 425] width 298 height 53
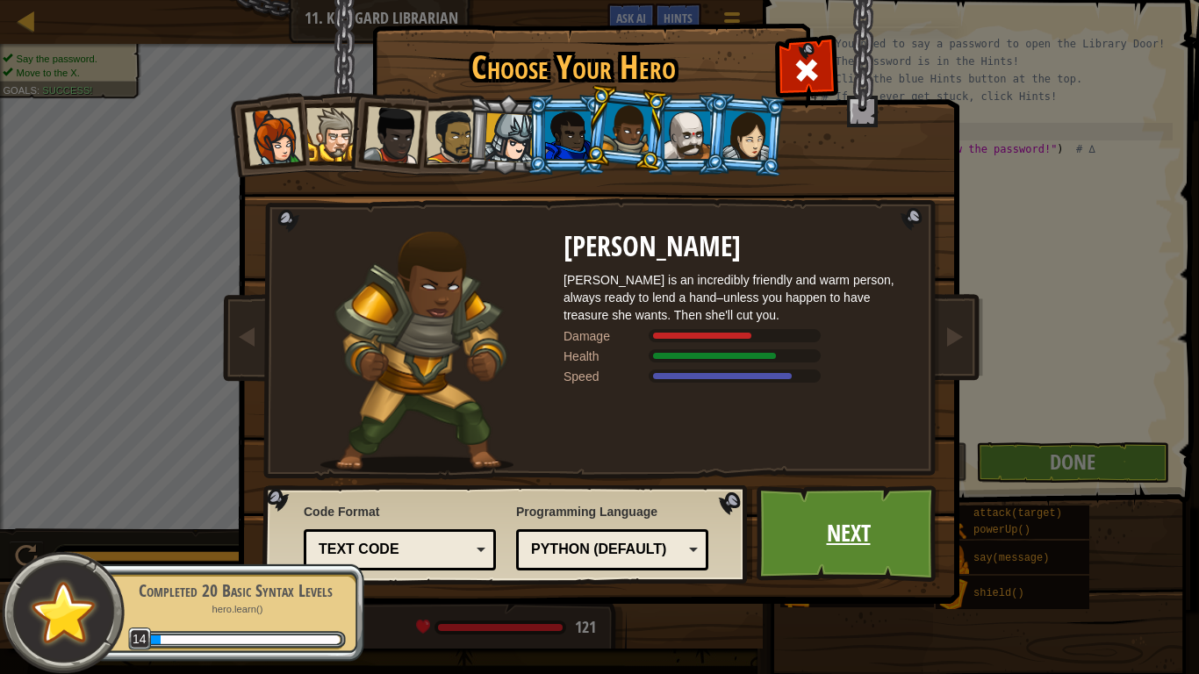
click at [795, 545] on link "Next" at bounding box center [848, 533] width 183 height 97
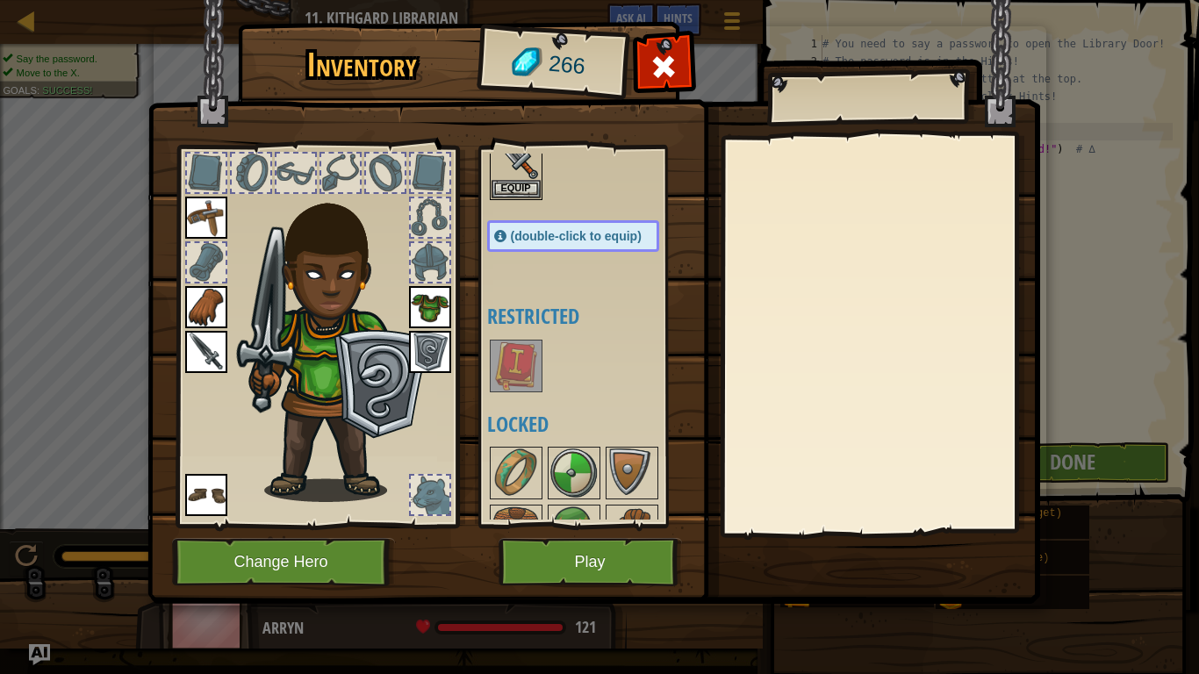
scroll to position [0, 0]
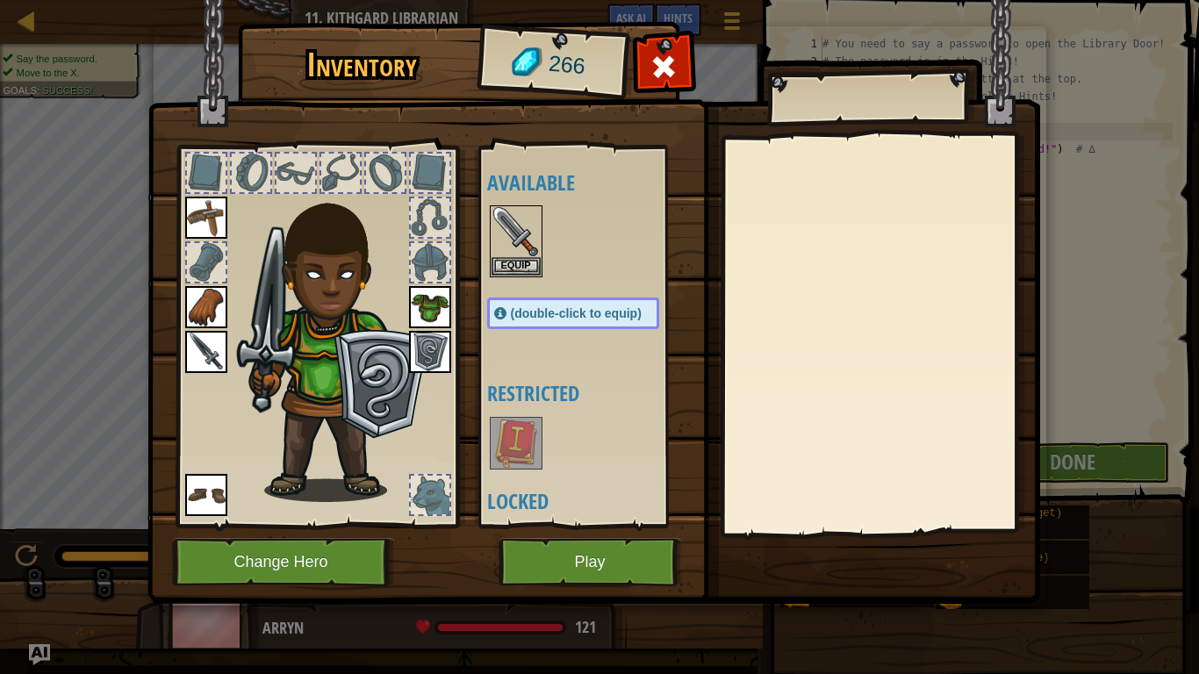
click at [420, 228] on div at bounding box center [430, 217] width 39 height 39
click at [441, 266] on div at bounding box center [430, 262] width 39 height 39
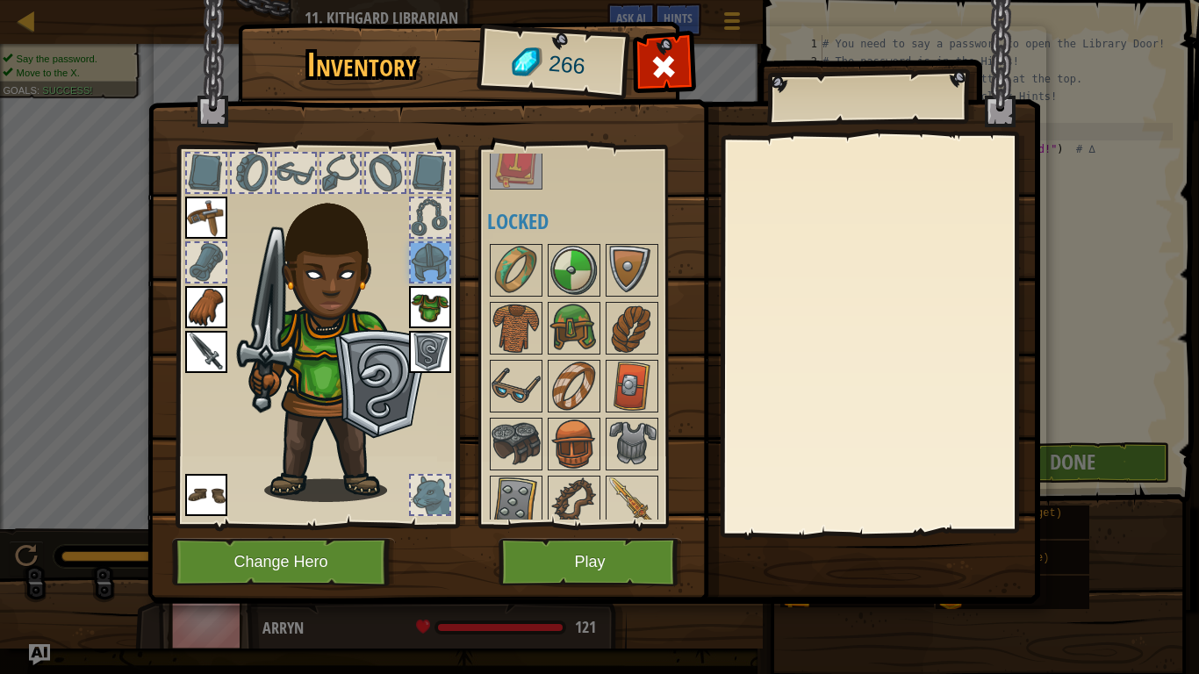
scroll to position [283, 0]
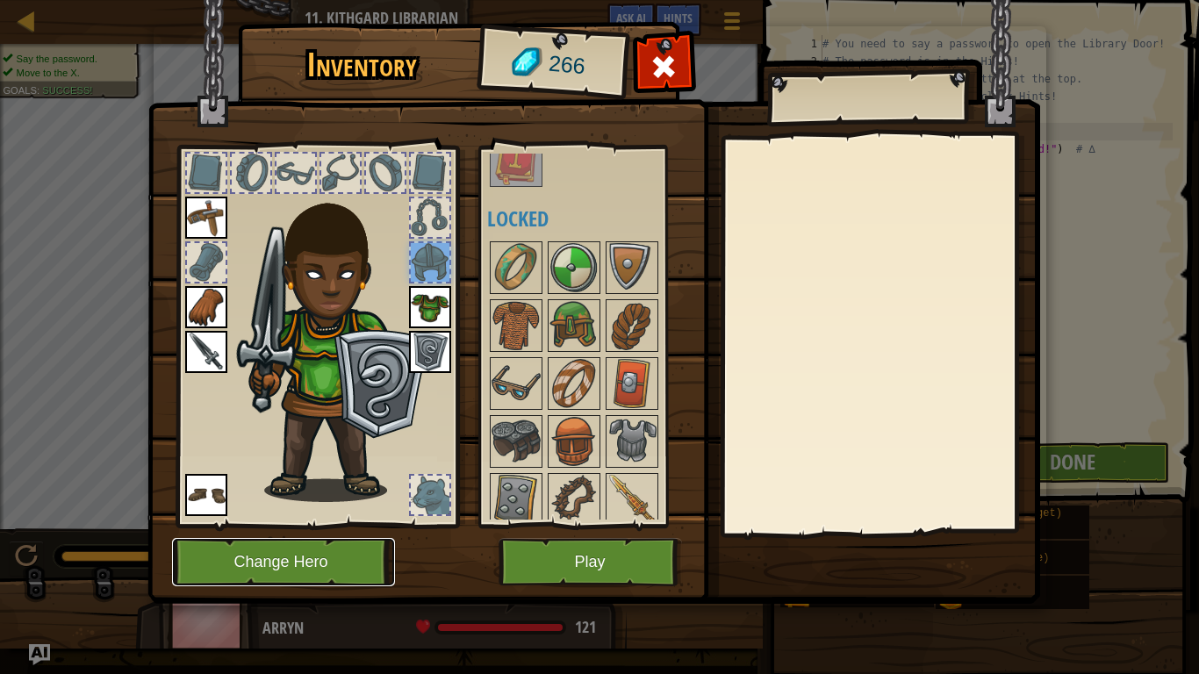
click at [284, 556] on button "Change Hero" at bounding box center [283, 562] width 223 height 48
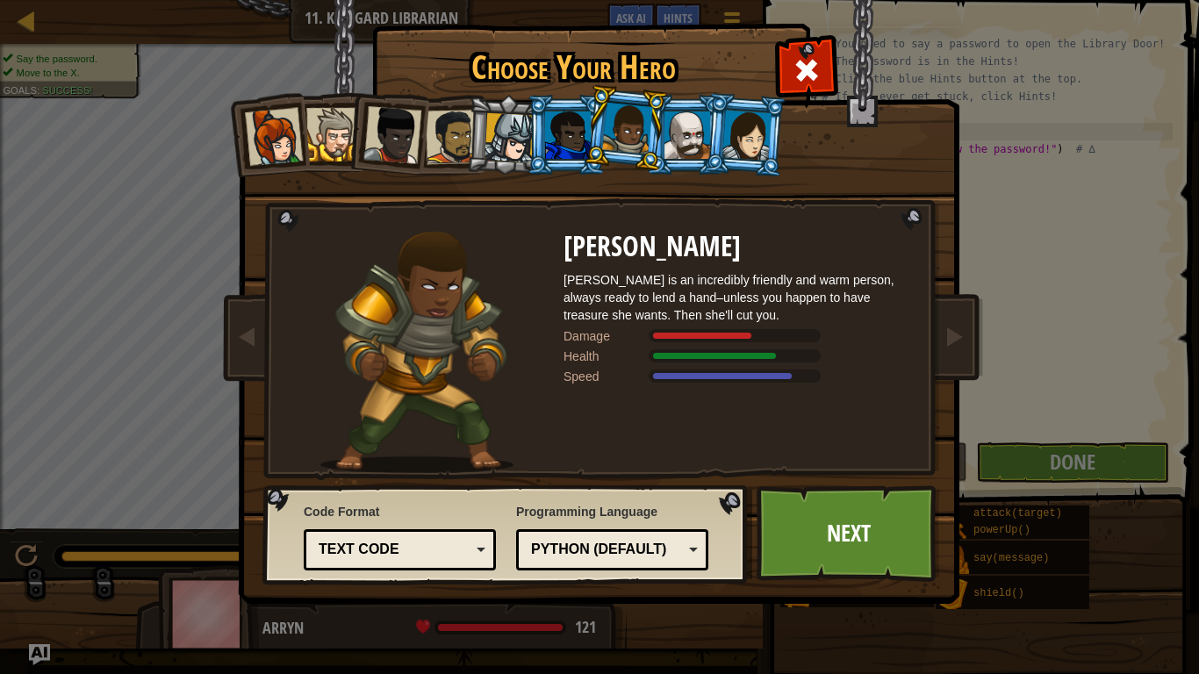
click at [296, 147] on div at bounding box center [274, 137] width 58 height 58
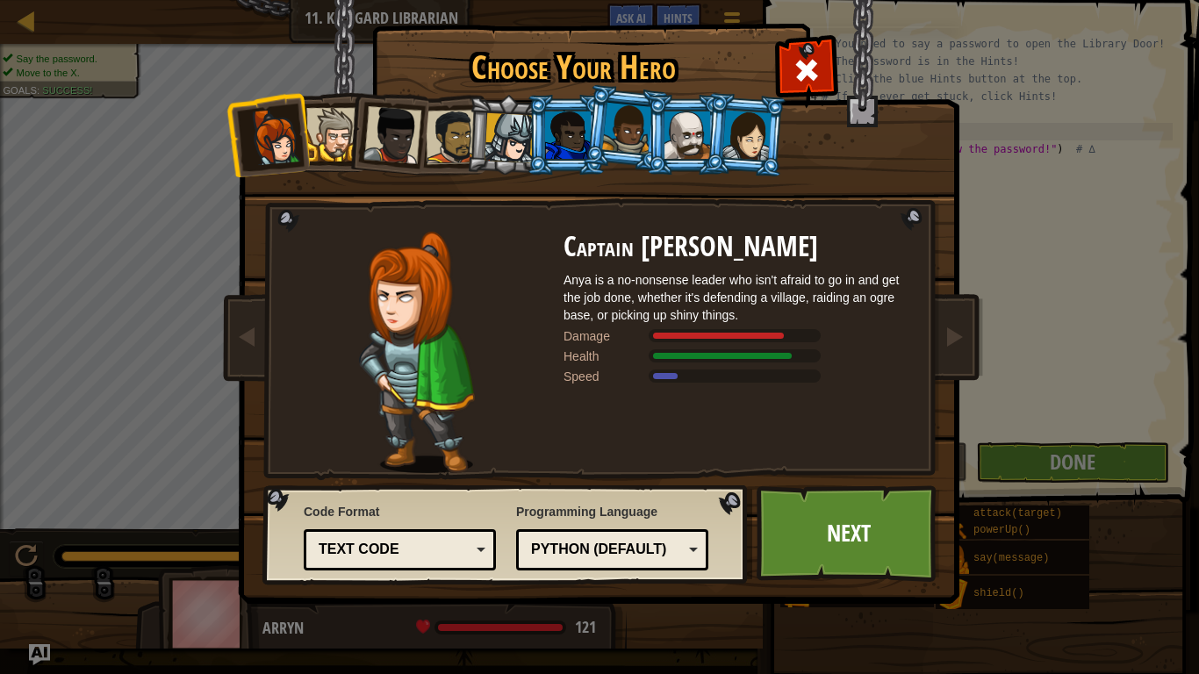
click at [329, 129] on div at bounding box center [333, 135] width 54 height 54
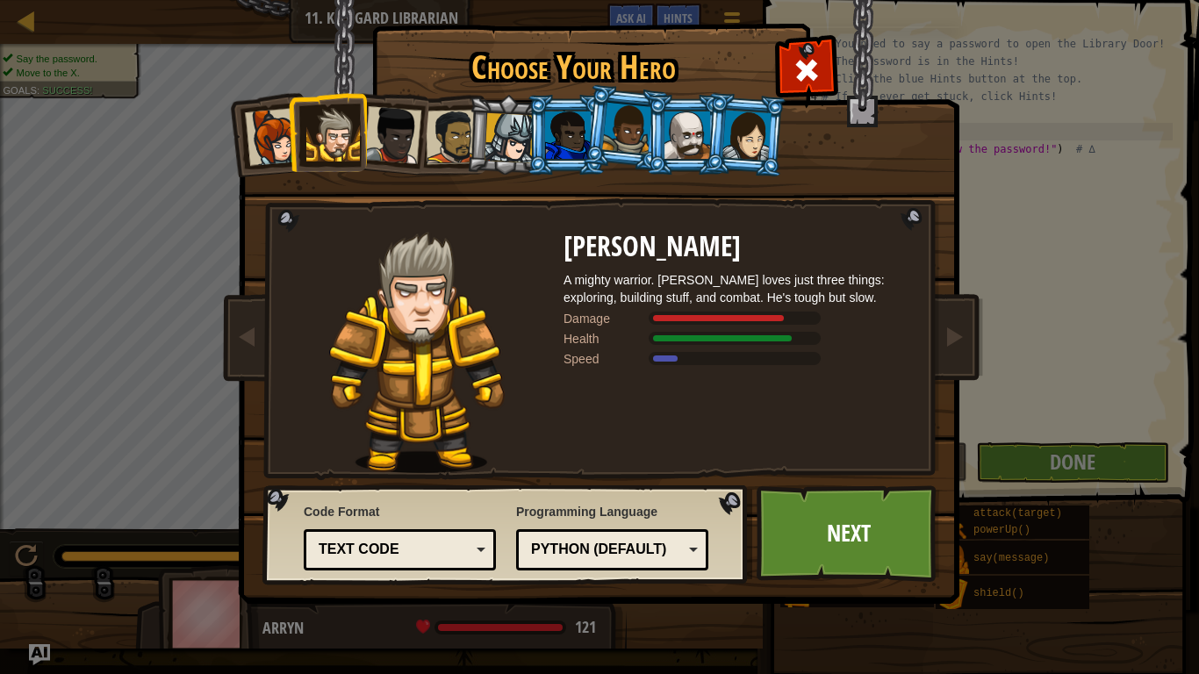
click at [349, 133] on div at bounding box center [333, 135] width 54 height 54
click at [749, 143] on div at bounding box center [746, 135] width 49 height 50
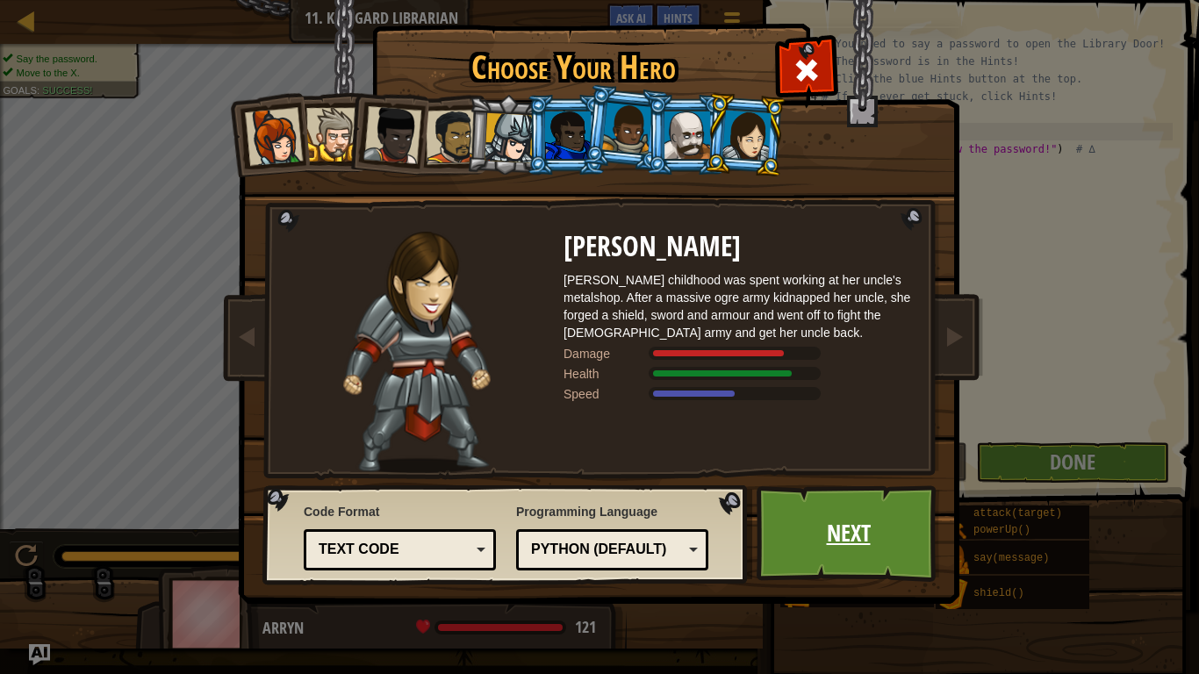
click at [830, 556] on link "Next" at bounding box center [848, 533] width 183 height 97
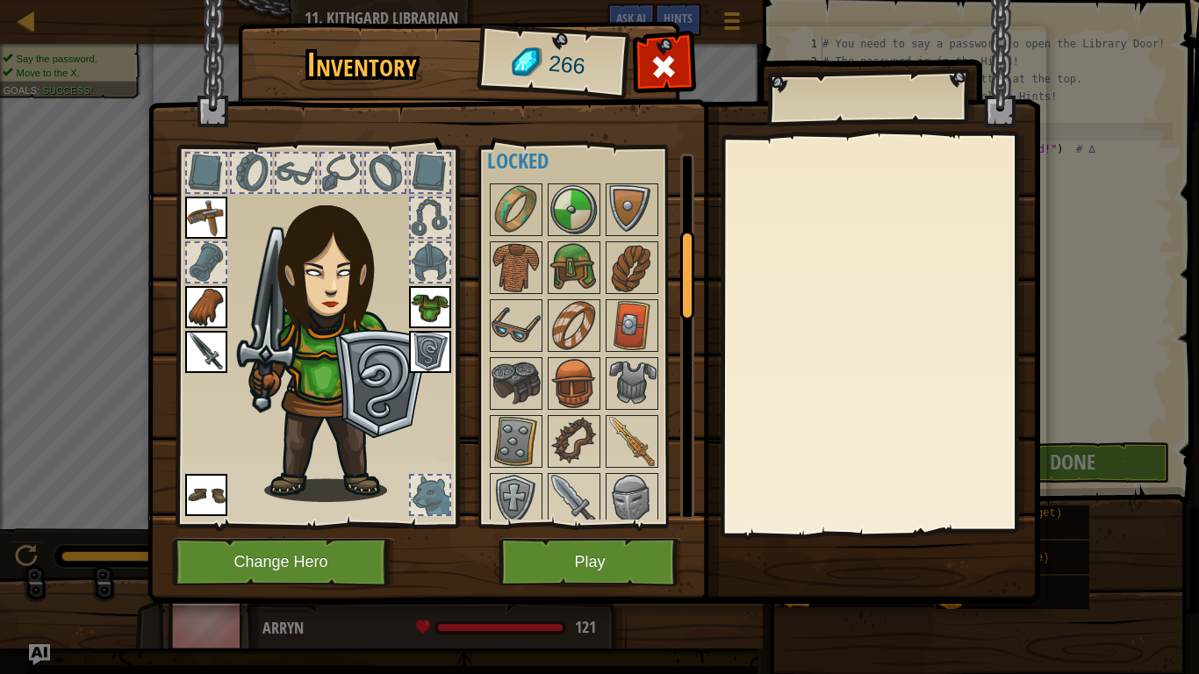
scroll to position [347, 0]
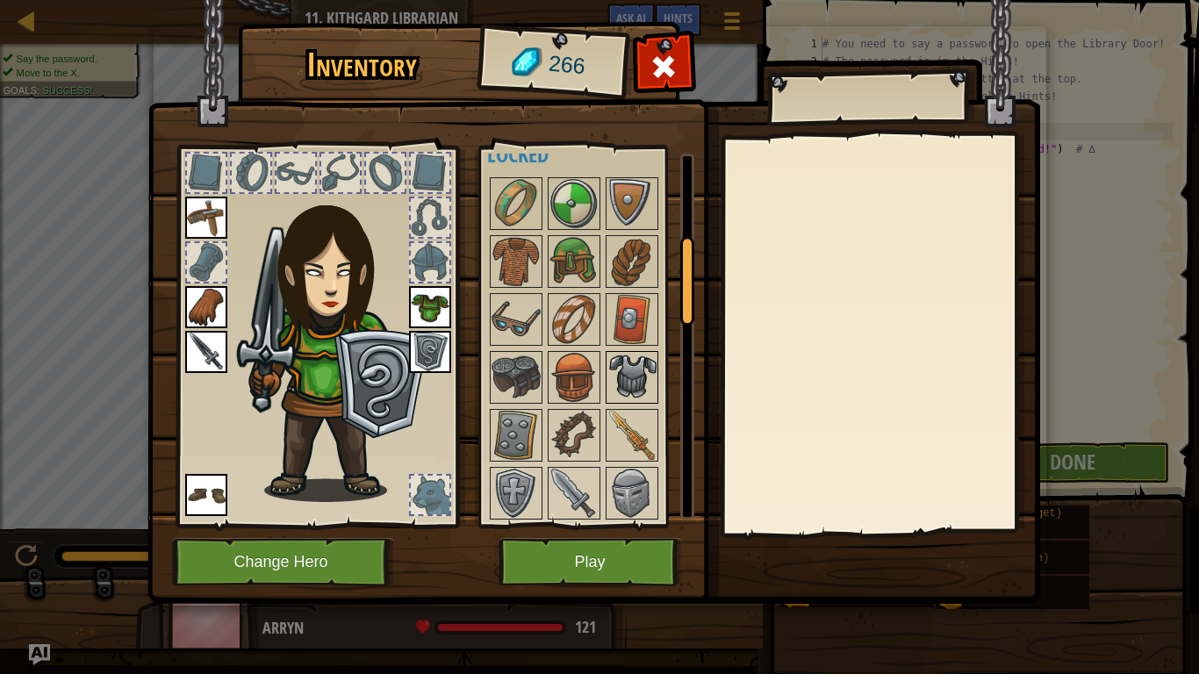
click at [642, 373] on img at bounding box center [631, 377] width 49 height 49
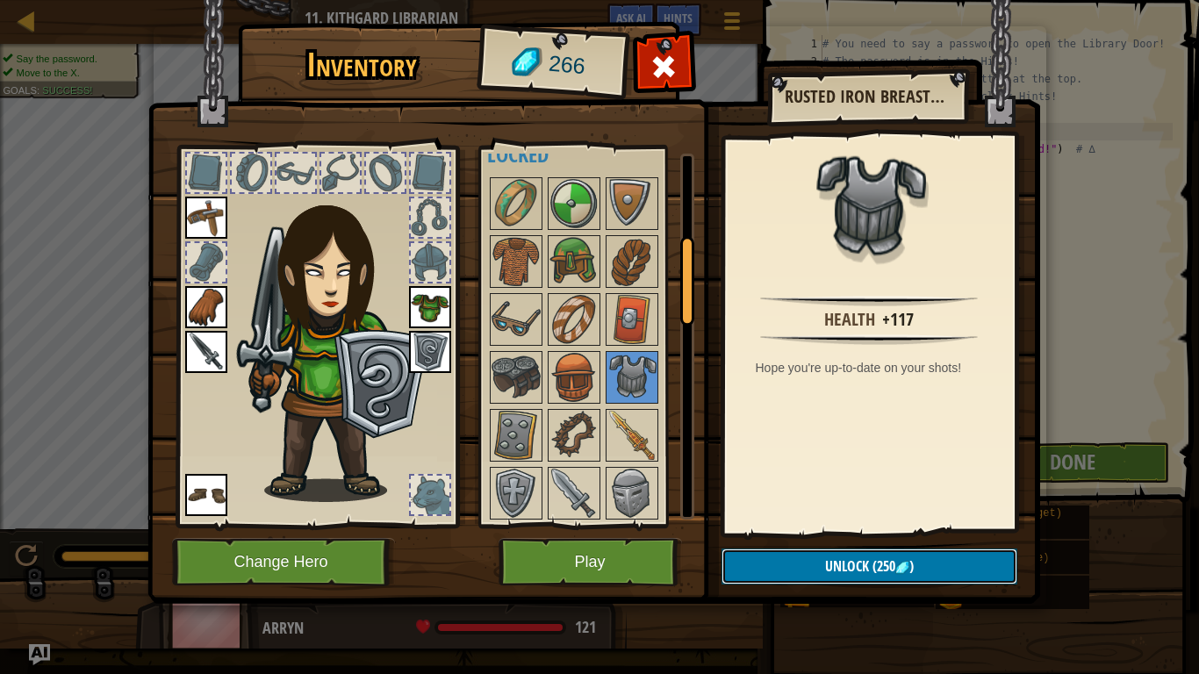
click at [870, 576] on button "Unlock (250 )" at bounding box center [870, 567] width 296 height 36
click at [870, 576] on button "Confirm" at bounding box center [870, 567] width 296 height 36
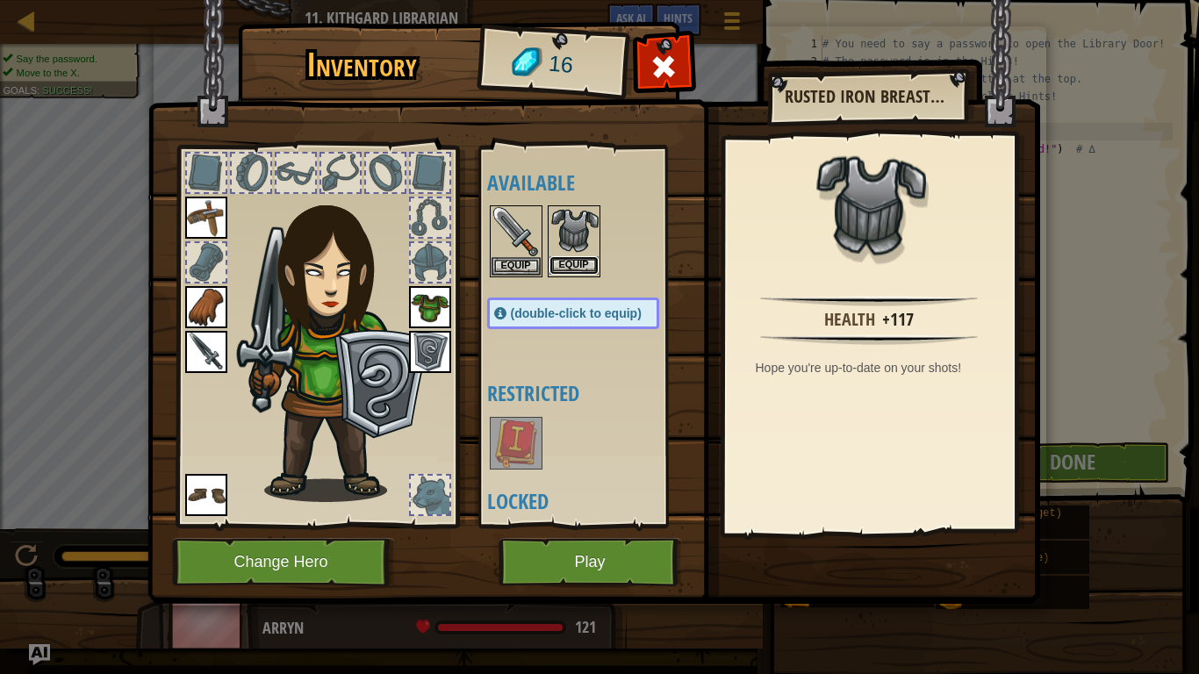
click at [574, 267] on button "Equip" at bounding box center [574, 265] width 49 height 18
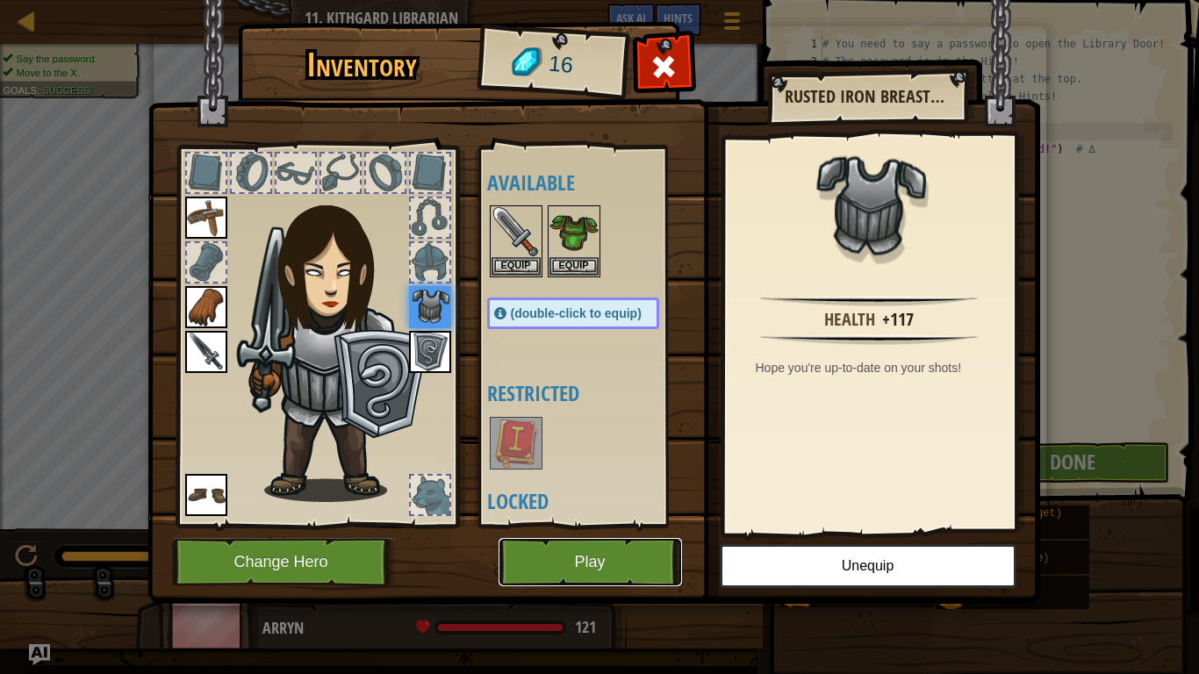
click at [580, 548] on button "Play" at bounding box center [590, 562] width 183 height 48
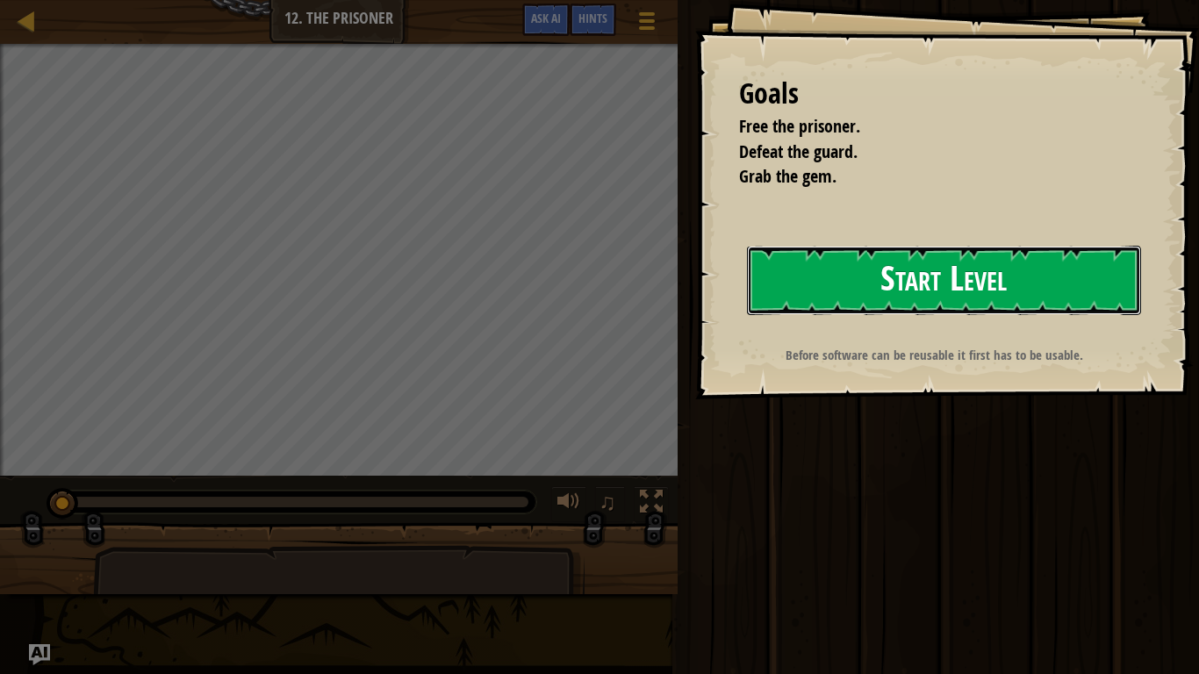
click at [802, 277] on button "Start Level" at bounding box center [944, 280] width 394 height 69
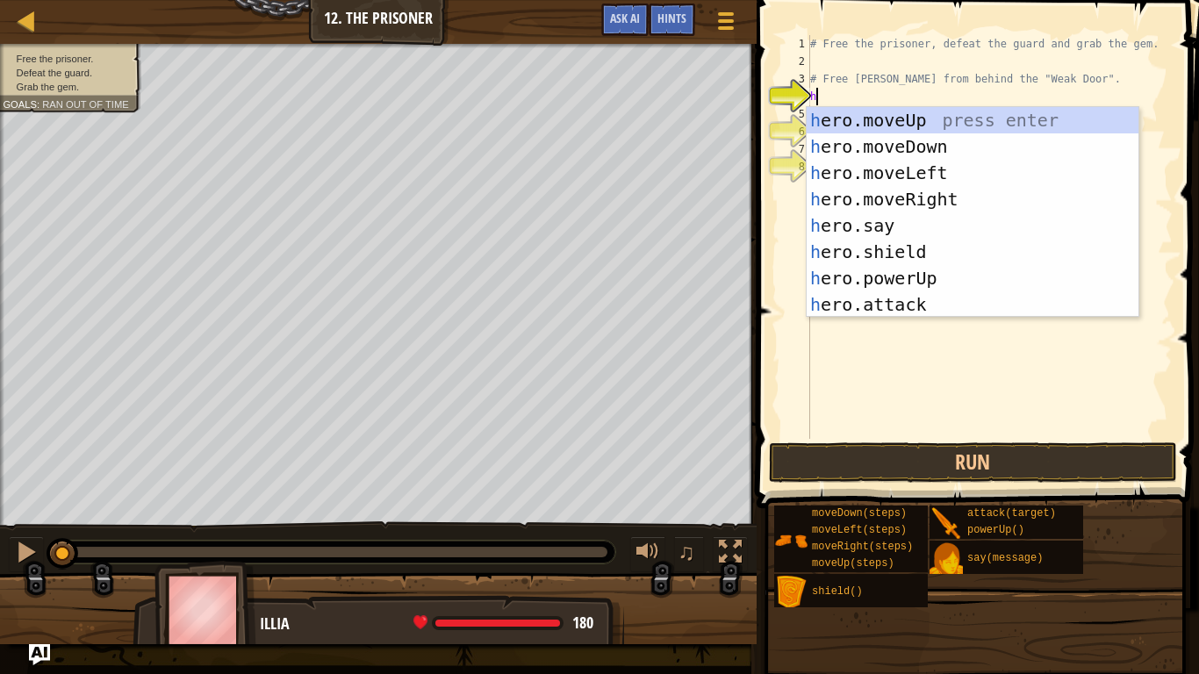
scroll to position [8, 0]
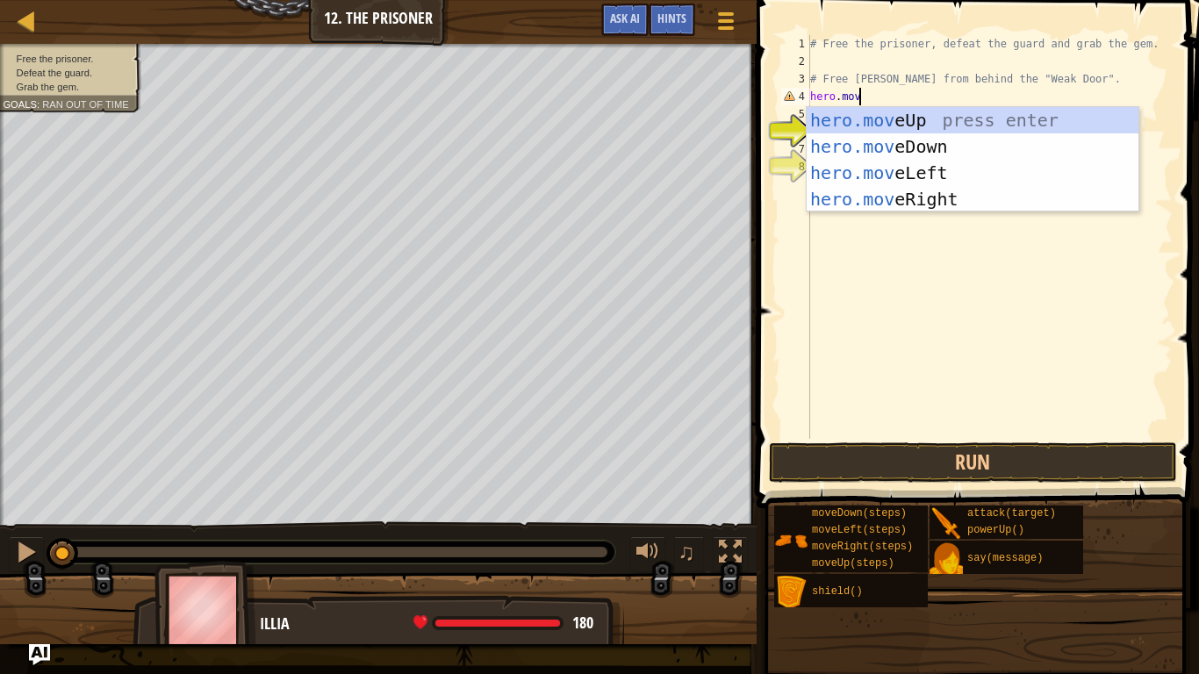
type textarea "hero.movr"
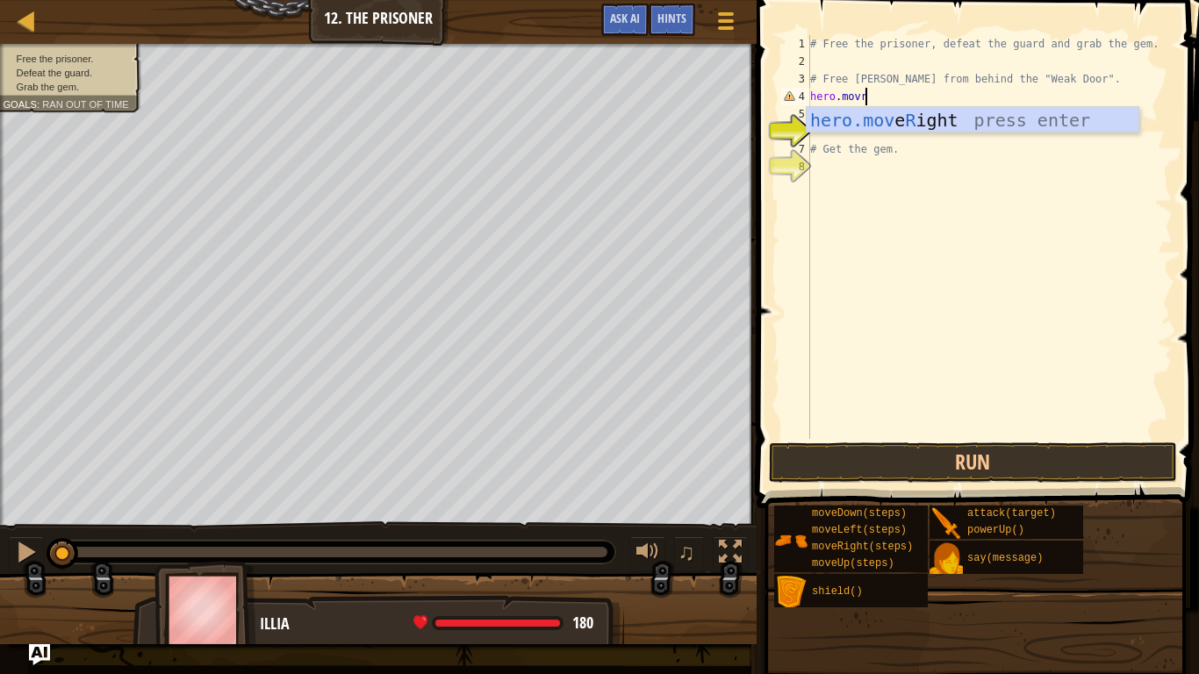
scroll to position [8, 7]
click at [953, 123] on div "hero.mov e R ight press enter" at bounding box center [973, 146] width 332 height 79
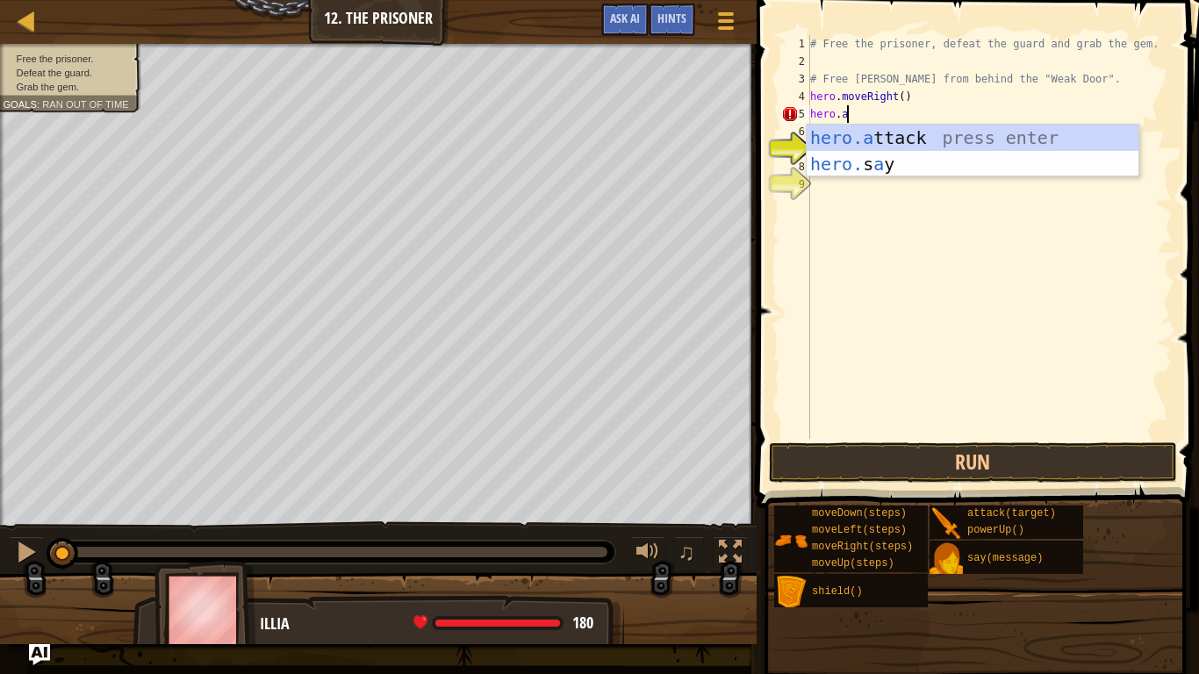
scroll to position [8, 4]
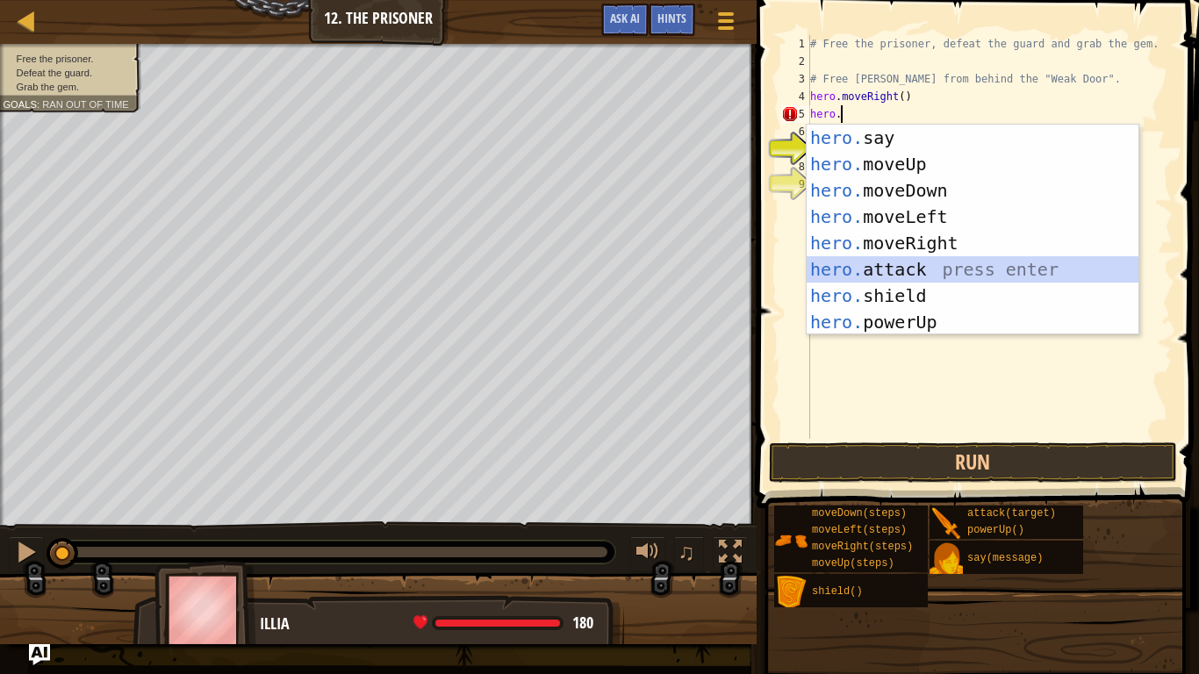
click at [1008, 280] on div "hero. say press enter hero. moveUp press enter hero. moveDown press enter hero.…" at bounding box center [973, 256] width 332 height 263
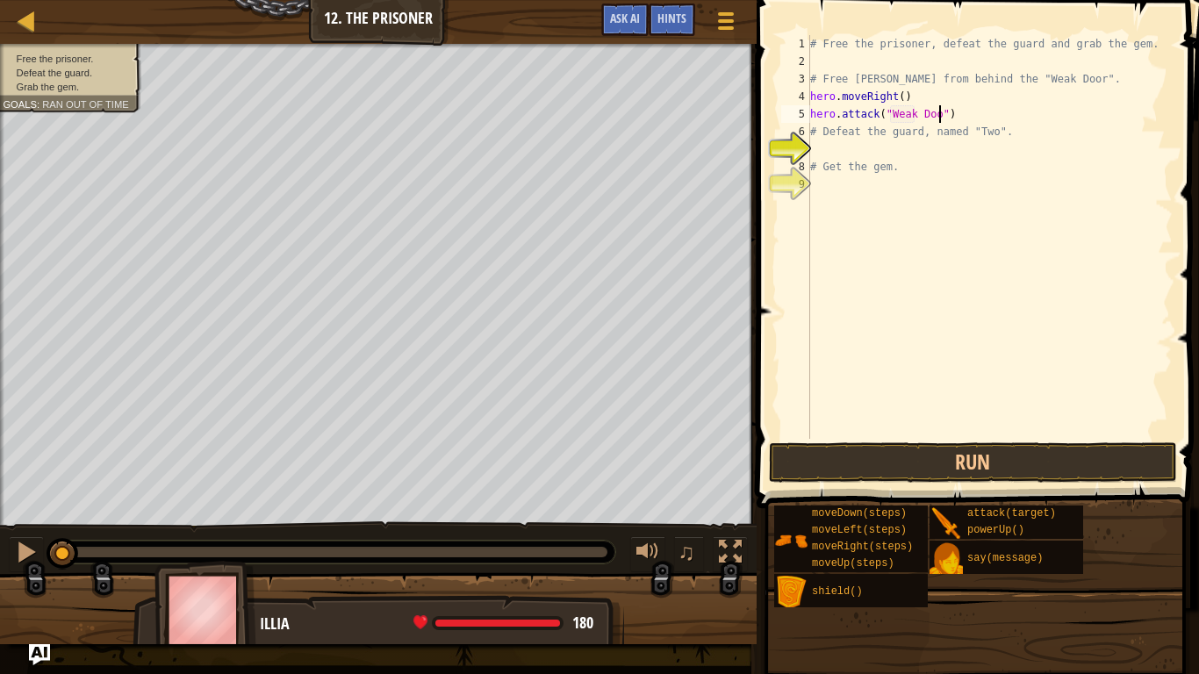
scroll to position [8, 19]
click at [972, 140] on div "# Free the prisoner, defeat the guard and grab the gem. # Free Patrick from beh…" at bounding box center [990, 254] width 366 height 439
type textarea "# Defeat the guard, named "Two"."
click at [972, 146] on div "# Free the prisoner, defeat the guard and grab the gem. # Free Patrick from beh…" at bounding box center [990, 254] width 366 height 439
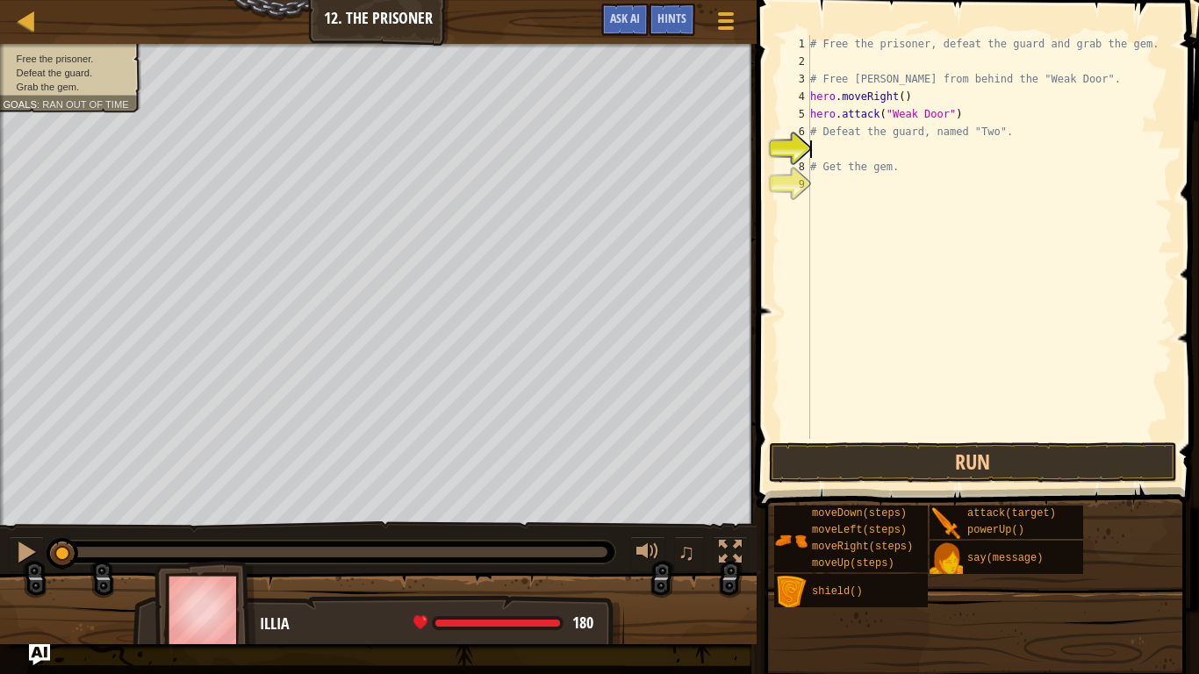
click at [970, 159] on div "# Free the prisoner, defeat the guard and grab the gem. # Free Patrick from beh…" at bounding box center [990, 254] width 366 height 439
type textarea "# Get the gem."
click at [959, 147] on div "# Free the prisoner, defeat the guard and grab the gem. # Free Patrick from beh…" at bounding box center [990, 254] width 366 height 439
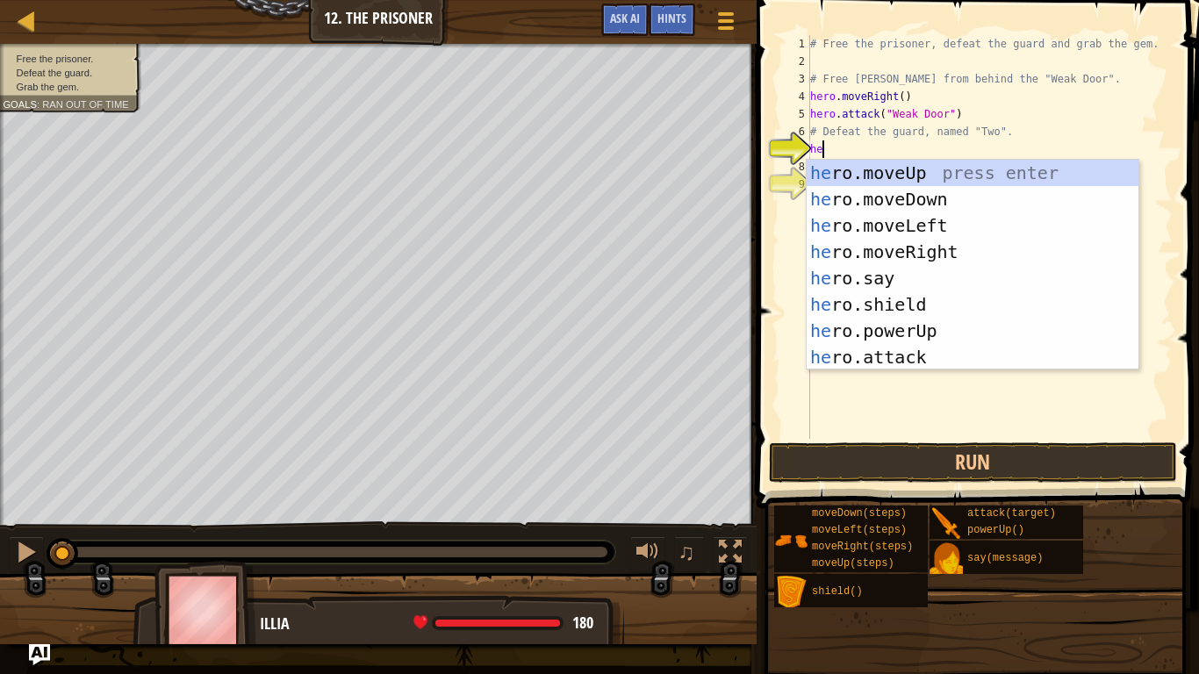
scroll to position [8, 3]
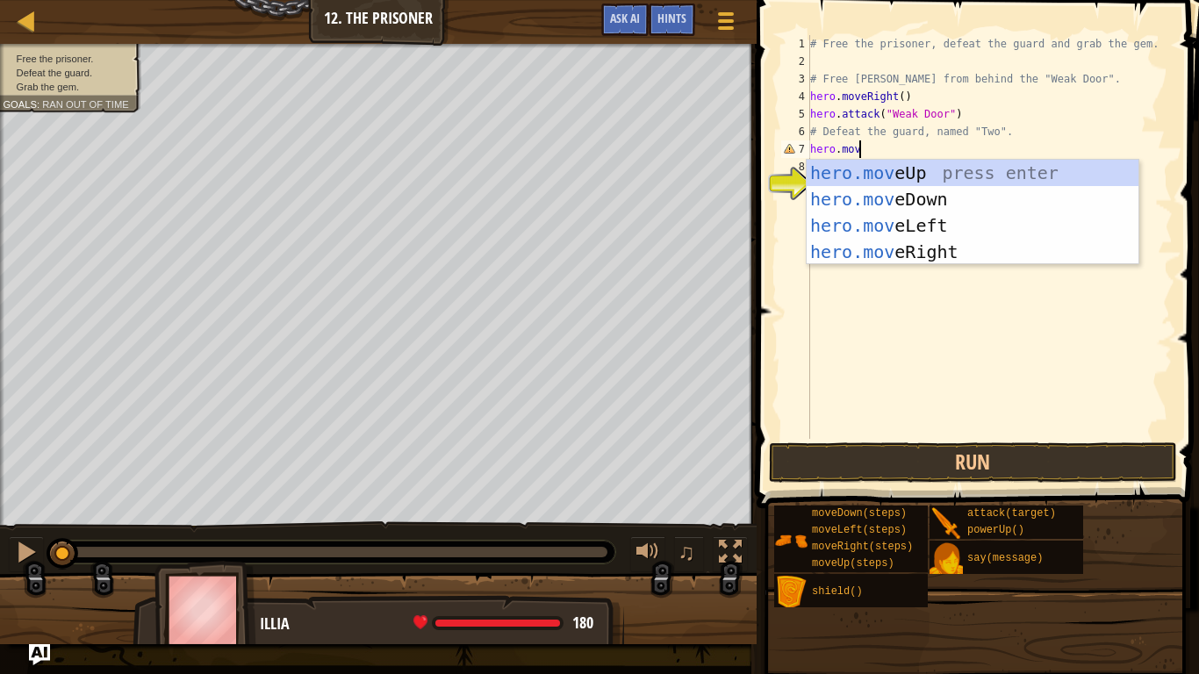
type textarea "hero.movr"
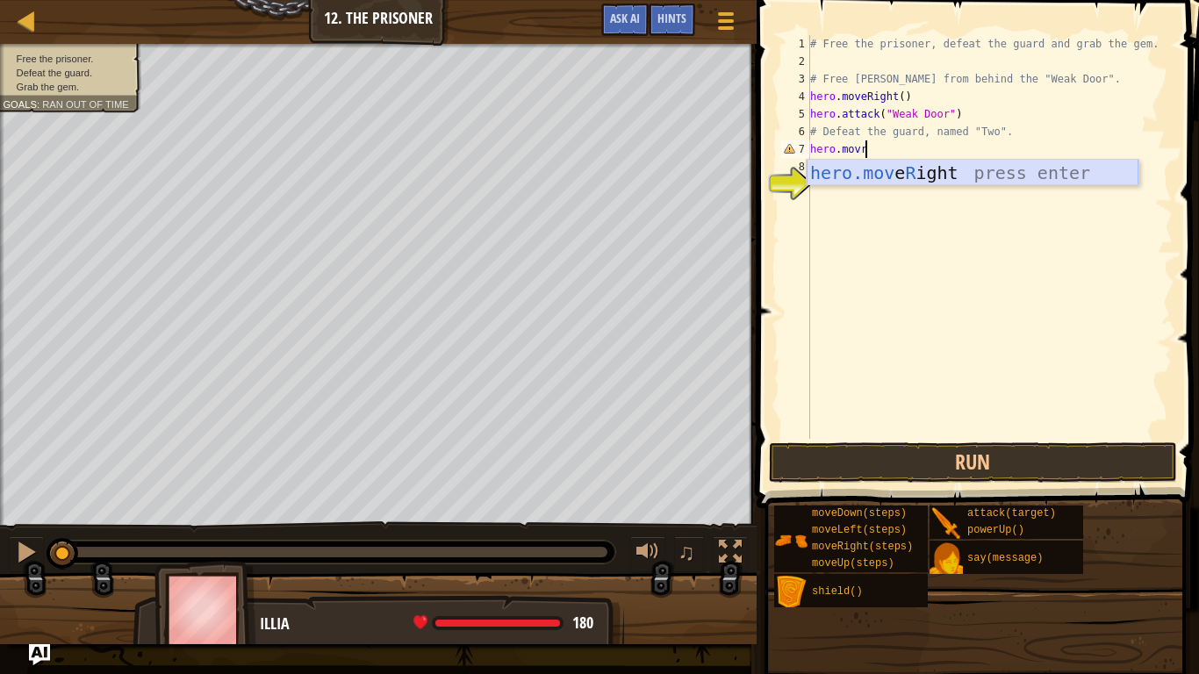
click at [995, 177] on div "hero.mov e R ight press enter" at bounding box center [973, 199] width 332 height 79
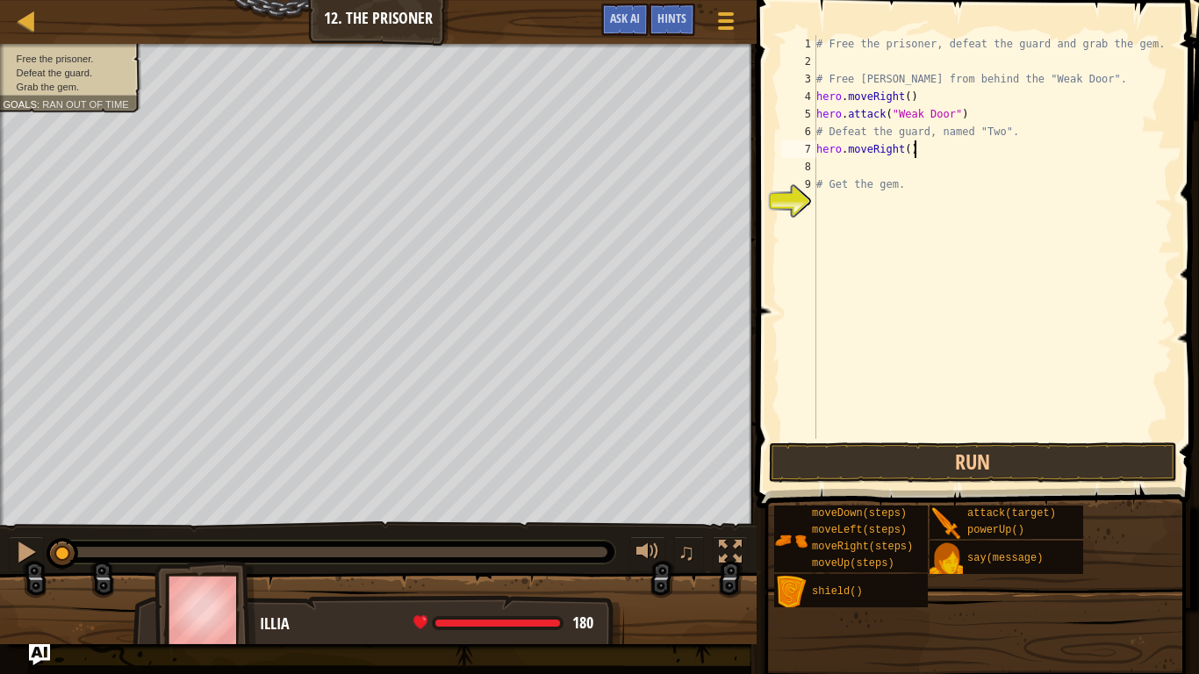
click at [947, 155] on div "# Free the prisoner, defeat the guard and grab the gem. # Free Patrick from beh…" at bounding box center [993, 254] width 360 height 439
type textarea "hero.moveRight(2)"
click at [937, 169] on div "# Free the prisoner, defeat the guard and grab the gem. # Free Patrick from beh…" at bounding box center [993, 254] width 360 height 439
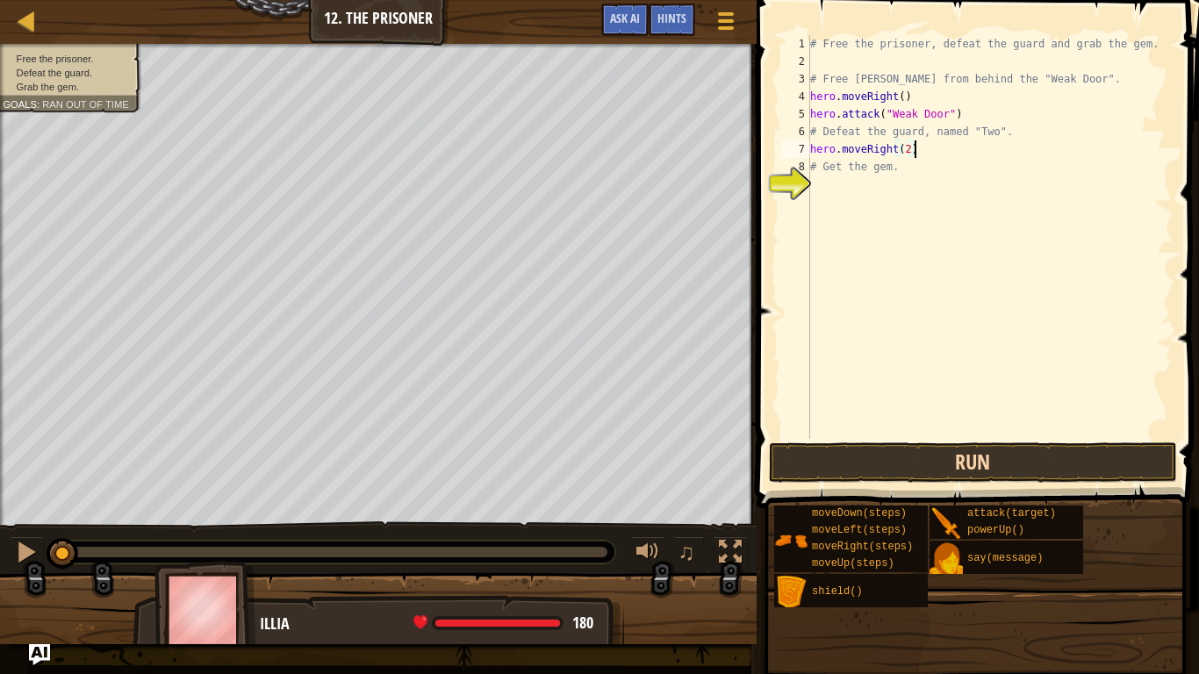
type textarea "hero.moveRight(2)"
click at [926, 465] on button "Run" at bounding box center [973, 462] width 409 height 40
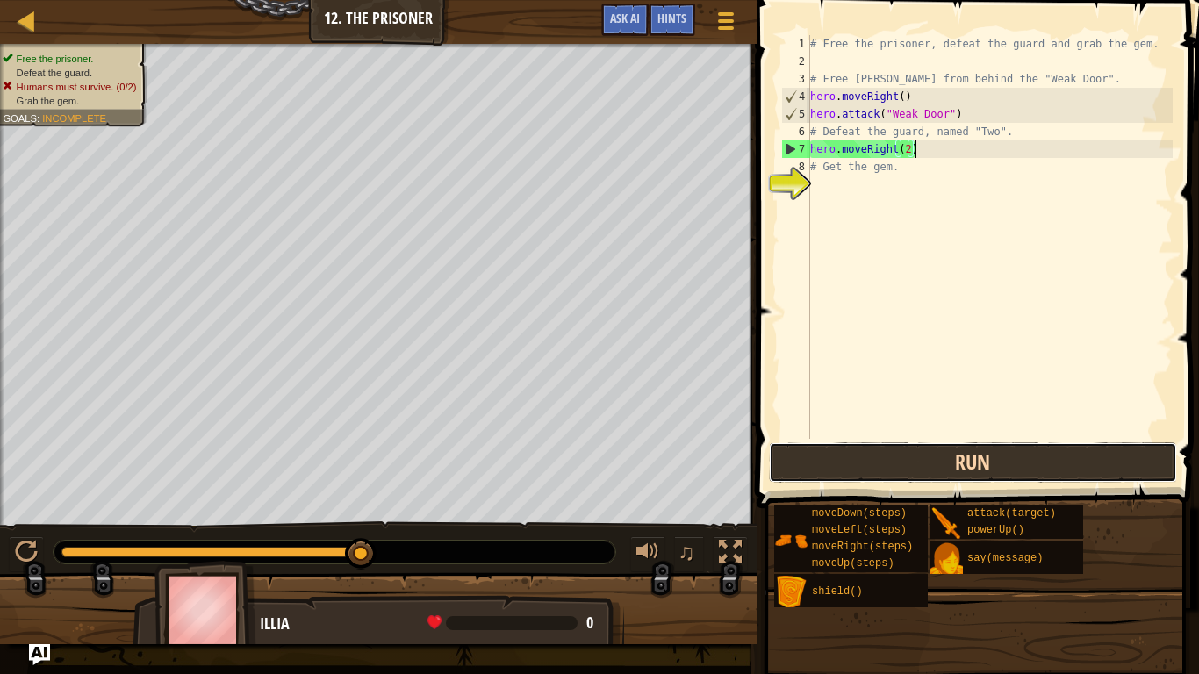
click at [926, 465] on button "Run" at bounding box center [973, 462] width 409 height 40
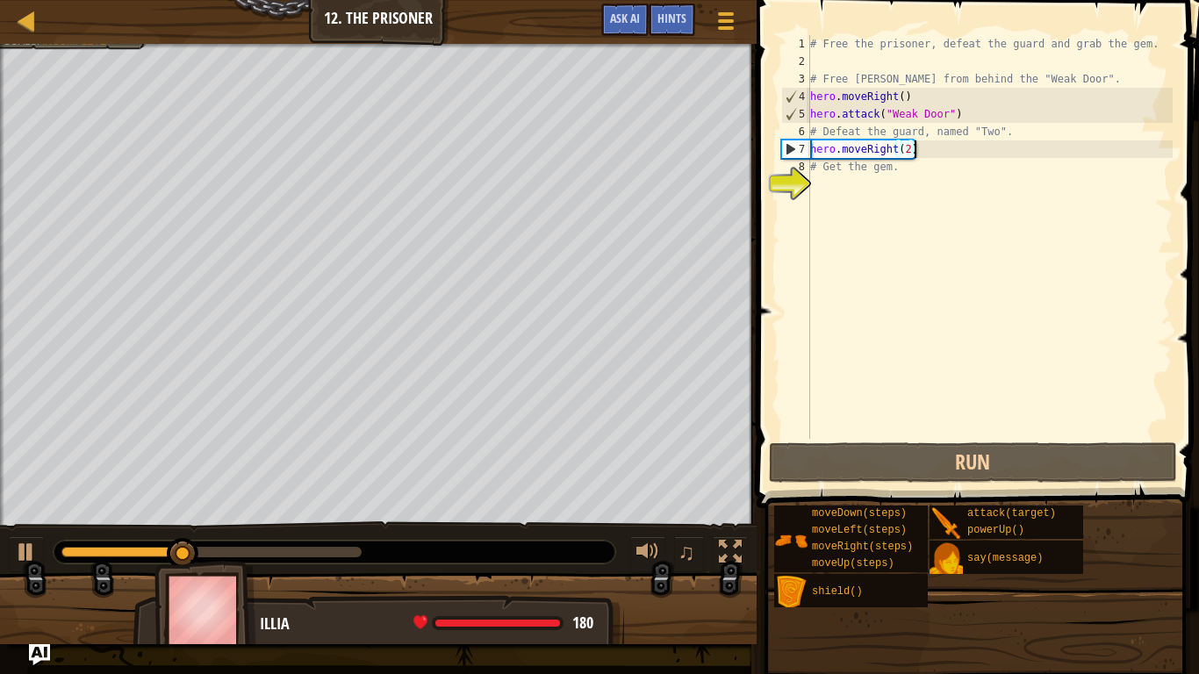
click at [863, 188] on div "# Free the prisoner, defeat the guard and grab the gem. # Free Patrick from beh…" at bounding box center [990, 254] width 366 height 439
click at [965, 140] on div "# Free the prisoner, defeat the guard and grab the gem. # Free Patrick from beh…" at bounding box center [990, 254] width 366 height 439
type textarea "hero.moveRight(2)"
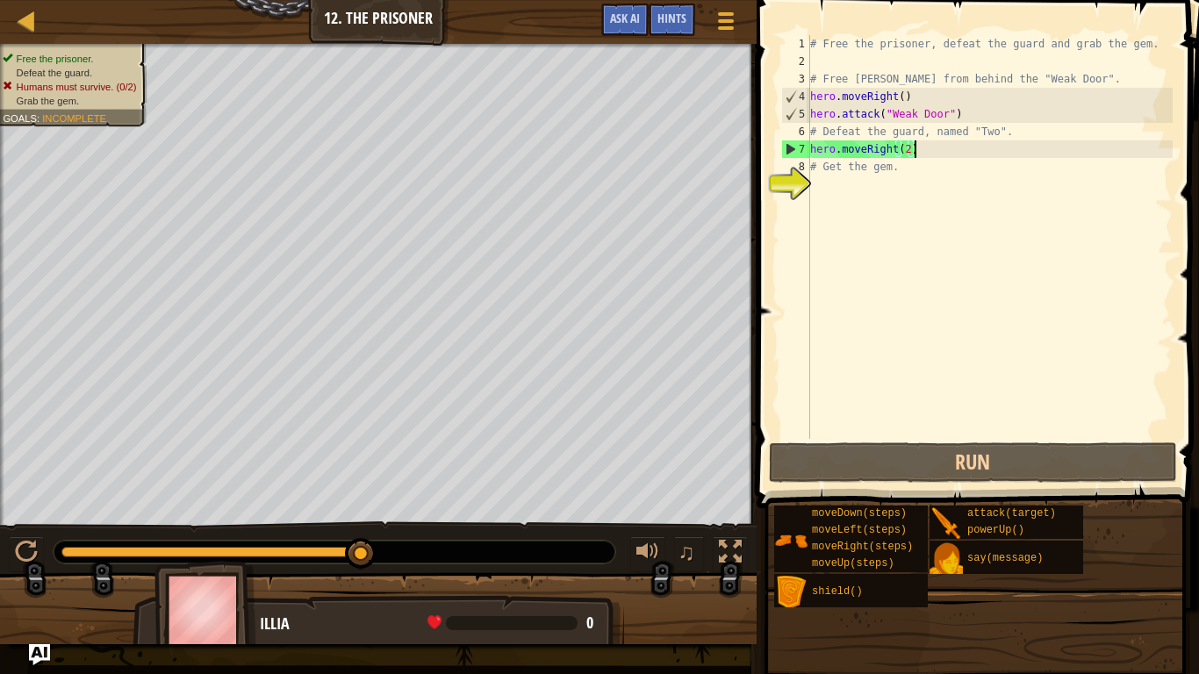
click at [965, 147] on div "# Free the prisoner, defeat the guard and grab the gem. # Free Patrick from beh…" at bounding box center [990, 254] width 366 height 439
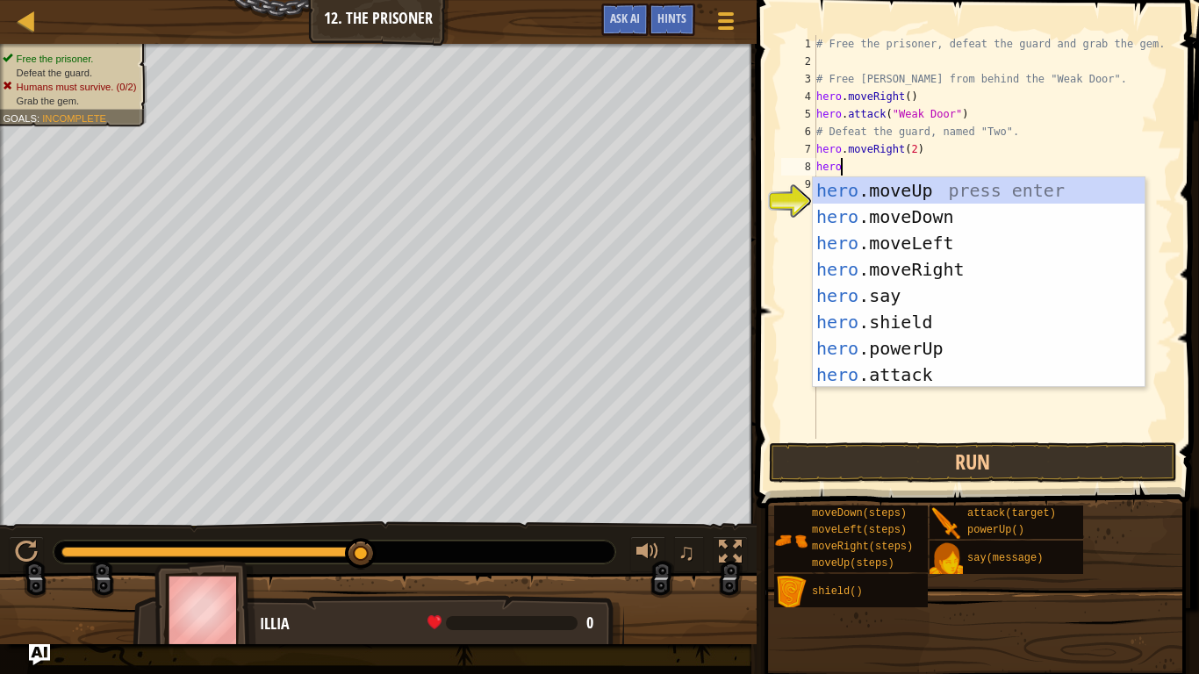
type textarea "hero."
click at [986, 355] on div "hero. moveUp press enter hero. moveDown press enter hero. moveLeft press enter …" at bounding box center [979, 308] width 332 height 263
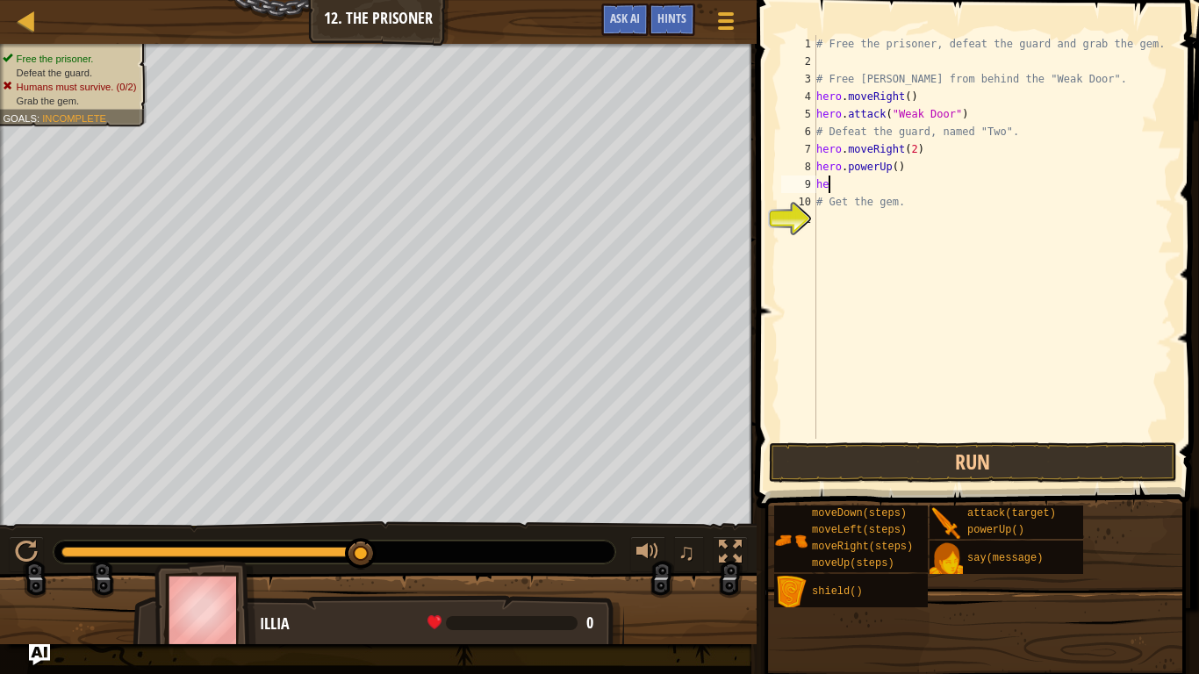
scroll to position [8, 2]
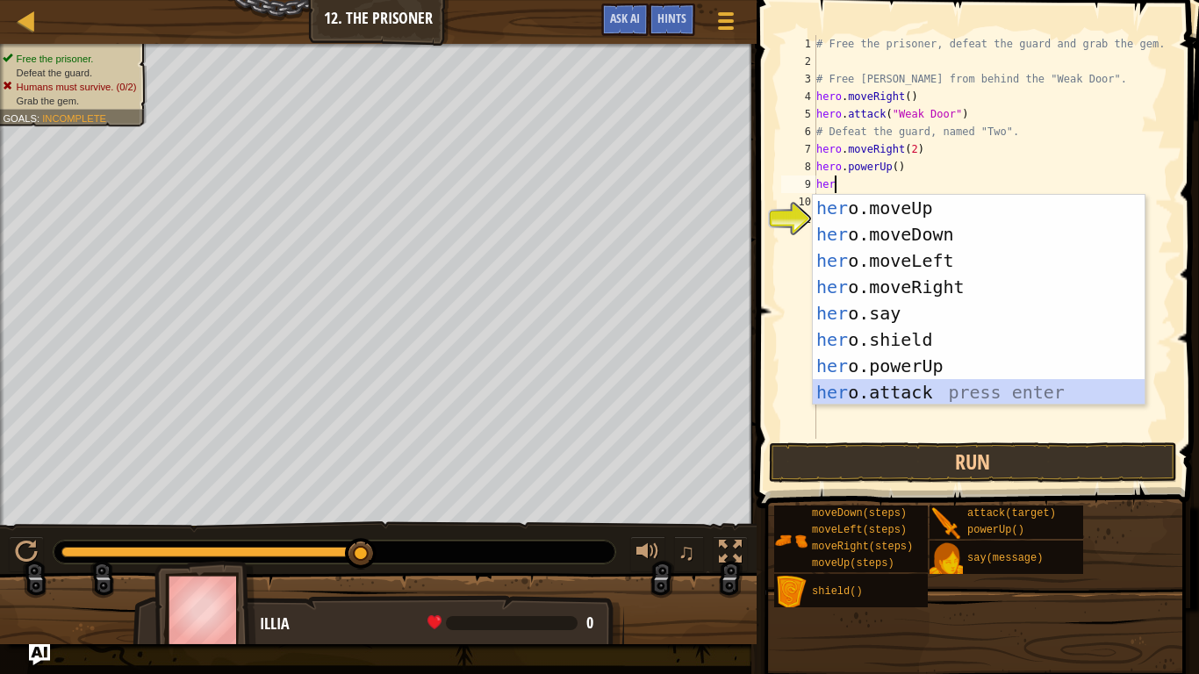
click at [967, 392] on div "her o.moveUp press enter her o.moveDown press enter her o.moveLeft press enter …" at bounding box center [979, 326] width 332 height 263
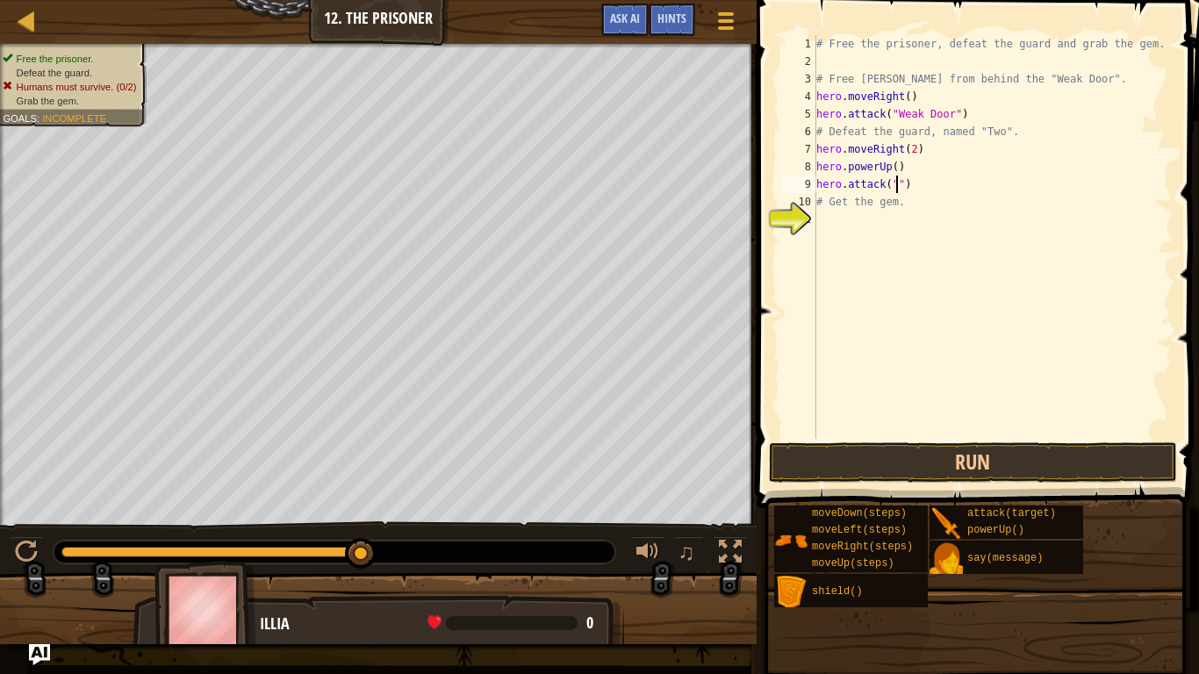
scroll to position [8, 12]
type textarea "hero.attack("two")"
click at [943, 478] on button "Run" at bounding box center [973, 462] width 409 height 40
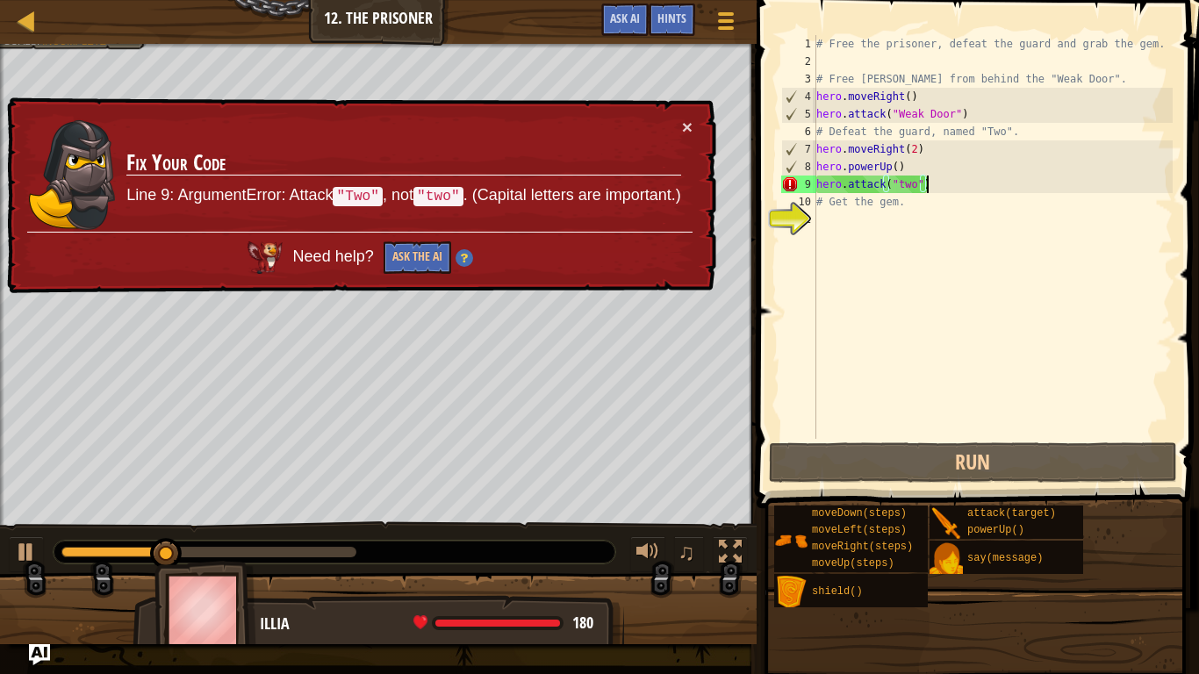
click at [902, 189] on div "# Free the prisoner, defeat the guard and grab the gem. # Free Patrick from beh…" at bounding box center [993, 254] width 360 height 439
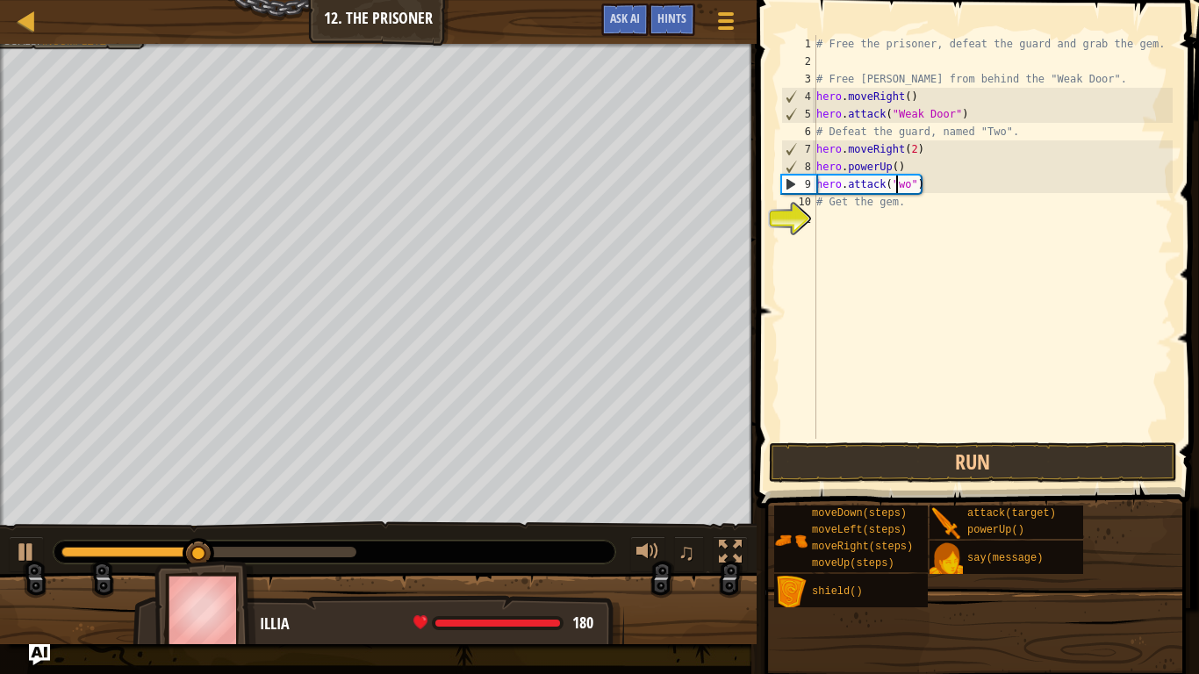
scroll to position [8, 12]
type textarea "hero.attack("Two")"
click at [967, 477] on button "Run" at bounding box center [973, 462] width 409 height 40
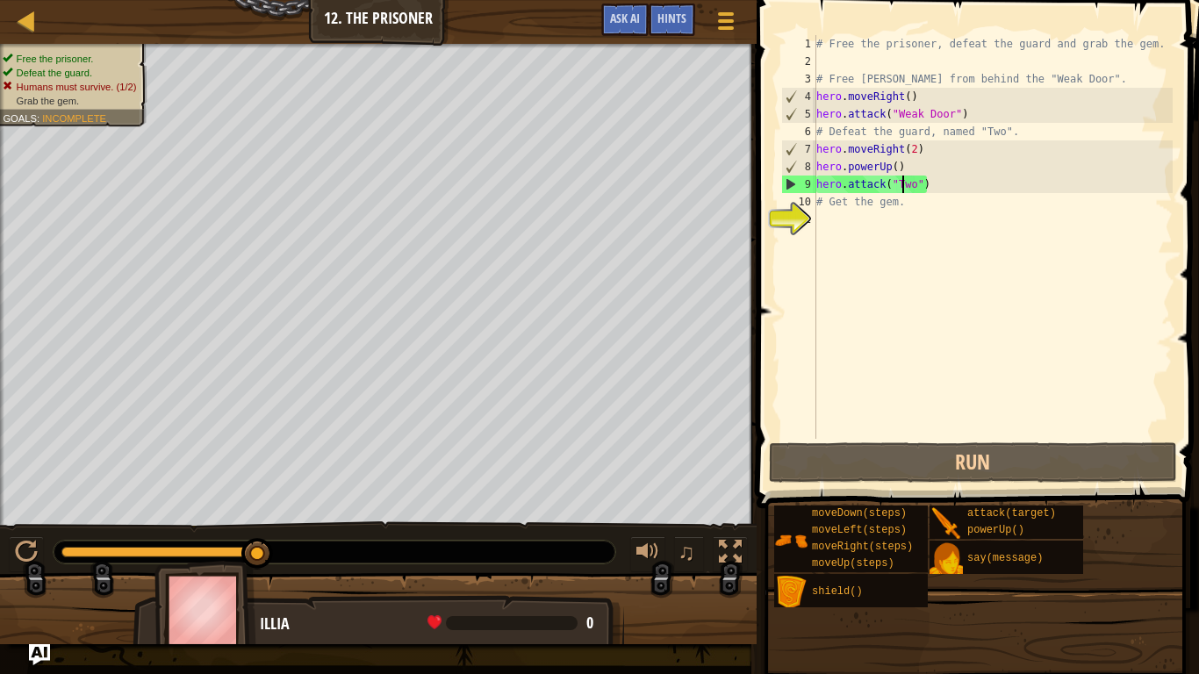
click at [861, 221] on div "# Free the prisoner, defeat the guard and grab the gem. # Free Patrick from beh…" at bounding box center [993, 254] width 360 height 439
click at [956, 200] on div "# Free the prisoner, defeat the guard and grab the gem. # Free Patrick from beh…" at bounding box center [993, 254] width 360 height 439
click at [940, 182] on div "# Free the prisoner, defeat the guard and grab the gem. # Free Patrick from beh…" at bounding box center [993, 254] width 360 height 439
type textarea "hero.attack("Two")"
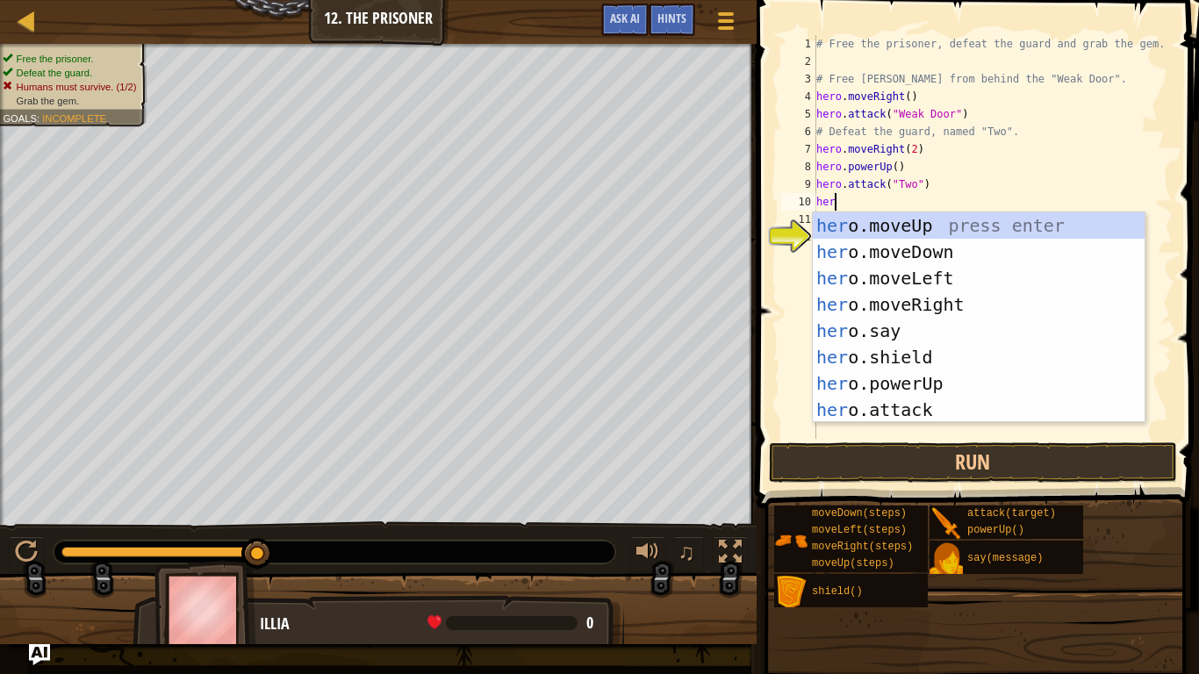
type textarea "hero"
click at [980, 347] on div "hero .moveUp press enter hero .moveDown press enter hero .moveLeft press enter …" at bounding box center [979, 343] width 332 height 263
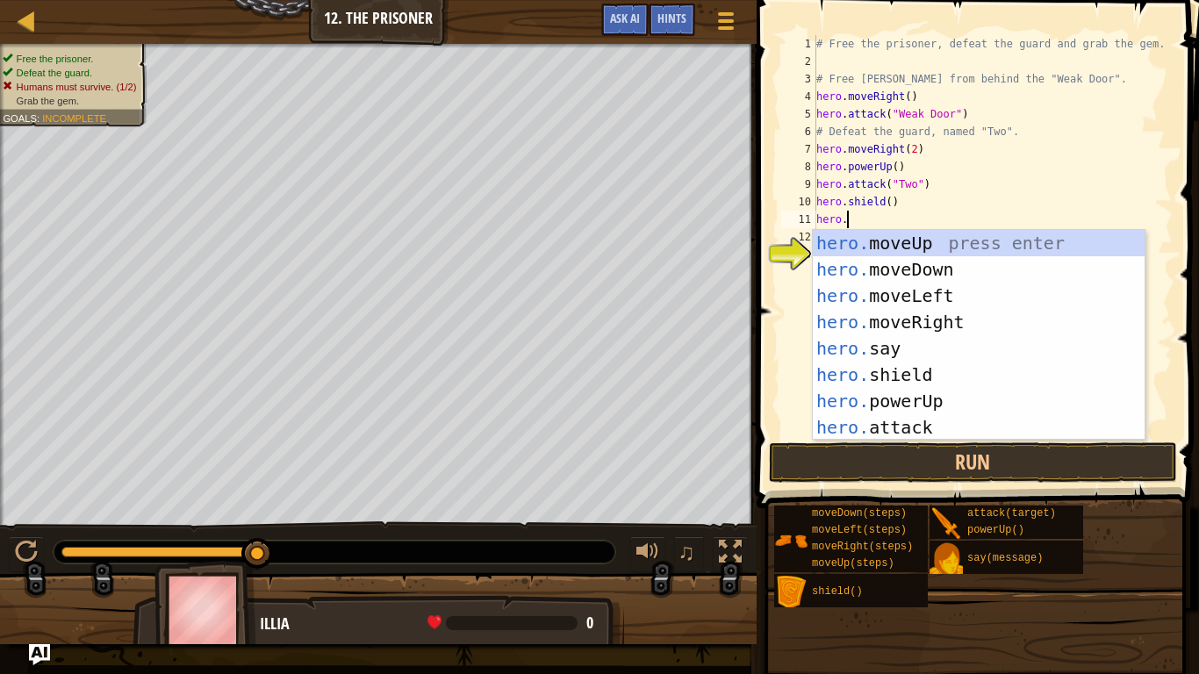
scroll to position [8, 4]
click at [973, 431] on div "hero. moveUp press enter hero. moveDown press enter hero. moveLeft press enter …" at bounding box center [979, 361] width 332 height 263
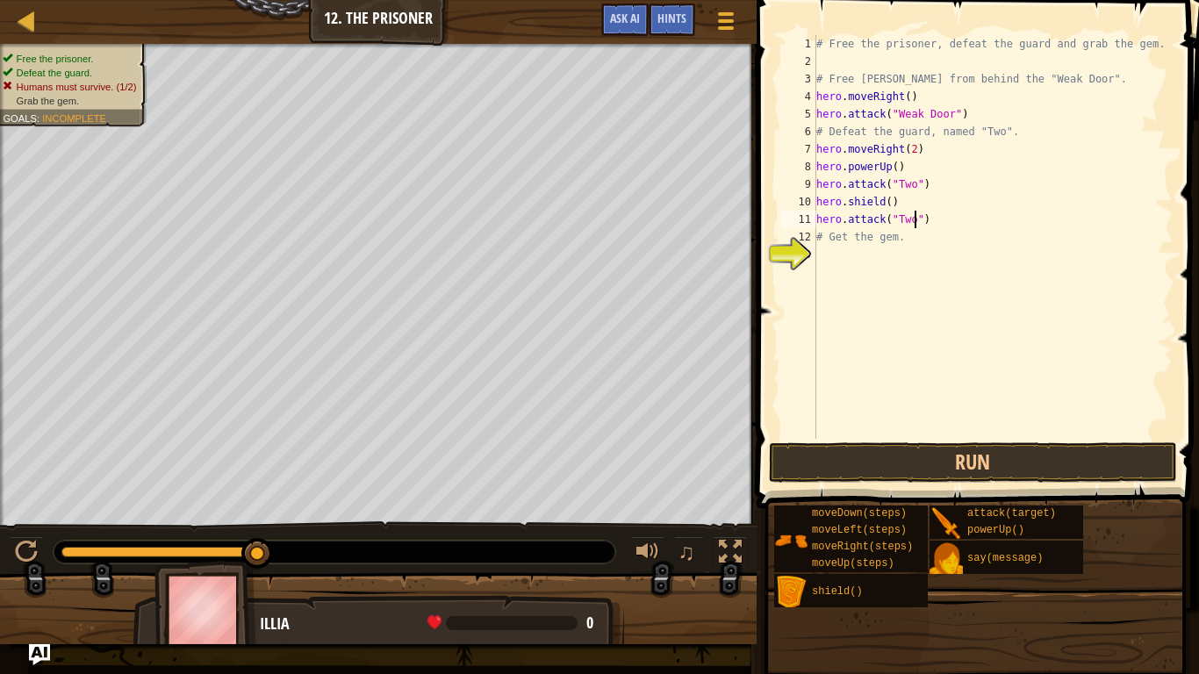
scroll to position [8, 14]
type textarea "hero.attack("Two")"
click at [973, 466] on button "Run" at bounding box center [973, 462] width 409 height 40
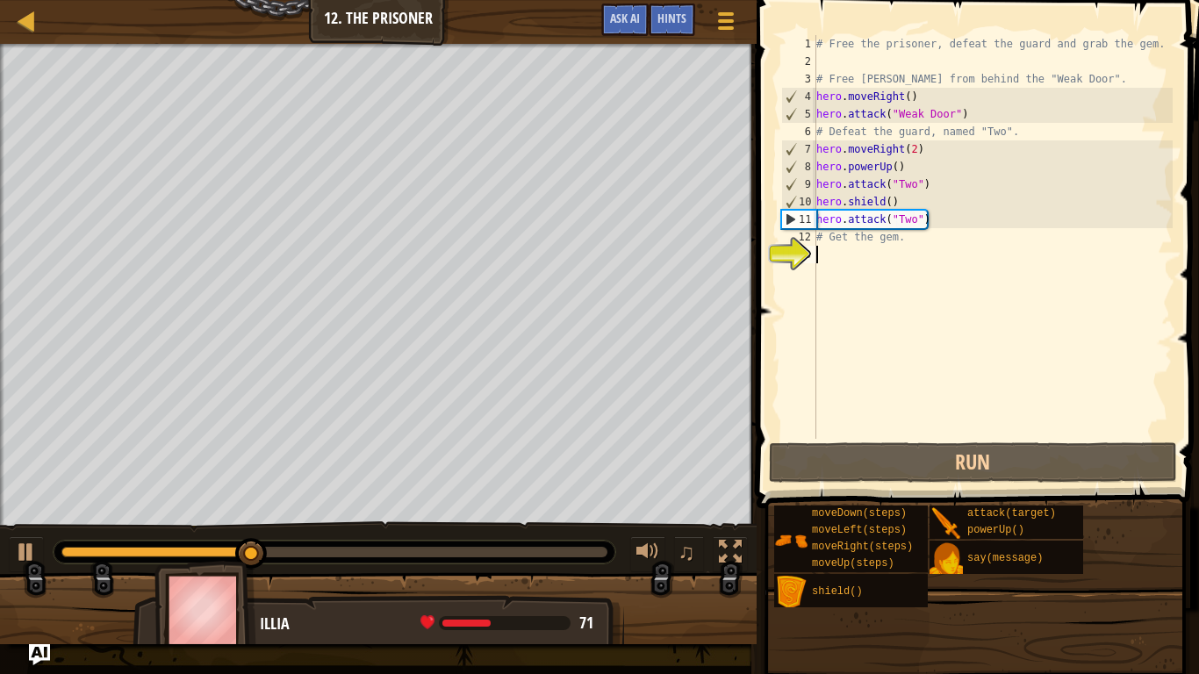
click at [942, 276] on div "# Free the prisoner, defeat the guard and grab the gem. # Free Patrick from beh…" at bounding box center [993, 254] width 360 height 439
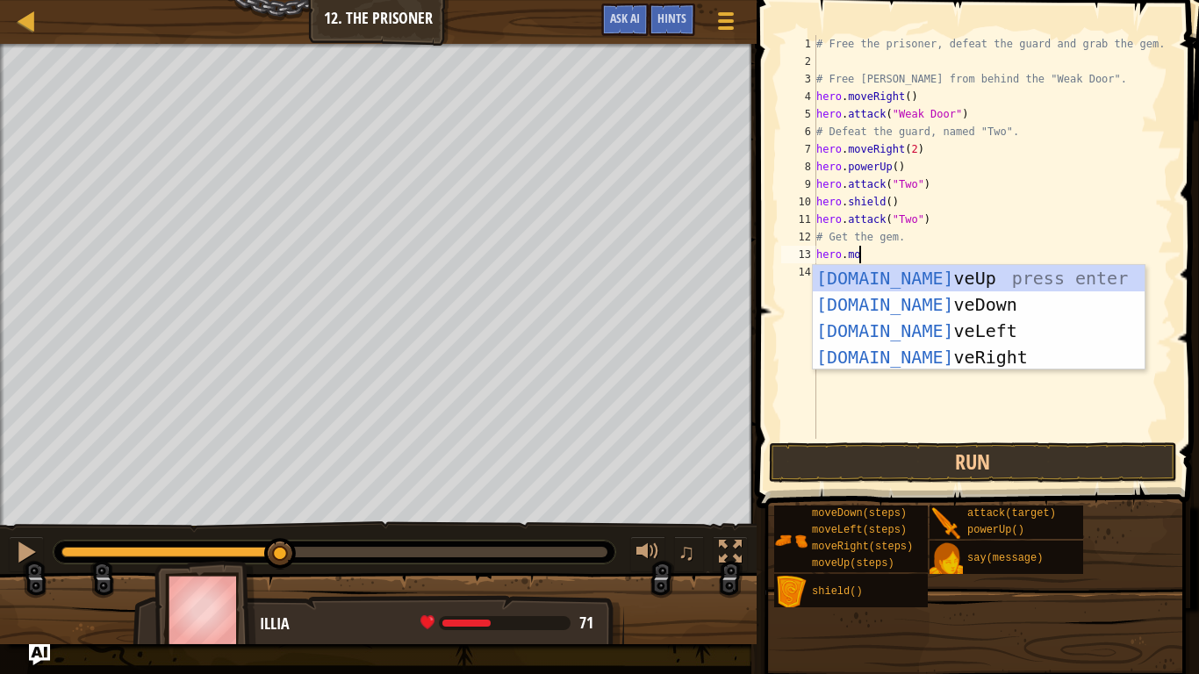
scroll to position [8, 7]
type textarea "hero.move"
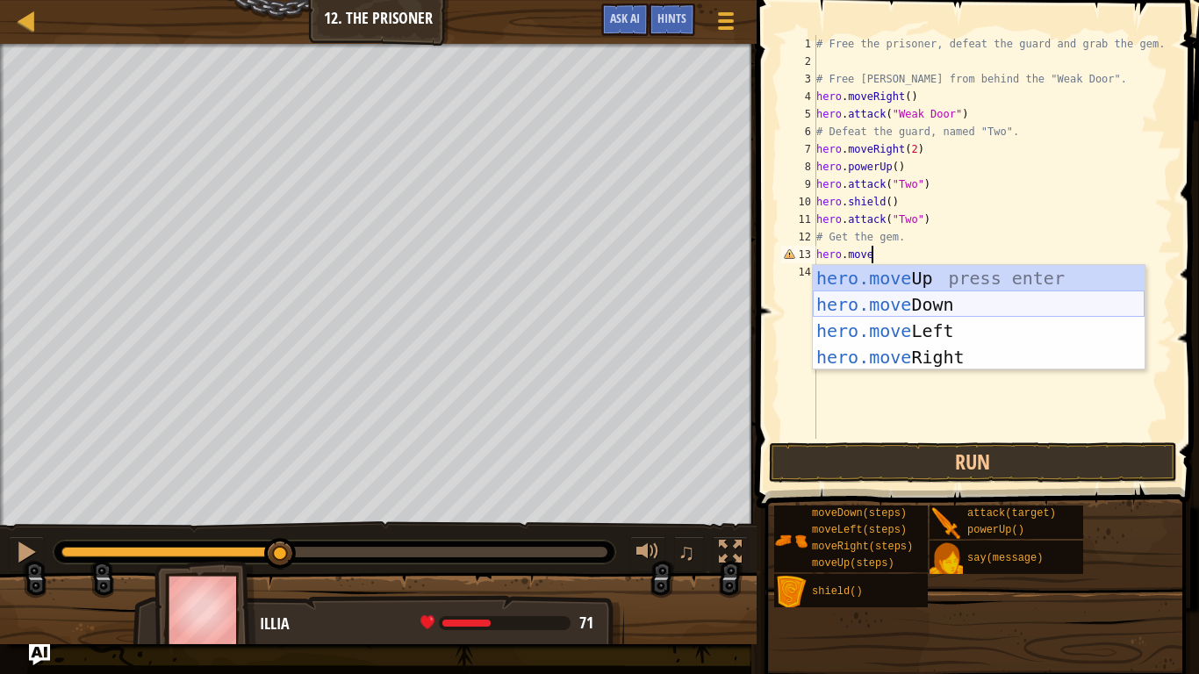
click at [996, 301] on div "hero.move Up press enter hero.move Down press enter hero.move Left press enter …" at bounding box center [979, 344] width 332 height 158
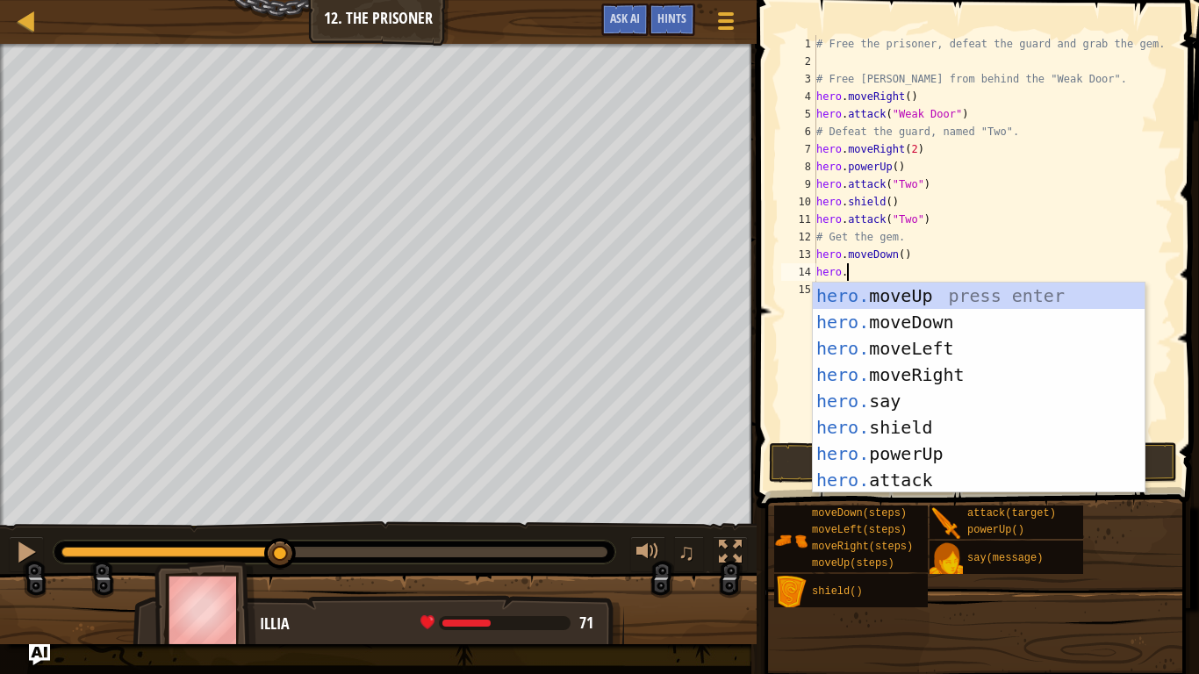
scroll to position [8, 4]
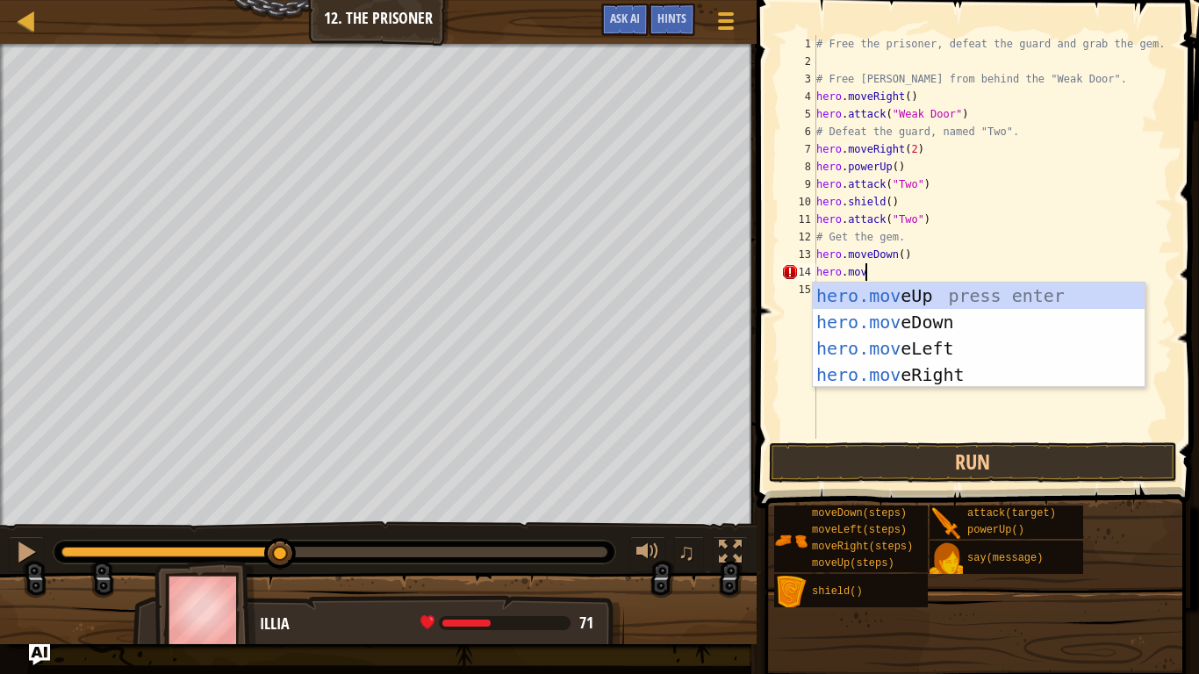
type textarea "hero.move"
click at [1053, 377] on div "hero.move Up press enter hero.move Down press enter hero.move Left press enter …" at bounding box center [979, 362] width 332 height 158
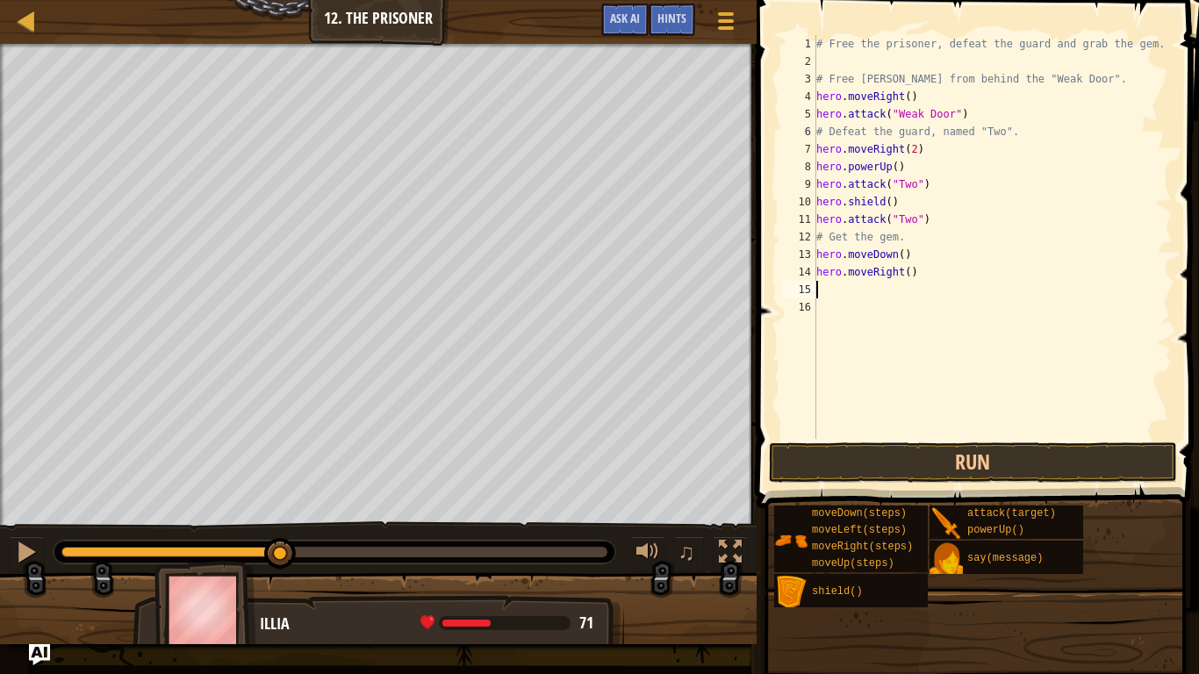
click at [994, 279] on div "# Free the prisoner, defeat the guard and grab the gem. # Free Patrick from beh…" at bounding box center [993, 254] width 360 height 439
type textarea "hero.moveRight(2)"
click at [919, 456] on button "Run" at bounding box center [973, 462] width 409 height 40
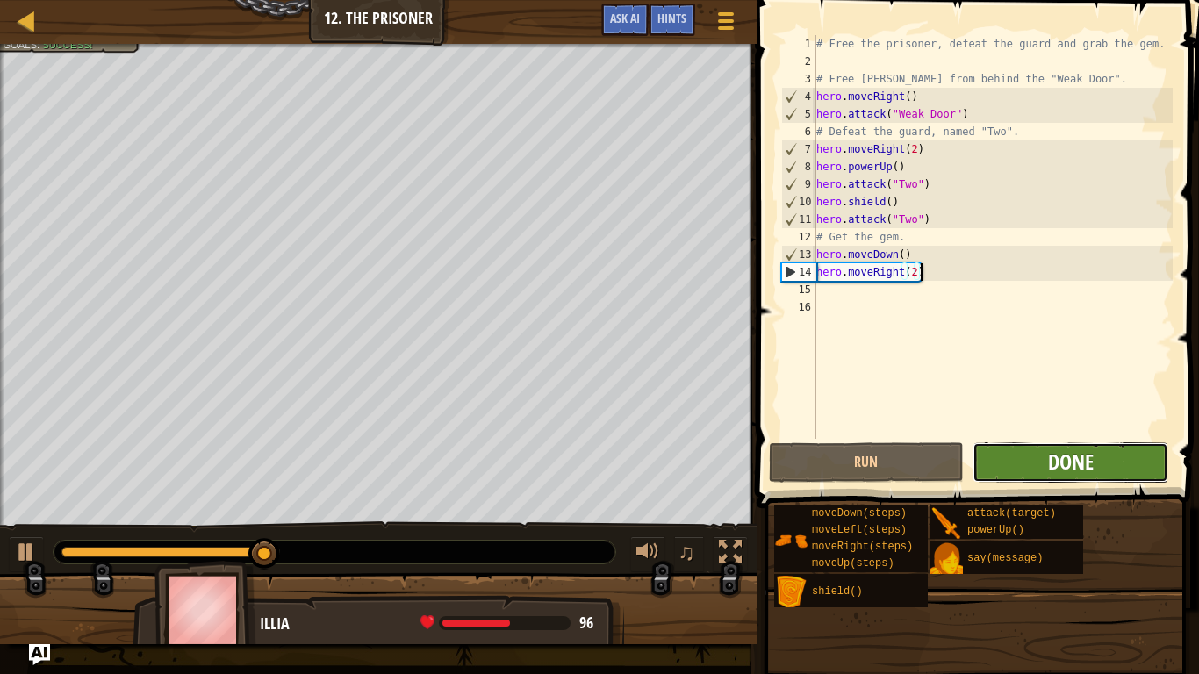
click at [1068, 457] on span "Done" at bounding box center [1071, 462] width 46 height 28
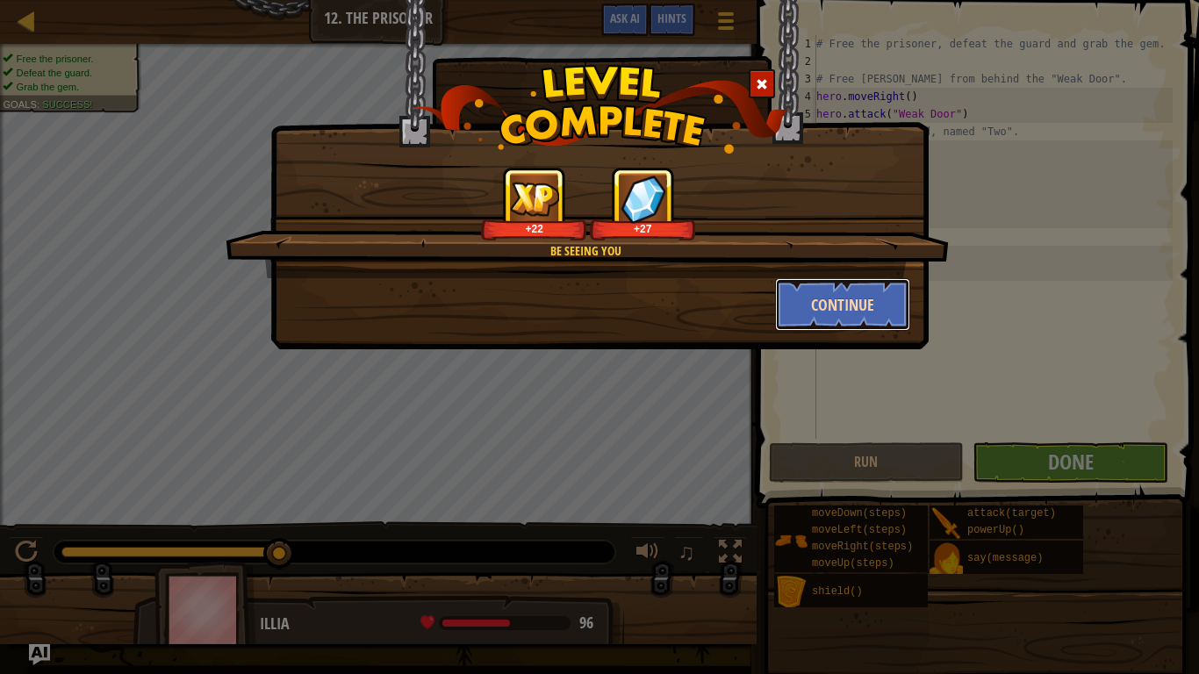
click at [849, 298] on button "Continue" at bounding box center [843, 304] width 136 height 53
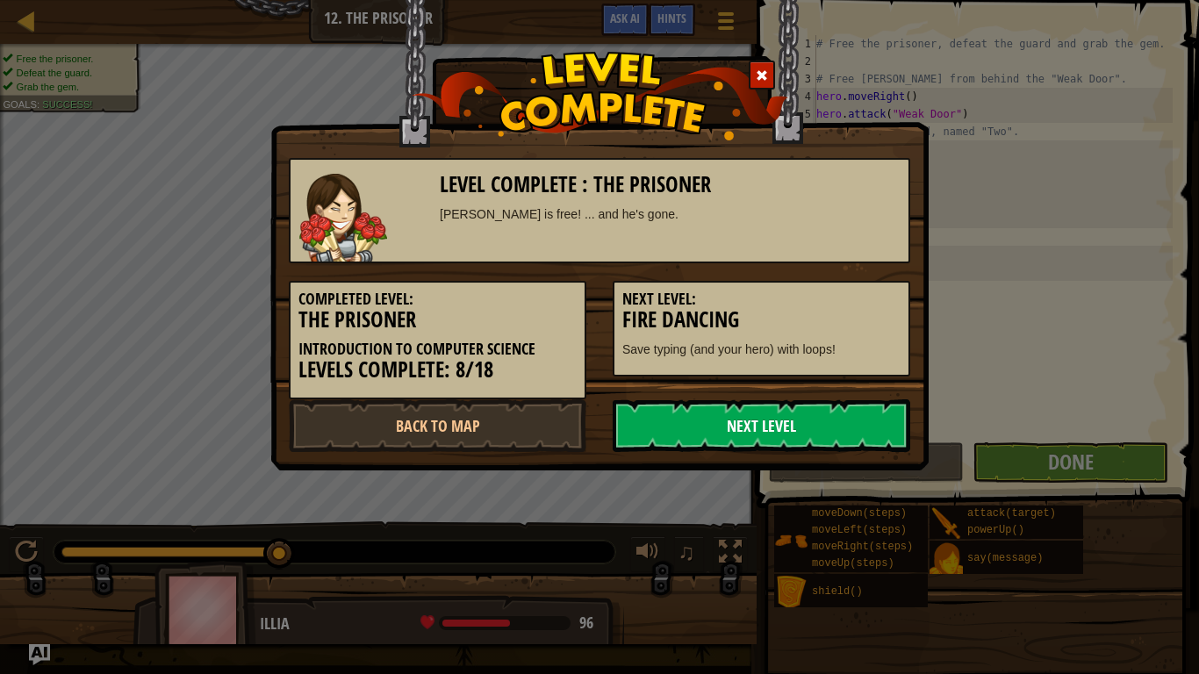
click at [783, 442] on link "Next Level" at bounding box center [762, 425] width 298 height 53
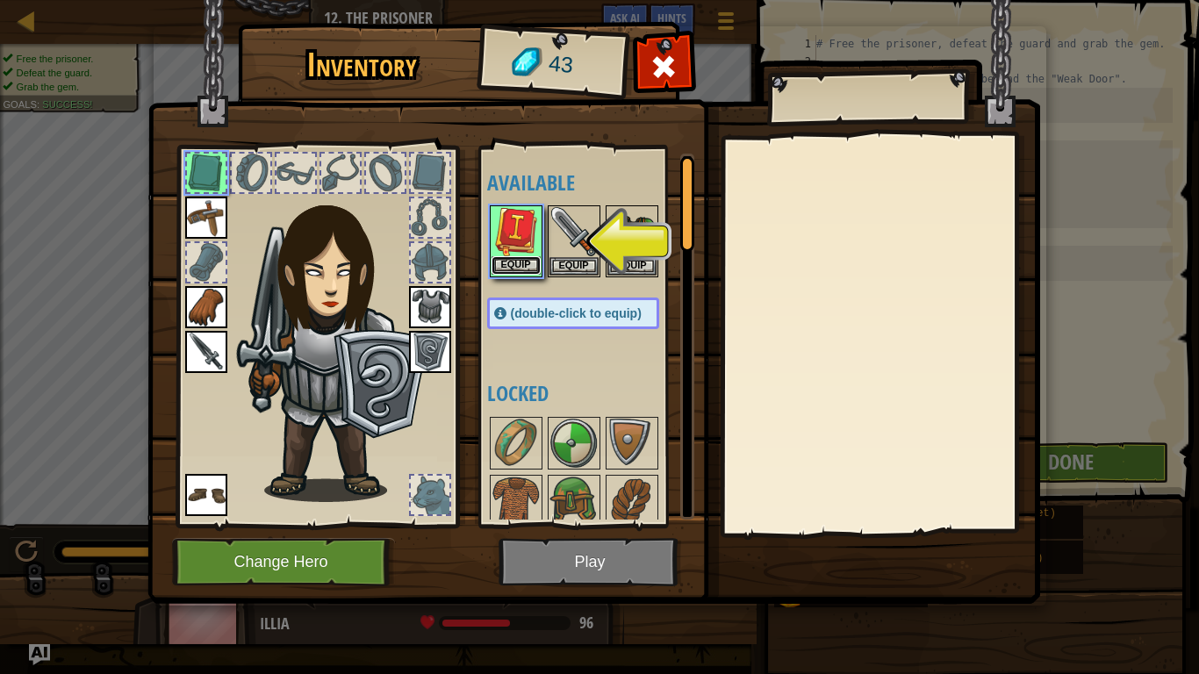
click at [508, 268] on button "Equip" at bounding box center [516, 265] width 49 height 18
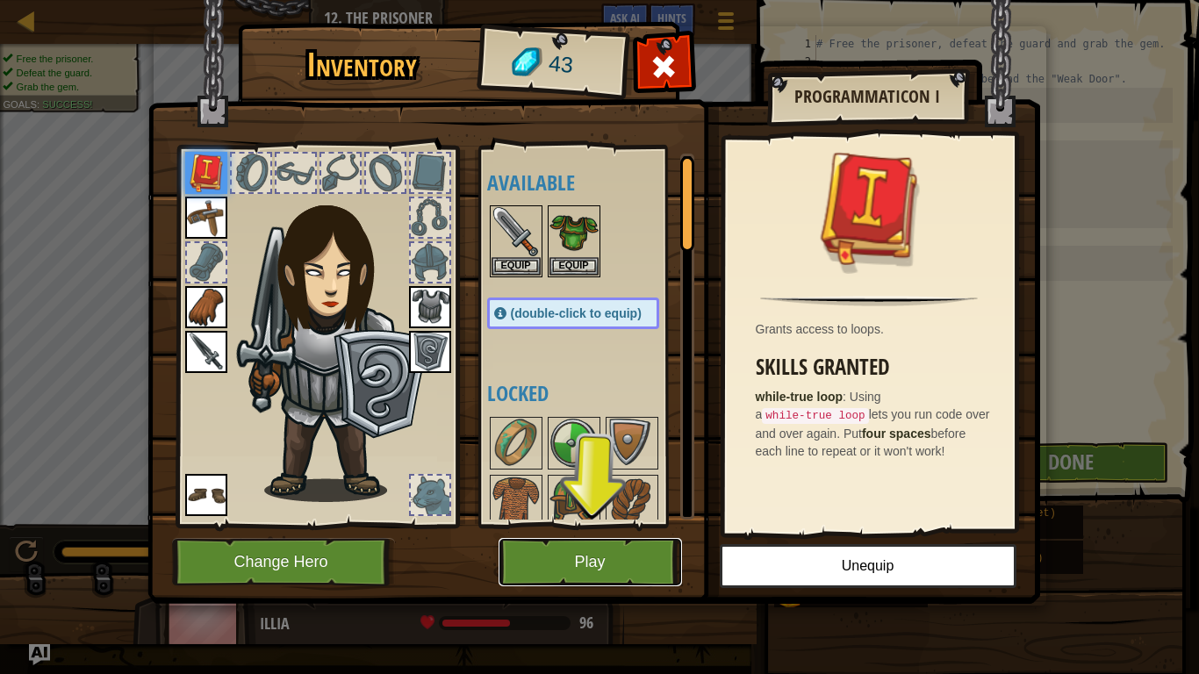
click at [550, 569] on button "Play" at bounding box center [590, 562] width 183 height 48
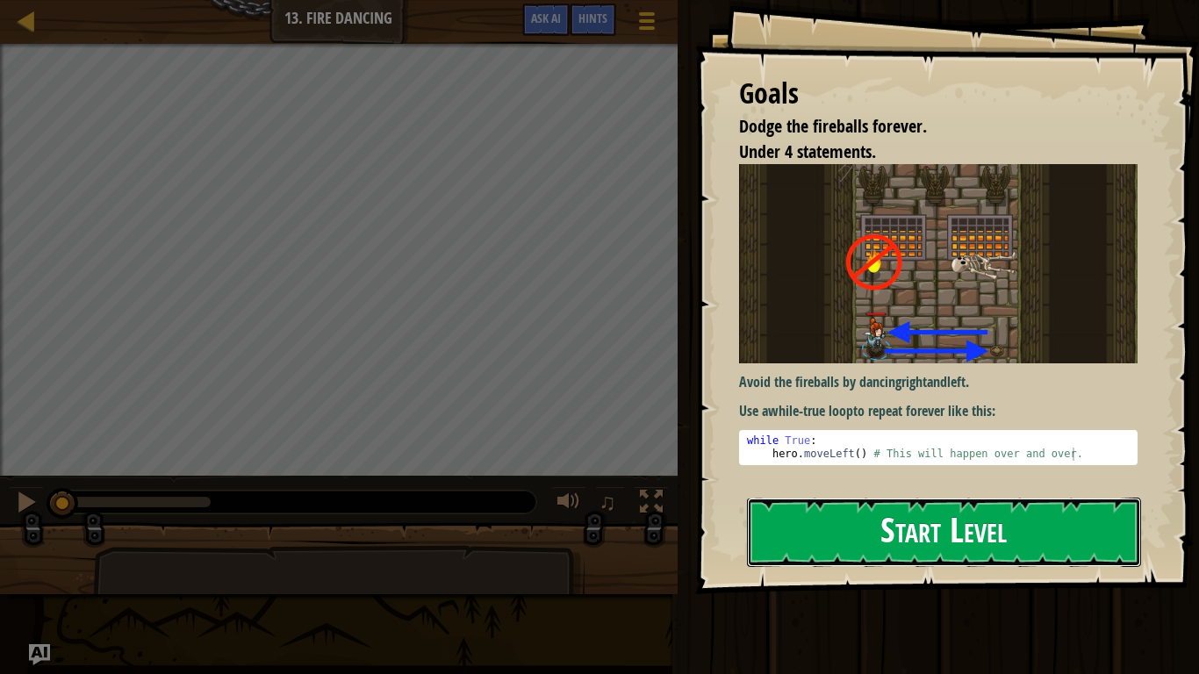
click at [938, 549] on button "Start Level" at bounding box center [944, 532] width 394 height 69
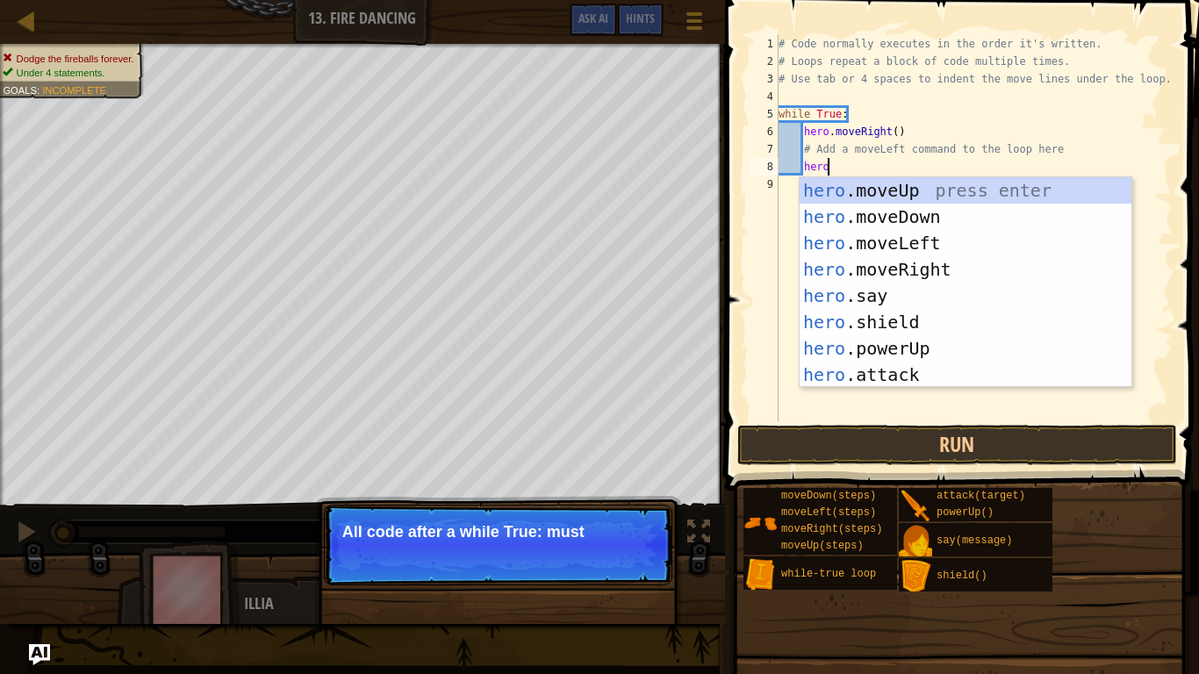
scroll to position [8, 6]
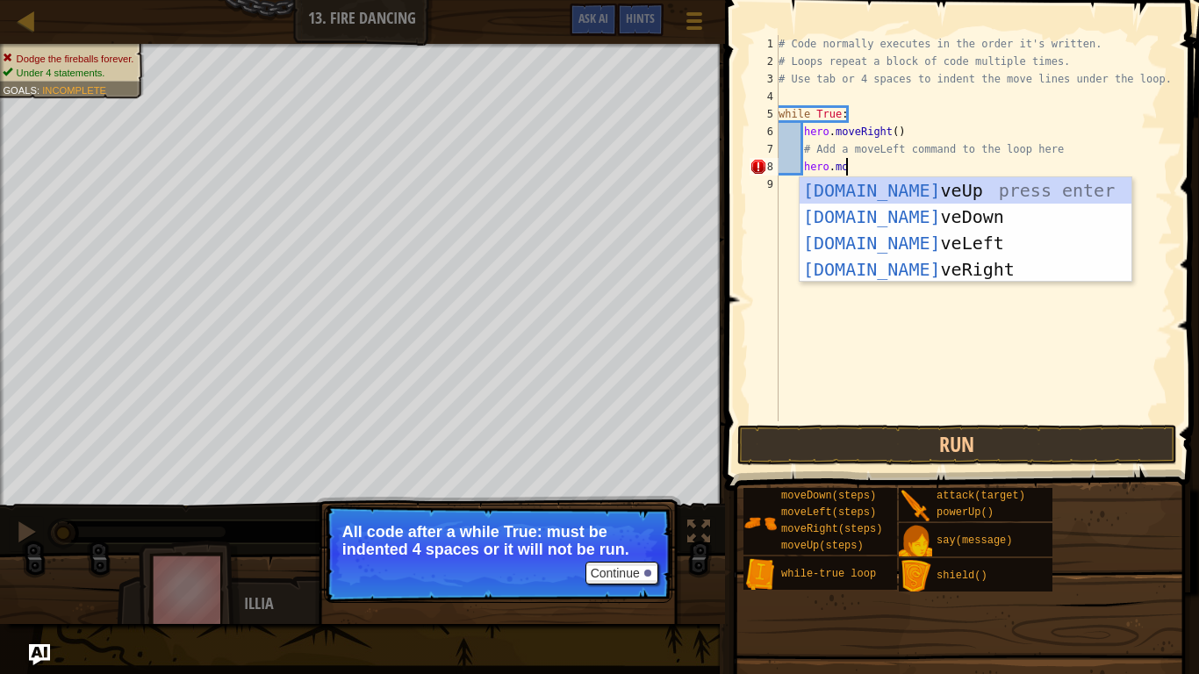
type textarea "hero.move"
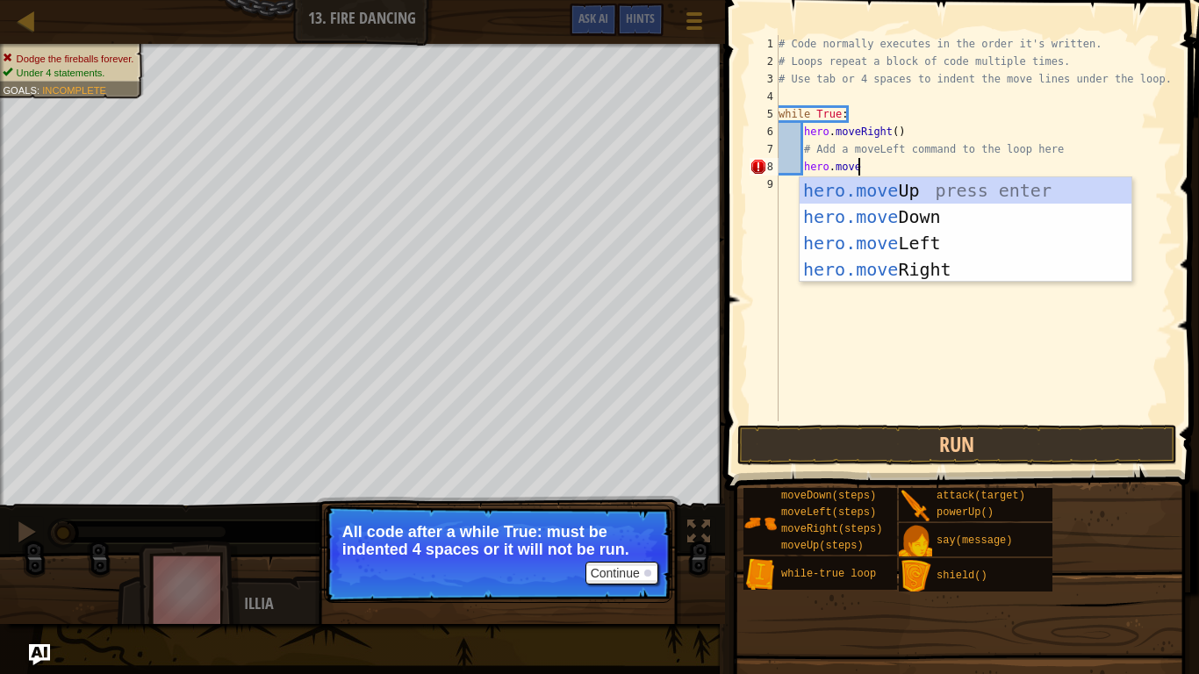
scroll to position [8, 11]
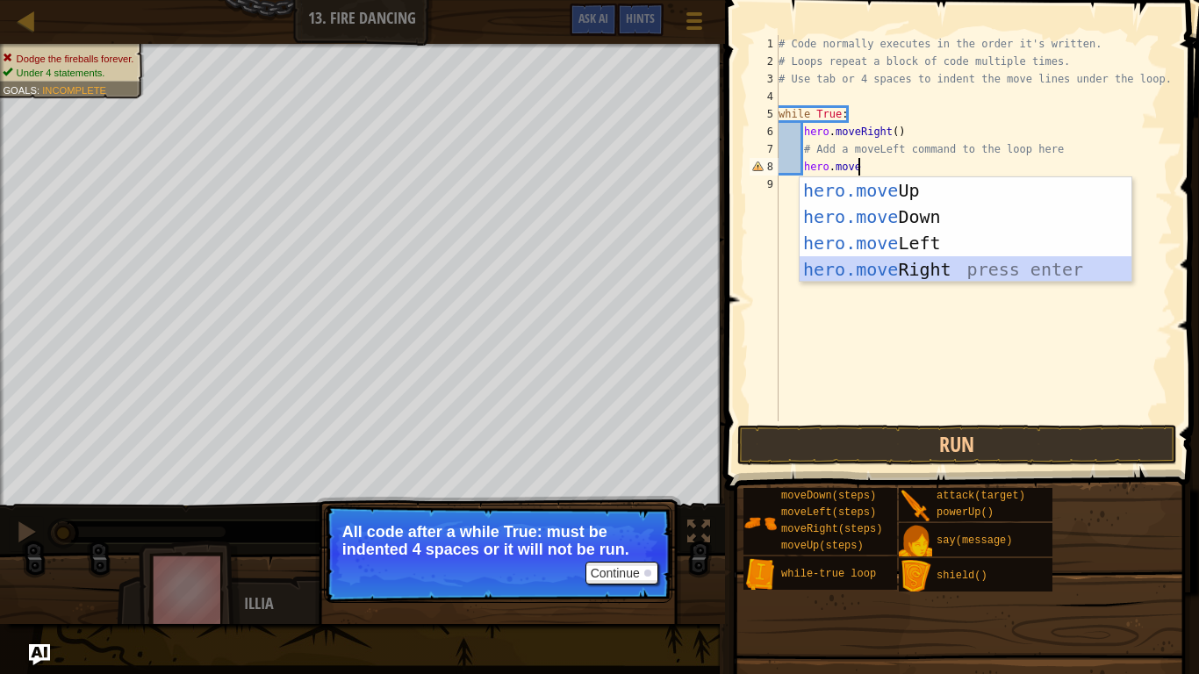
click at [928, 263] on div "hero.move Up press enter hero.move Down press enter hero.move Left press enter …" at bounding box center [966, 256] width 332 height 158
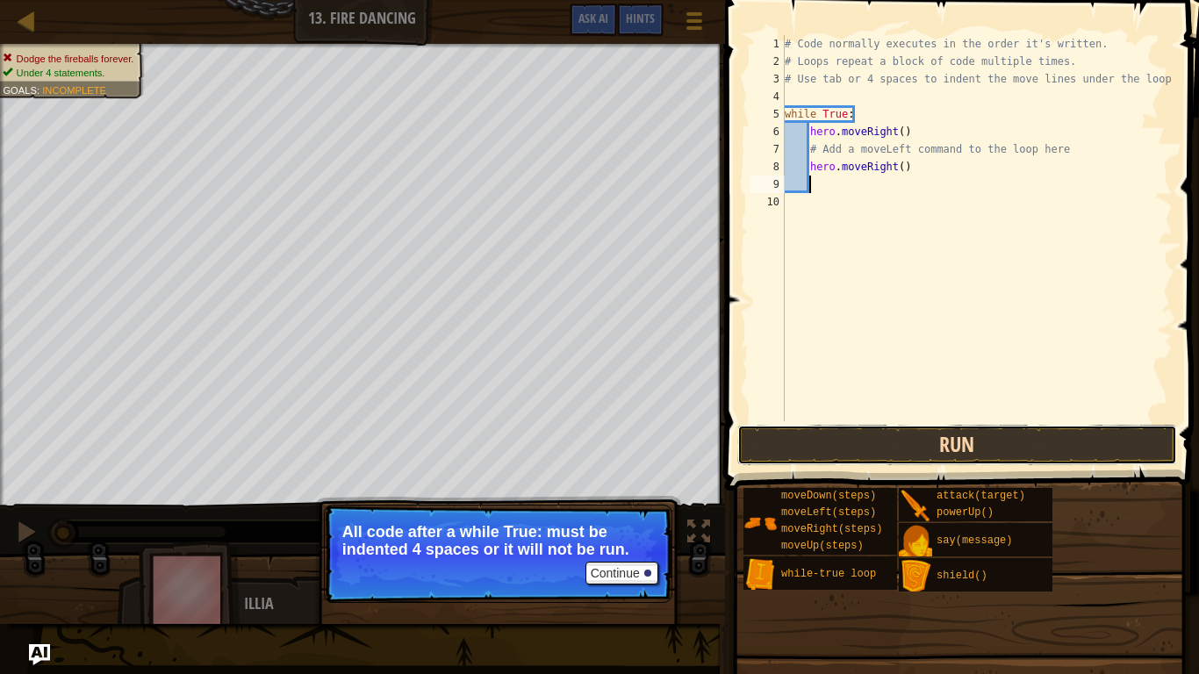
click at [894, 448] on button "Run" at bounding box center [957, 445] width 440 height 40
click at [894, 448] on button "Running" at bounding box center [957, 445] width 440 height 40
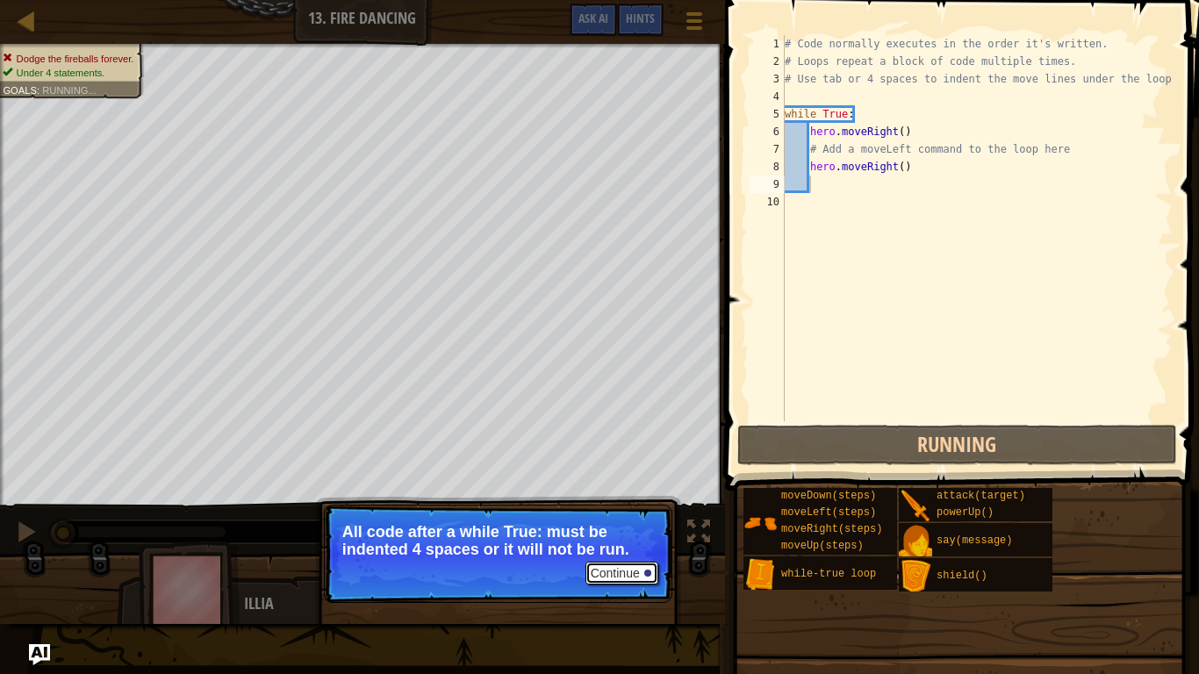
click at [627, 576] on button "Continue" at bounding box center [622, 573] width 73 height 23
